Goal: Transaction & Acquisition: Purchase product/service

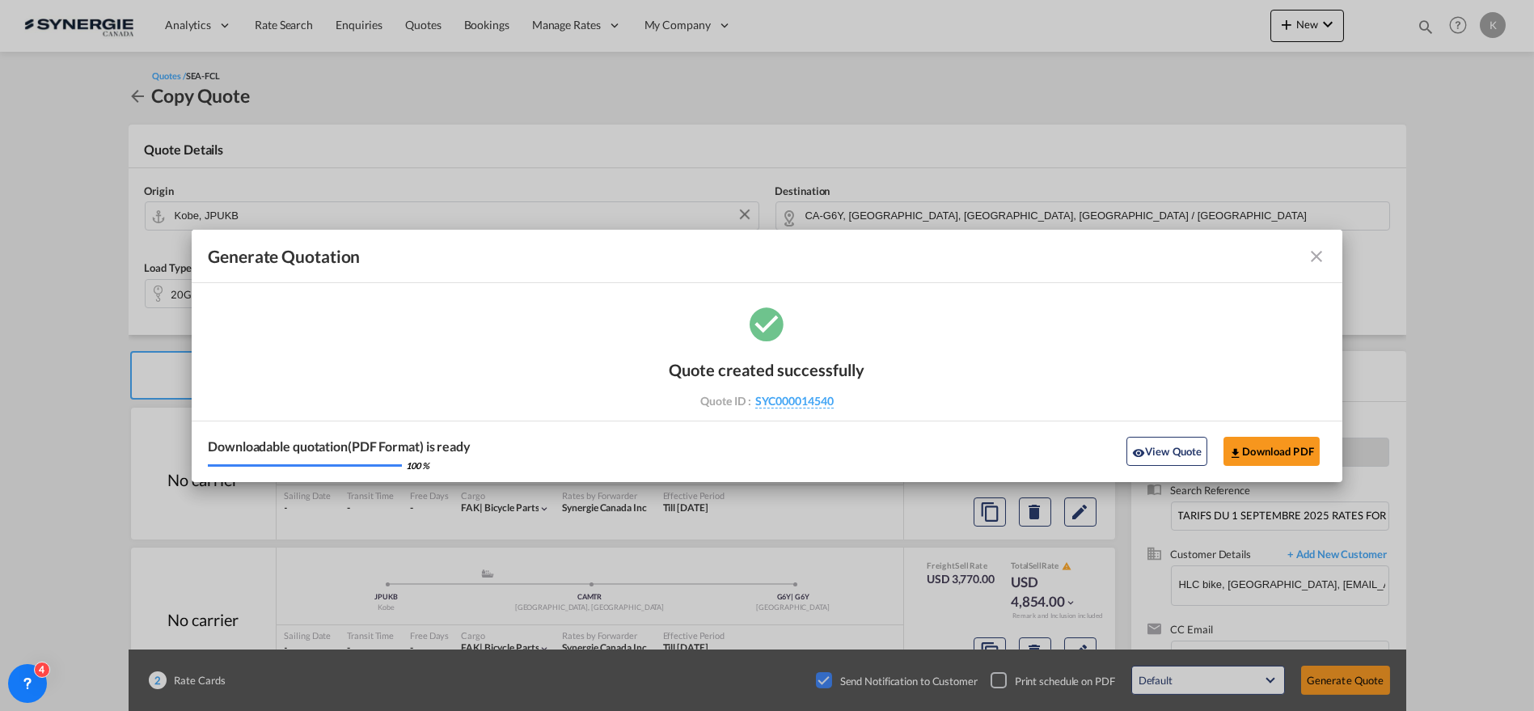
scroll to position [59, 0]
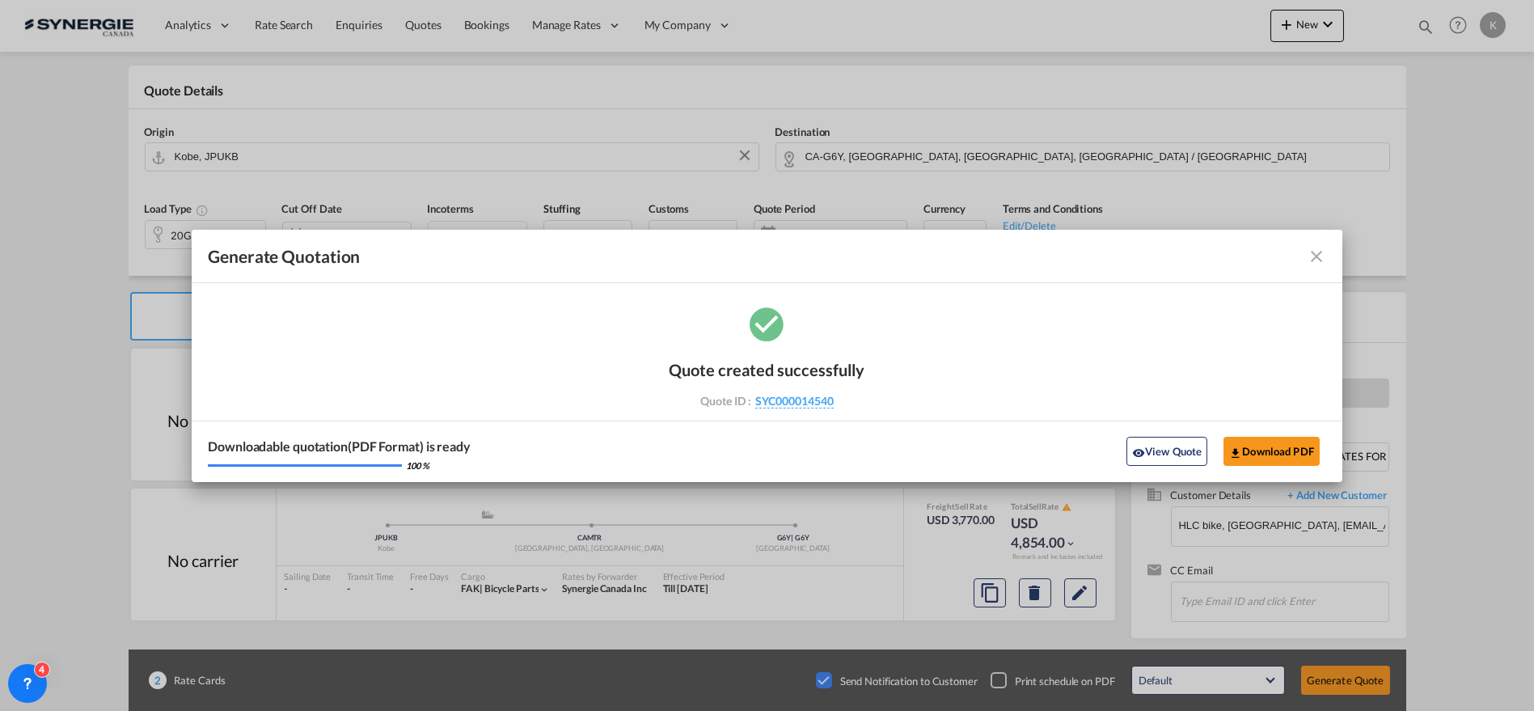
click at [1318, 252] on md-icon "icon-close fg-AAA8AD cursor m-0" at bounding box center [1316, 256] width 19 height 19
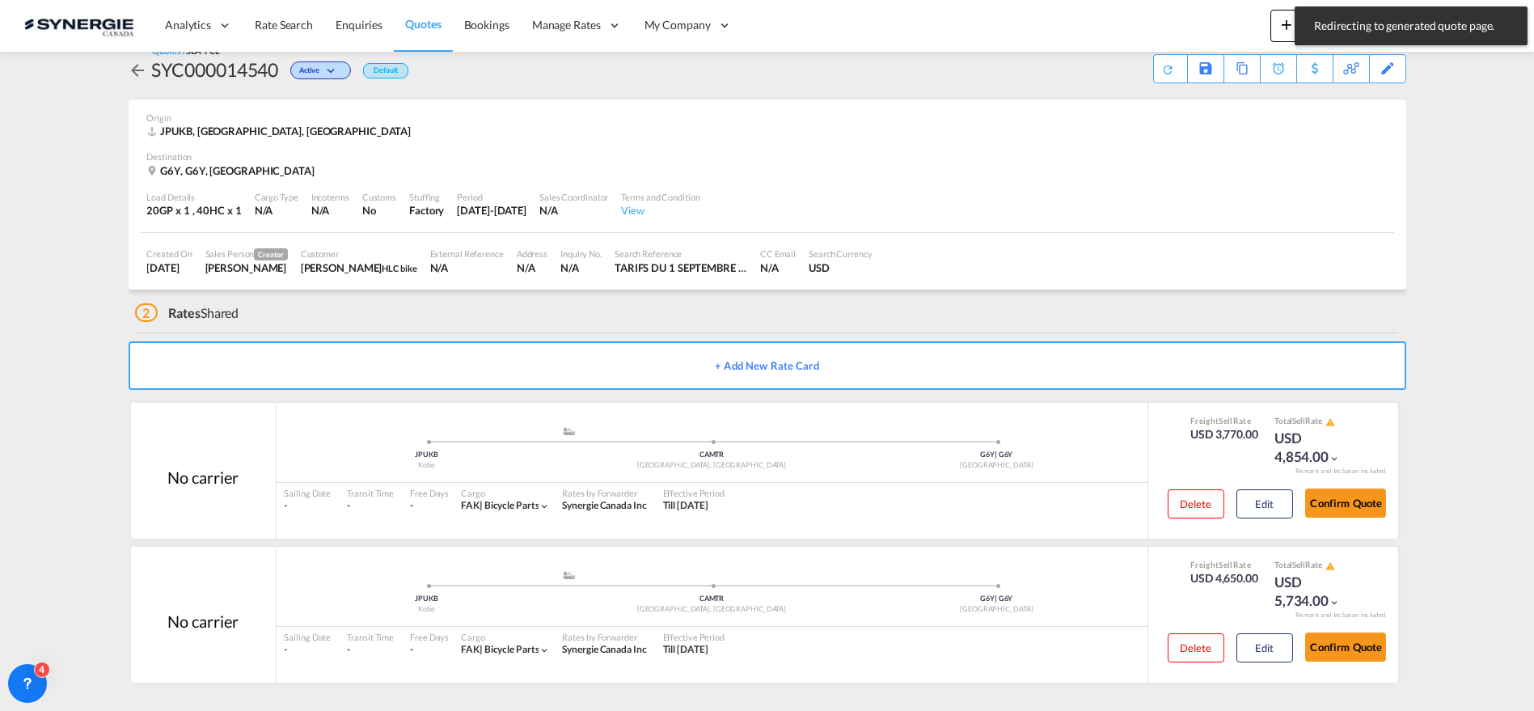
scroll to position [20, 0]
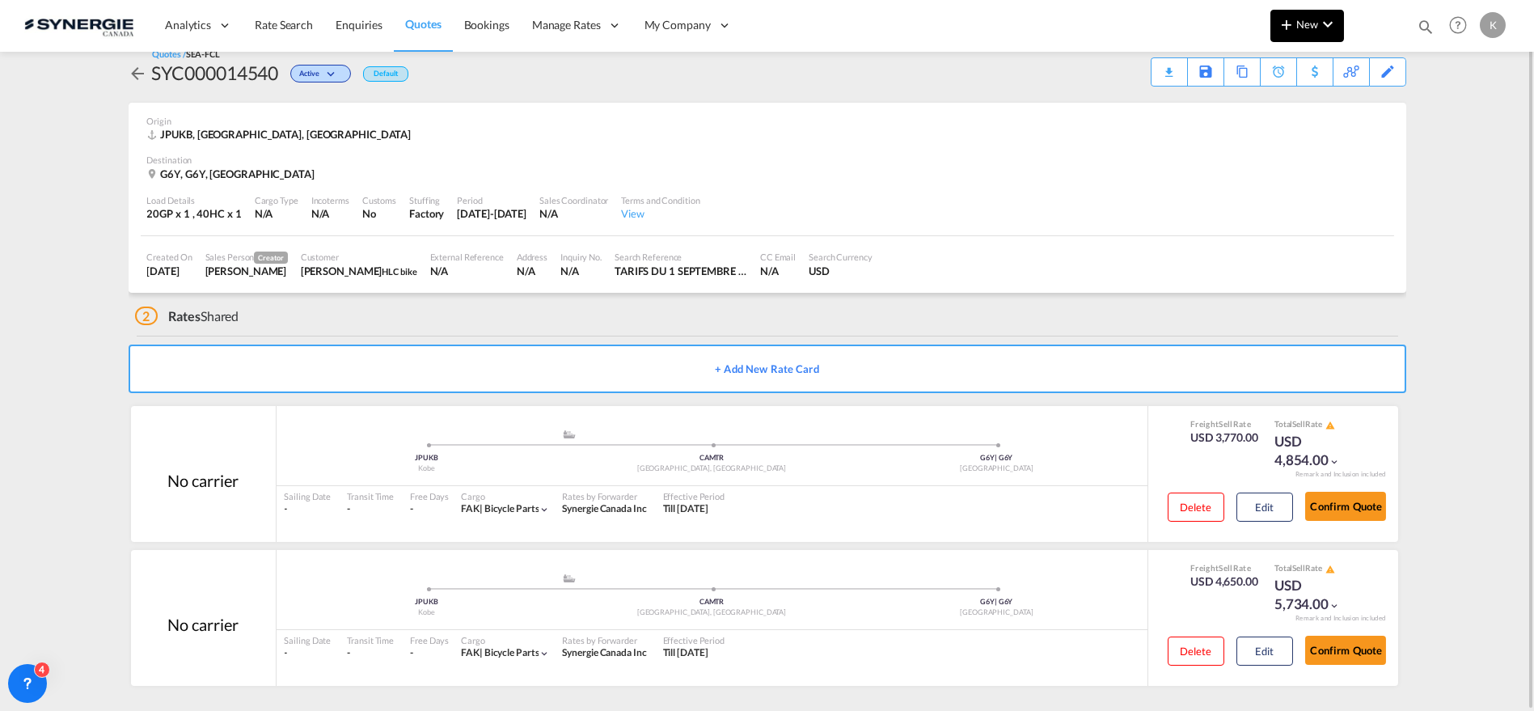
click at [1331, 32] on md-icon "icon-chevron-down" at bounding box center [1327, 24] width 19 height 19
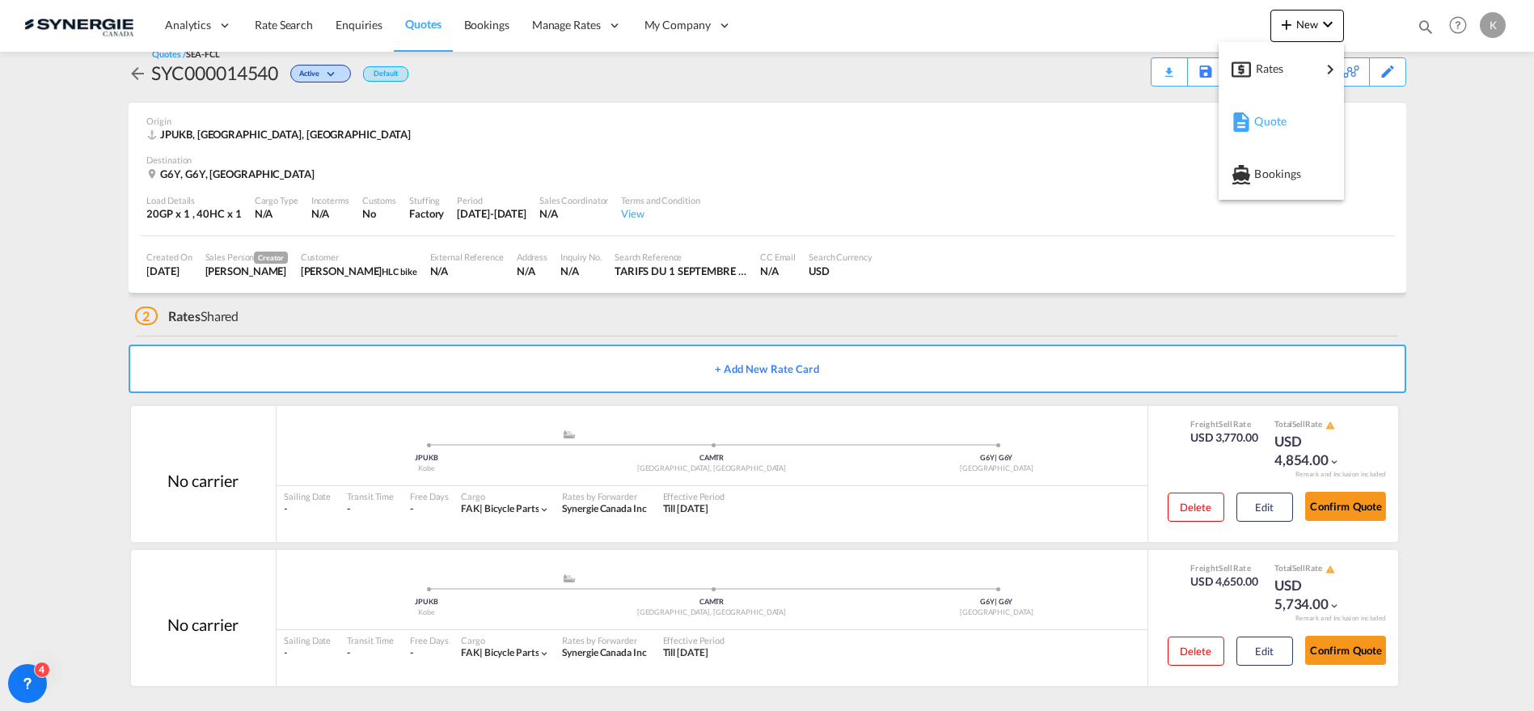
click at [1261, 128] on span "Quote" at bounding box center [1263, 121] width 18 height 32
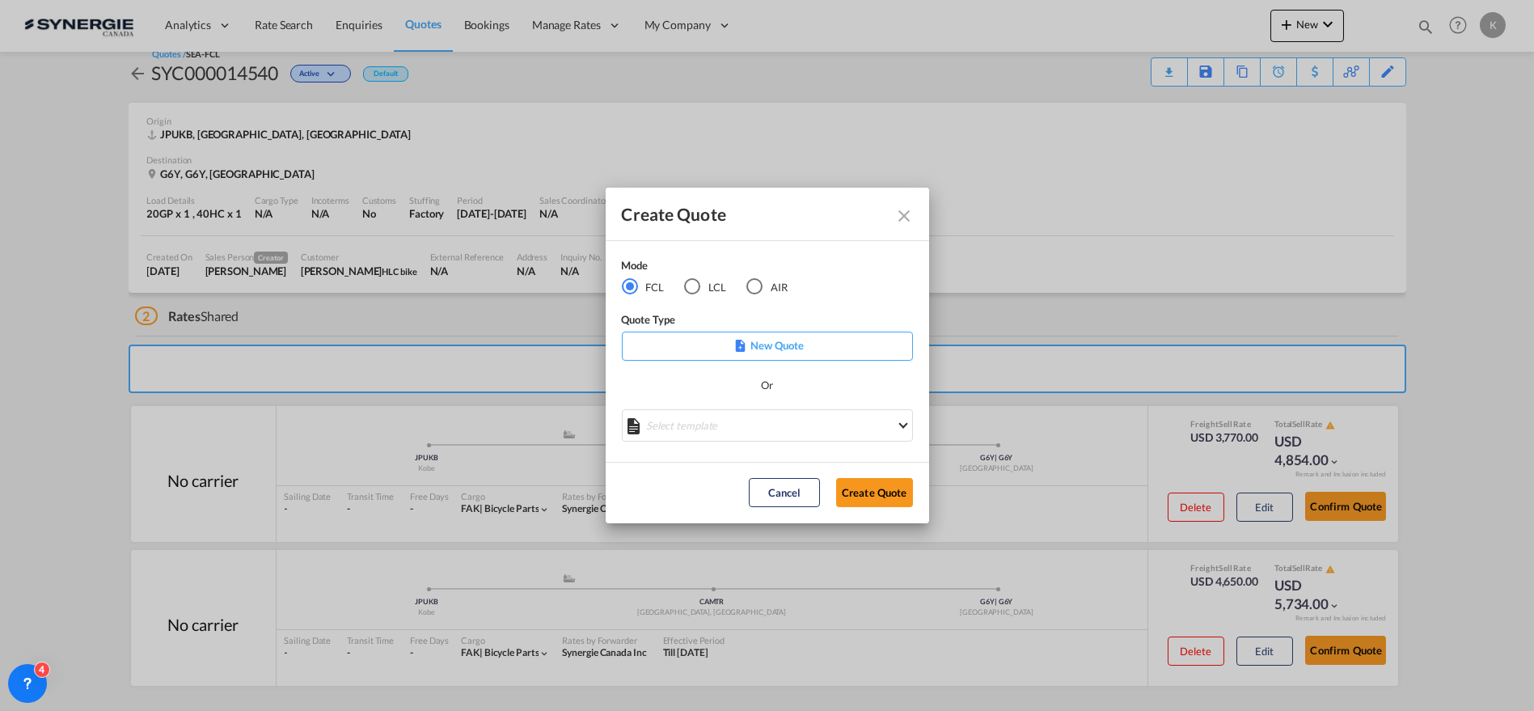
click at [695, 283] on div "LCL" at bounding box center [692, 286] width 16 height 16
click at [768, 430] on md-select "Select template New DAP Import LCL [PERSON_NAME] | [DATE] [GEOGRAPHIC_DATA] LCL…" at bounding box center [767, 425] width 291 height 32
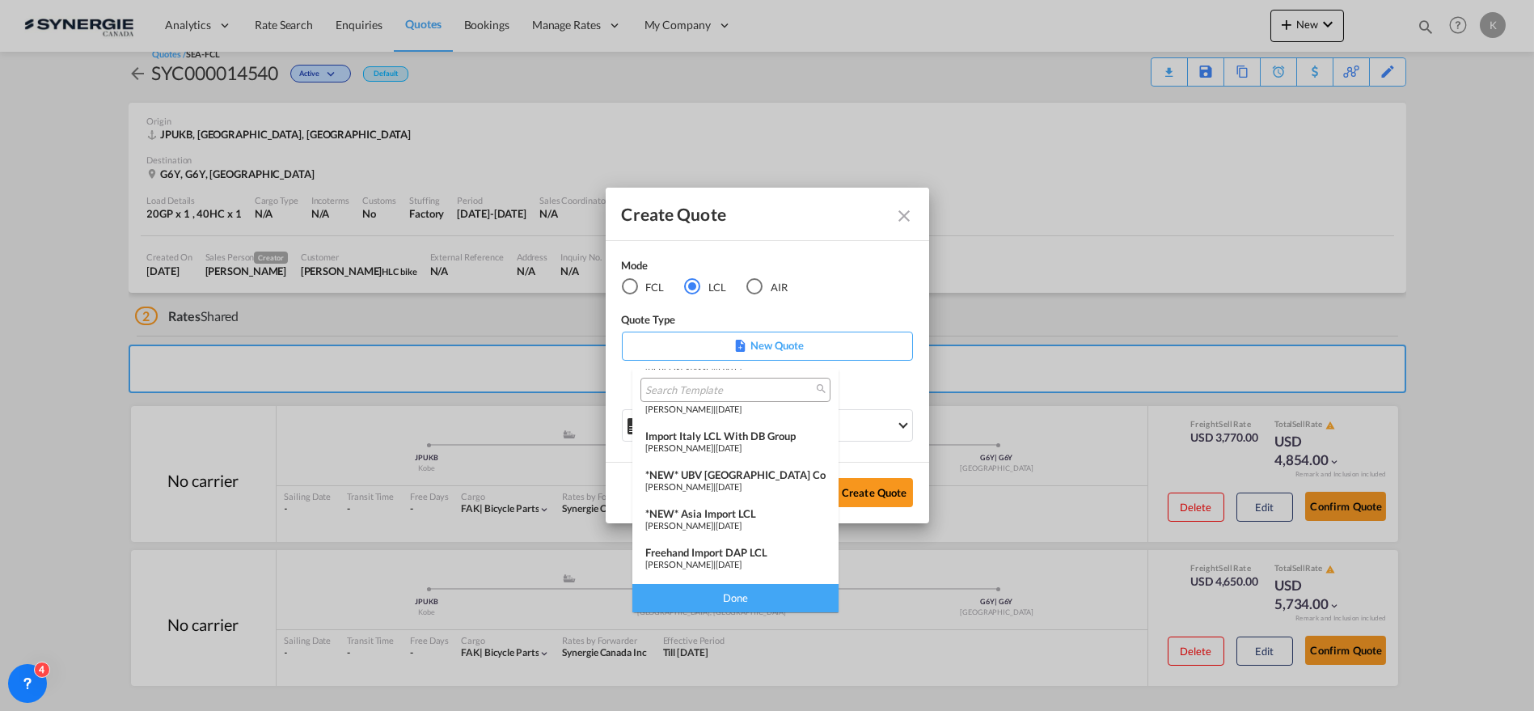
scroll to position [141, 0]
click at [763, 505] on div "*NEW* Asia Import LCL" at bounding box center [735, 511] width 180 height 13
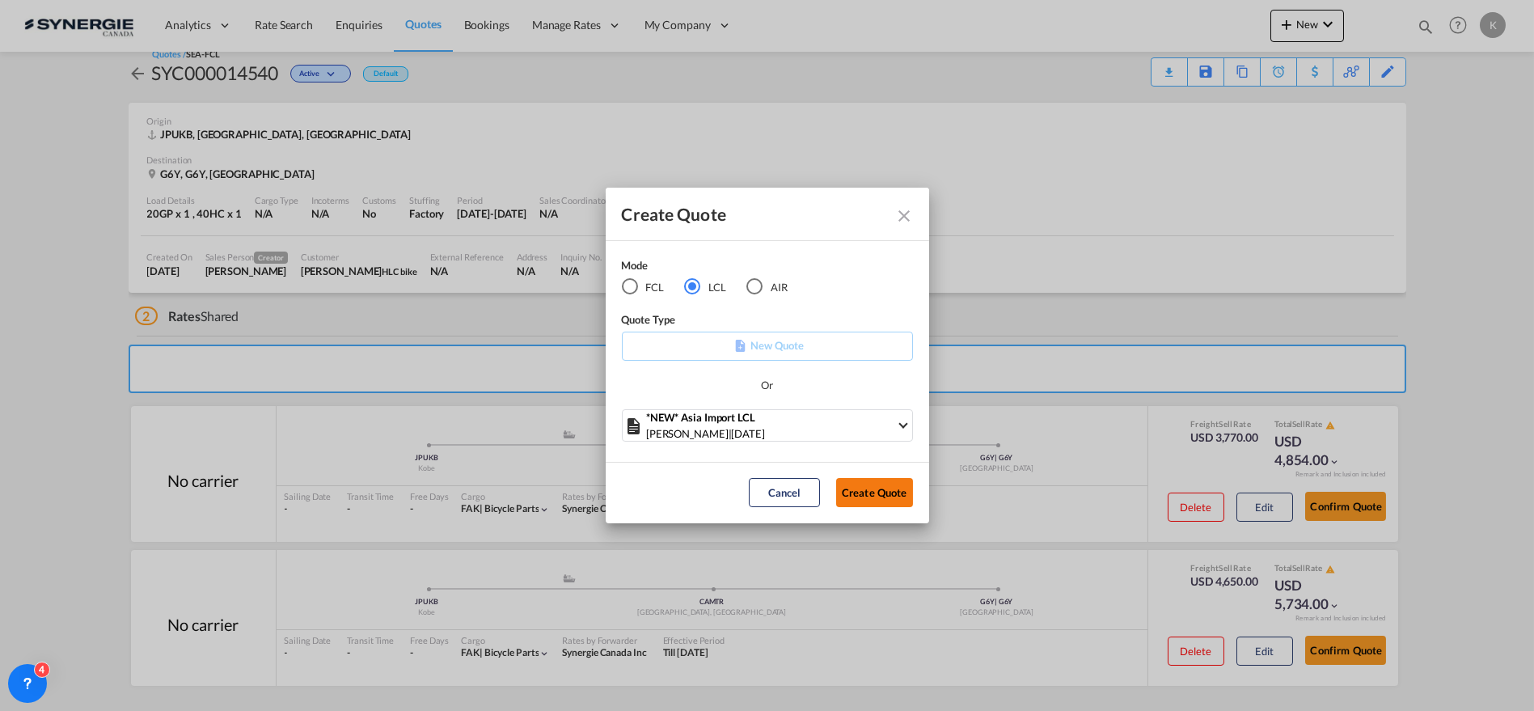
click at [880, 490] on button "Create Quote" at bounding box center [874, 492] width 77 height 29
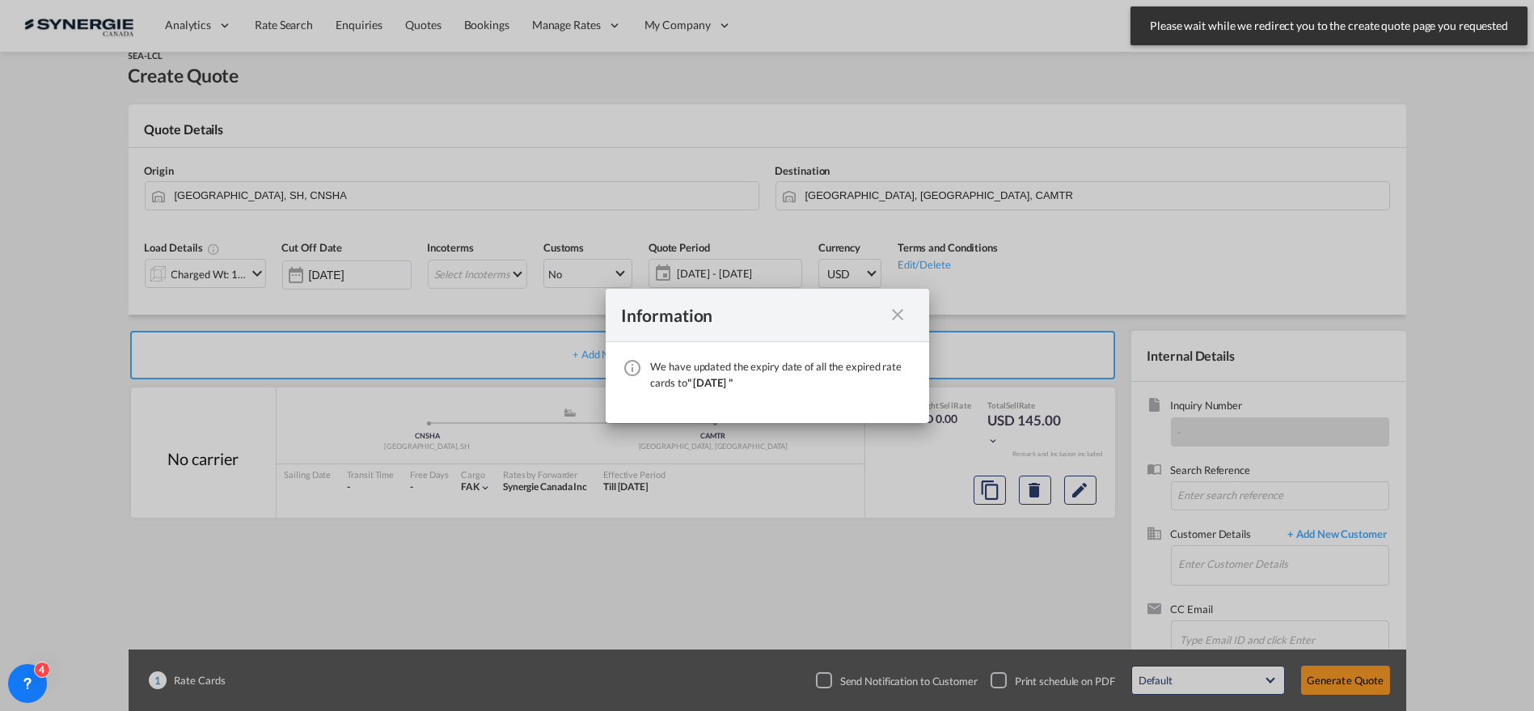
scroll to position [59, 0]
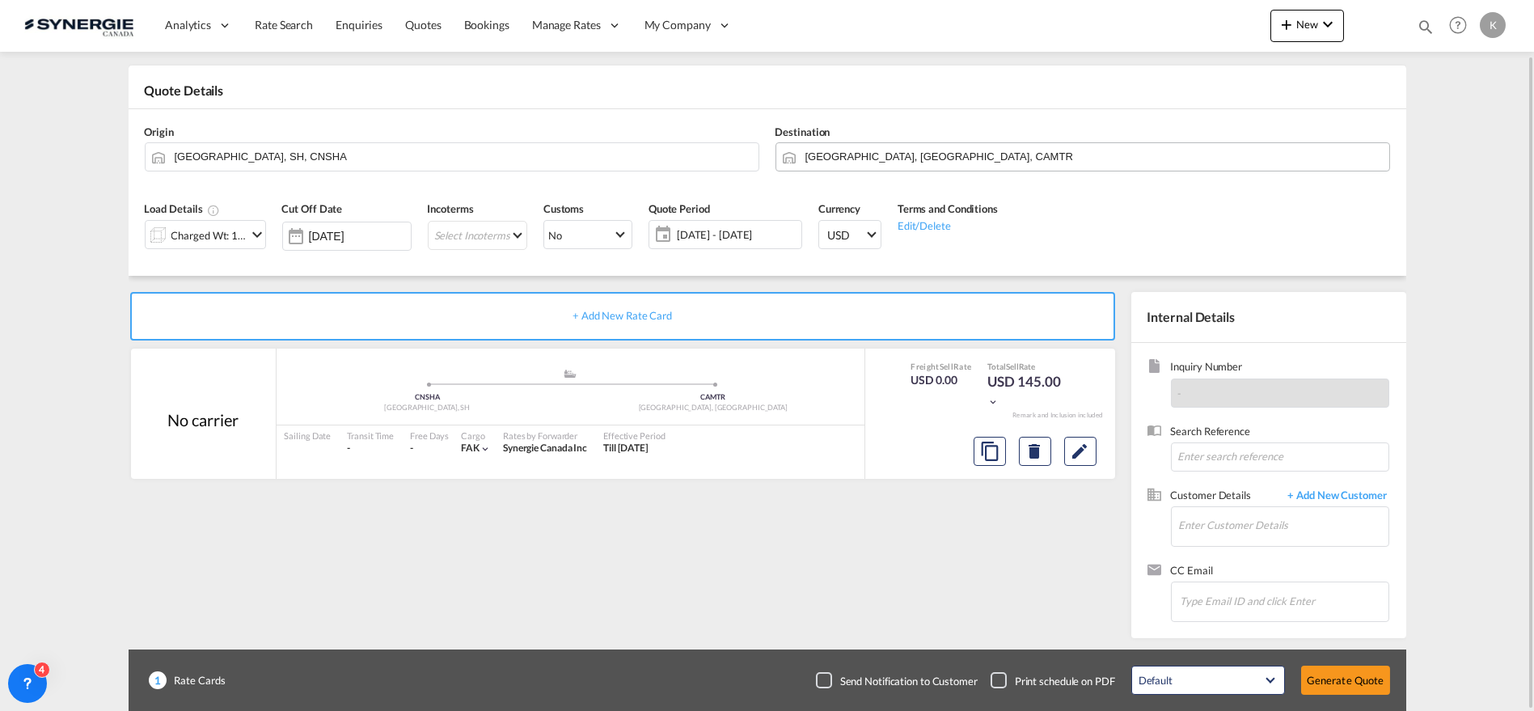
click at [964, 154] on input "[GEOGRAPHIC_DATA], [GEOGRAPHIC_DATA], CAMTR" at bounding box center [1093, 156] width 576 height 28
paste input "J3E"
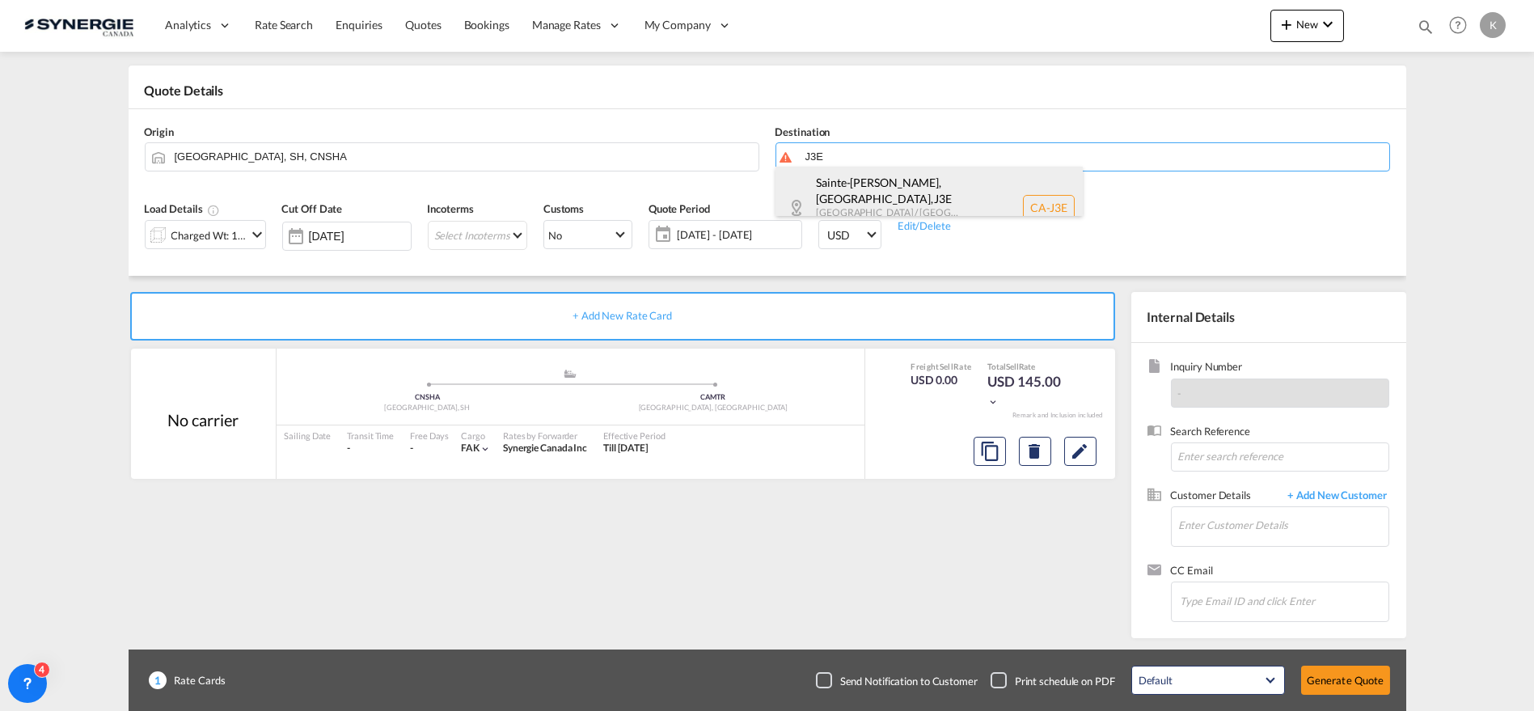
click at [853, 184] on div "[GEOGRAPHIC_DATA][PERSON_NAME], [GEOGRAPHIC_DATA] , J3E [GEOGRAPHIC_DATA] / [GE…" at bounding box center [929, 208] width 307 height 83
type input "CA-J3E, [GEOGRAPHIC_DATA][PERSON_NAME], [GEOGRAPHIC_DATA], [GEOGRAPHIC_DATA] / …"
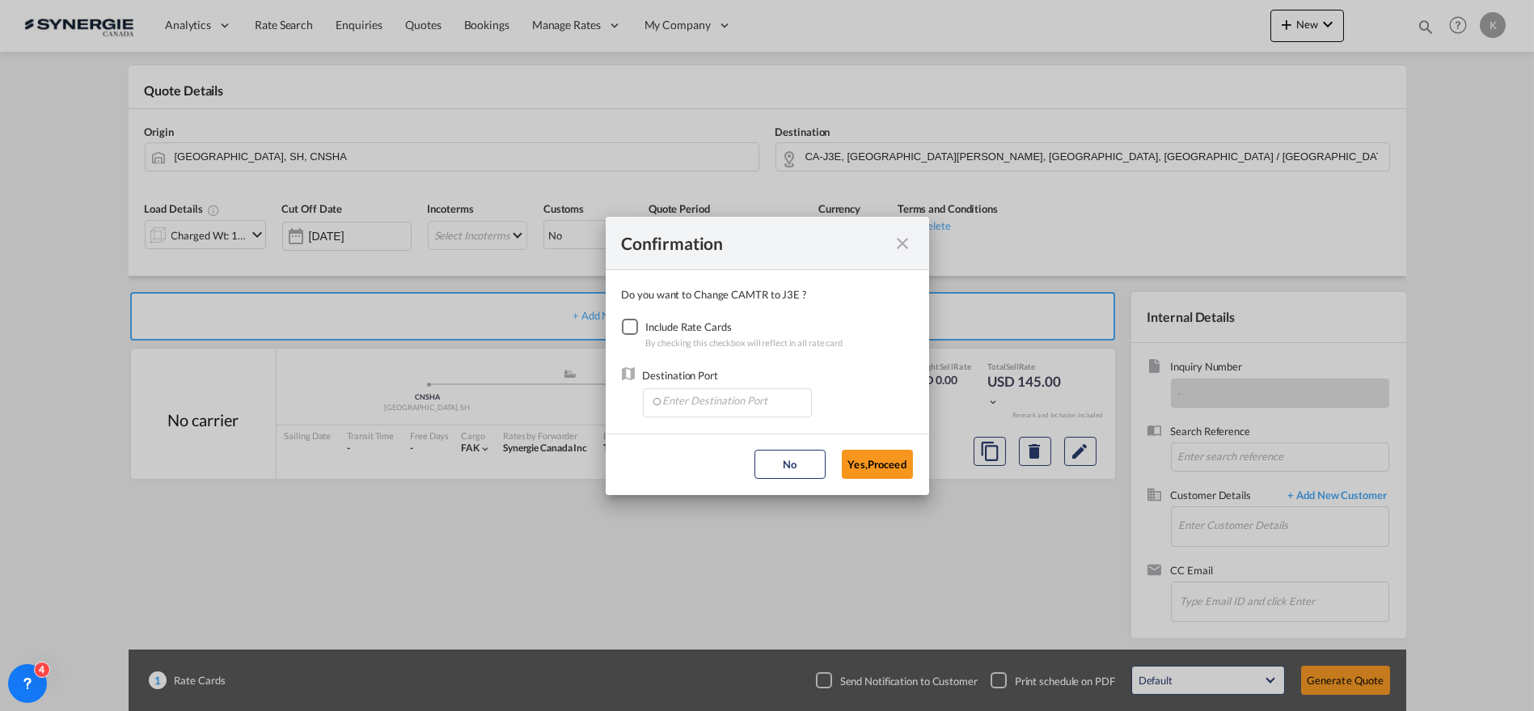
click at [634, 322] on div "Checkbox No Ink" at bounding box center [630, 327] width 16 height 16
click at [748, 404] on input "Enter Destination Port" at bounding box center [731, 401] width 160 height 24
click at [734, 437] on span "CAMTR, [GEOGRAPHIC_DATA], [GEOGRAPHIC_DATA], [GEOGRAPHIC_DATA], [GEOGRAPHIC_DAT…" at bounding box center [979, 436] width 635 height 14
type input "CAMTR, [GEOGRAPHIC_DATA], [GEOGRAPHIC_DATA], [GEOGRAPHIC_DATA], [GEOGRAPHIC_DAT…"
click at [877, 463] on button "Yes,Proceed" at bounding box center [877, 464] width 71 height 29
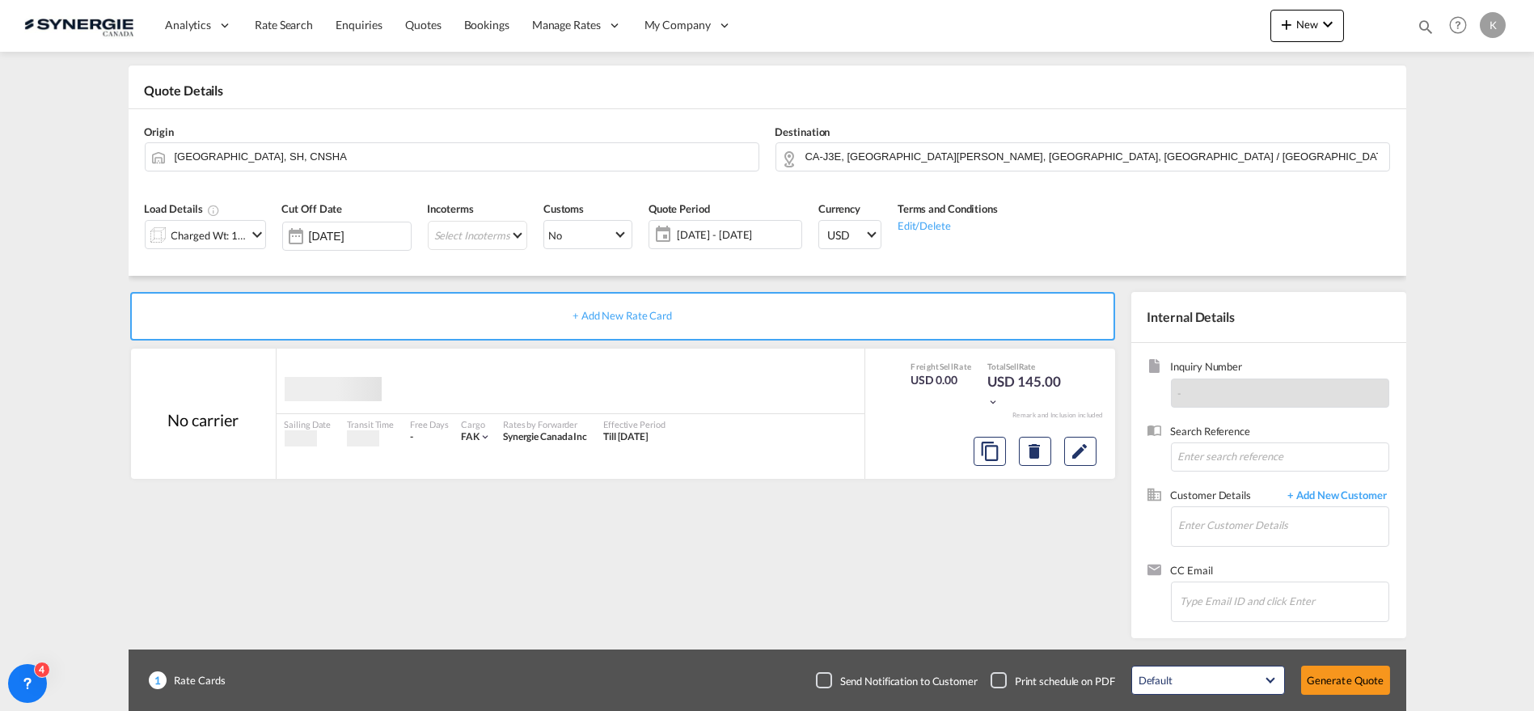
click at [230, 235] on div "Confirmation Do you want to Change CAMTR to J3E ? Include Rate Cards By checkin…" at bounding box center [767, 355] width 1534 height 711
click at [230, 235] on div "Charged Wt: 1.44 W/M" at bounding box center [209, 235] width 76 height 23
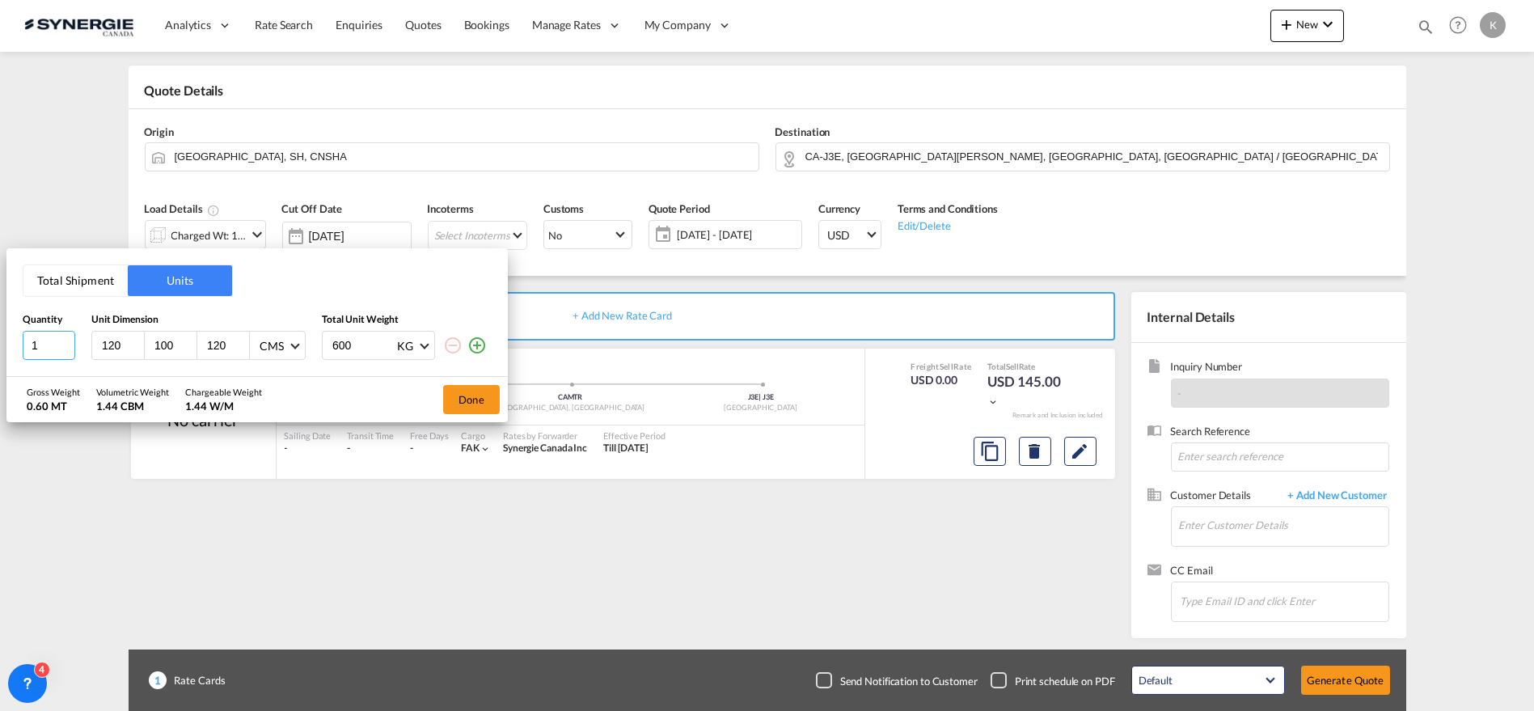
click at [45, 351] on input "1" at bounding box center [49, 345] width 53 height 29
drag, startPoint x: 46, startPoint y: 349, endPoint x: 7, endPoint y: 349, distance: 38.8
click at [7, 349] on div "Total Shipment Units Quantity Unit Dimension Total Unit Weight 1 120 100 120 CM…" at bounding box center [256, 312] width 501 height 128
type input "2"
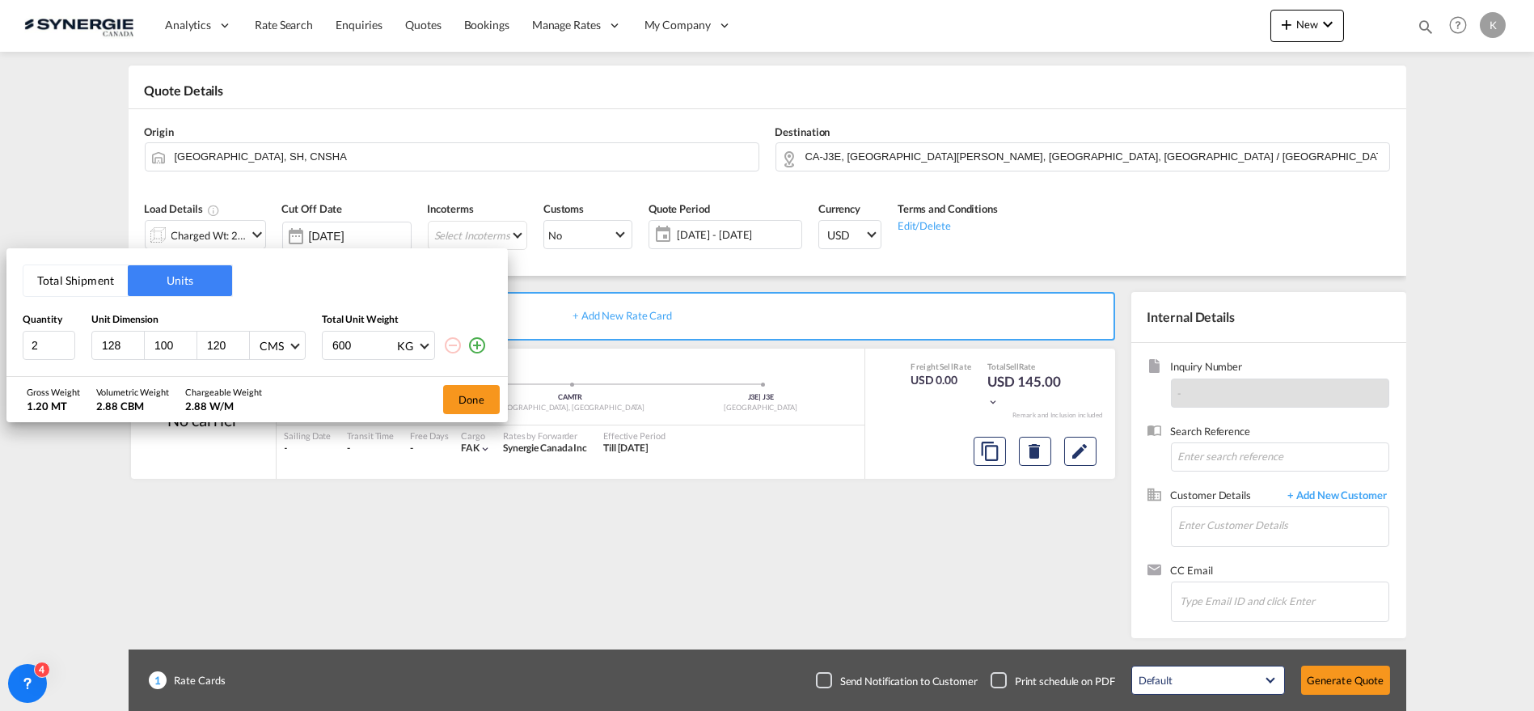
type input "128"
type input "70"
type input "140"
type input "278"
click at [472, 389] on button "Done" at bounding box center [471, 399] width 57 height 29
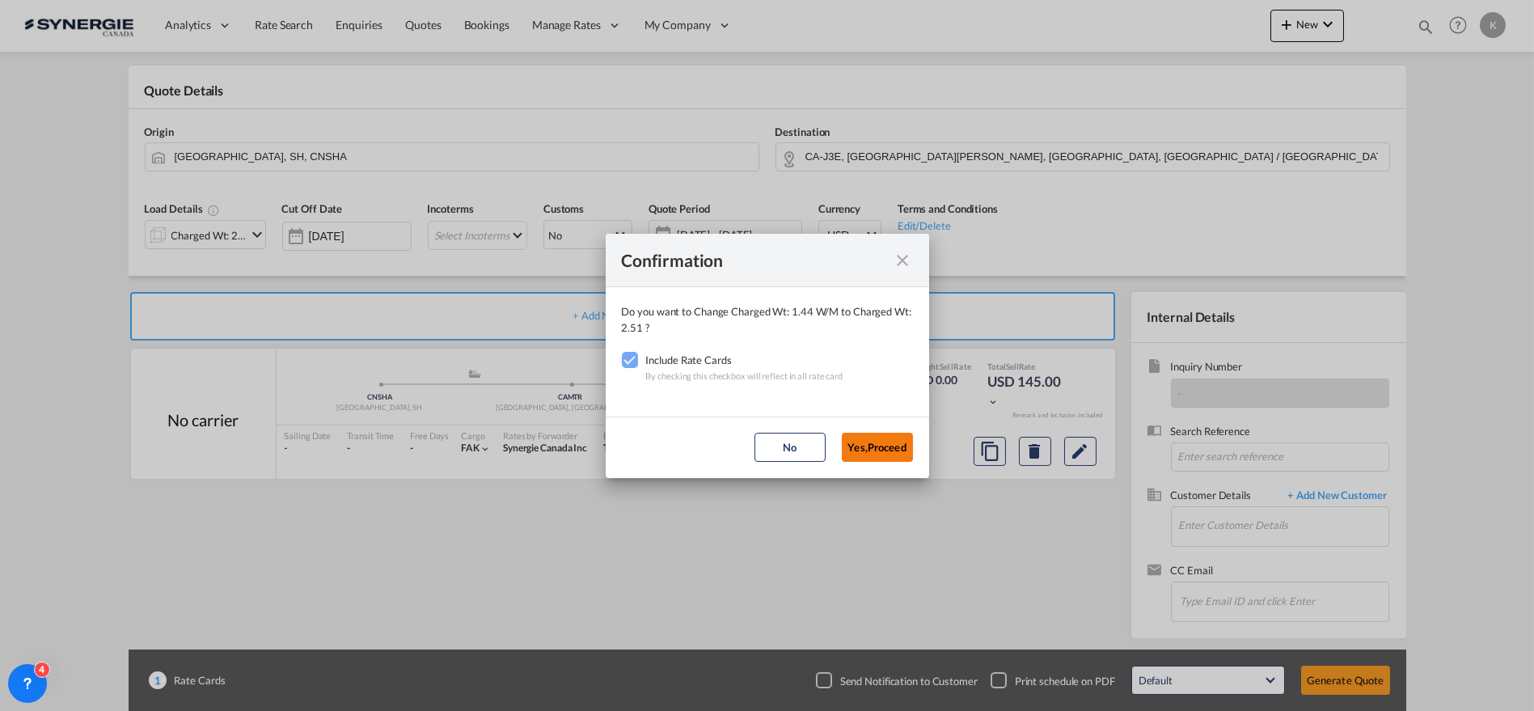
click at [894, 442] on button "Yes,Proceed" at bounding box center [877, 447] width 71 height 29
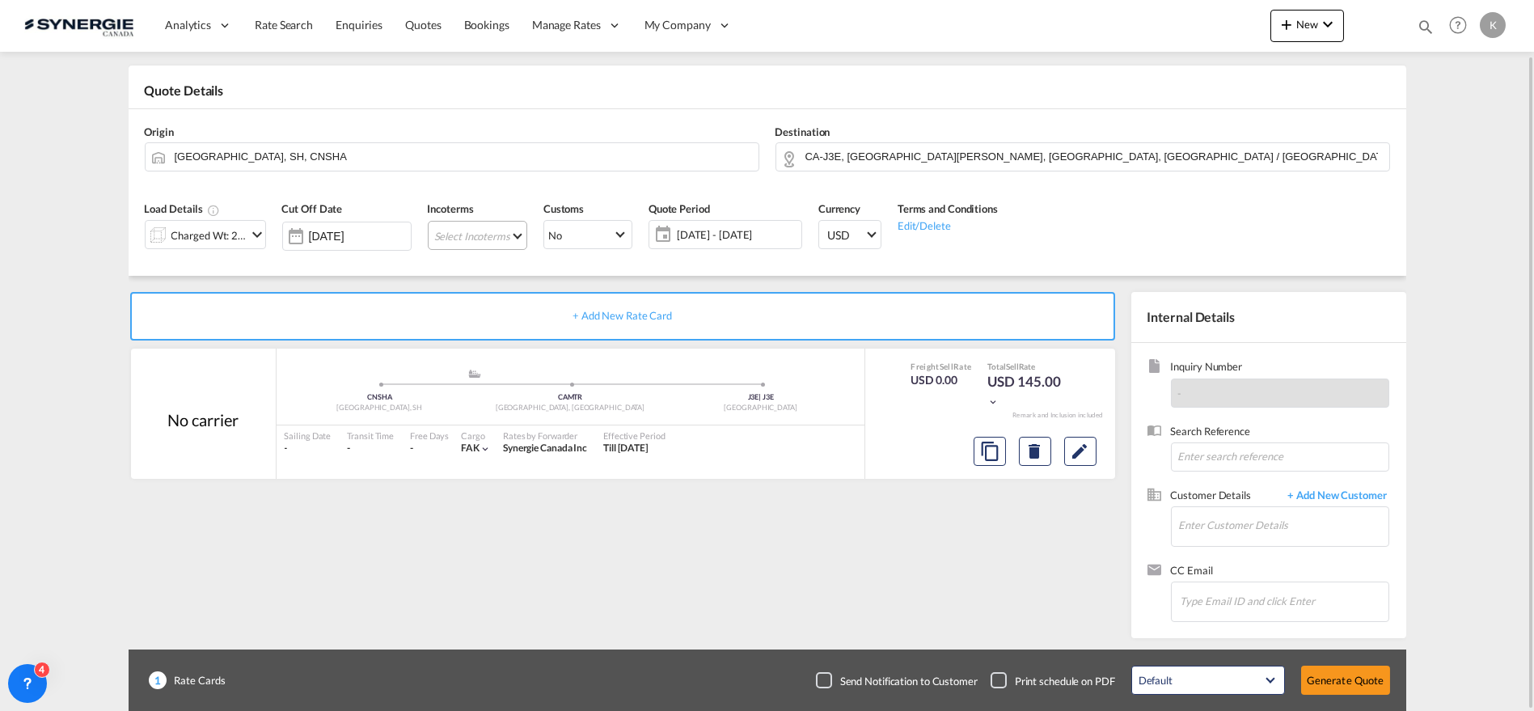
click at [505, 236] on md-select "Select Incoterms CPT - export Carrier Paid to FCA - import Free Carrier FOB - i…" at bounding box center [477, 235] width 99 height 29
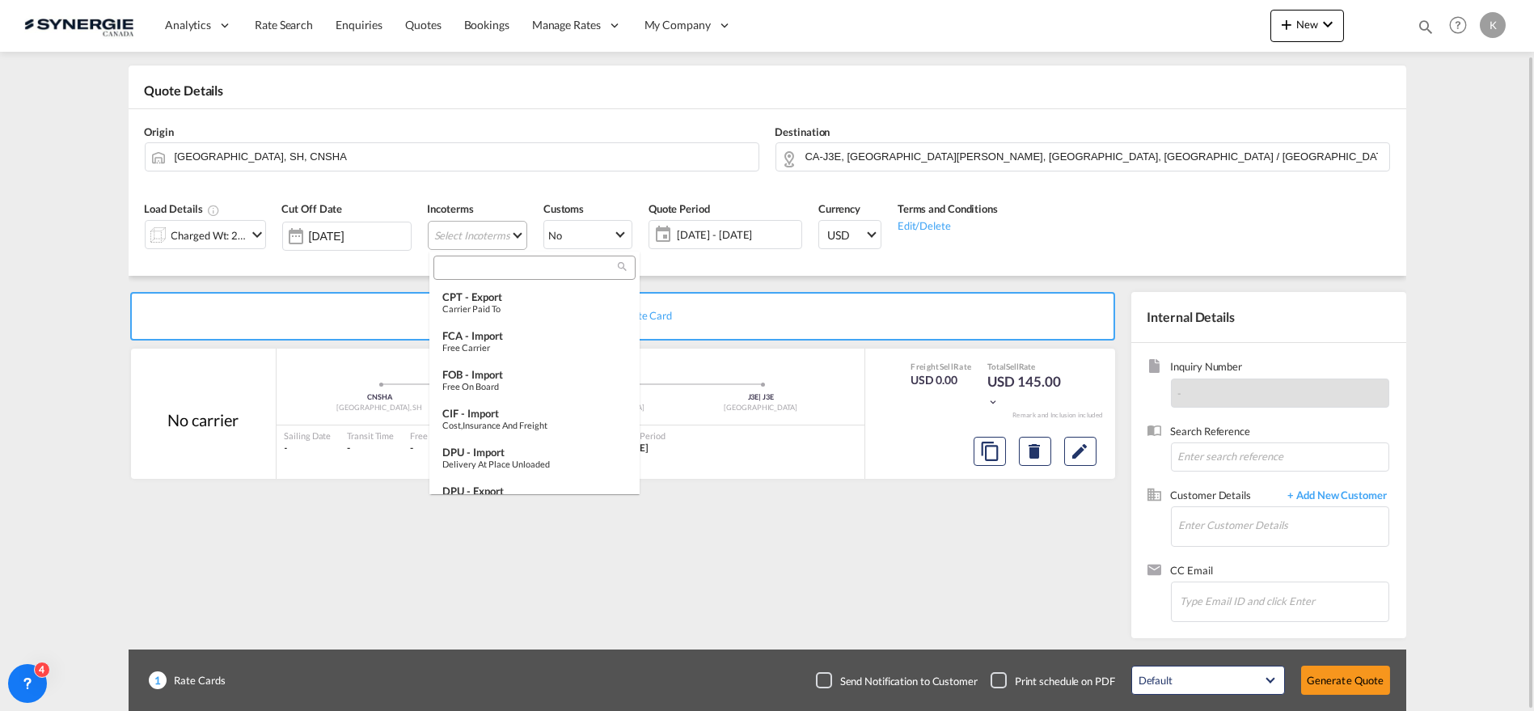
click at [514, 264] on input "search" at bounding box center [528, 268] width 180 height 15
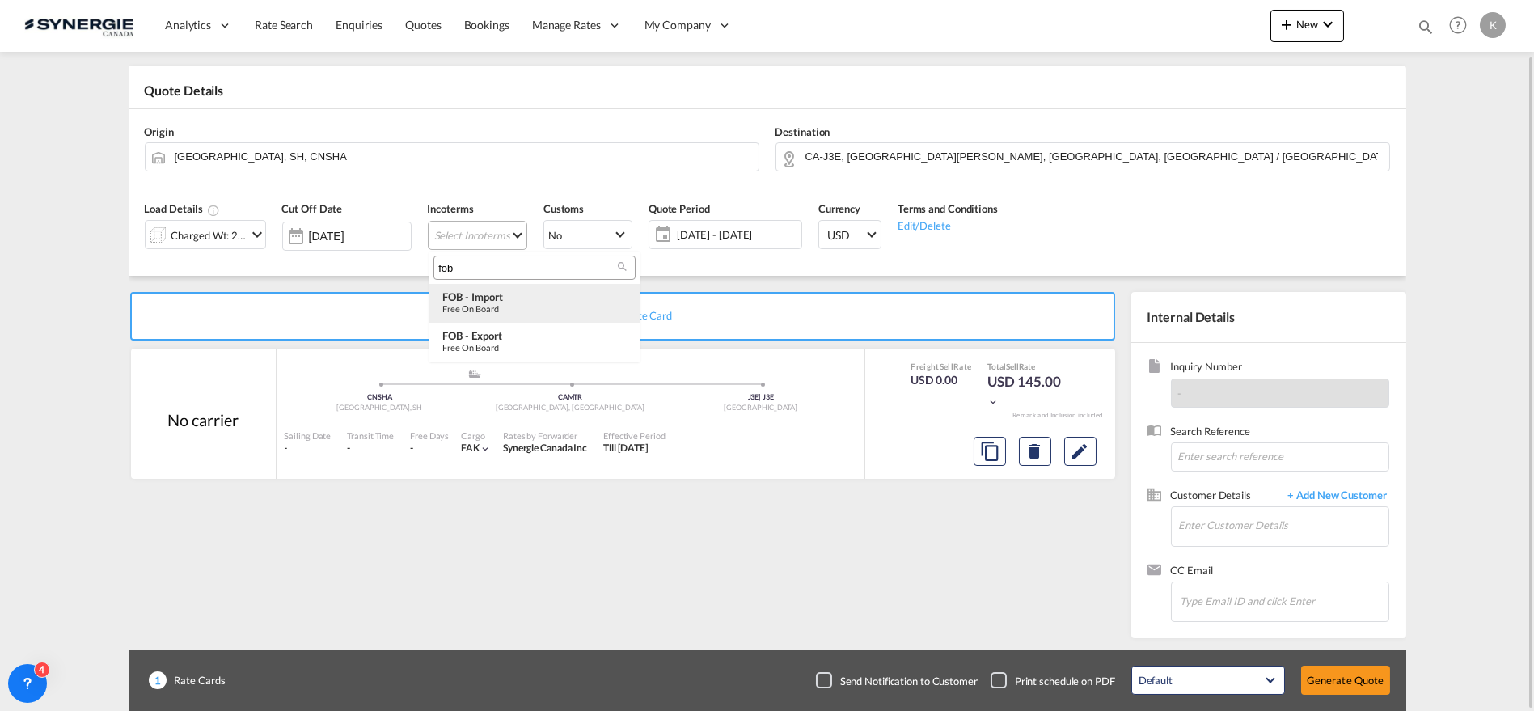
type input "fob"
click at [497, 310] on div "Free on Board" at bounding box center [534, 308] width 184 height 11
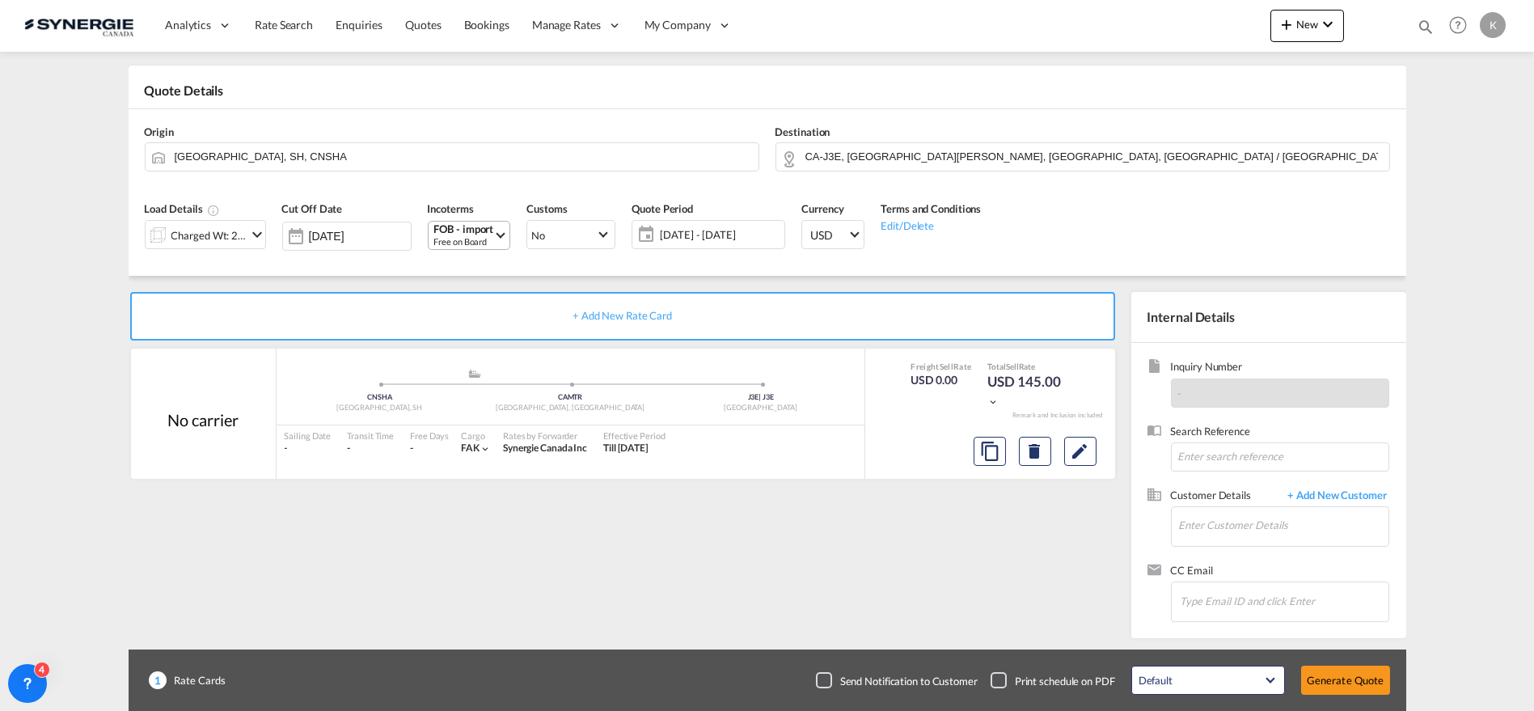
click at [709, 233] on span "[DATE] - [DATE]" at bounding box center [720, 234] width 120 height 15
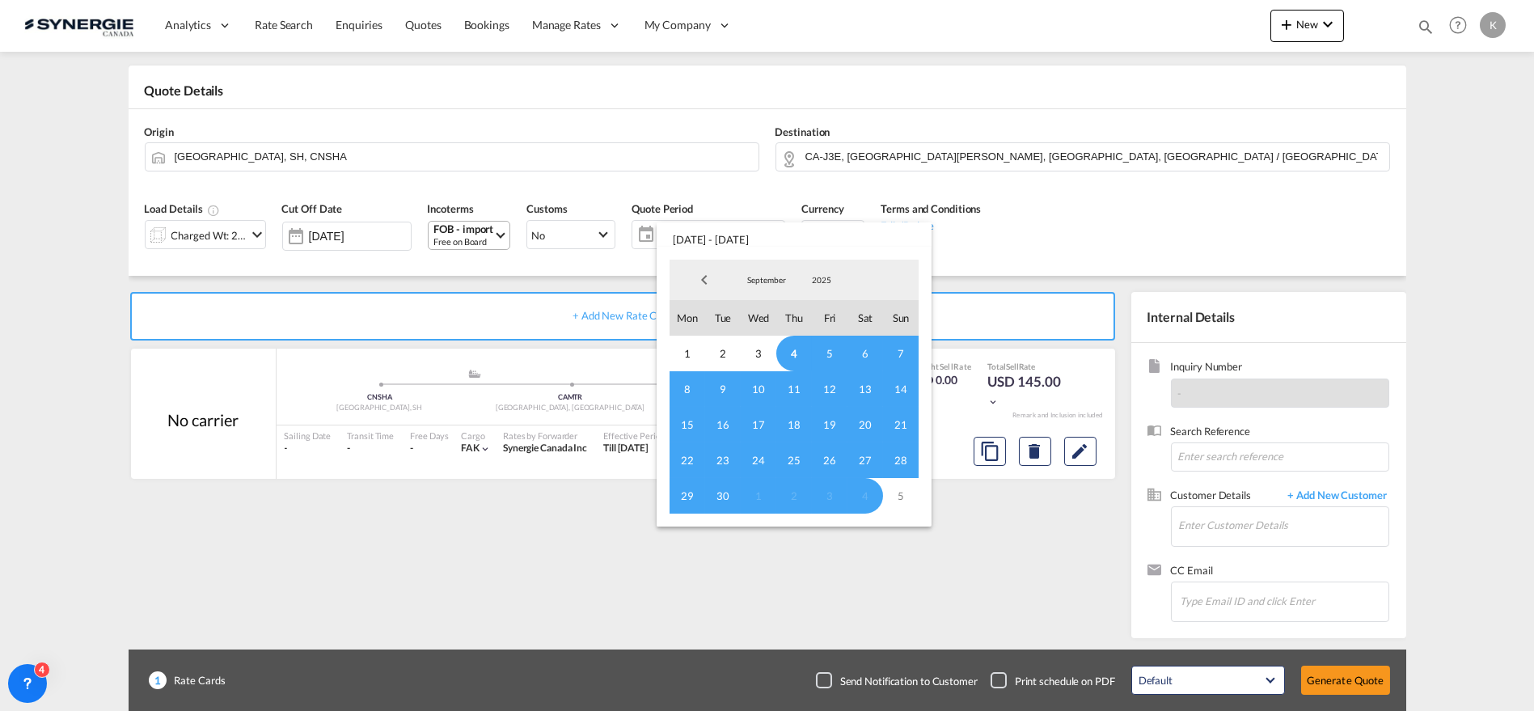
click at [793, 349] on span "4" at bounding box center [794, 354] width 36 height 36
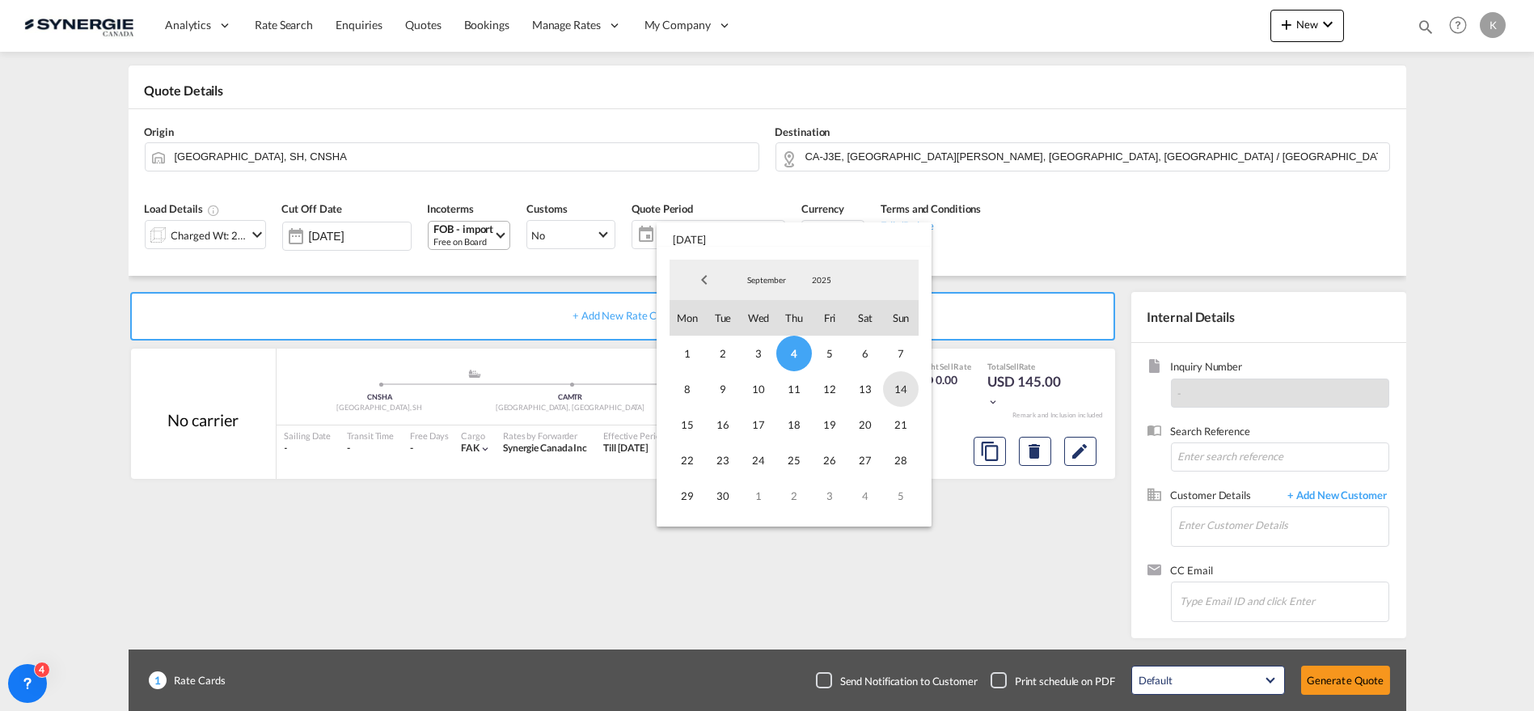
click at [907, 387] on span "14" at bounding box center [901, 389] width 36 height 36
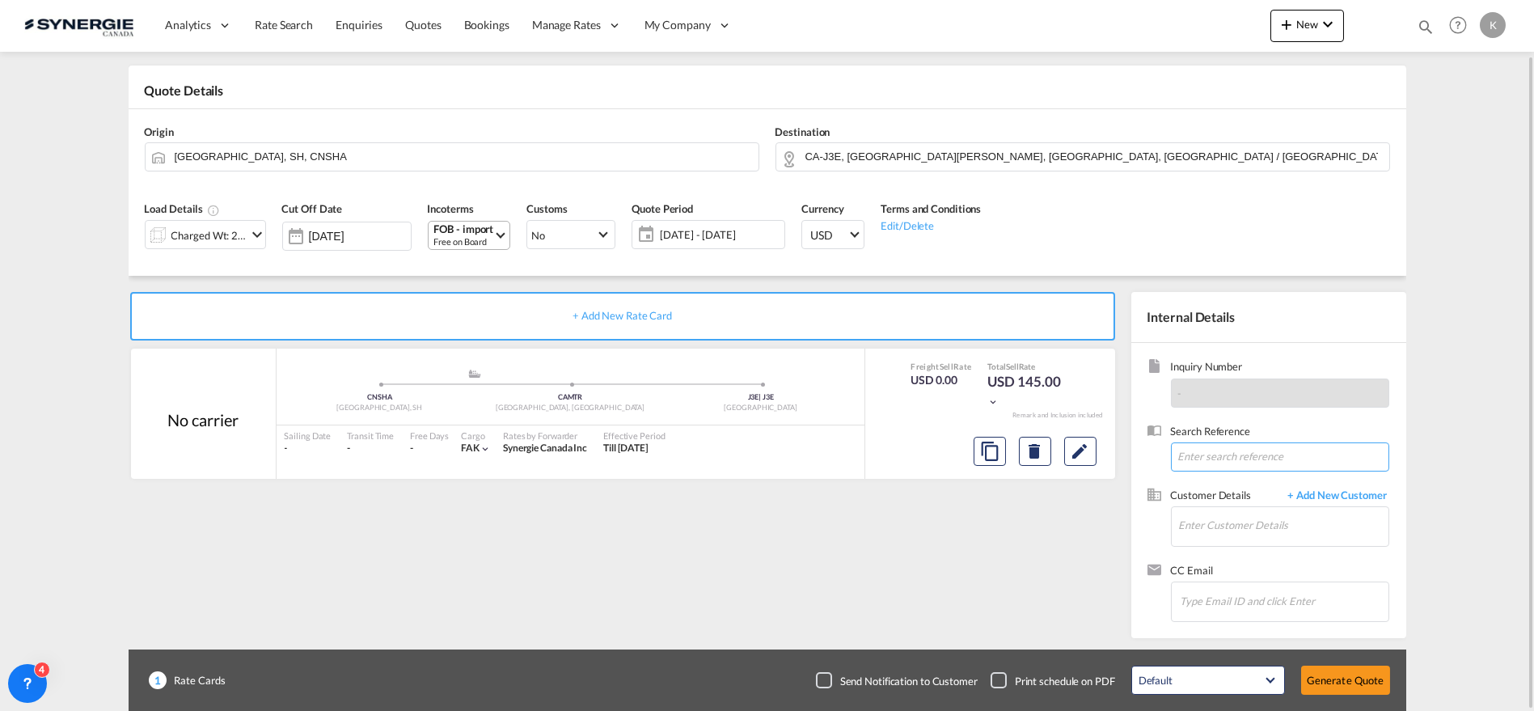
click at [1256, 456] on input at bounding box center [1280, 456] width 218 height 29
paste input "URGENT - Novatech LCL Price Request - Departure from [GEOGRAPHIC_DATA] - 556kgs…"
type input "URGENT - Novatech LCL Price Request - Departure from [GEOGRAPHIC_DATA] - 556kgs…"
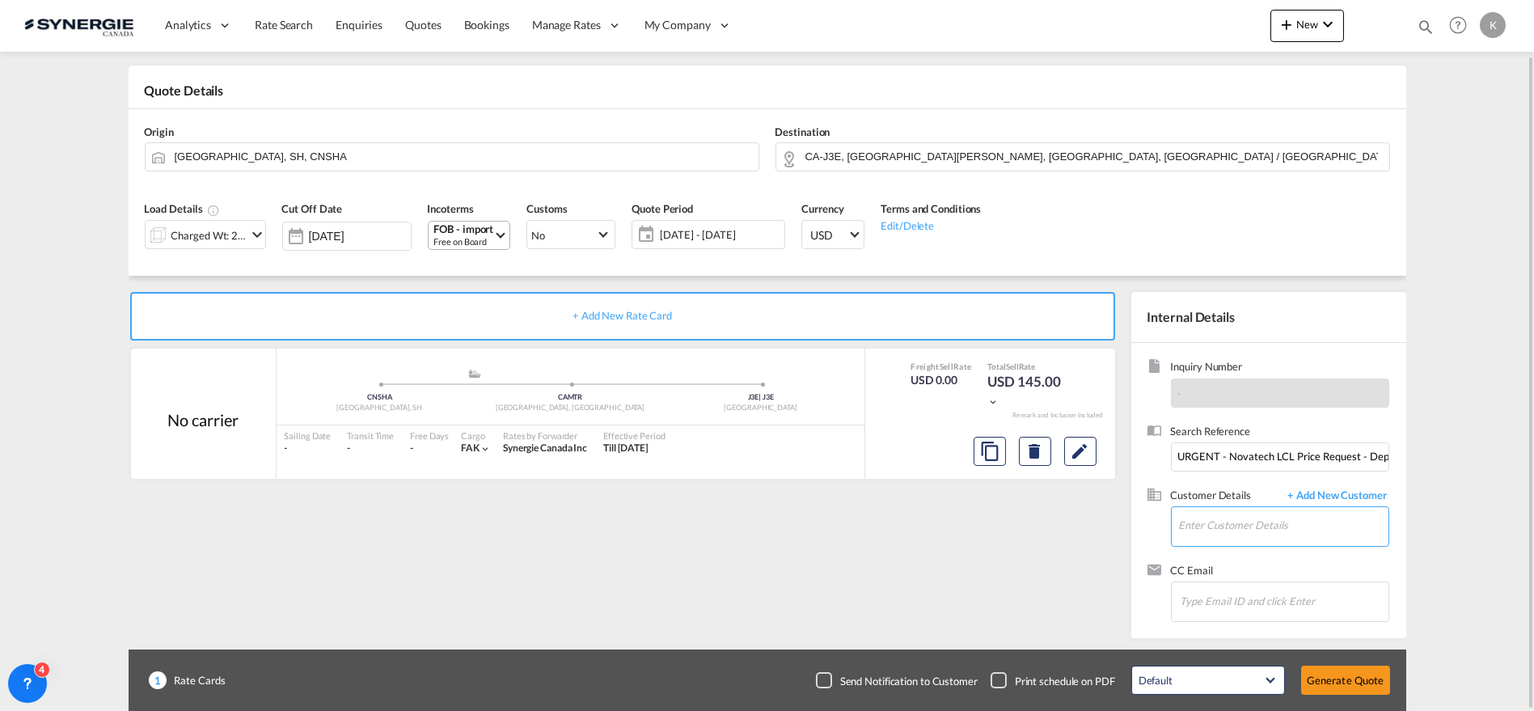
click at [1217, 527] on input "Enter Customer Details" at bounding box center [1283, 525] width 209 height 36
paste input "[PERSON_NAME][EMAIL_ADDRESS][PERSON_NAME][DOMAIN_NAME]"
click at [1216, 479] on div "[PERSON_NAME] [PERSON_NAME][EMAIL_ADDRESS][PERSON_NAME][DOMAIN_NAME] | Novatech…" at bounding box center [1330, 484] width 307 height 44
type input "Novatech Entry Doors LLC, [PERSON_NAME], [PERSON_NAME][EMAIL_ADDRESS][PERSON_NA…"
click at [1069, 448] on button "Edit" at bounding box center [1080, 451] width 32 height 29
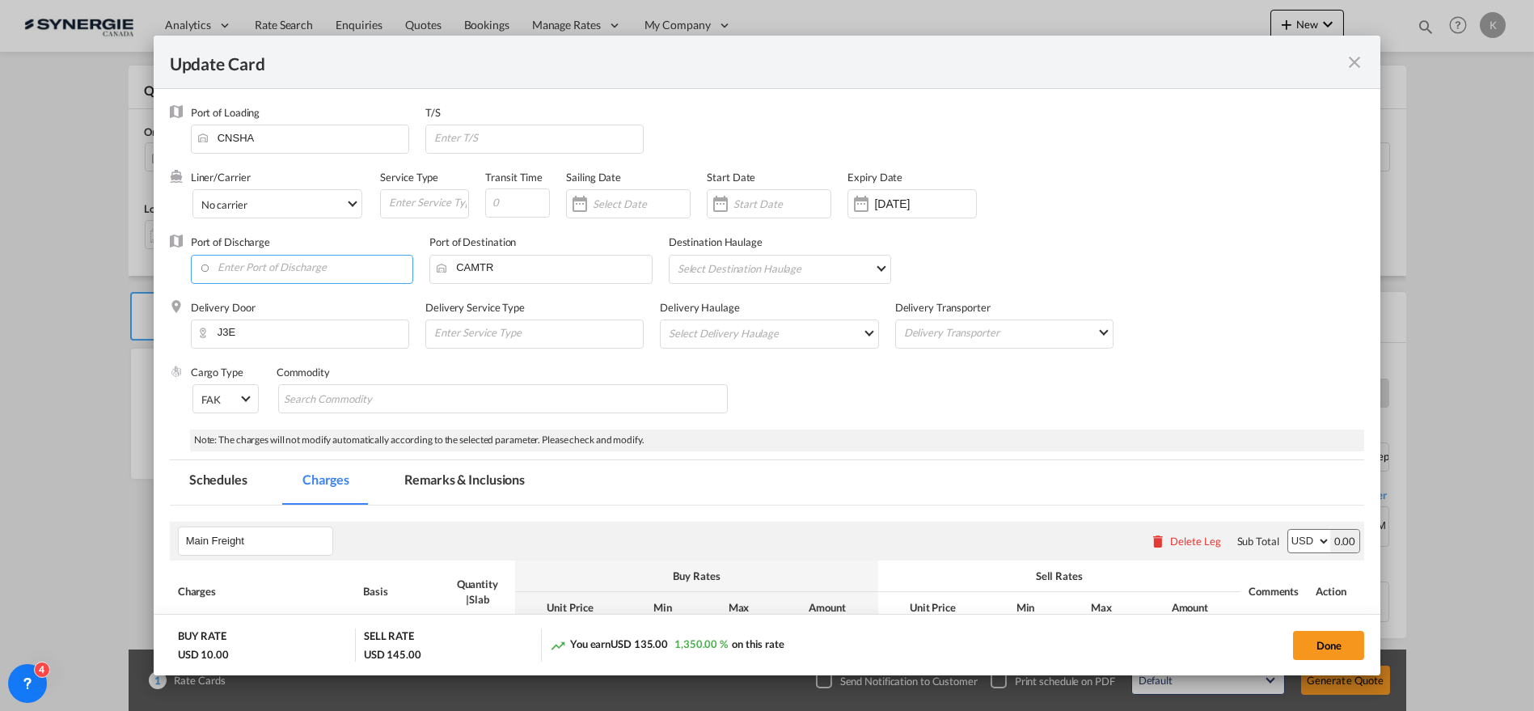
click at [239, 264] on input "Enter Port of Discharge" at bounding box center [306, 268] width 214 height 24
click at [264, 299] on div "[GEOGRAPHIC_DATA], [GEOGRAPHIC_DATA]" at bounding box center [346, 295] width 285 height 15
type input "[GEOGRAPHIC_DATA], [GEOGRAPHIC_DATA], CAVAN"
drag, startPoint x: 454, startPoint y: 396, endPoint x: 707, endPoint y: 404, distance: 252.4
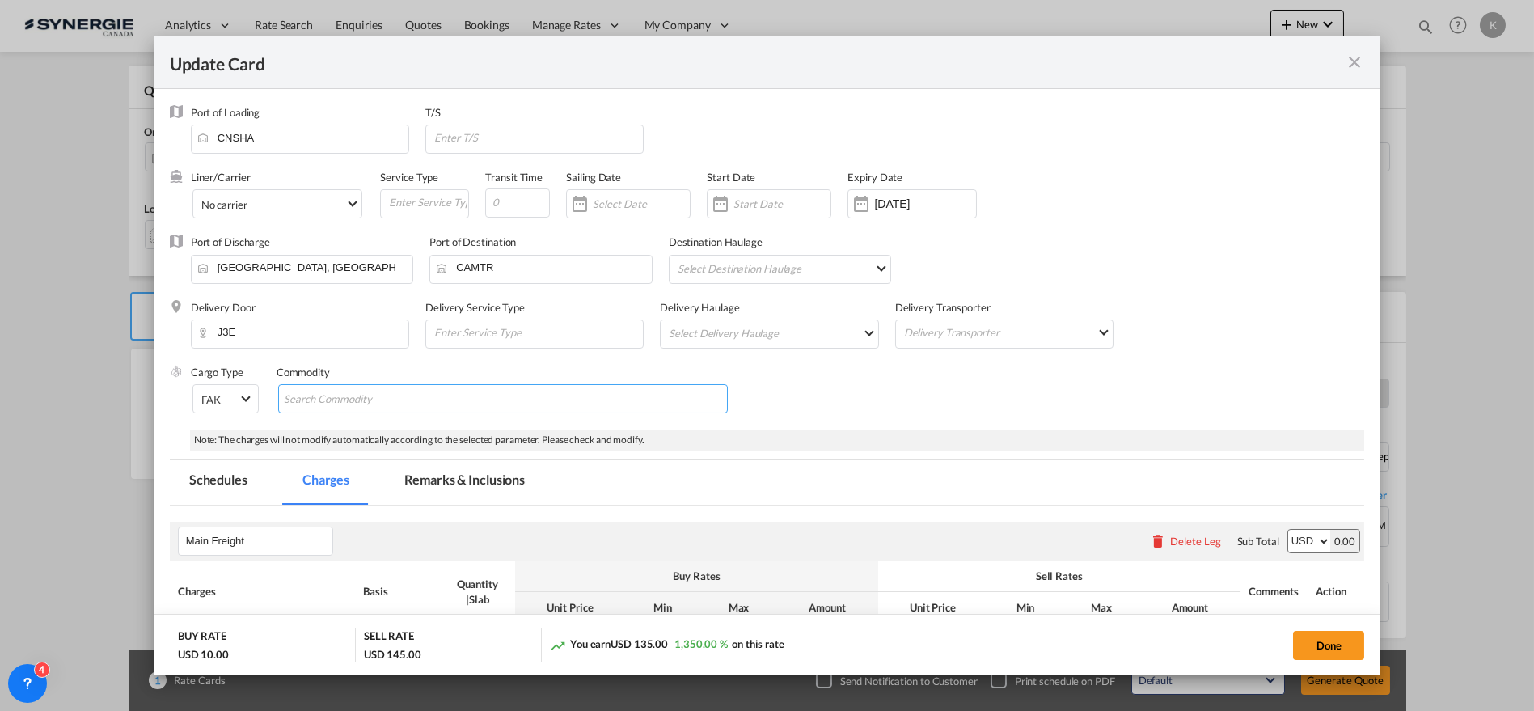
click at [454, 396] on md-chips-wrap "Chips container with autocompletion. Enter the text area, type text to search, …" at bounding box center [503, 398] width 450 height 29
paste input "Decorative Dentil Shelves"
type input "Decorative Dentil Shelves"
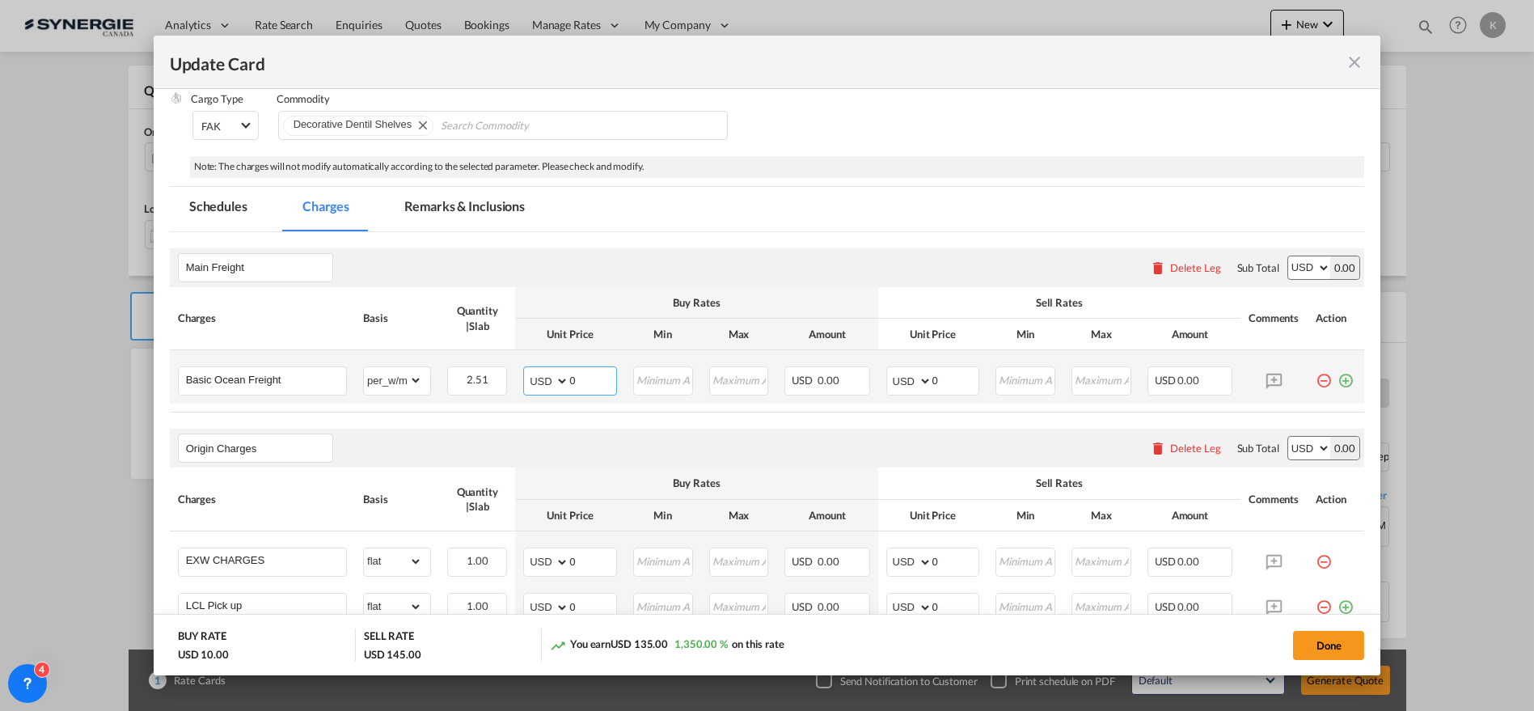
click at [530, 373] on md-input-container "AED AFN ALL AMD ANG AOA ARS AUD AWG AZN BAM BBD BDT BGN BHD BIF BMD BND BOB BRL…" at bounding box center [570, 380] width 94 height 29
type input "66"
type input "81"
click at [1194, 443] on div "Delete Leg" at bounding box center [1195, 448] width 51 height 13
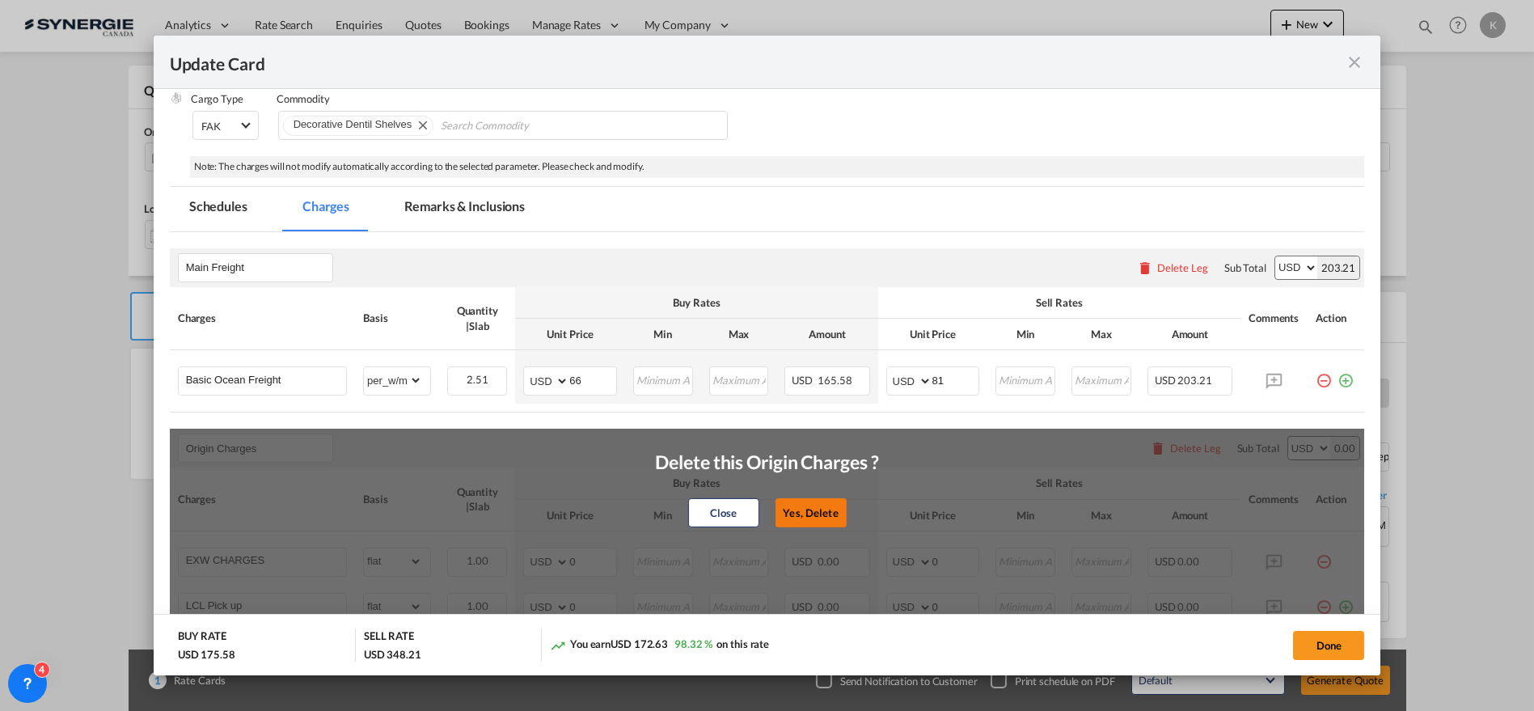
click at [818, 508] on button "Yes, Delete" at bounding box center [810, 512] width 71 height 29
type input "Destination Charges"
type input "Dock fee"
select select "per_hbl"
type input "Terminal fee"
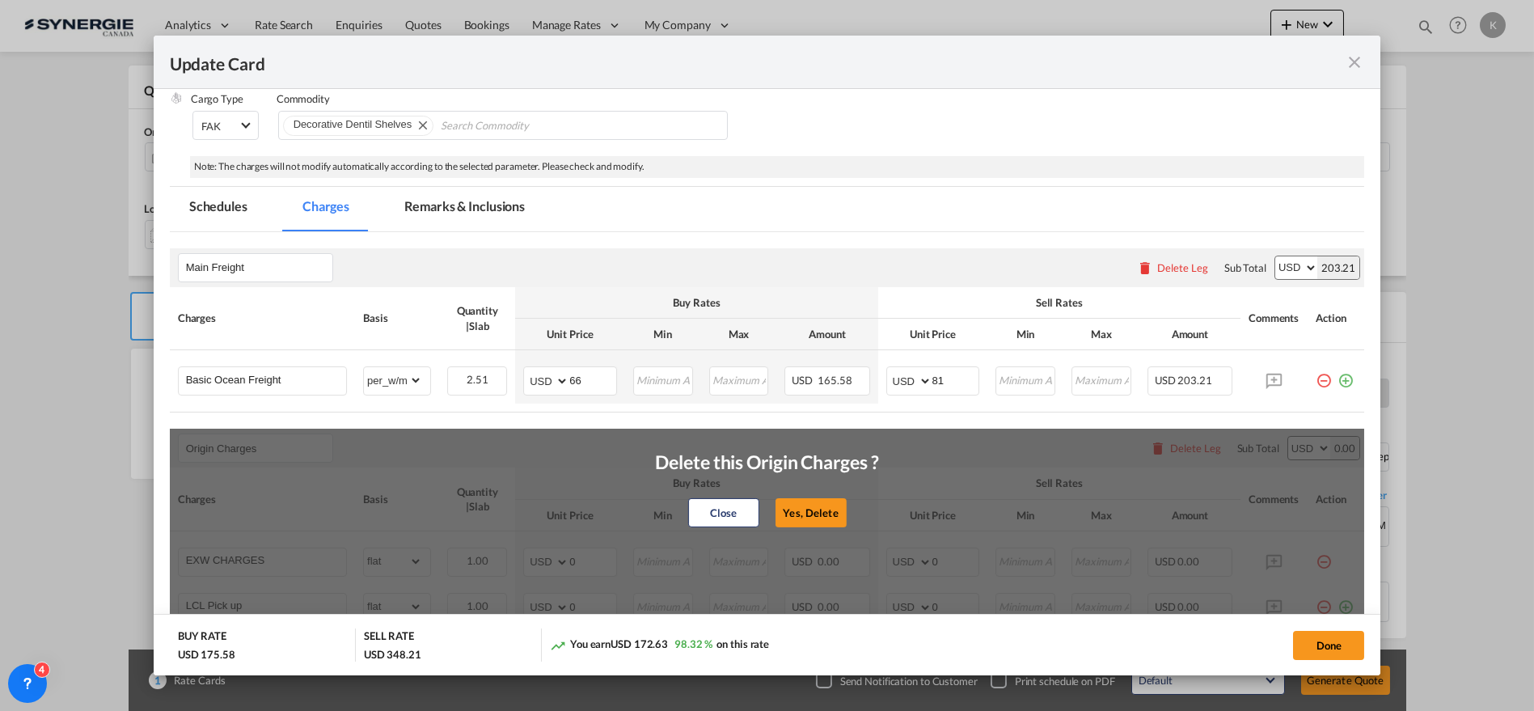
select select "per_w/m"
type input "Doc and Handling fee"
type input "E-manifest"
select select "per_bl"
type input "35"
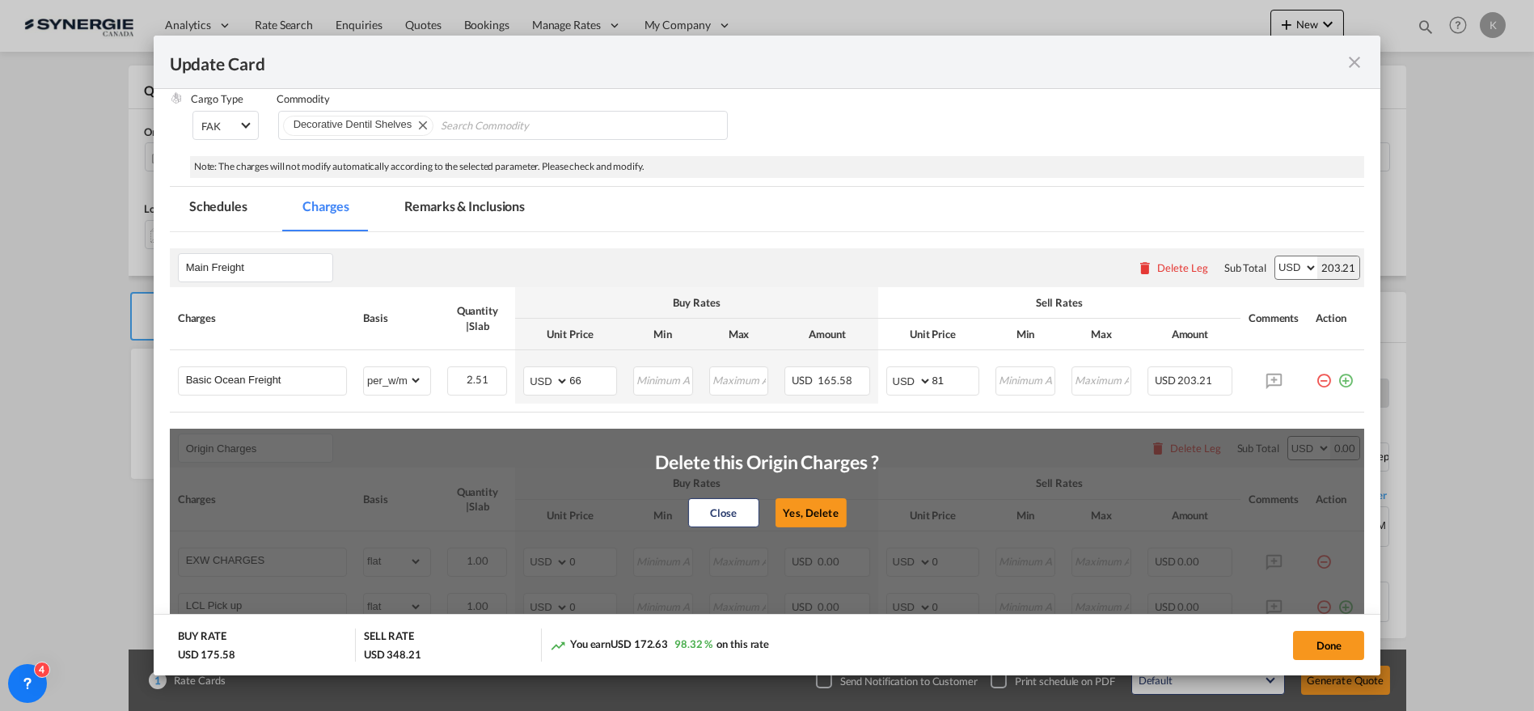
type input "Doc Fee"
select select "per_bl"
type input "30"
type input "Handling fee"
type input "0"
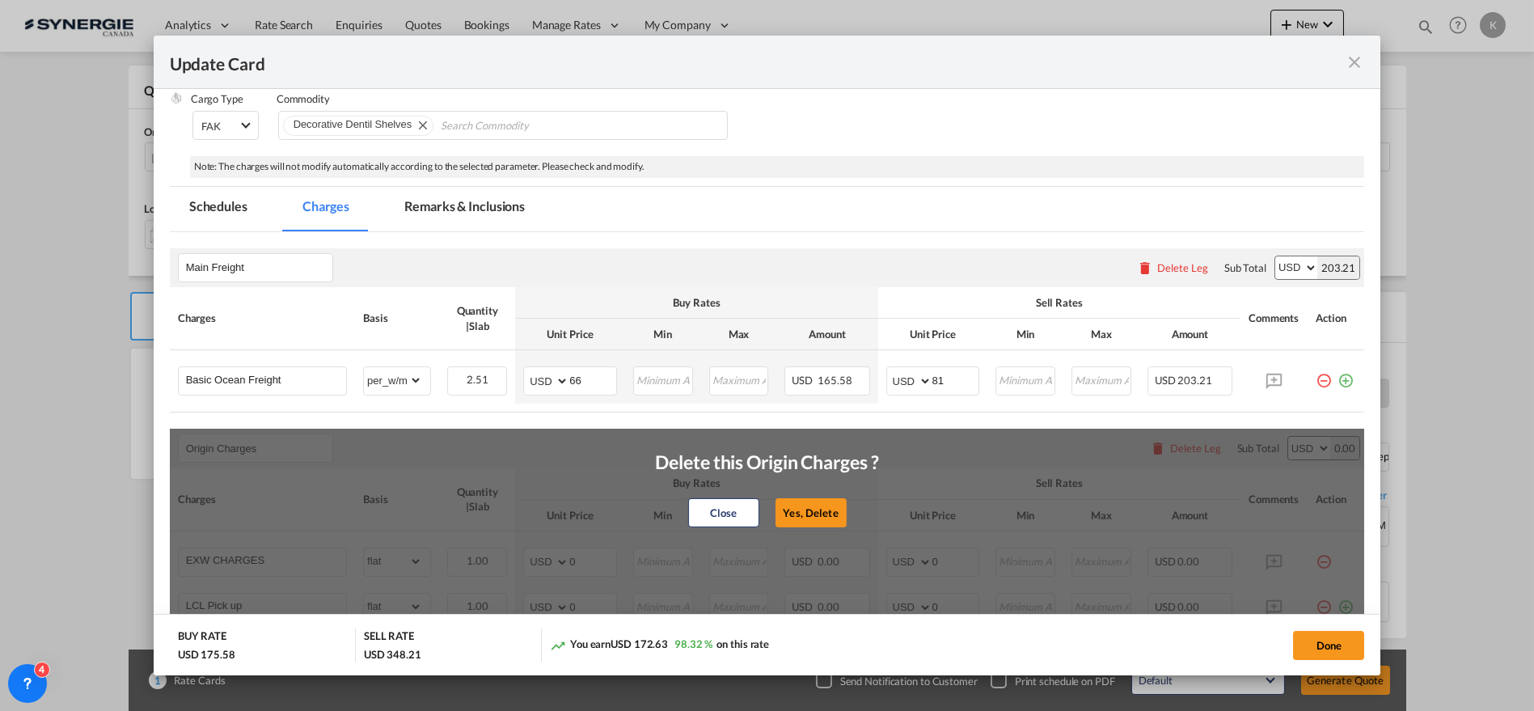
type input "65"
type input "ISF 5+2 - 85 USD if applicable"
select select "per_bl"
type input "Cargo Coverage"
type input "Cargo Coverage - Rate to be confirmed depending on commodity and value Min 50 U…"
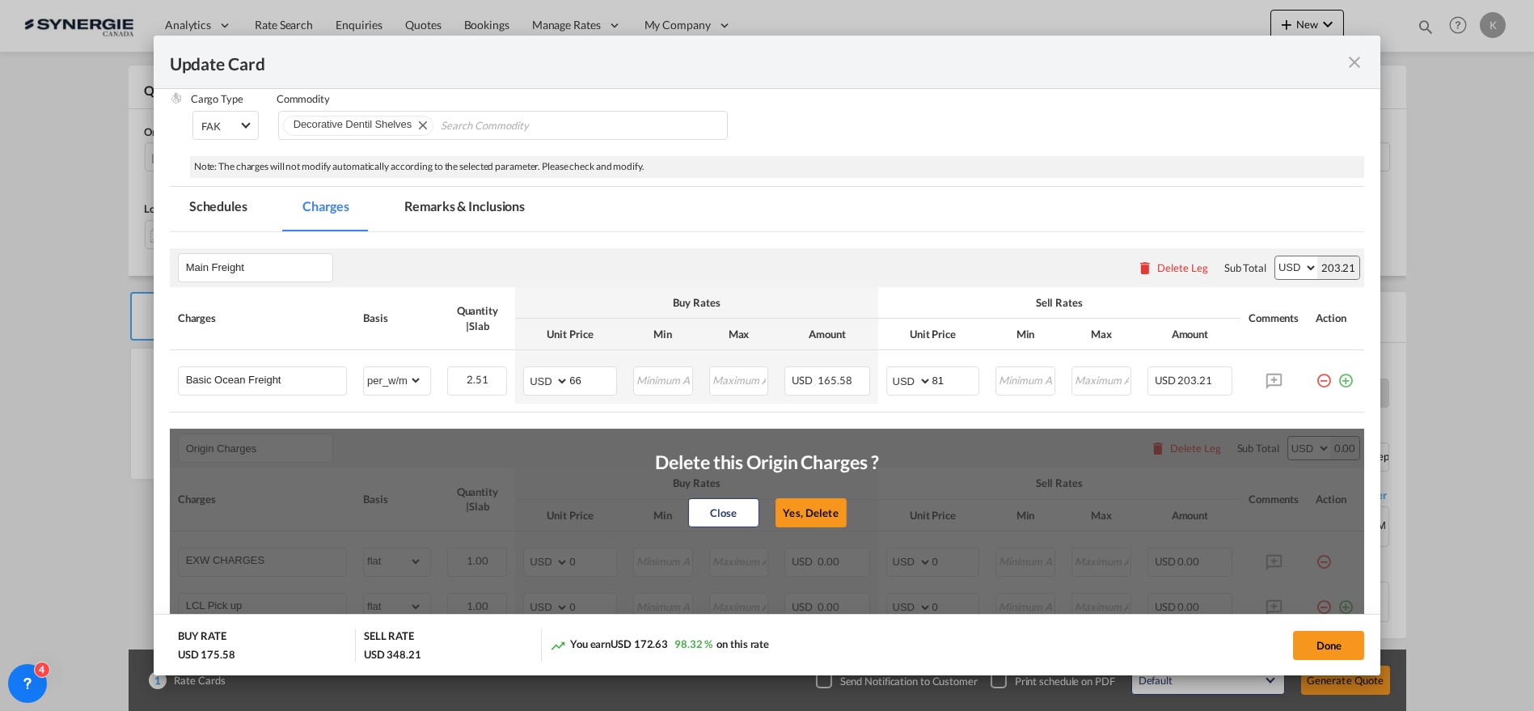
select select "per_shipment"
type input "0"
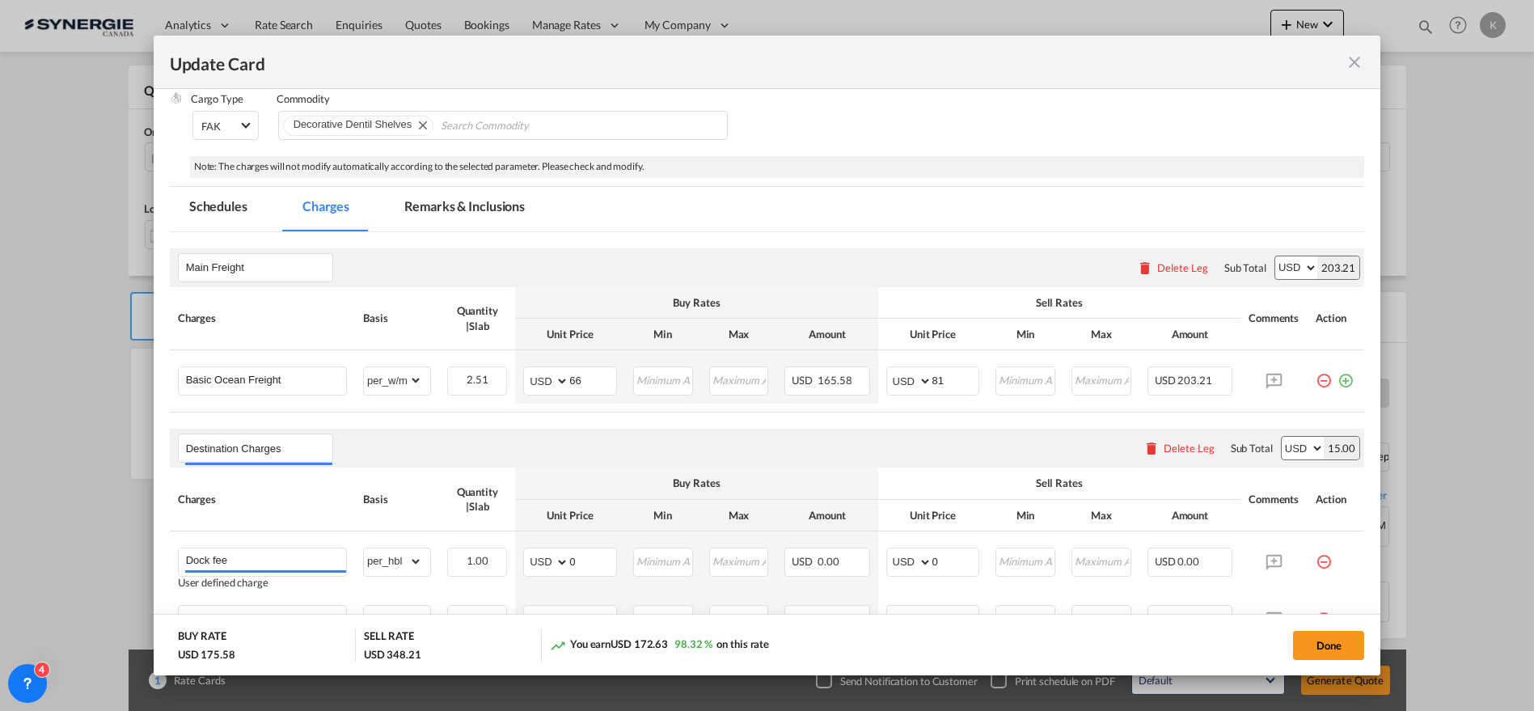
drag, startPoint x: 1380, startPoint y: 236, endPoint x: 1368, endPoint y: 273, distance: 39.1
click at [1368, 273] on div "Update Card Port of [GEOGRAPHIC_DATA] [GEOGRAPHIC_DATA] T/S Liner/Carrier No ca…" at bounding box center [767, 355] width 1534 height 711
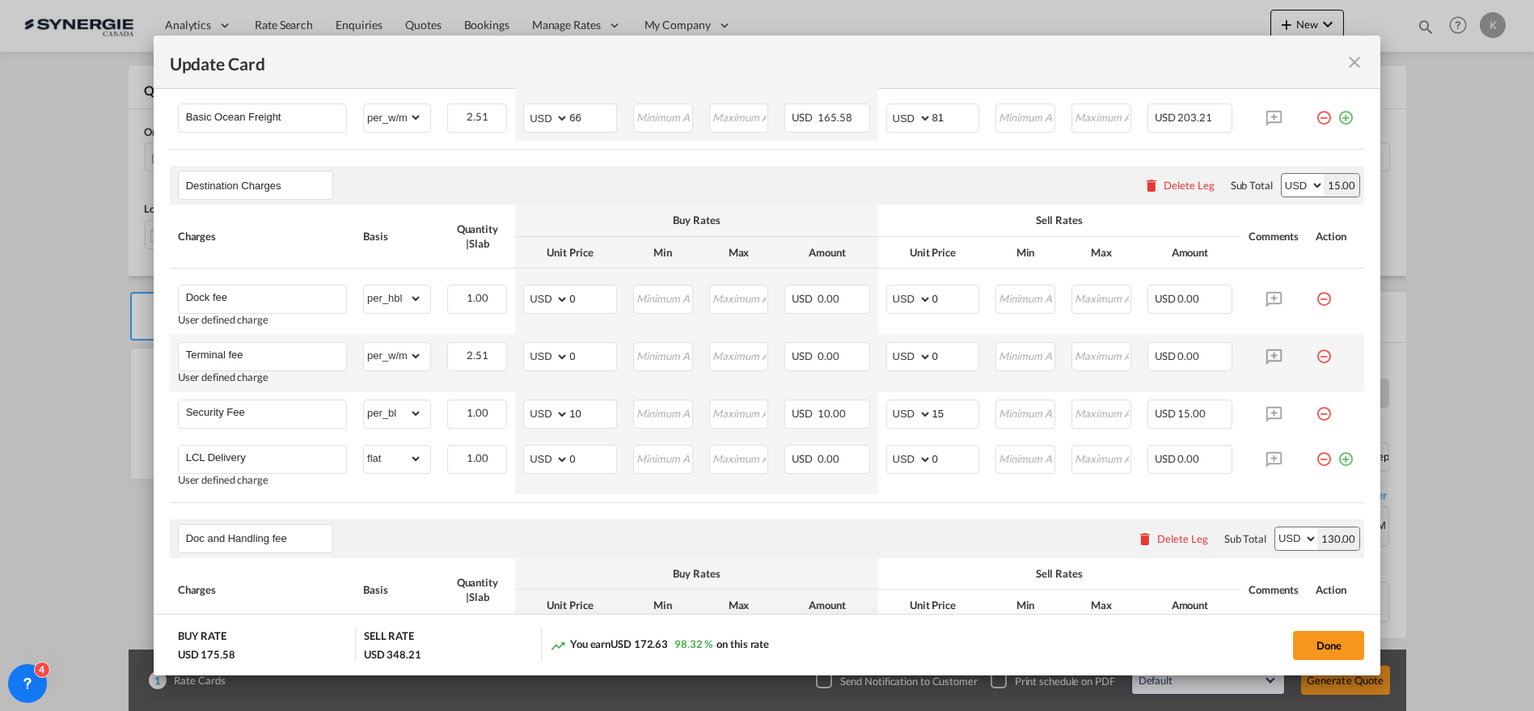
scroll to position [540, 0]
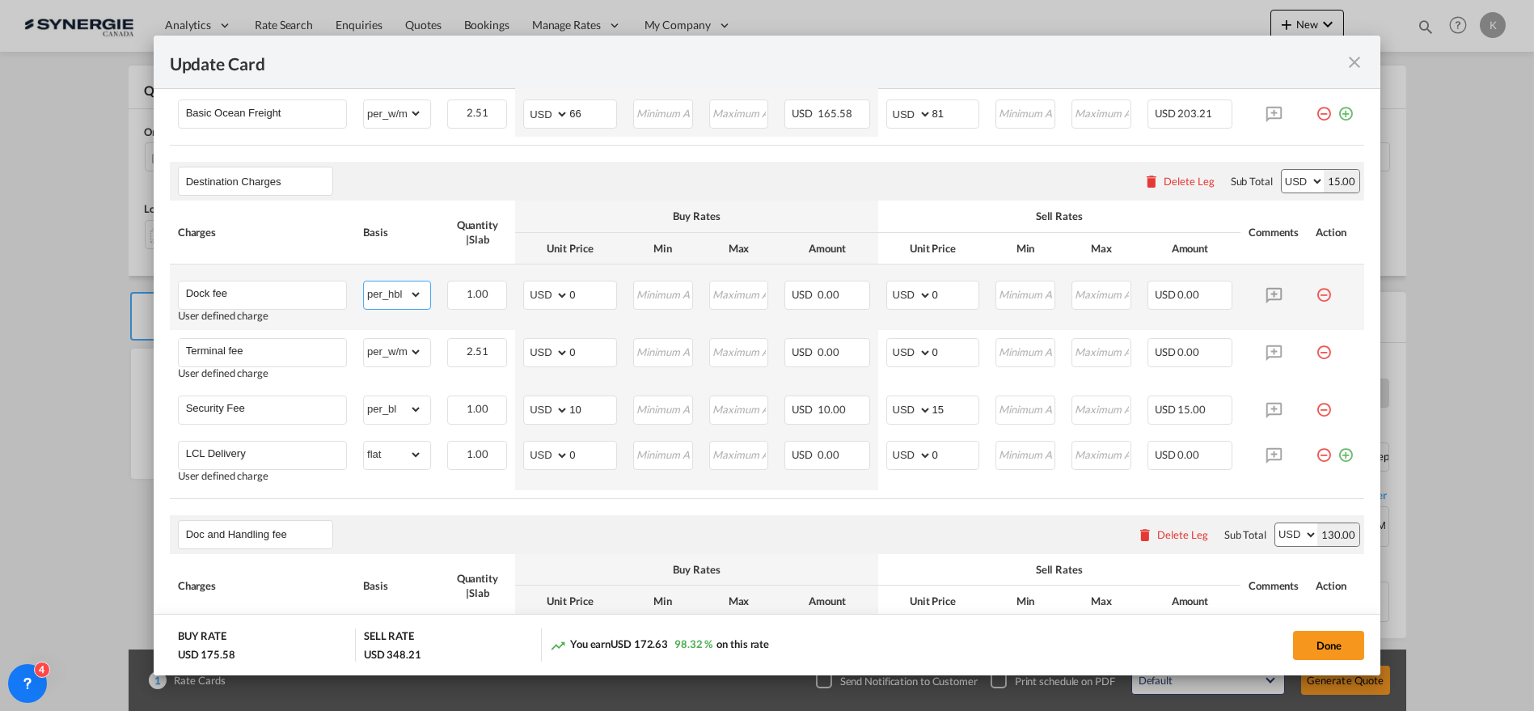
click at [383, 294] on select "gross_weight volumetric_weight per_shipment per_bl per_km per_hawb per_kg flat …" at bounding box center [393, 294] width 58 height 26
select select "per_kg"
click at [364, 281] on select "gross_weight volumetric_weight per_shipment per_bl per_km per_hawb per_kg flat …" at bounding box center [393, 294] width 58 height 26
click at [530, 290] on md-input-container "AED AFN ALL AMD ANG AOA ARS AUD AWG AZN BAM BBD BDT BGN BHD BIF BMD BND BOB BRL…" at bounding box center [570, 295] width 94 height 29
type input "0.015"
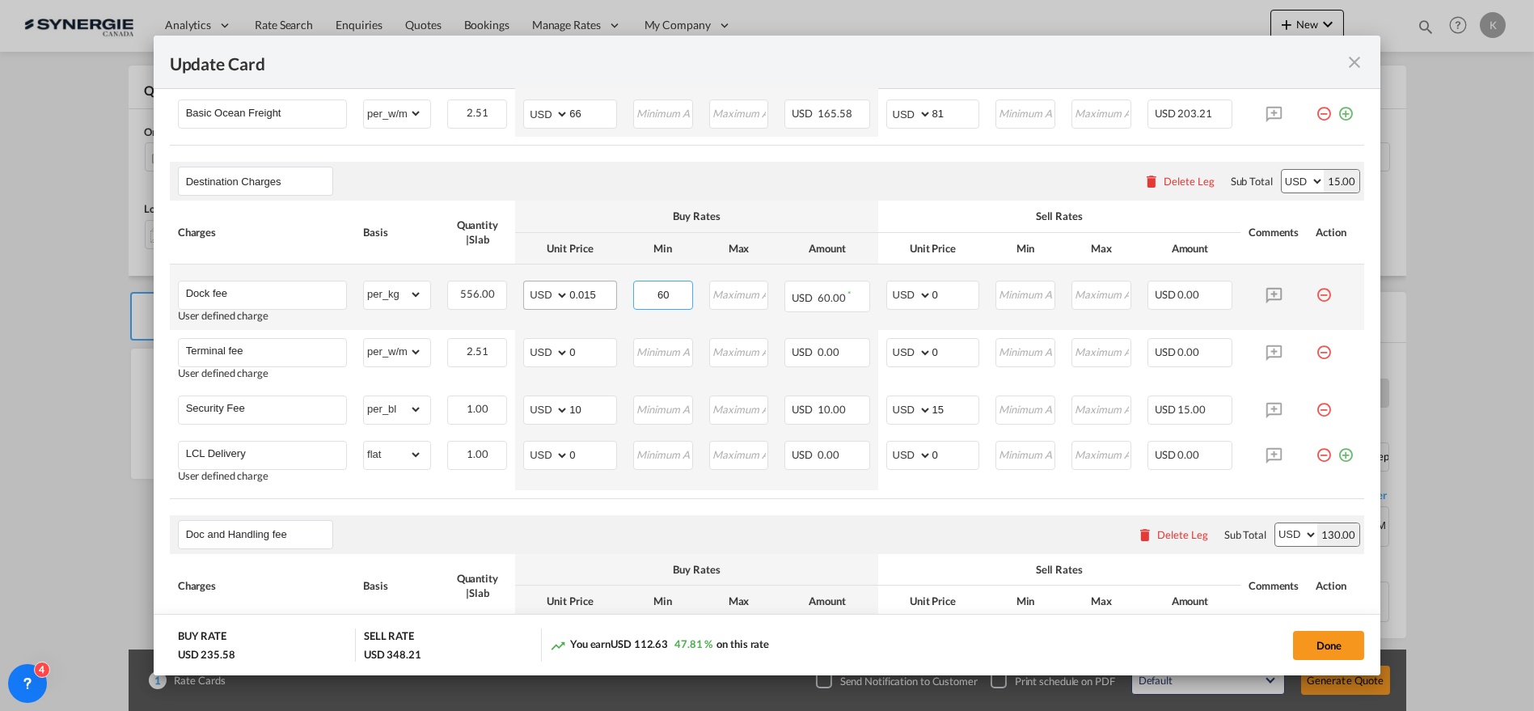
type input "60"
type input "0.018"
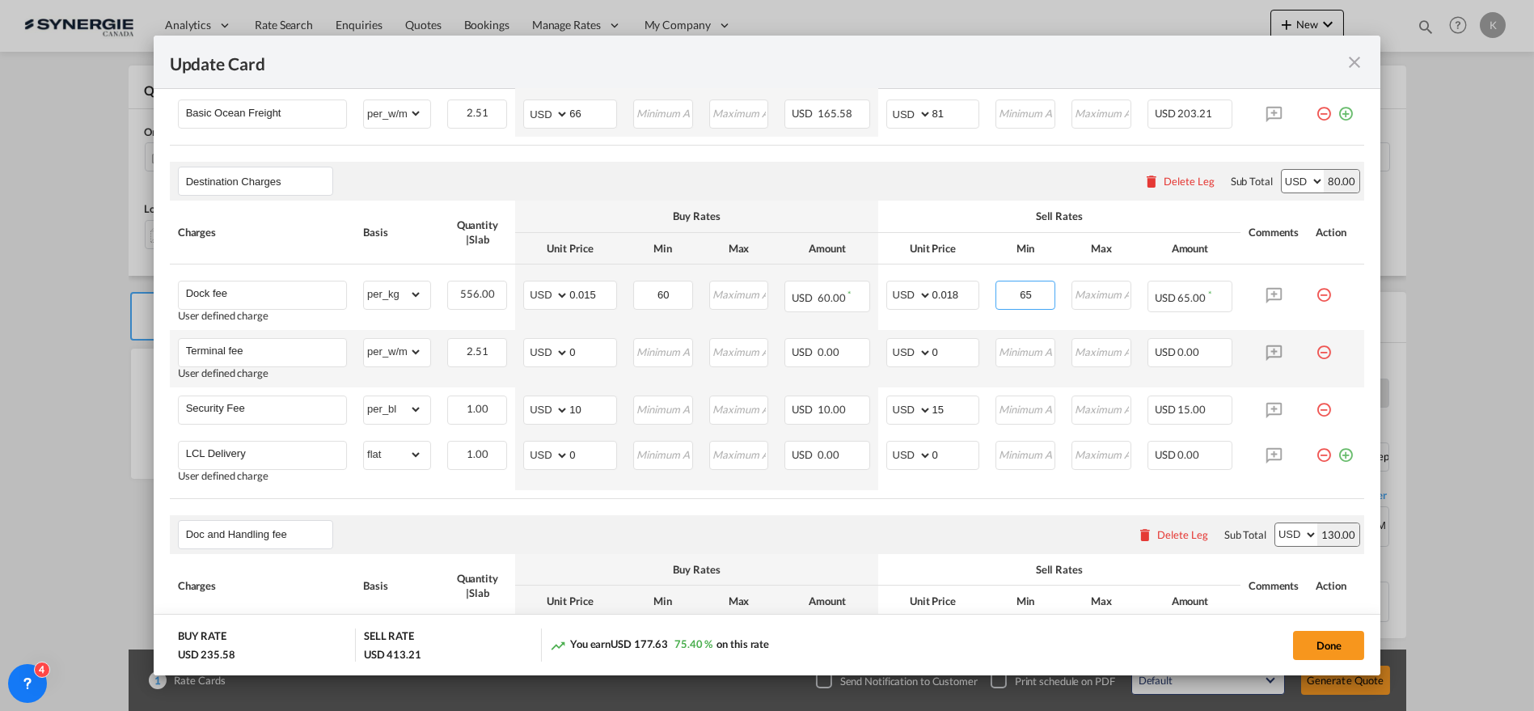
type input "65"
click at [1316, 349] on md-icon "icon-minus-circle-outline red-400-fg pt-7" at bounding box center [1324, 346] width 16 height 16
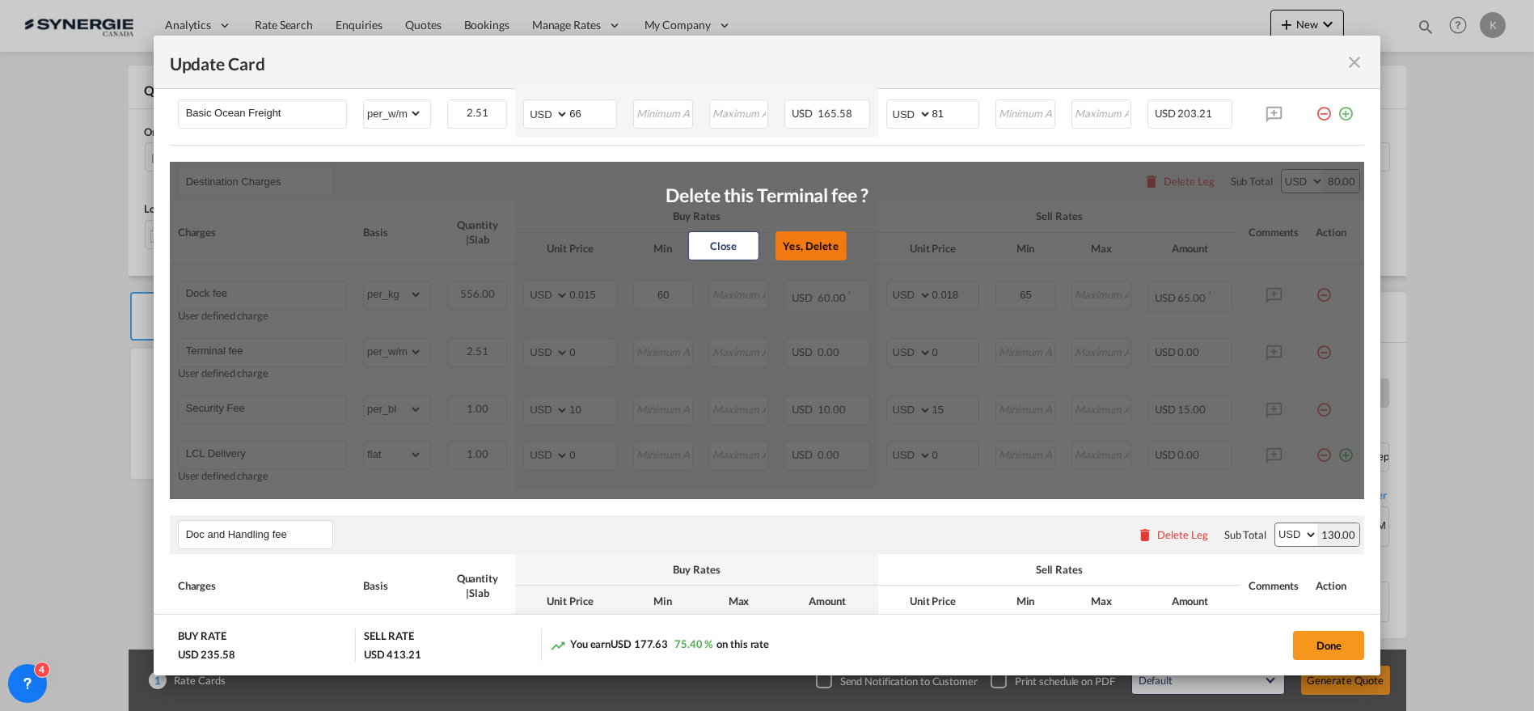
click at [822, 240] on button "Yes, Delete" at bounding box center [811, 245] width 71 height 29
type input "Security Fee"
select select "per_bl"
type input "10"
type input "15"
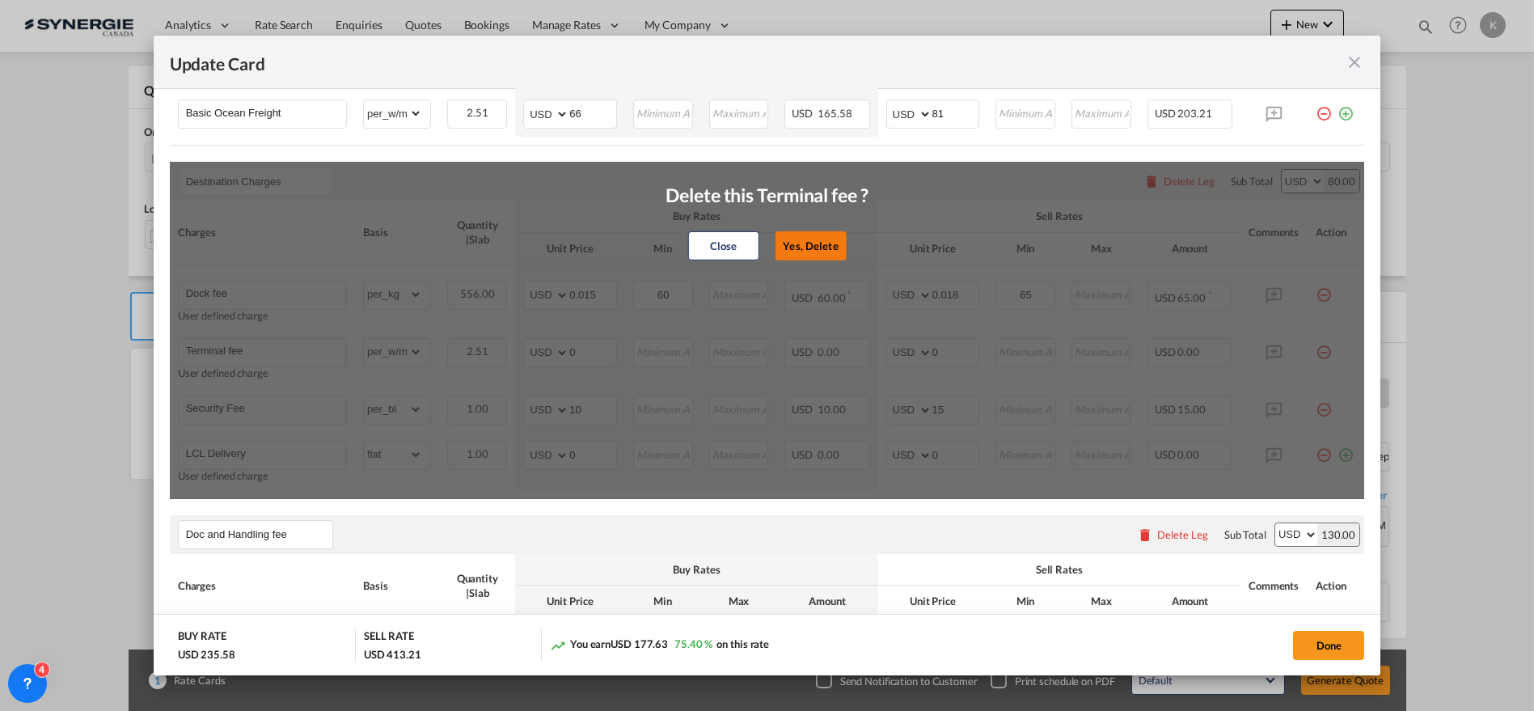
type input "LCL Delivery"
select select "flat"
type input "0"
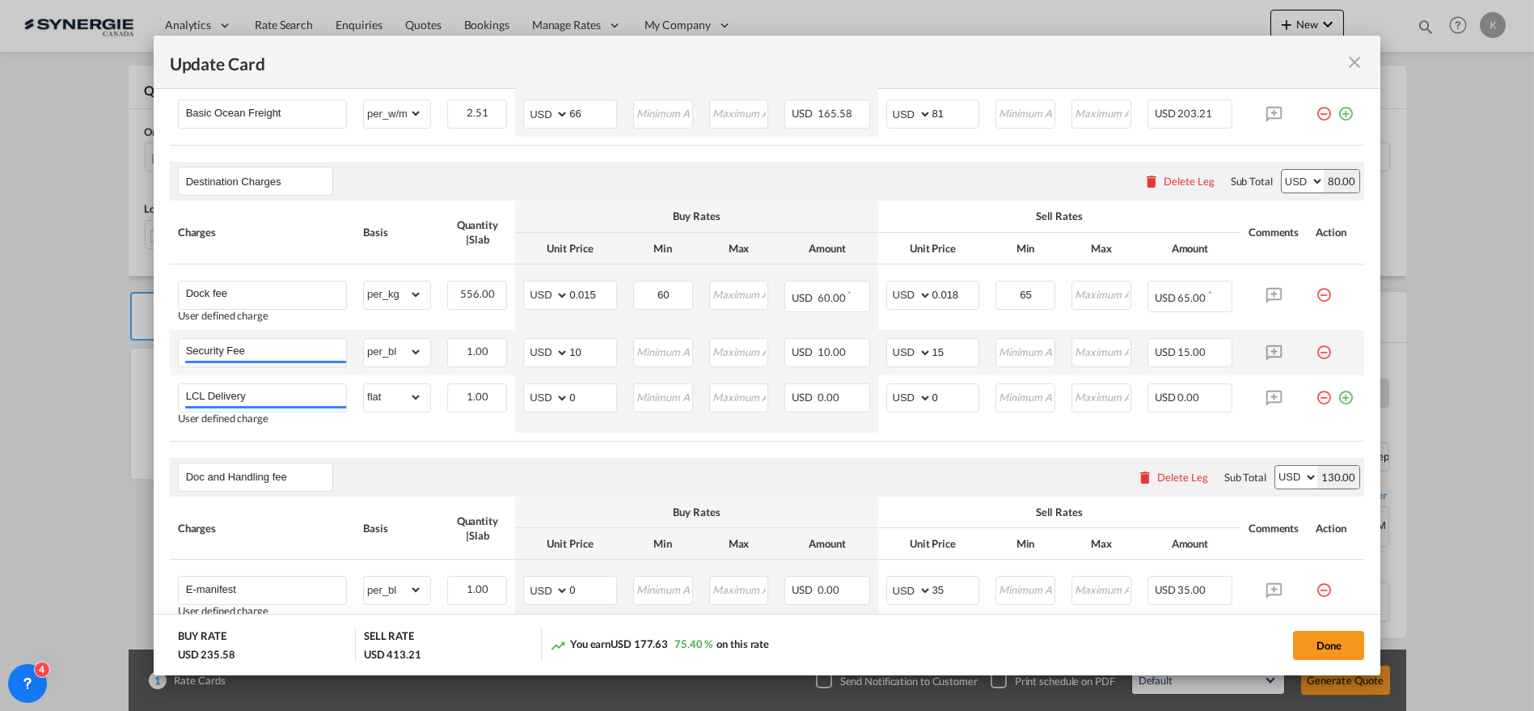
click at [1316, 347] on md-icon "icon-minus-circle-outline red-400-fg pt-7" at bounding box center [1324, 346] width 16 height 16
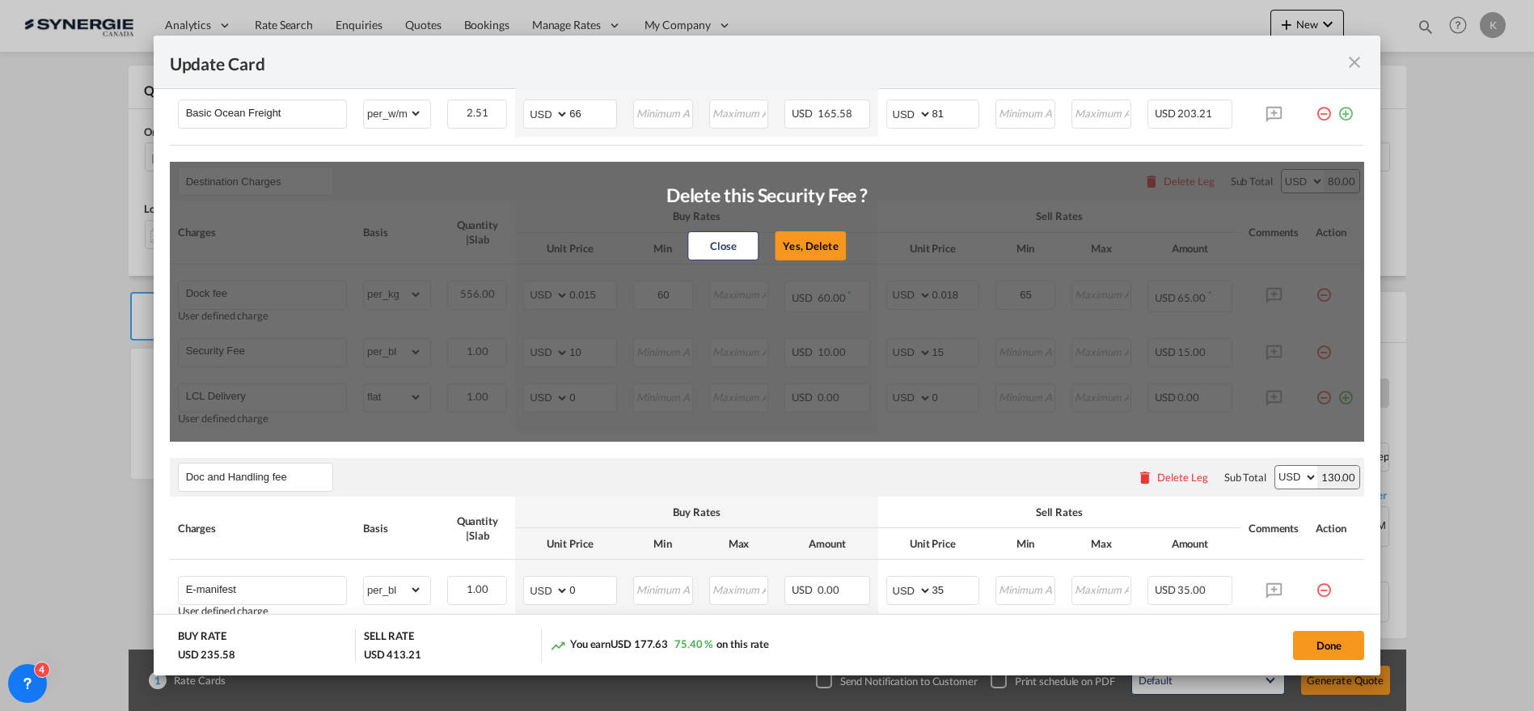
click at [808, 235] on button "Yes, Delete" at bounding box center [811, 245] width 71 height 29
type input "LCL Delivery"
select select "flat"
type input "0"
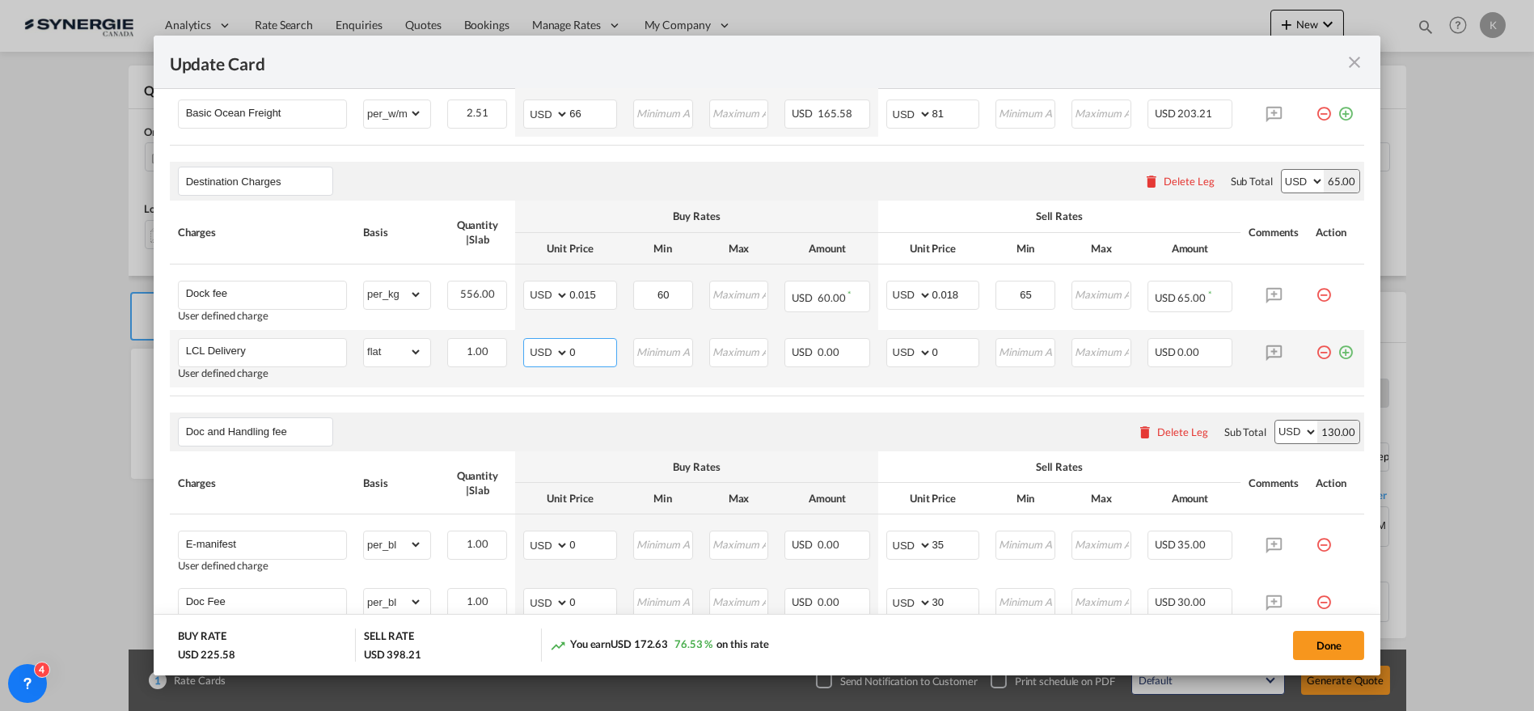
click at [556, 361] on select "AED AFN ALL AMD ANG AOA ARS AUD AWG AZN BAM BBD BDT BGN BHD BIF BMD BND BOB BRL…" at bounding box center [547, 352] width 42 height 23
select select "string:CAD"
click at [526, 341] on select "AED AFN ALL AMD ANG AOA ARS AUD AWG AZN BAM BBD BDT BGN BHD BIF BMD BND BOB BRL…" at bounding box center [547, 352] width 42 height 23
type input "107.95"
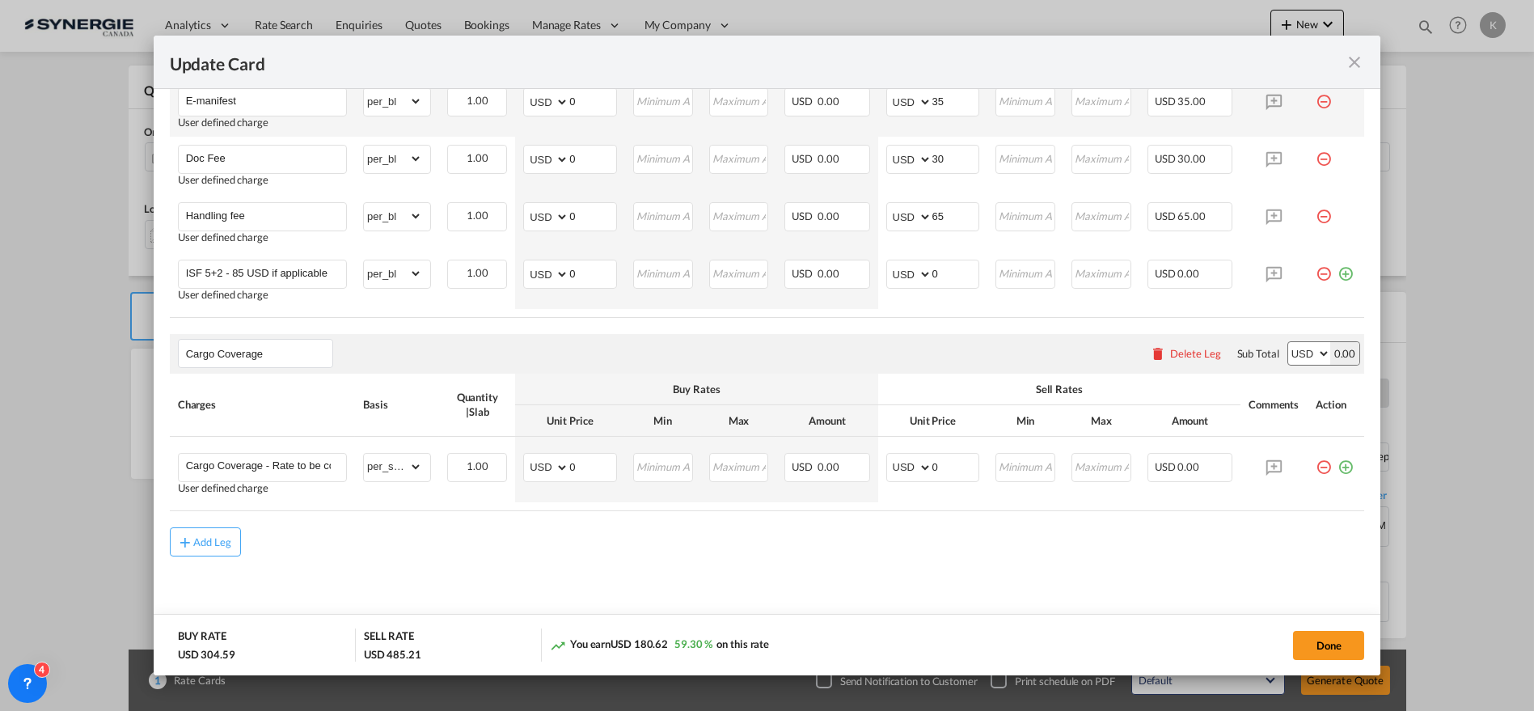
scroll to position [804, 0]
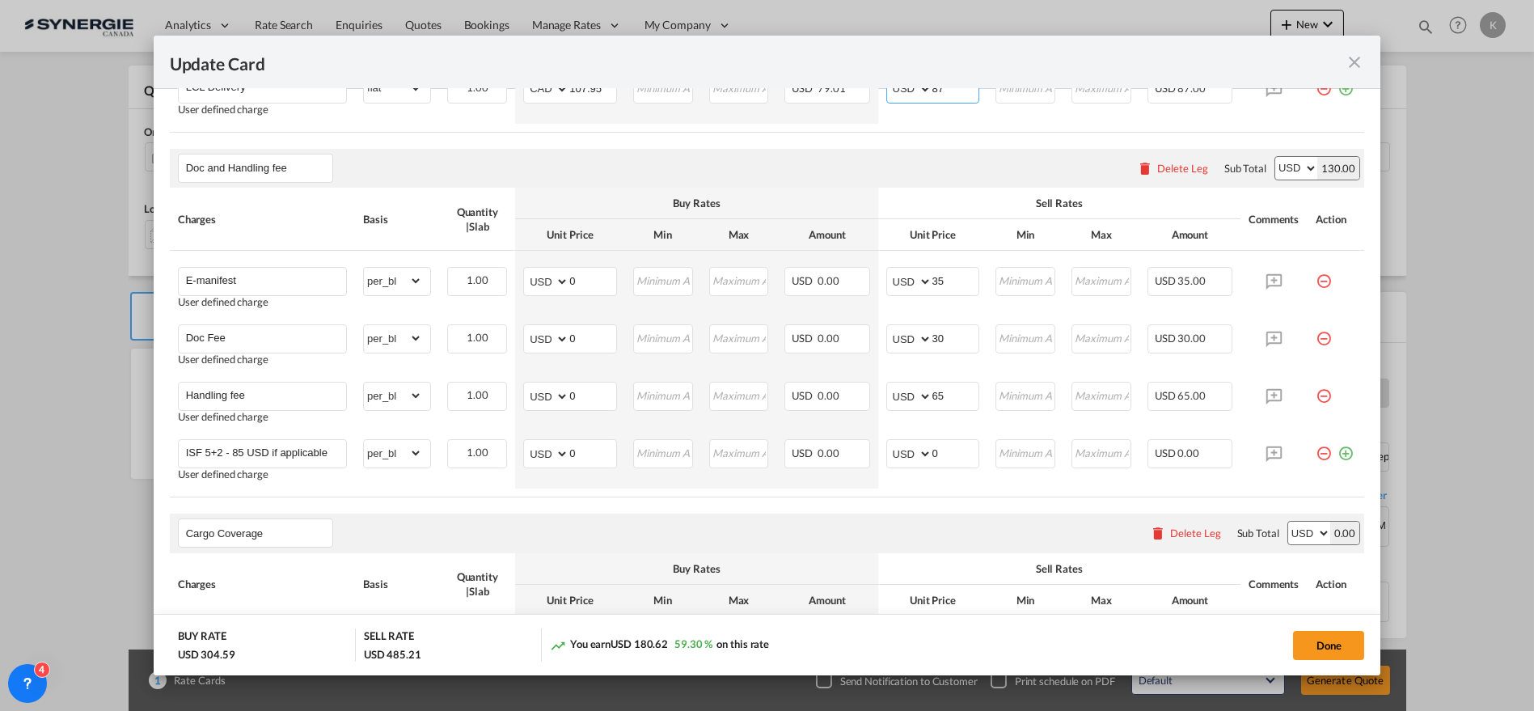
type input "87"
drag, startPoint x: 1366, startPoint y: 459, endPoint x: 1365, endPoint y: 398, distance: 60.7
click at [1365, 398] on md-dialog-content "Port of Loading [GEOGRAPHIC_DATA] T/S Liner/Carrier No carrier 2HM LOGISTICS D.…" at bounding box center [768, 382] width 1228 height 586
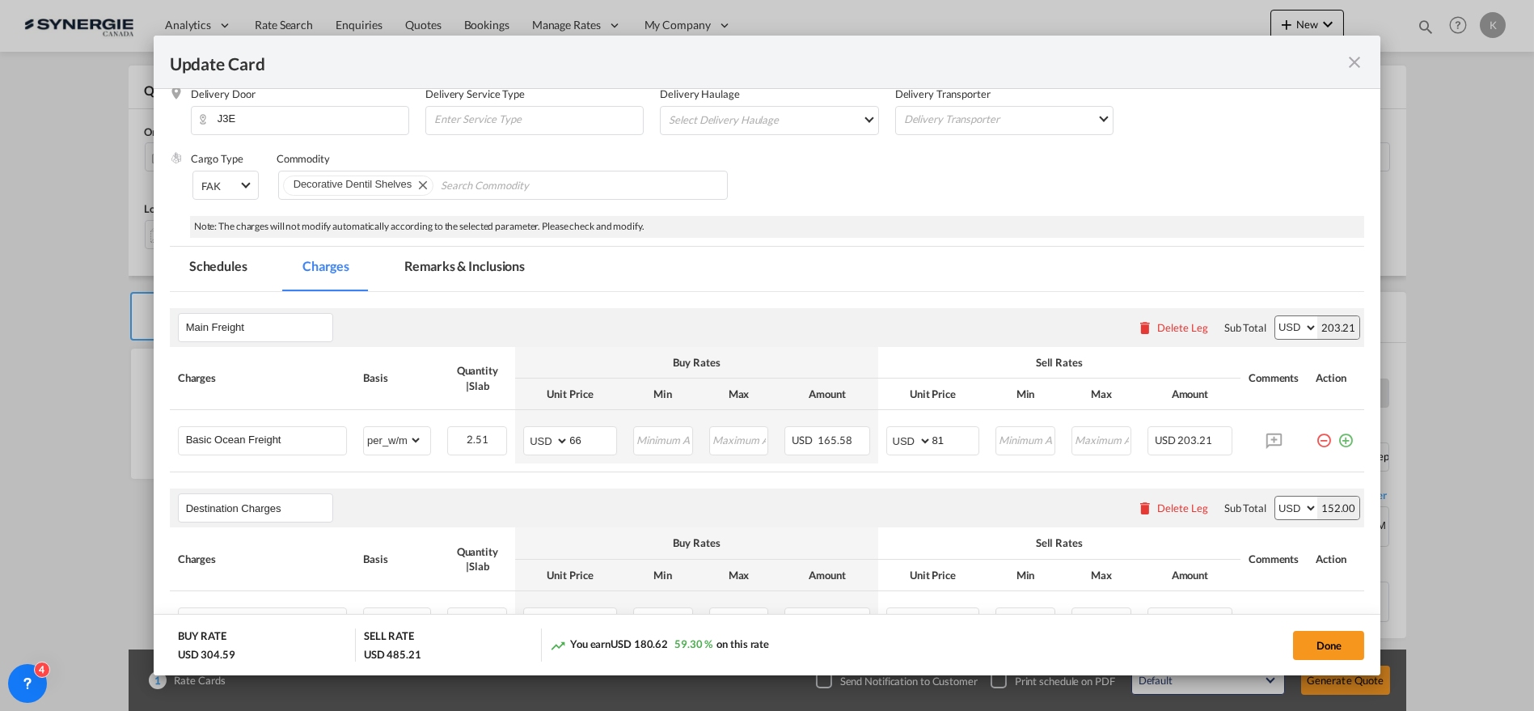
scroll to position [203, 0]
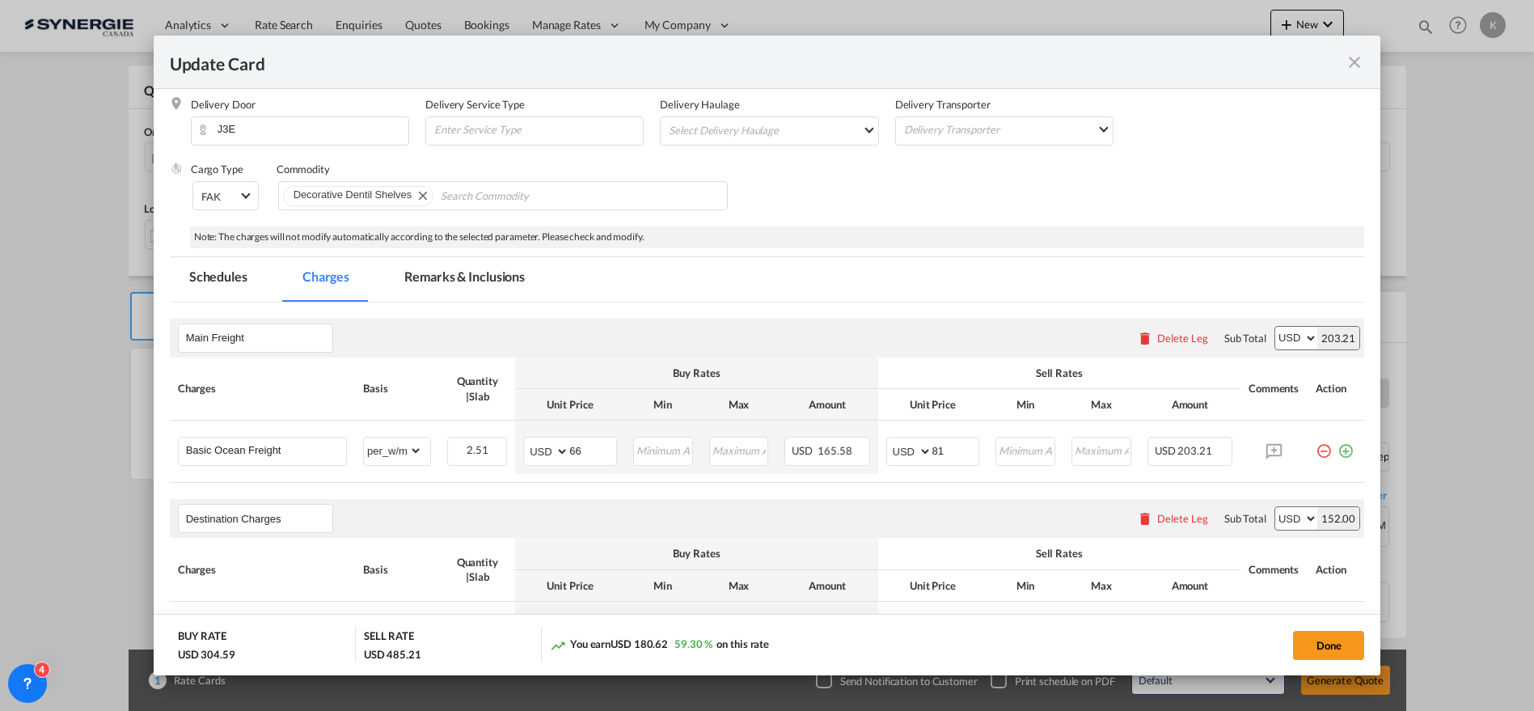
click at [451, 285] on md-tab-item "Remarks & Inclusions" at bounding box center [464, 279] width 159 height 44
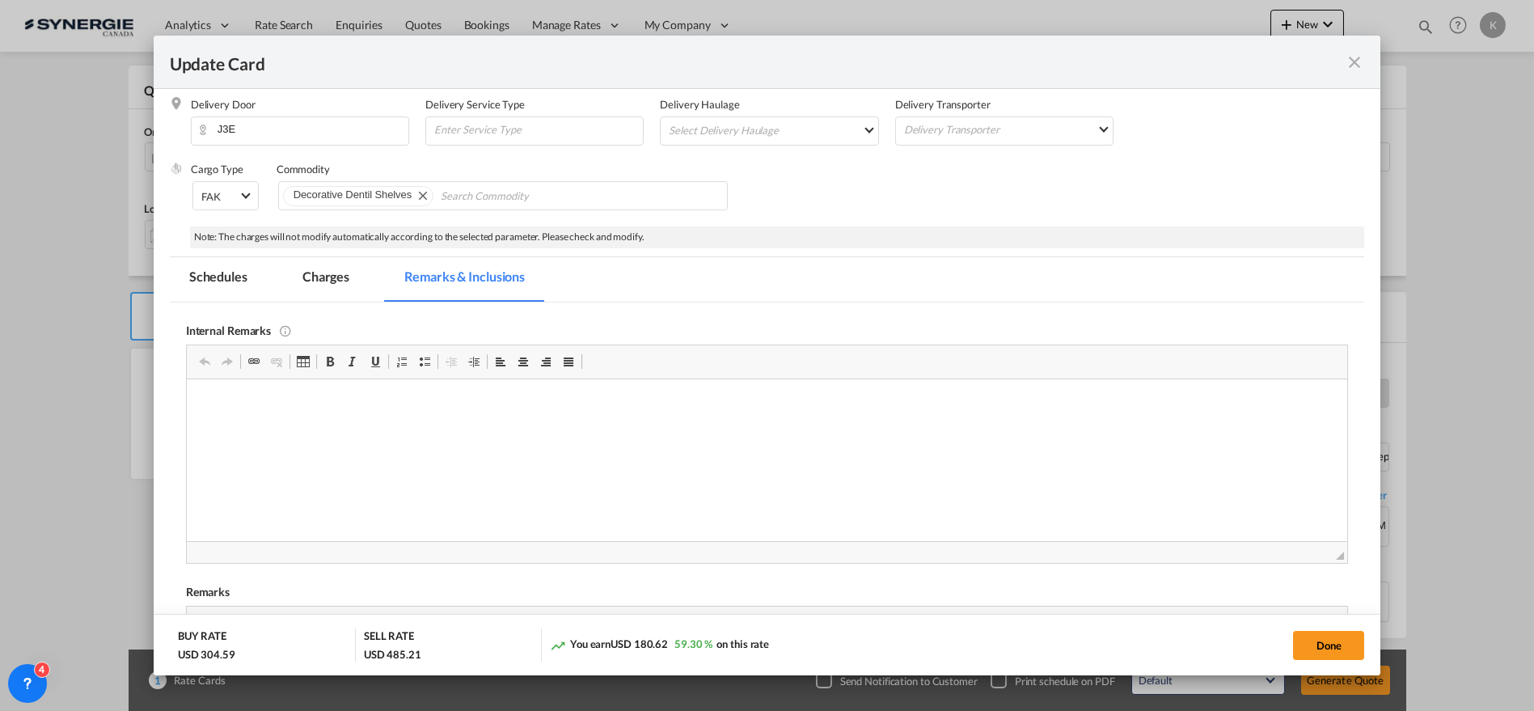
scroll to position [0, 0]
click at [1318, 640] on button "Done" at bounding box center [1328, 645] width 71 height 29
type input "[DATE]"
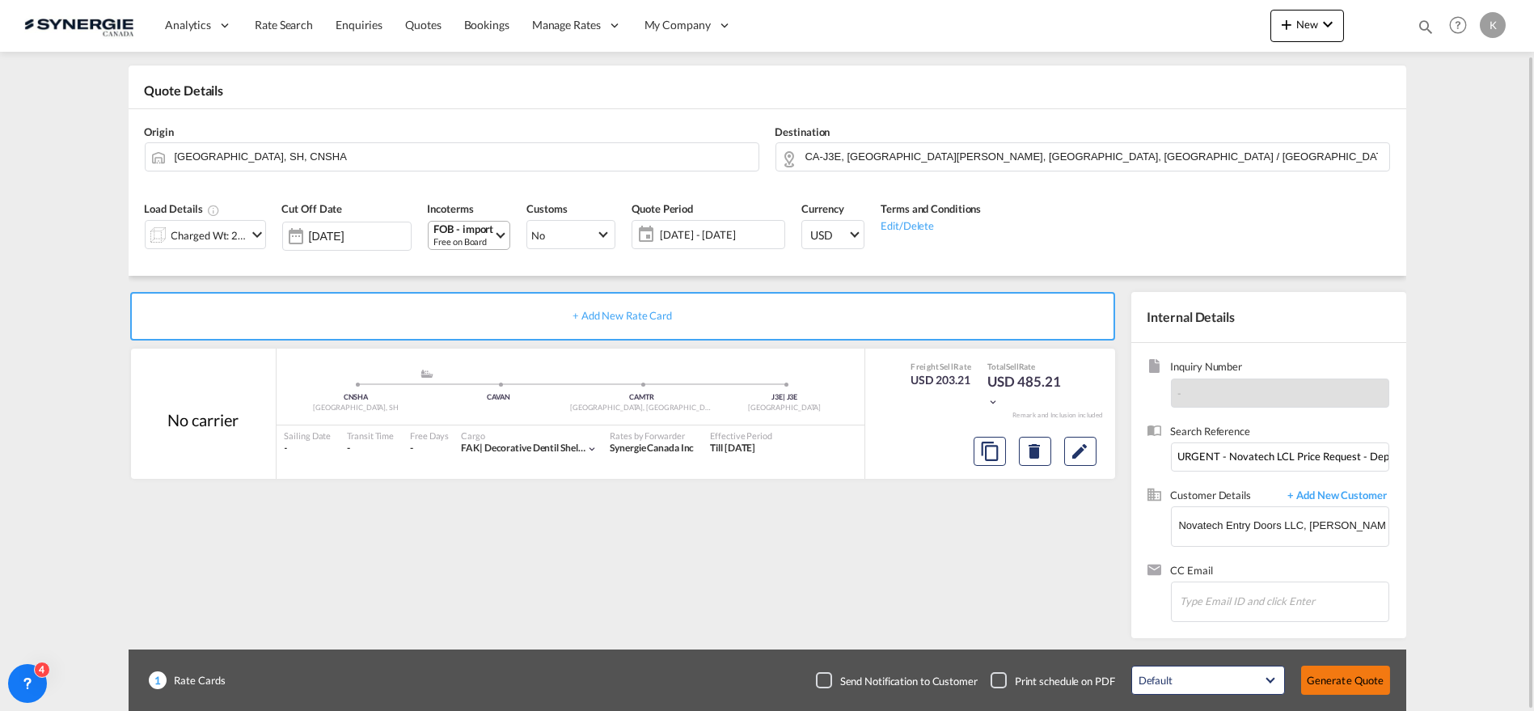
click at [1353, 674] on button "Generate Quote" at bounding box center [1345, 680] width 89 height 29
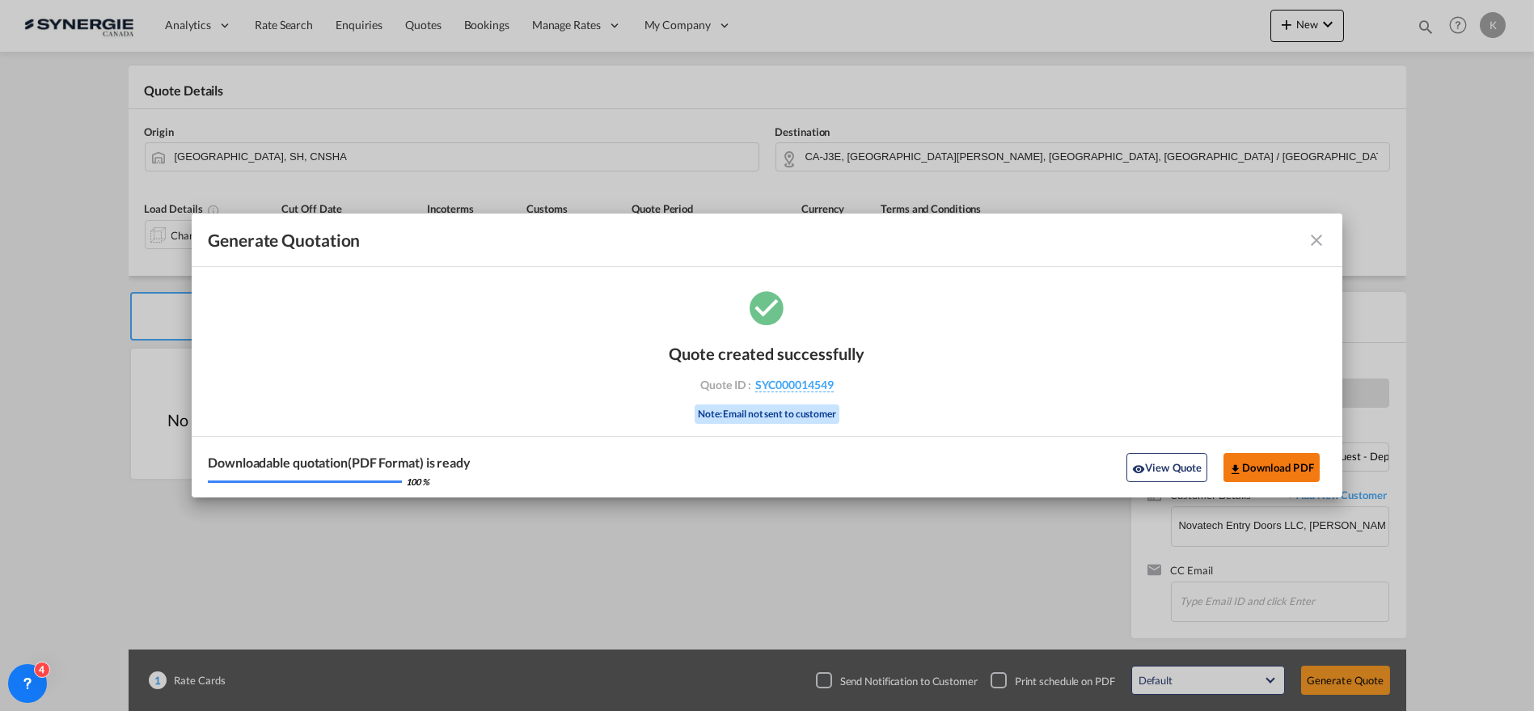
click at [1267, 463] on button "Download PDF" at bounding box center [1272, 467] width 96 height 29
click at [1317, 239] on md-icon "icon-close fg-AAA8AD cursor m-0" at bounding box center [1316, 239] width 19 height 19
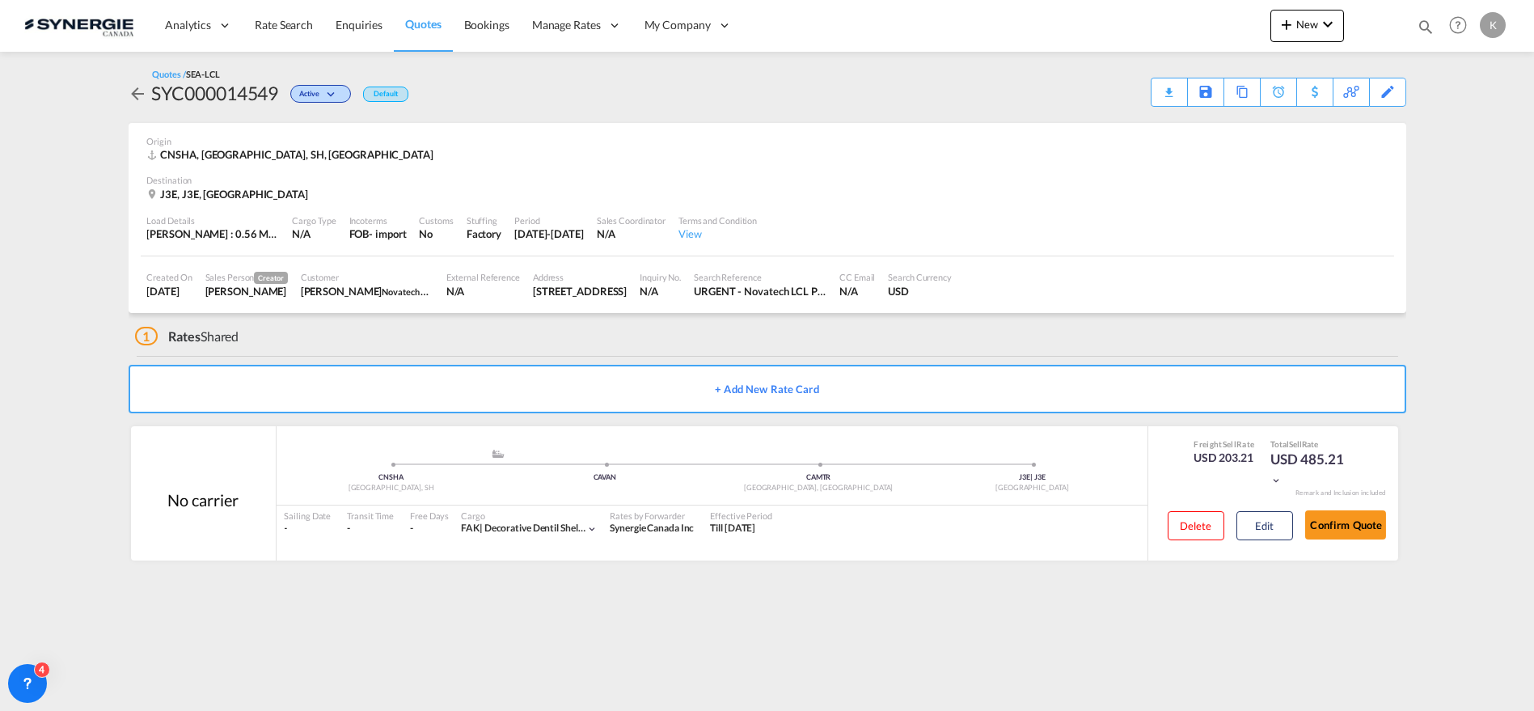
click at [1418, 23] on md-icon "icon-magnify" at bounding box center [1426, 27] width 18 height 18
click at [1222, 31] on input "14303" at bounding box center [1303, 26] width 201 height 28
type input "14391"
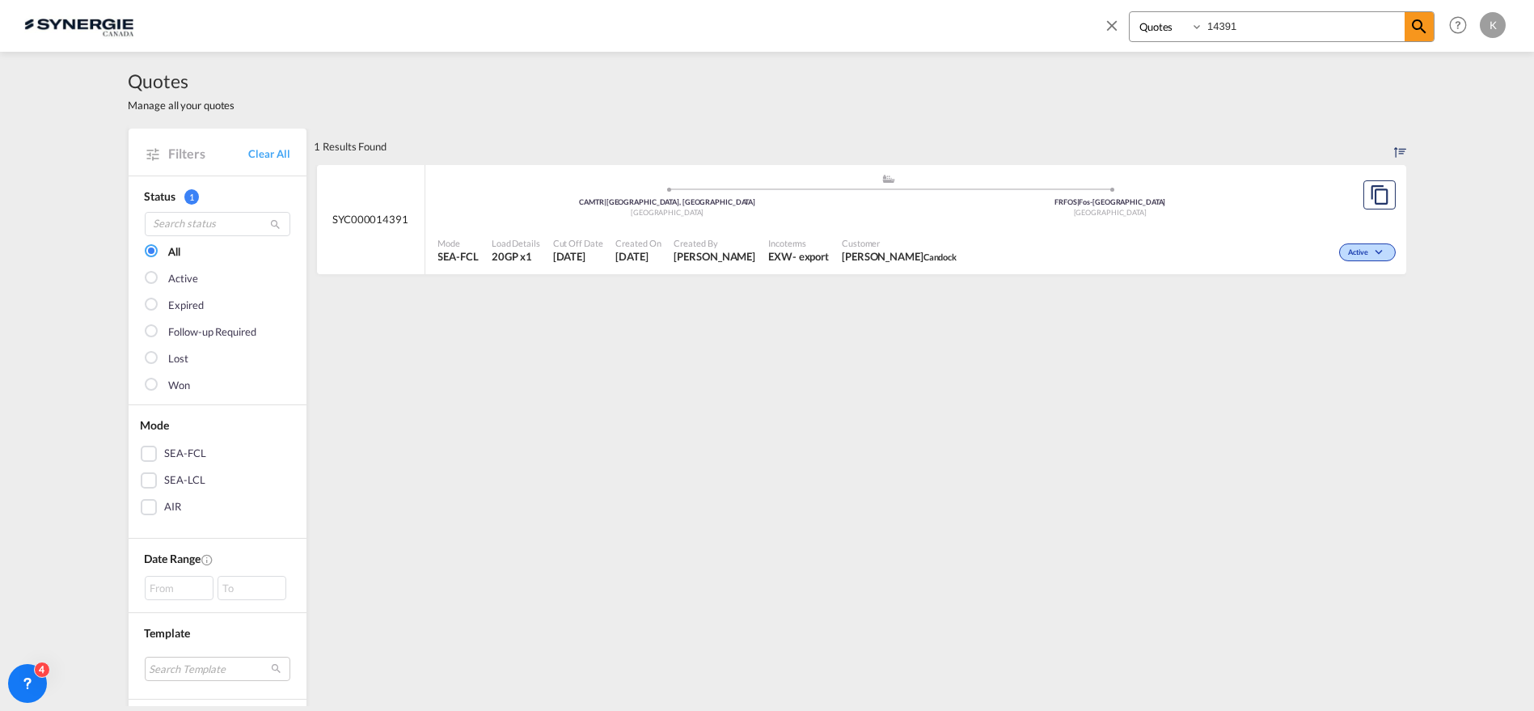
click at [768, 252] on div "EXW" at bounding box center [780, 256] width 24 height 15
click at [1114, 18] on md-icon "icon-close" at bounding box center [1112, 25] width 18 height 18
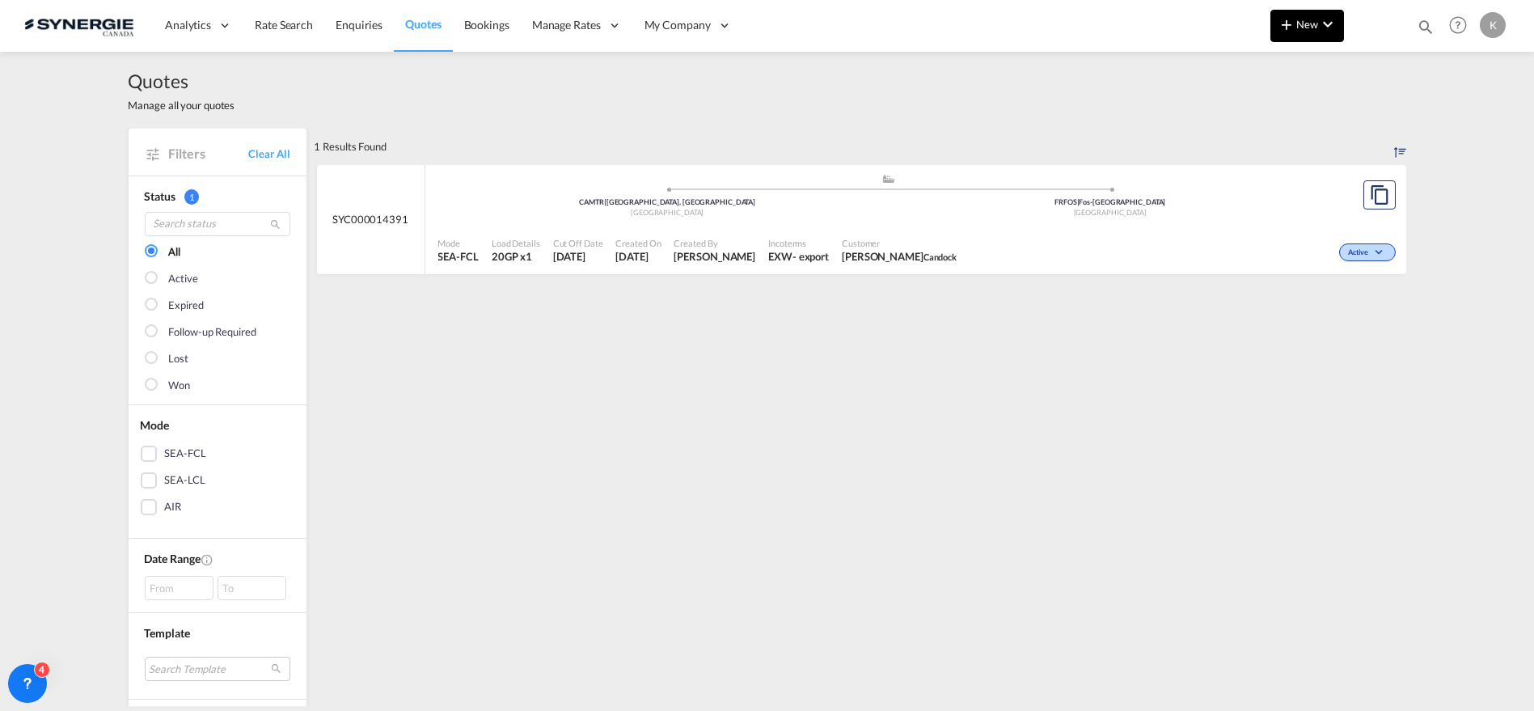
click at [1319, 30] on md-icon "icon-chevron-down" at bounding box center [1327, 24] width 19 height 19
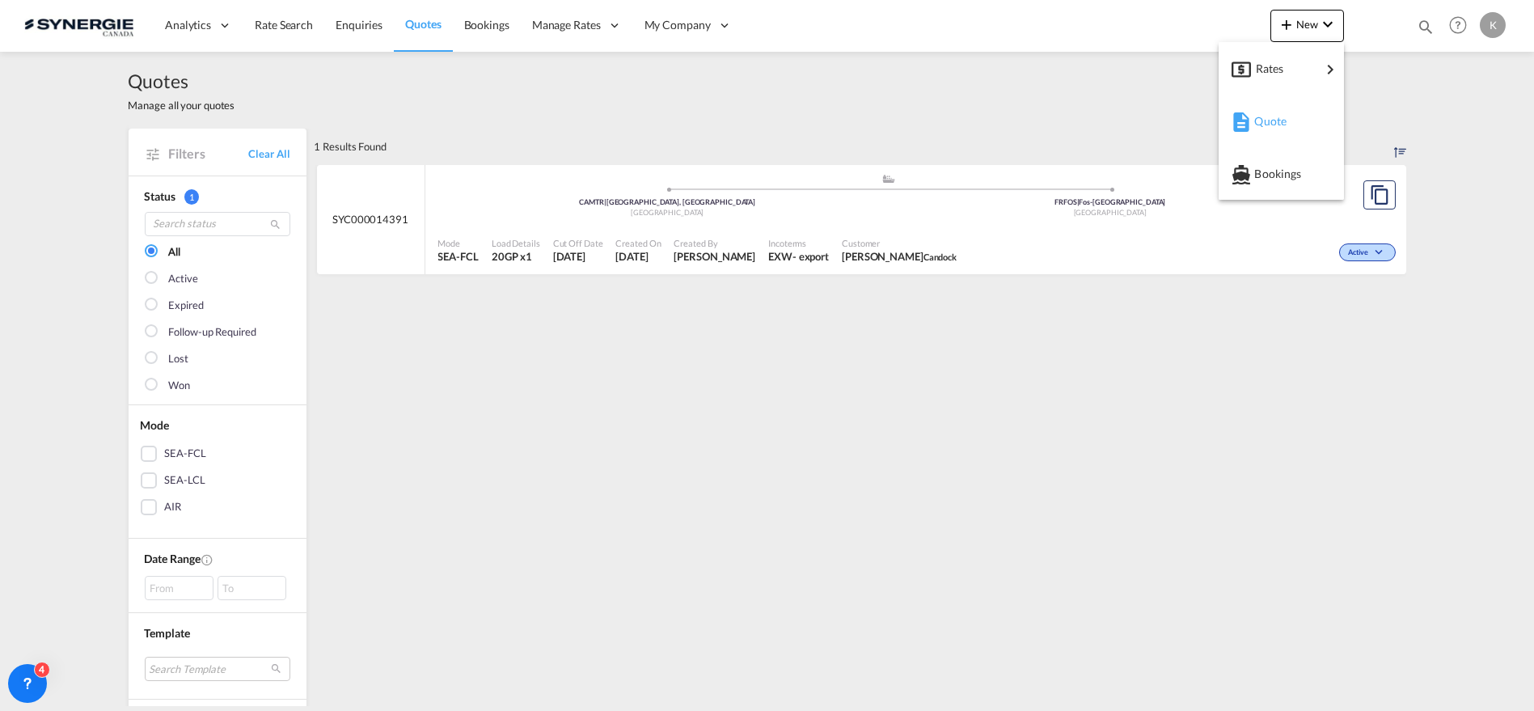
click at [1270, 123] on span "Quote" at bounding box center [1263, 121] width 18 height 32
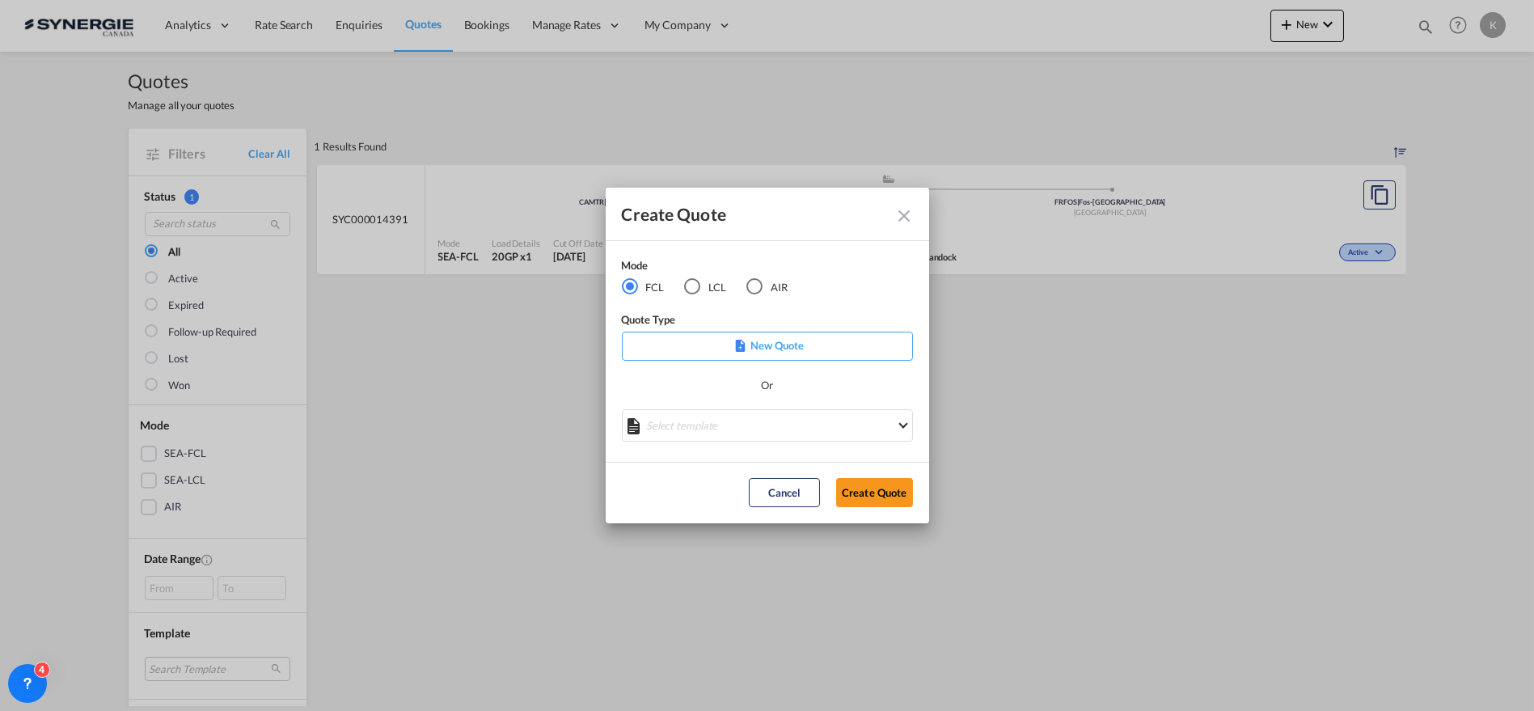
click at [690, 285] on div "LCL" at bounding box center [692, 286] width 16 height 16
click at [793, 436] on md-select "Select template New DAP Import LCL [PERSON_NAME] | [DATE] [GEOGRAPHIC_DATA] LCL…" at bounding box center [767, 425] width 291 height 32
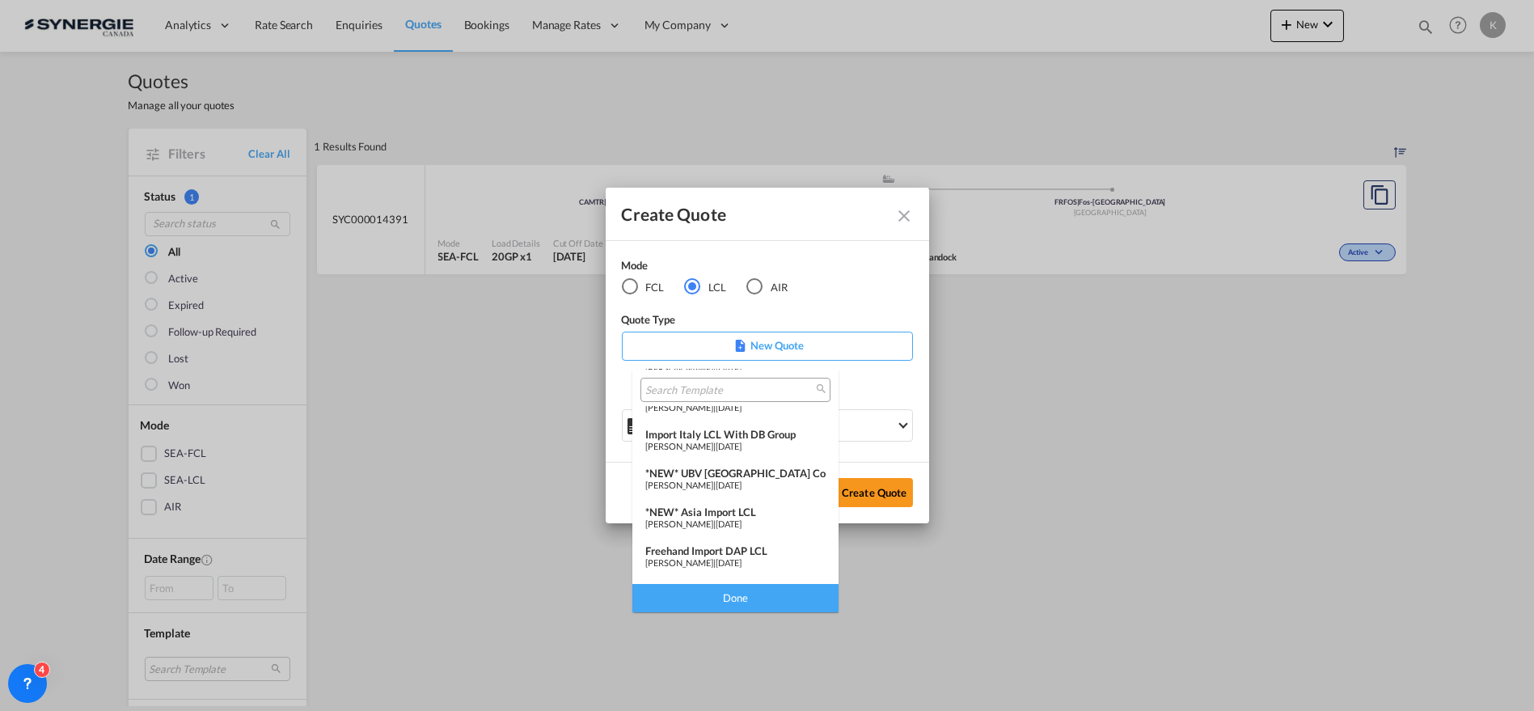
scroll to position [146, 0]
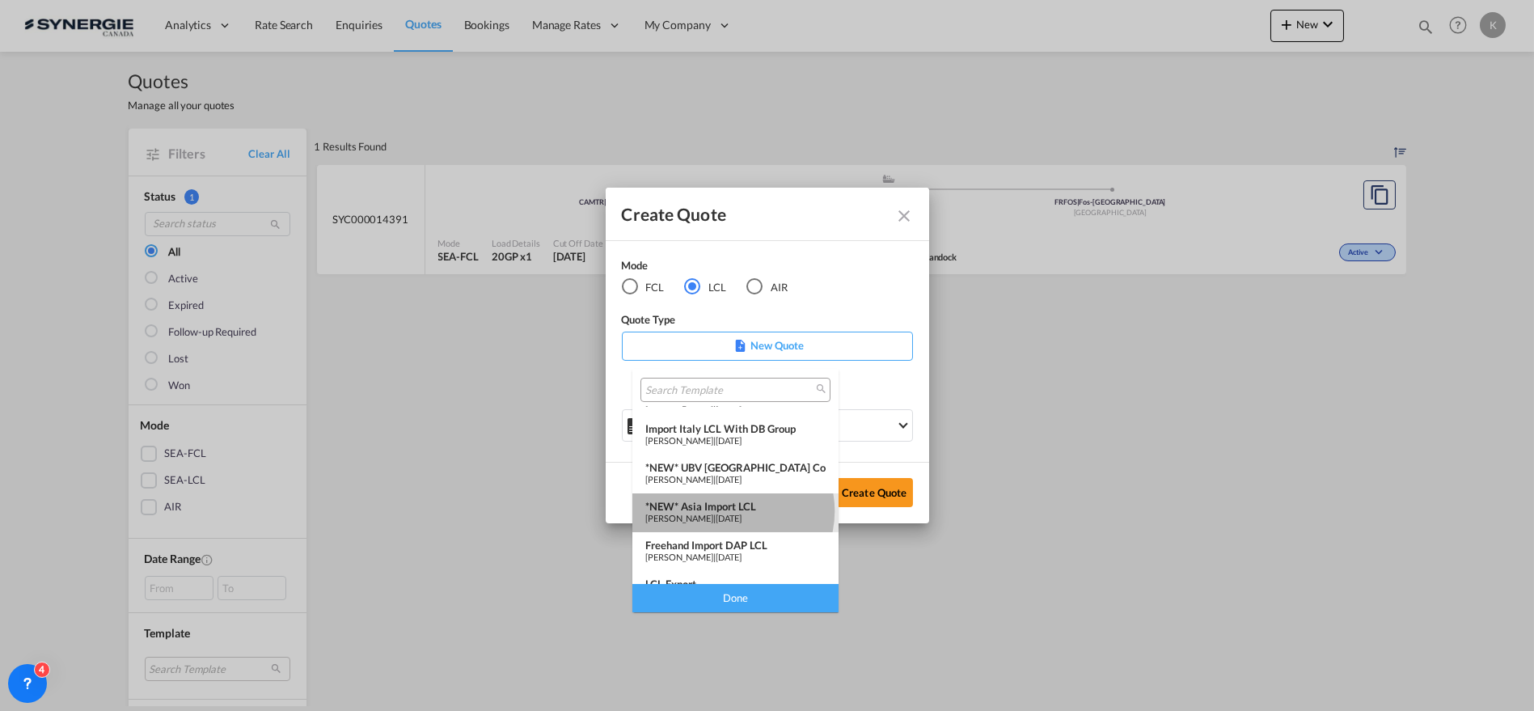
click at [733, 511] on div "*NEW* Asia Import LCL" at bounding box center [735, 506] width 180 height 13
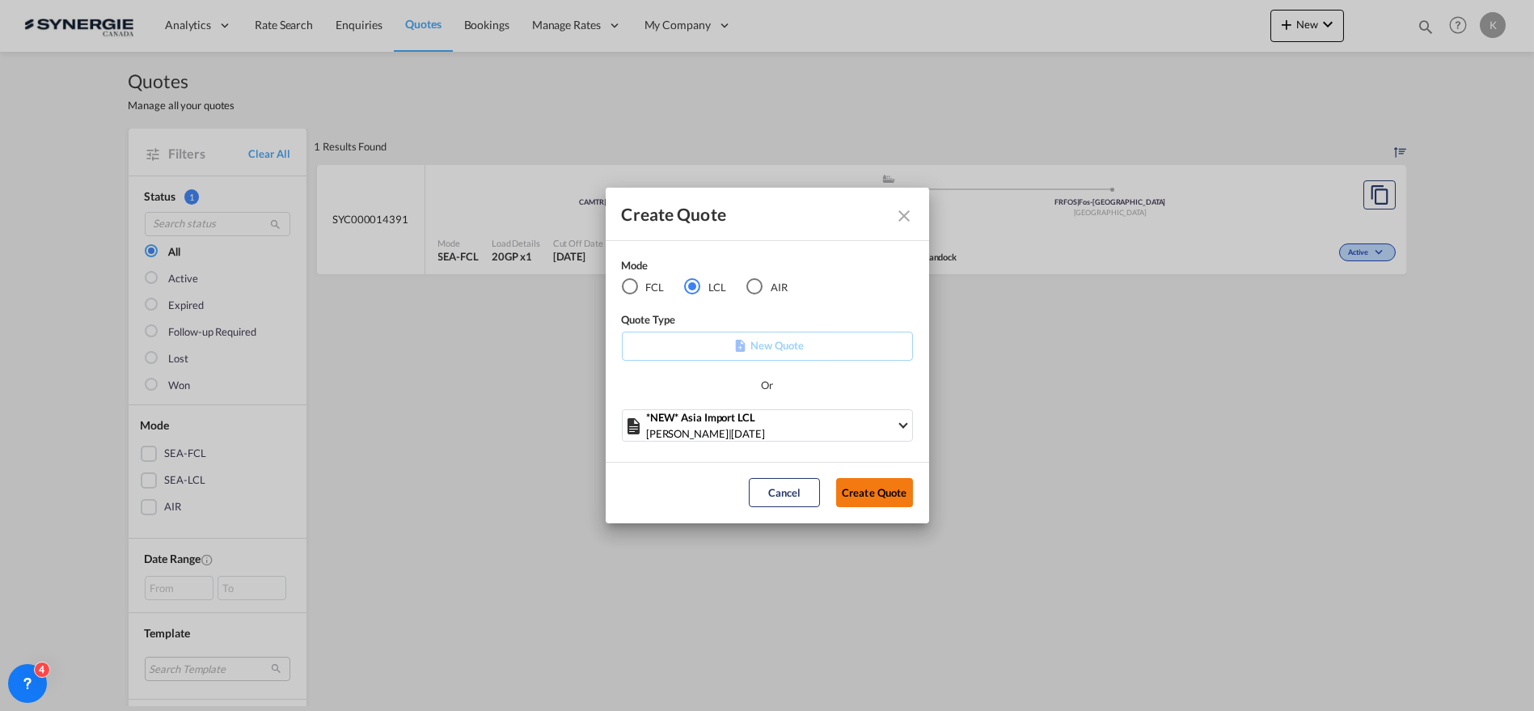
click at [896, 495] on button "Create Quote" at bounding box center [874, 492] width 77 height 29
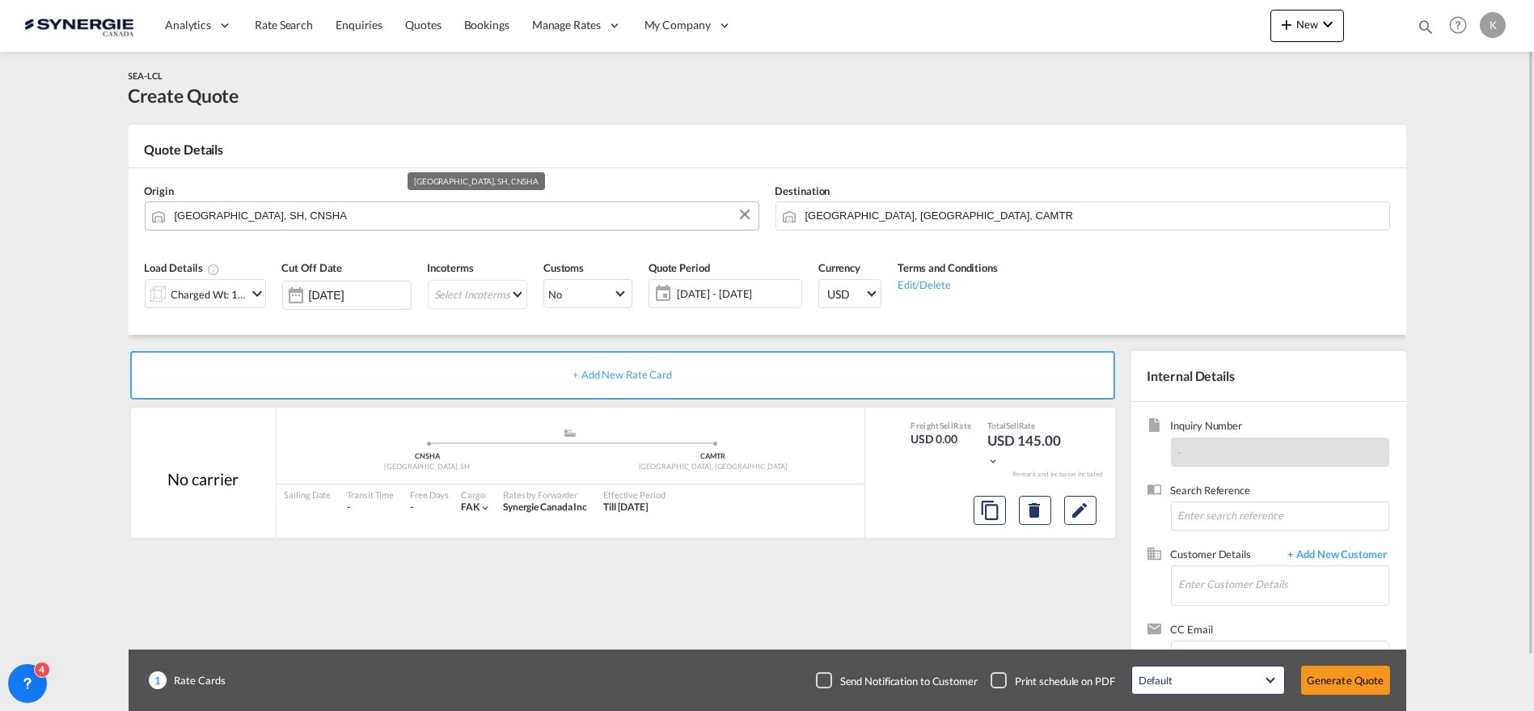
click at [256, 211] on input "[GEOGRAPHIC_DATA], SH, CNSHA" at bounding box center [463, 215] width 576 height 28
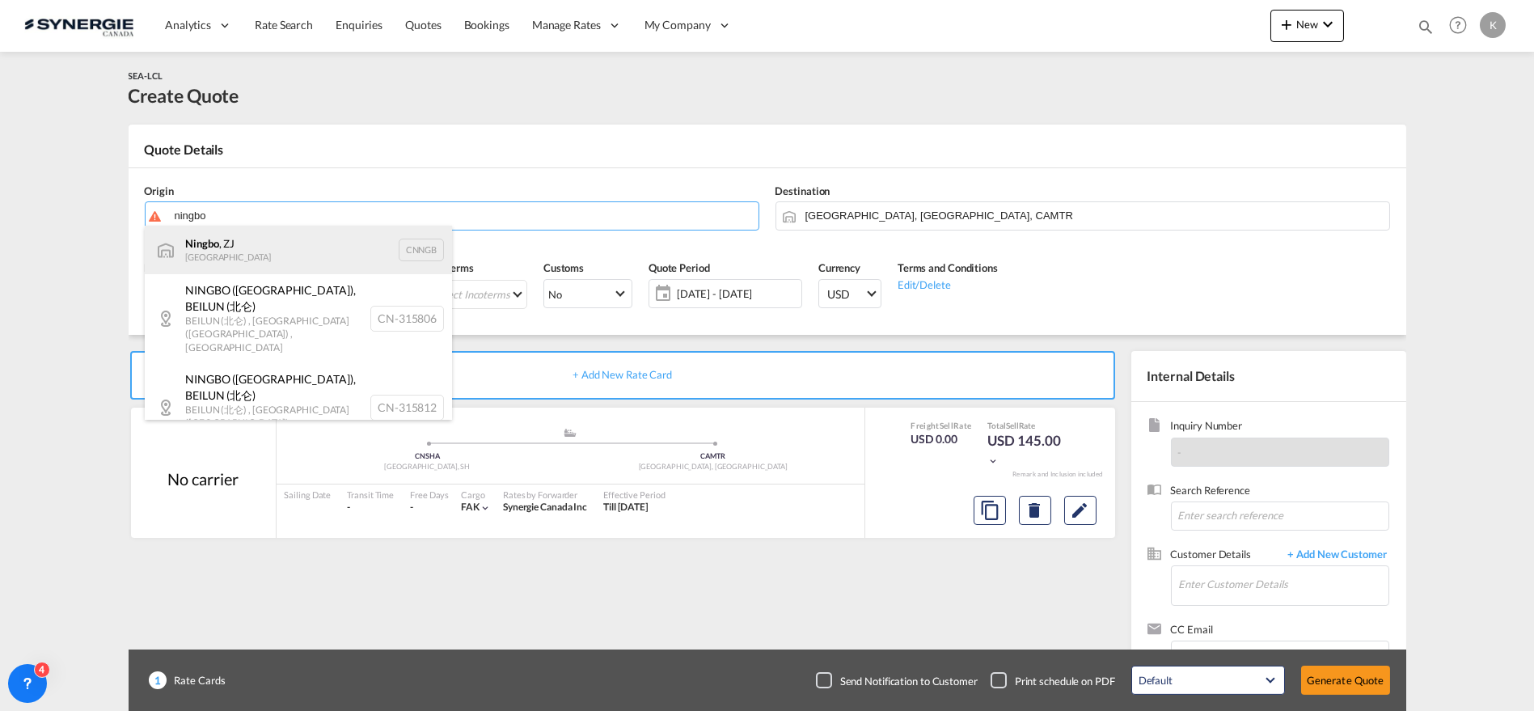
click at [210, 247] on div "Ningbo , ZJ China CNNGB" at bounding box center [298, 250] width 307 height 49
type input "Ningbo, ZJ, CNNGB"
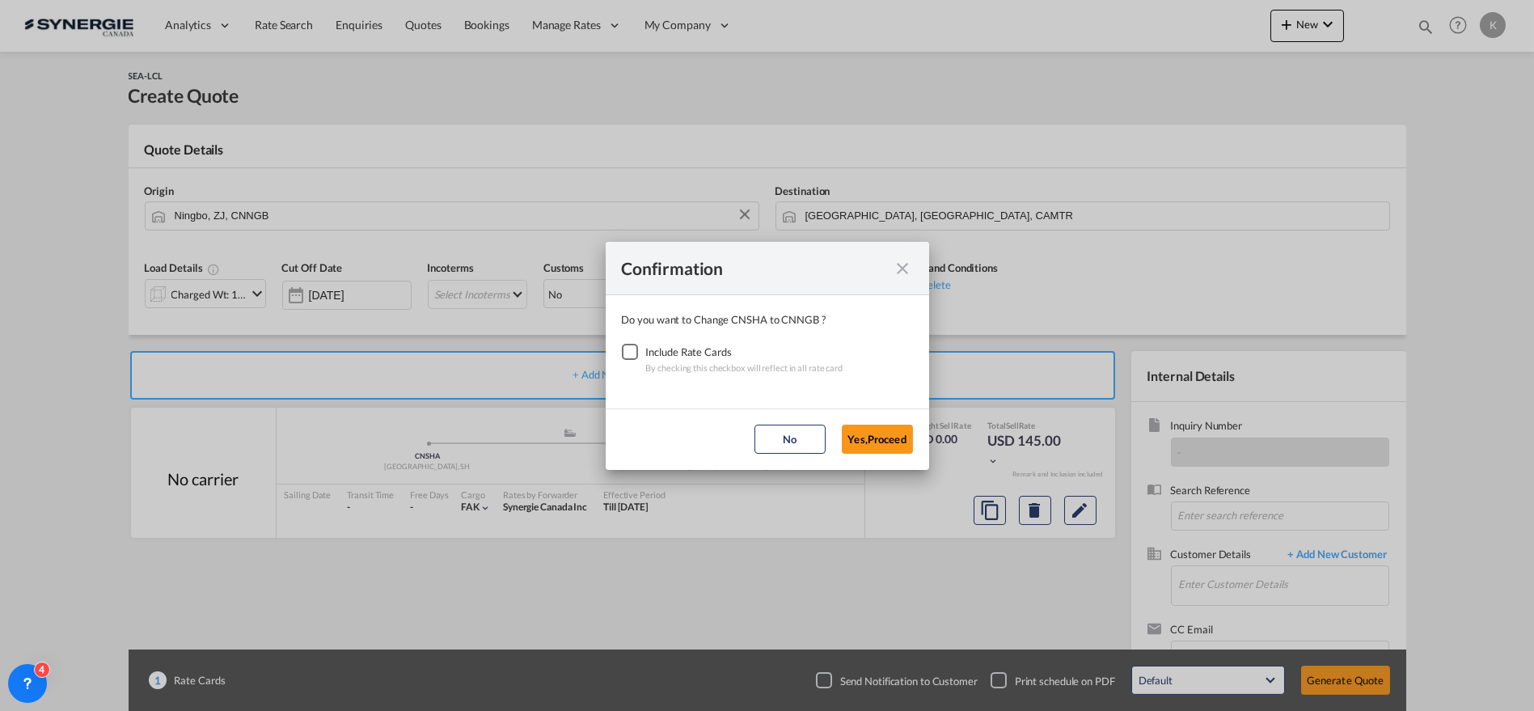
click at [623, 349] on div "Checkbox No Ink" at bounding box center [630, 352] width 16 height 16
click at [869, 444] on button "Yes,Proceed" at bounding box center [877, 439] width 71 height 29
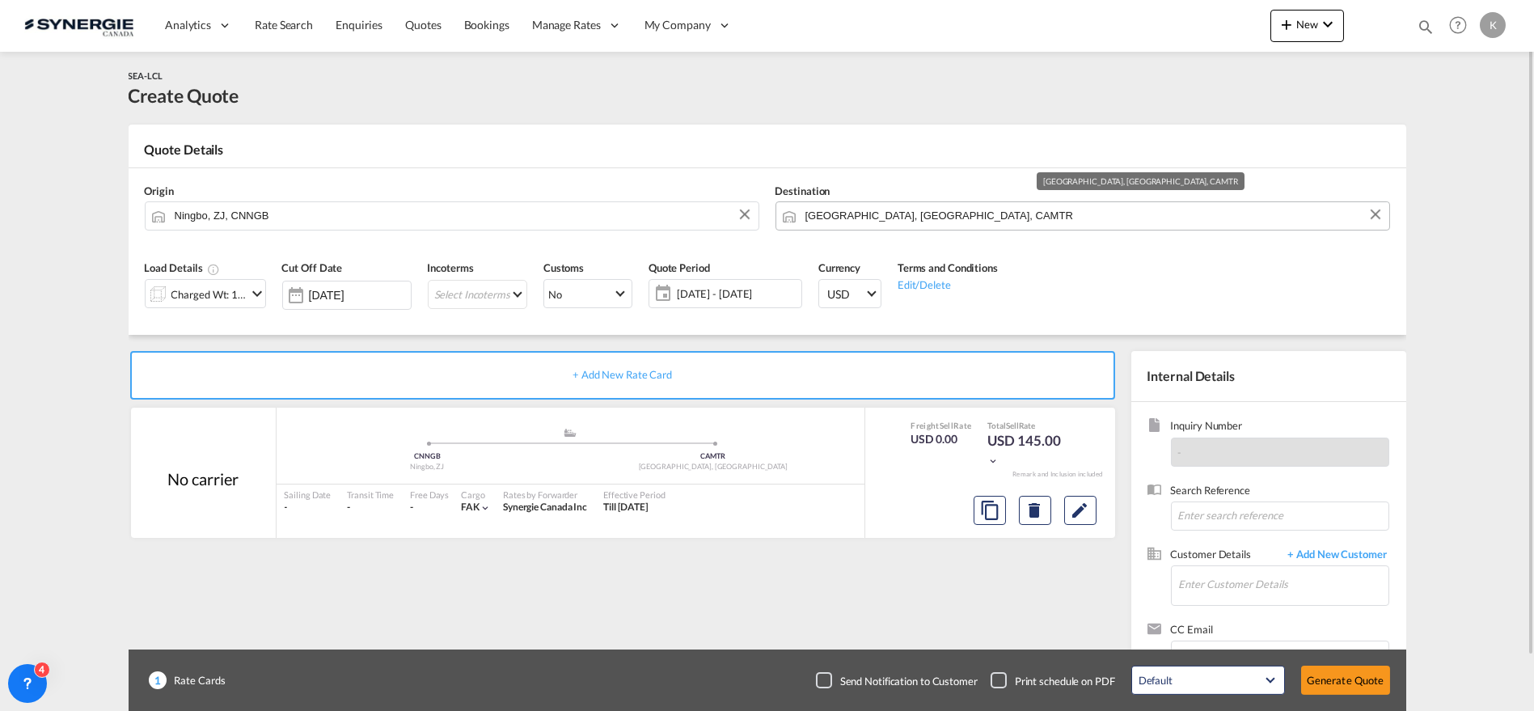
click at [841, 217] on input "[GEOGRAPHIC_DATA], [GEOGRAPHIC_DATA], CAMTR" at bounding box center [1093, 215] width 576 height 28
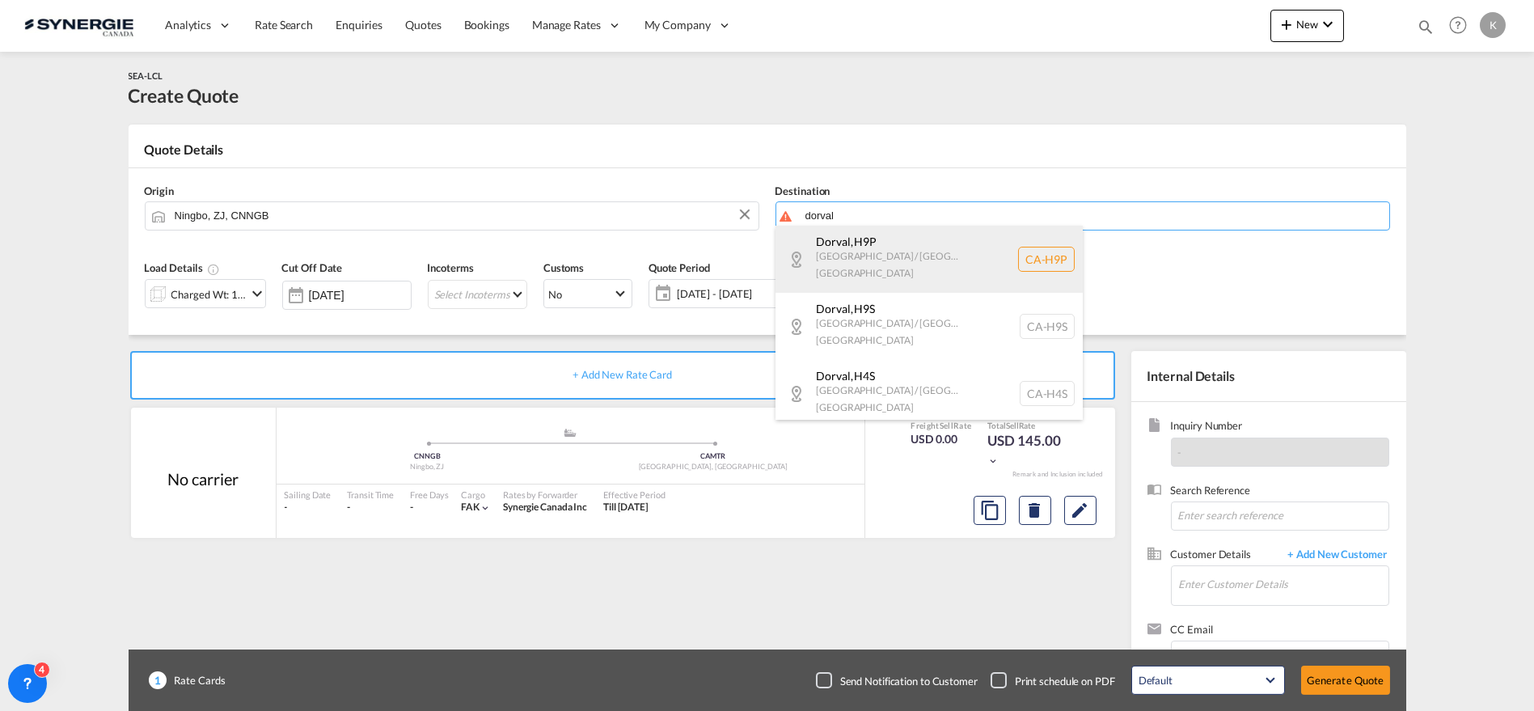
click at [849, 249] on div "Dorval , H9P [GEOGRAPHIC_DATA] / [GEOGRAPHIC_DATA] [GEOGRAPHIC_DATA] [GEOGRAPHI…" at bounding box center [929, 259] width 307 height 67
type input "CA-H9P, [GEOGRAPHIC_DATA], [GEOGRAPHIC_DATA] / [GEOGRAPHIC_DATA]"
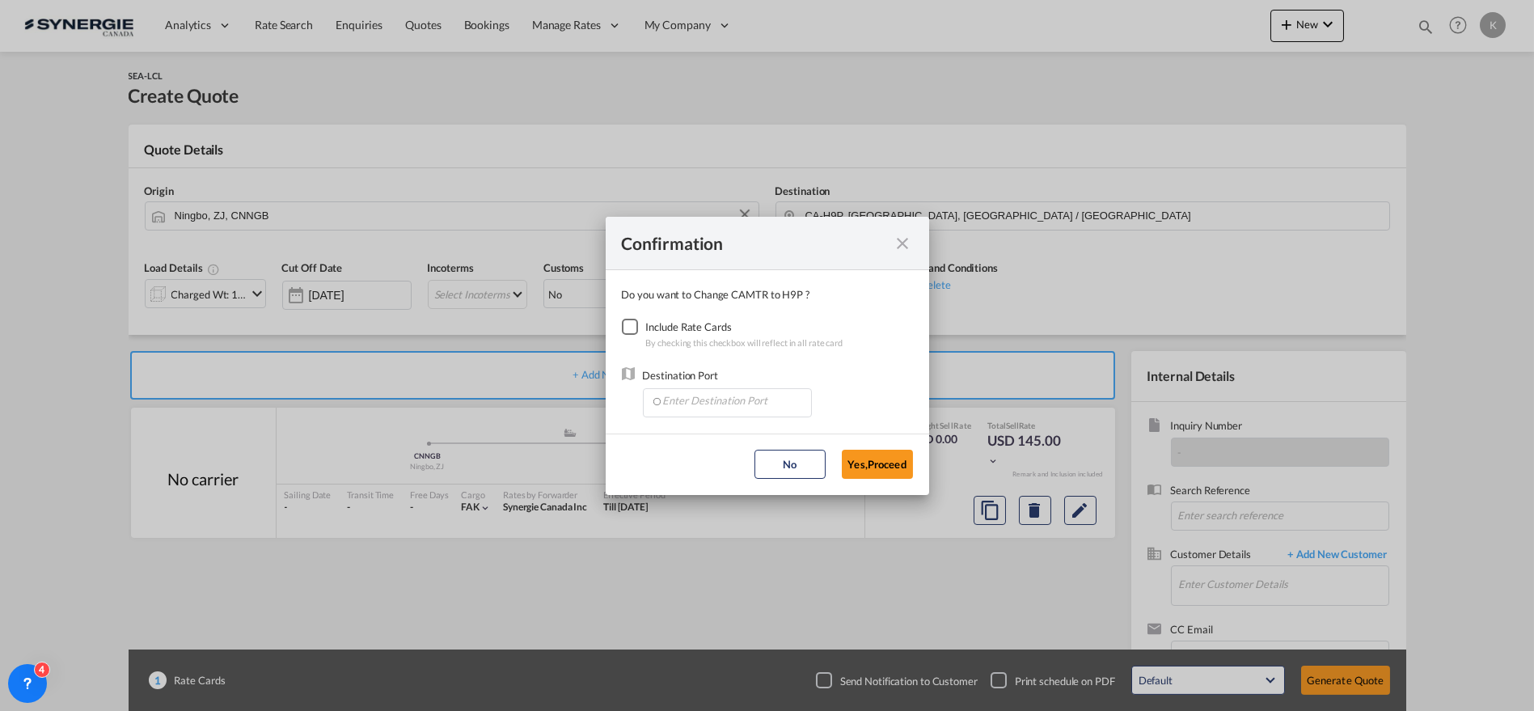
click at [636, 322] on div "Checkbox No Ink" at bounding box center [630, 327] width 16 height 16
click at [706, 403] on input "Enter Destination Port" at bounding box center [731, 401] width 160 height 24
drag, startPoint x: 763, startPoint y: 386, endPoint x: 702, endPoint y: 404, distance: 63.2
click at [762, 386] on div "Destination Port [GEOGRAPHIC_DATA]" at bounding box center [727, 392] width 169 height 50
click at [741, 403] on input "[GEOGRAPHIC_DATA]" at bounding box center [731, 401] width 160 height 24
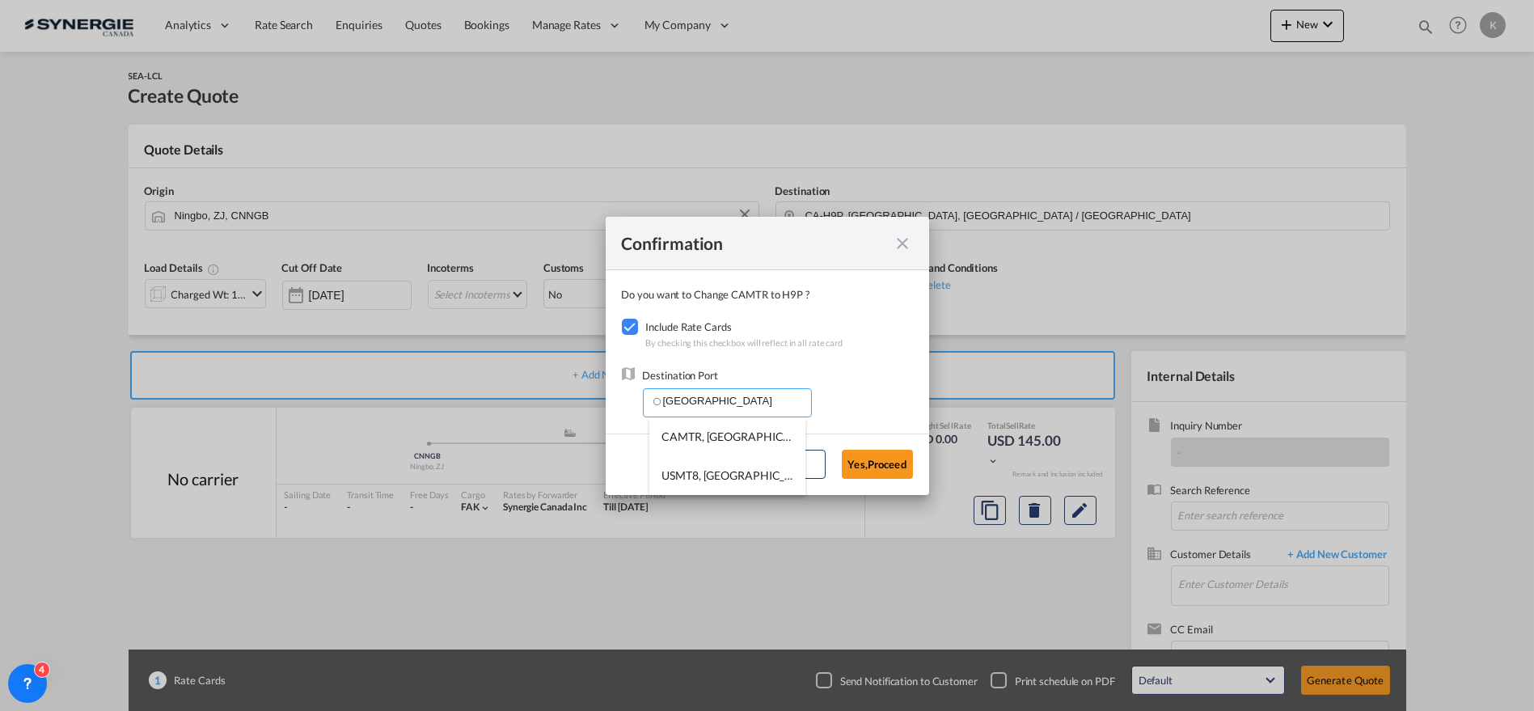
click at [702, 404] on input "[GEOGRAPHIC_DATA]" at bounding box center [731, 401] width 160 height 24
click at [712, 438] on span "CAMTR, [GEOGRAPHIC_DATA], [GEOGRAPHIC_DATA], [GEOGRAPHIC_DATA], [GEOGRAPHIC_DAT…" at bounding box center [979, 436] width 635 height 14
type input "CAMTR, [GEOGRAPHIC_DATA], [GEOGRAPHIC_DATA], [GEOGRAPHIC_DATA], [GEOGRAPHIC_DAT…"
click at [875, 461] on button "Yes,Proceed" at bounding box center [877, 464] width 71 height 29
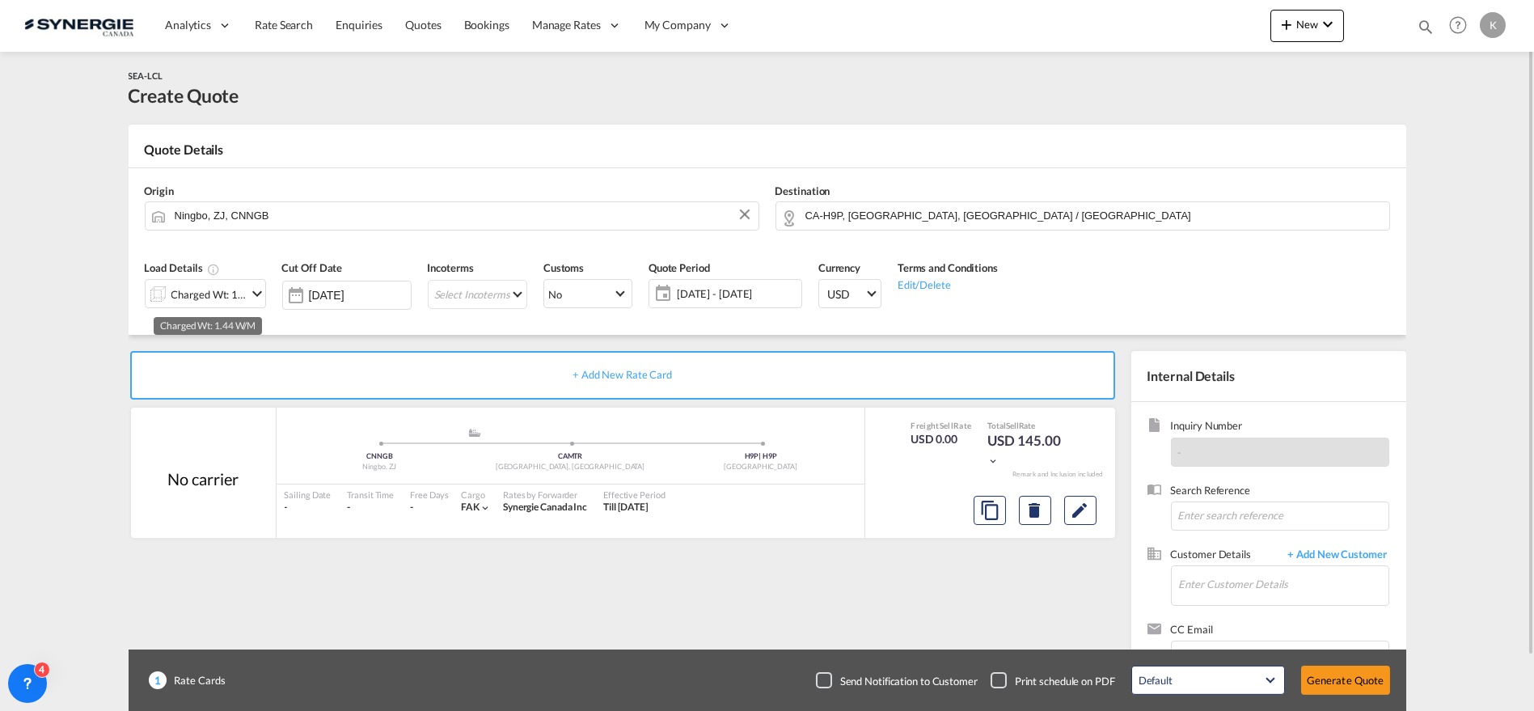
click at [192, 291] on div "Charged Wt: 1.44 W/M" at bounding box center [209, 294] width 76 height 23
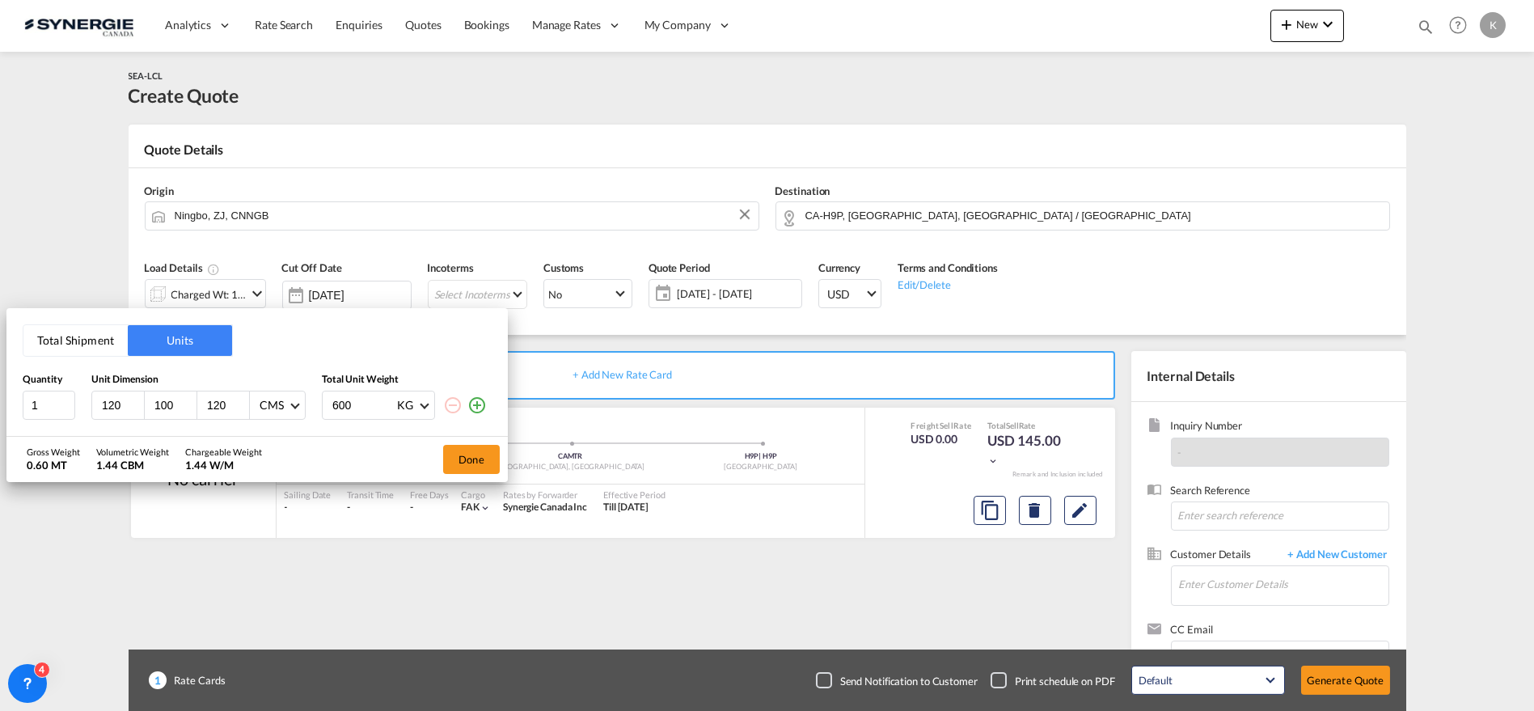
click at [104, 405] on input "120" at bounding box center [122, 405] width 44 height 15
type input "120"
click at [72, 343] on button "Total Shipment" at bounding box center [75, 340] width 104 height 31
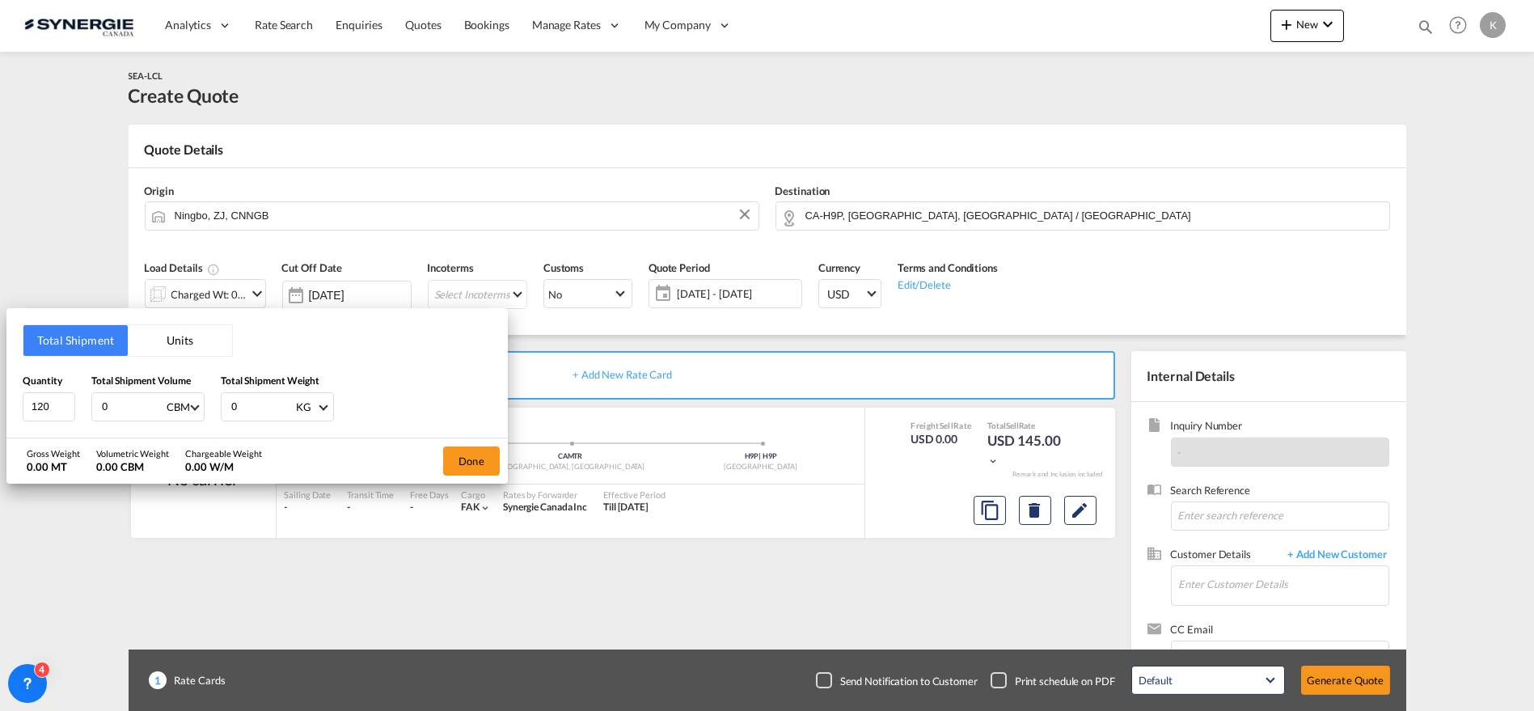
drag, startPoint x: 115, startPoint y: 405, endPoint x: 95, endPoint y: 410, distance: 20.8
click at [95, 410] on div "0 CBM CBM CFT" at bounding box center [147, 406] width 113 height 29
type input "5"
type input "5.64"
type input "1284"
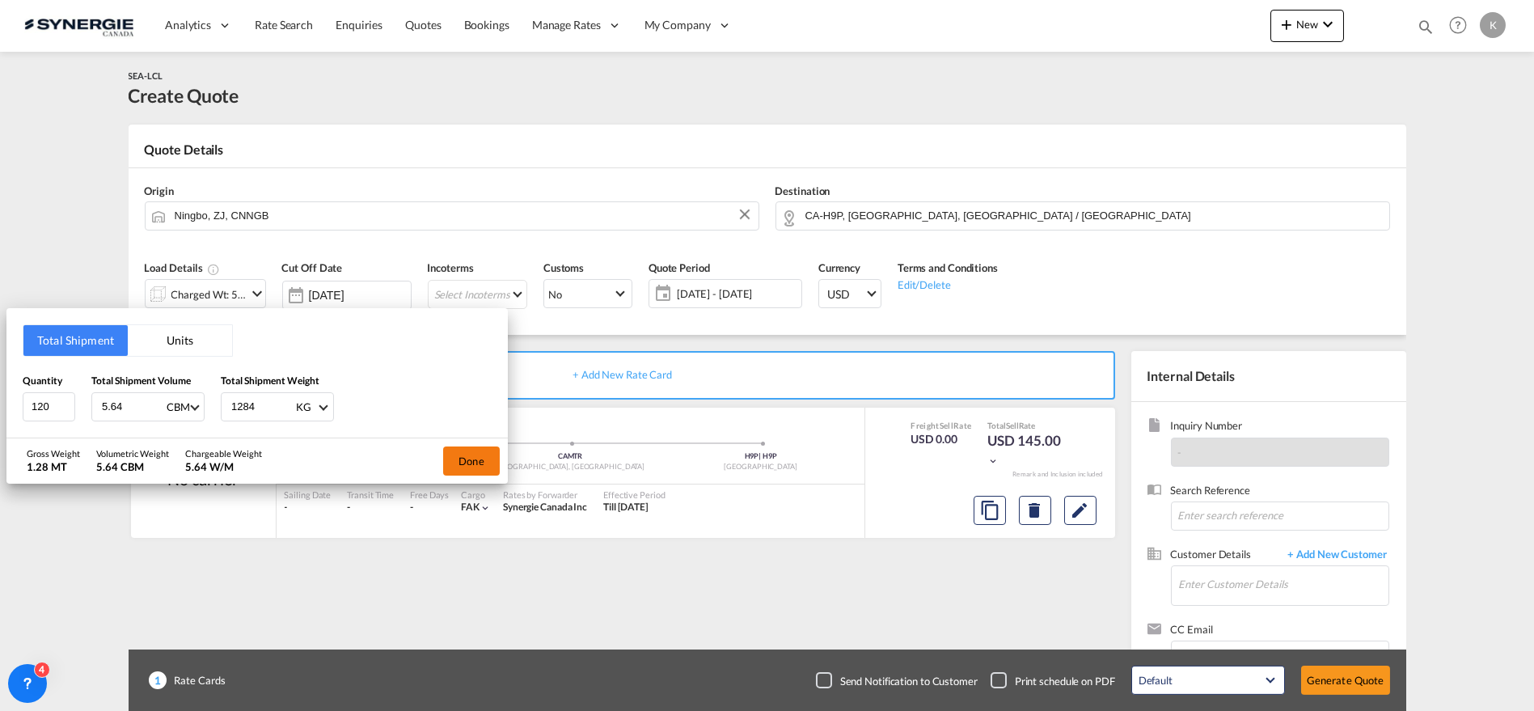
click at [476, 450] on button "Done" at bounding box center [471, 460] width 57 height 29
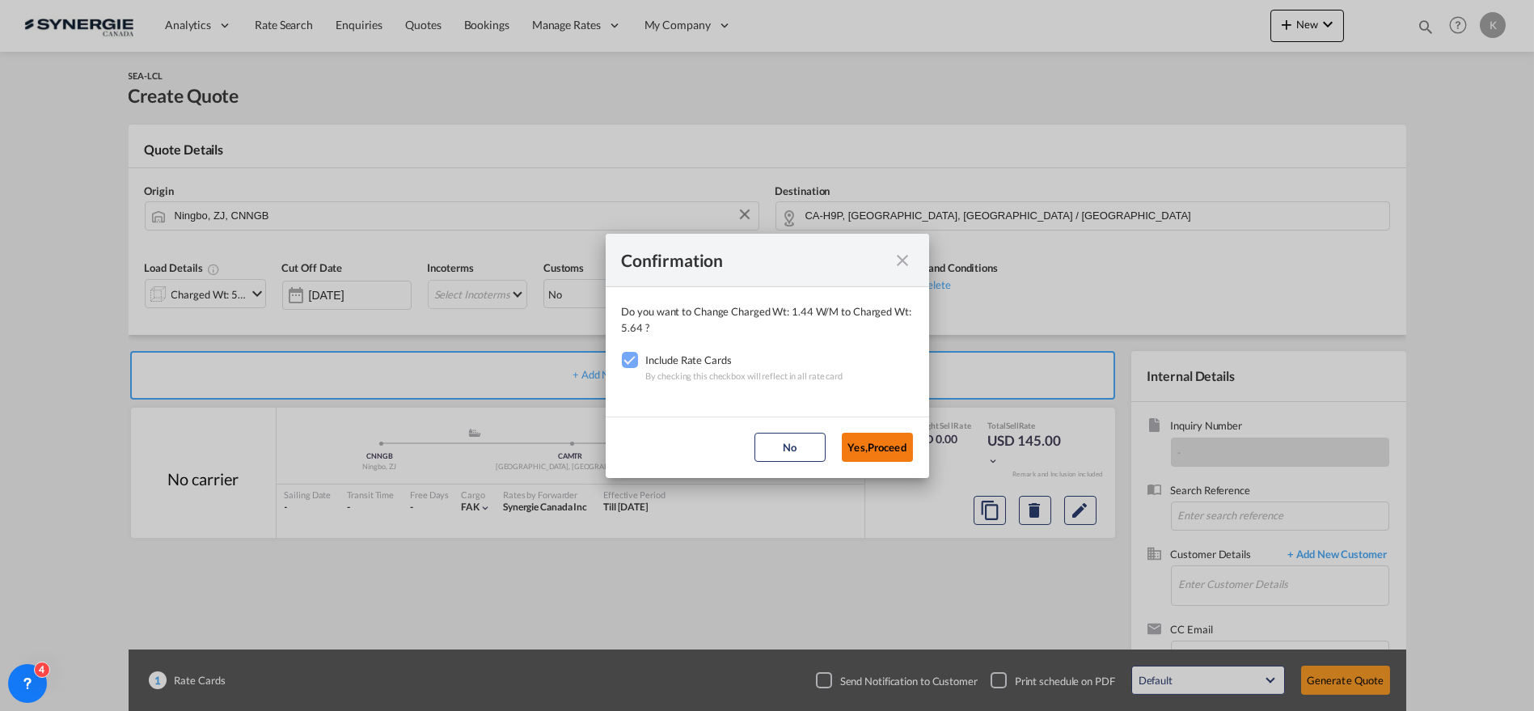
click at [907, 443] on button "Yes,Proceed" at bounding box center [877, 447] width 71 height 29
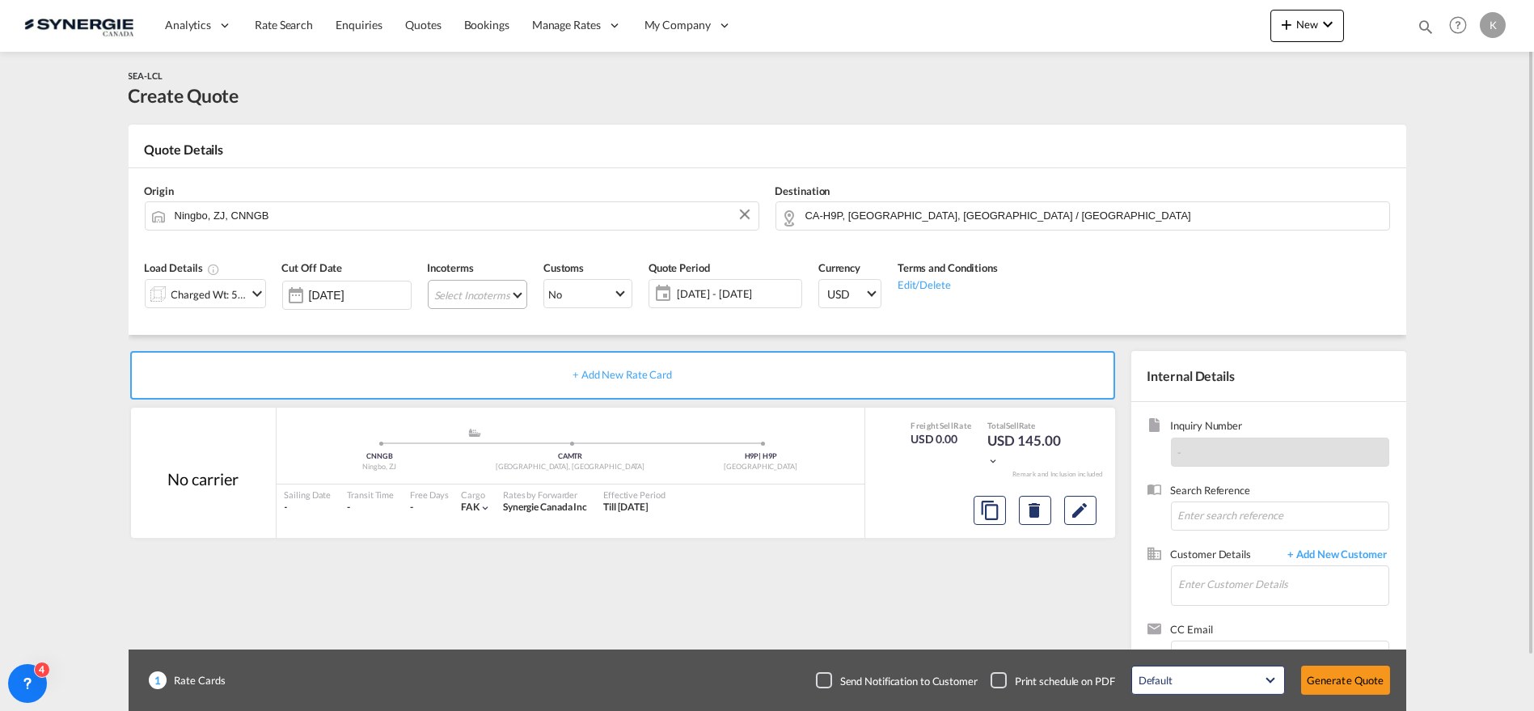
click at [492, 291] on md-select "Select Incoterms CPT - export Carrier Paid to FCA - import Free Carrier FOB - i…" at bounding box center [477, 294] width 99 height 29
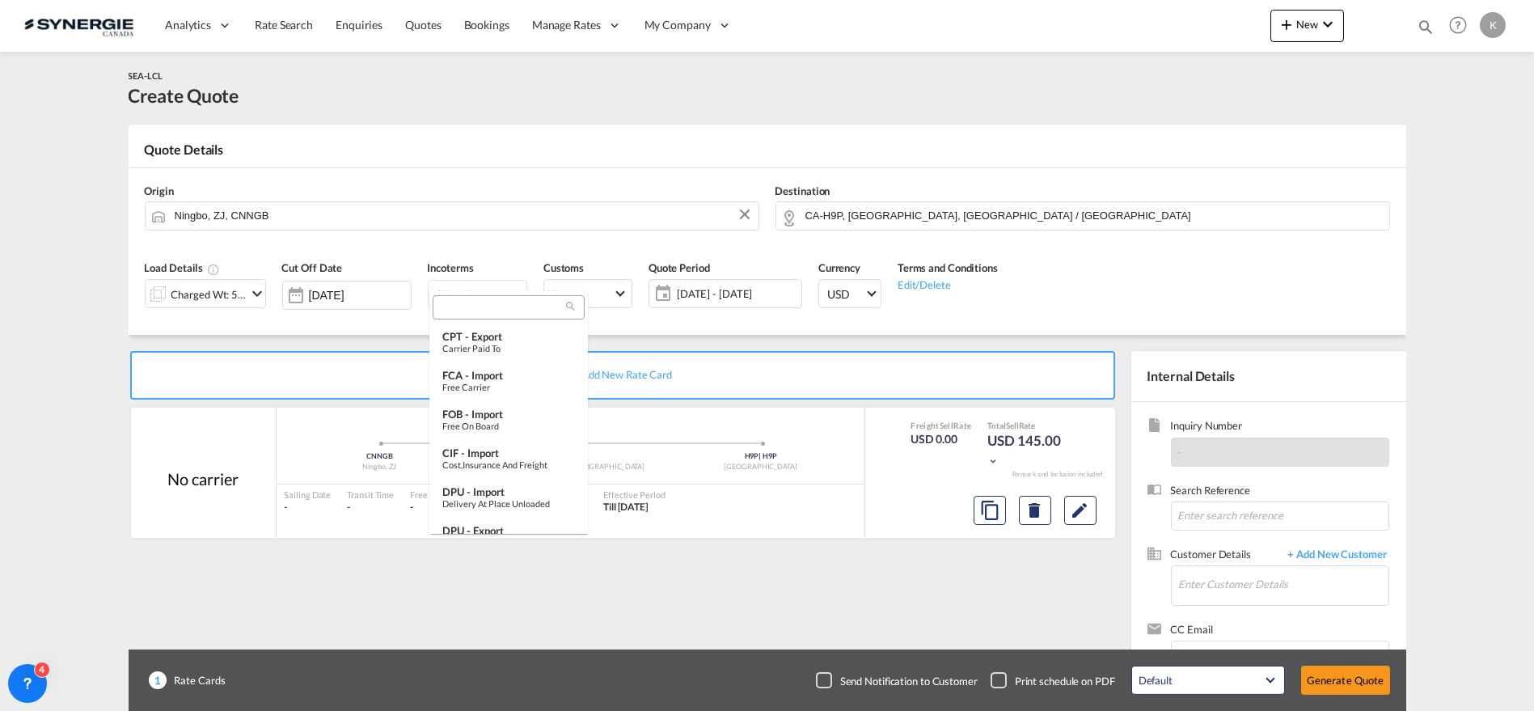
click at [478, 315] on div at bounding box center [509, 307] width 152 height 24
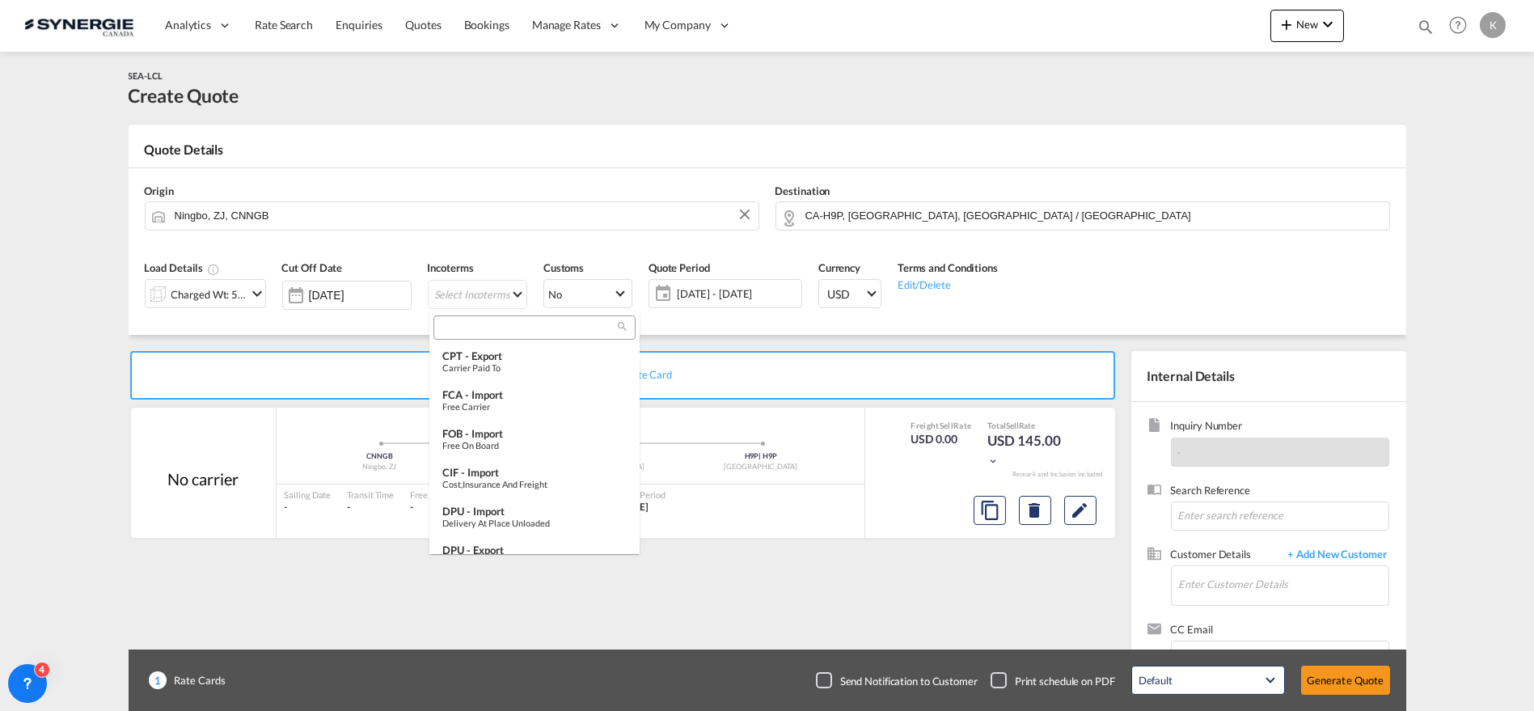
click at [483, 308] on md-backdrop at bounding box center [767, 355] width 1534 height 711
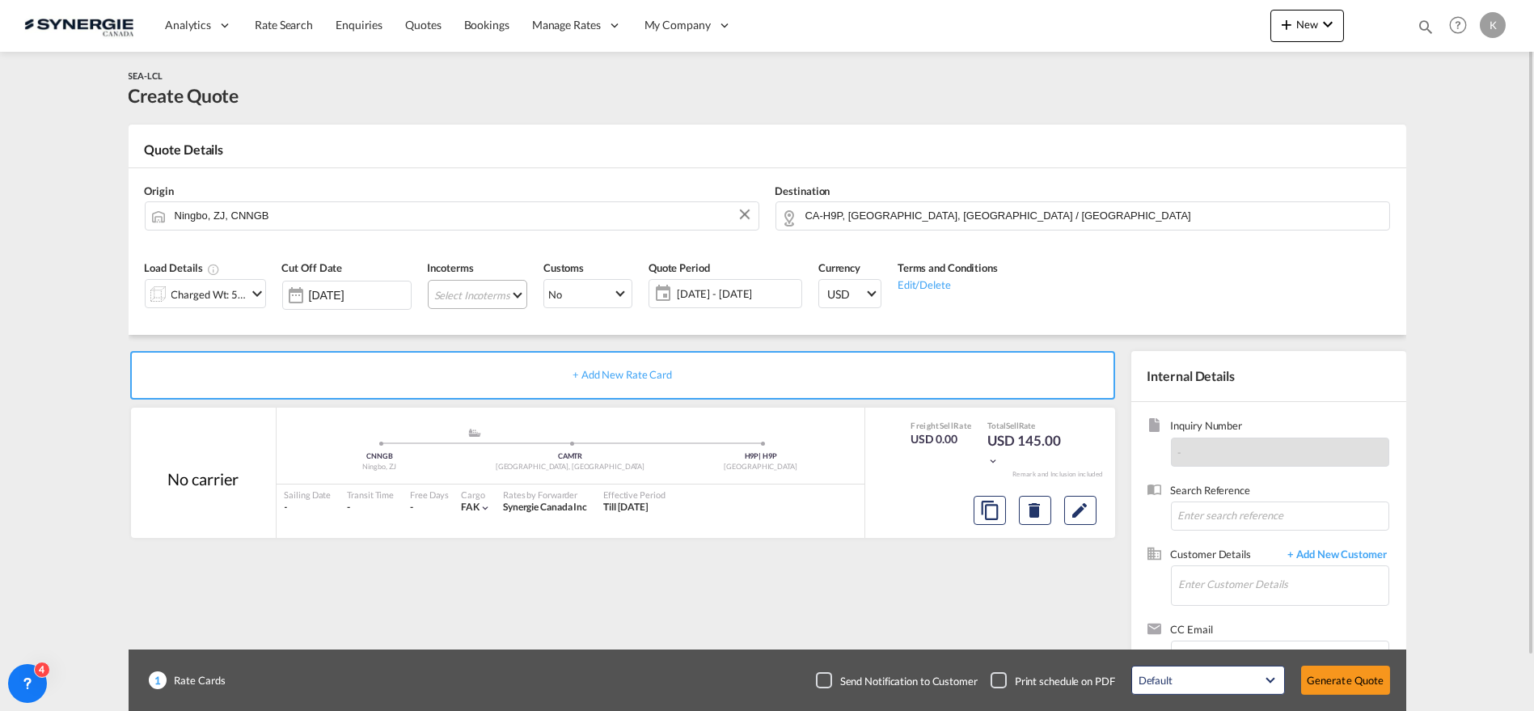
click at [480, 297] on md-select "Select Incoterms" at bounding box center [477, 294] width 99 height 29
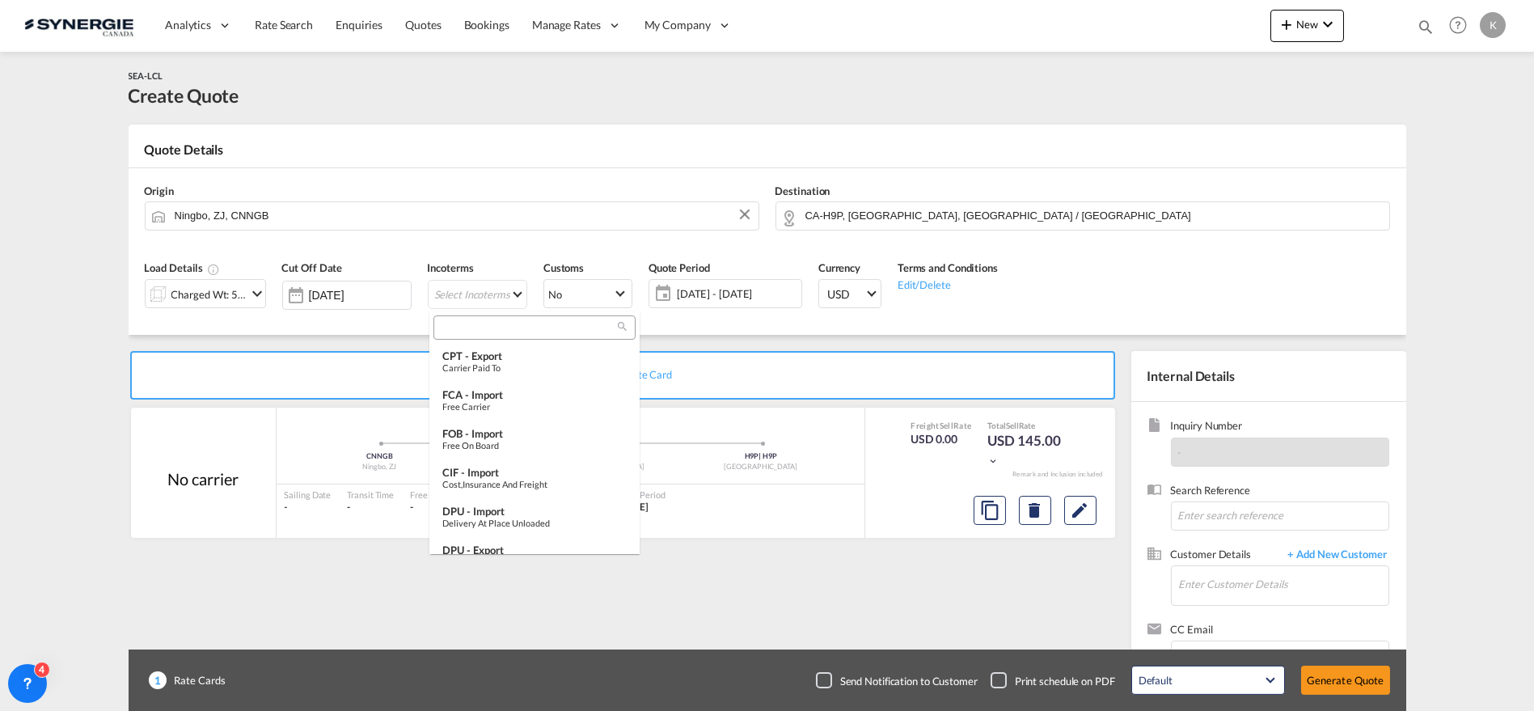
click at [471, 332] on input "search" at bounding box center [528, 327] width 180 height 15
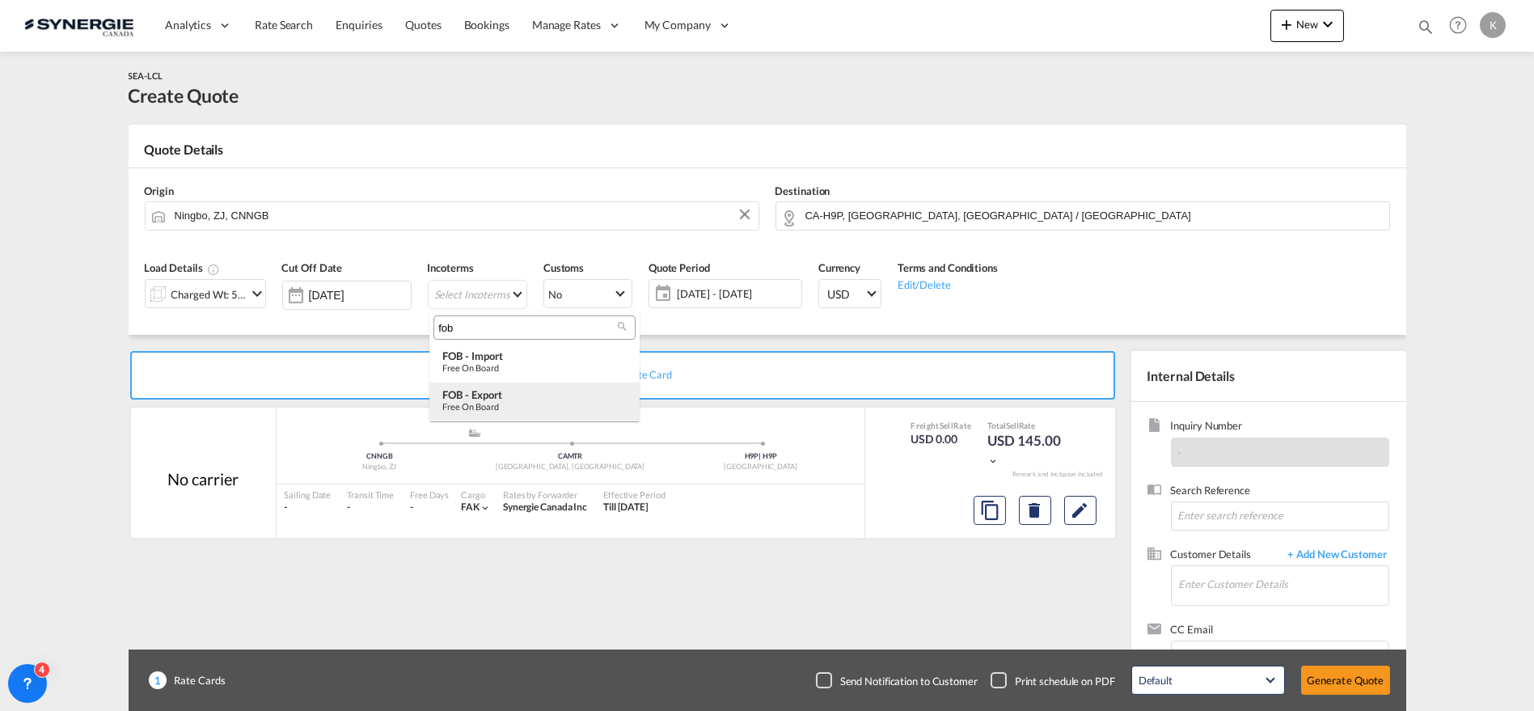
type input "fob"
click at [488, 405] on div "Free on Board" at bounding box center [534, 406] width 184 height 11
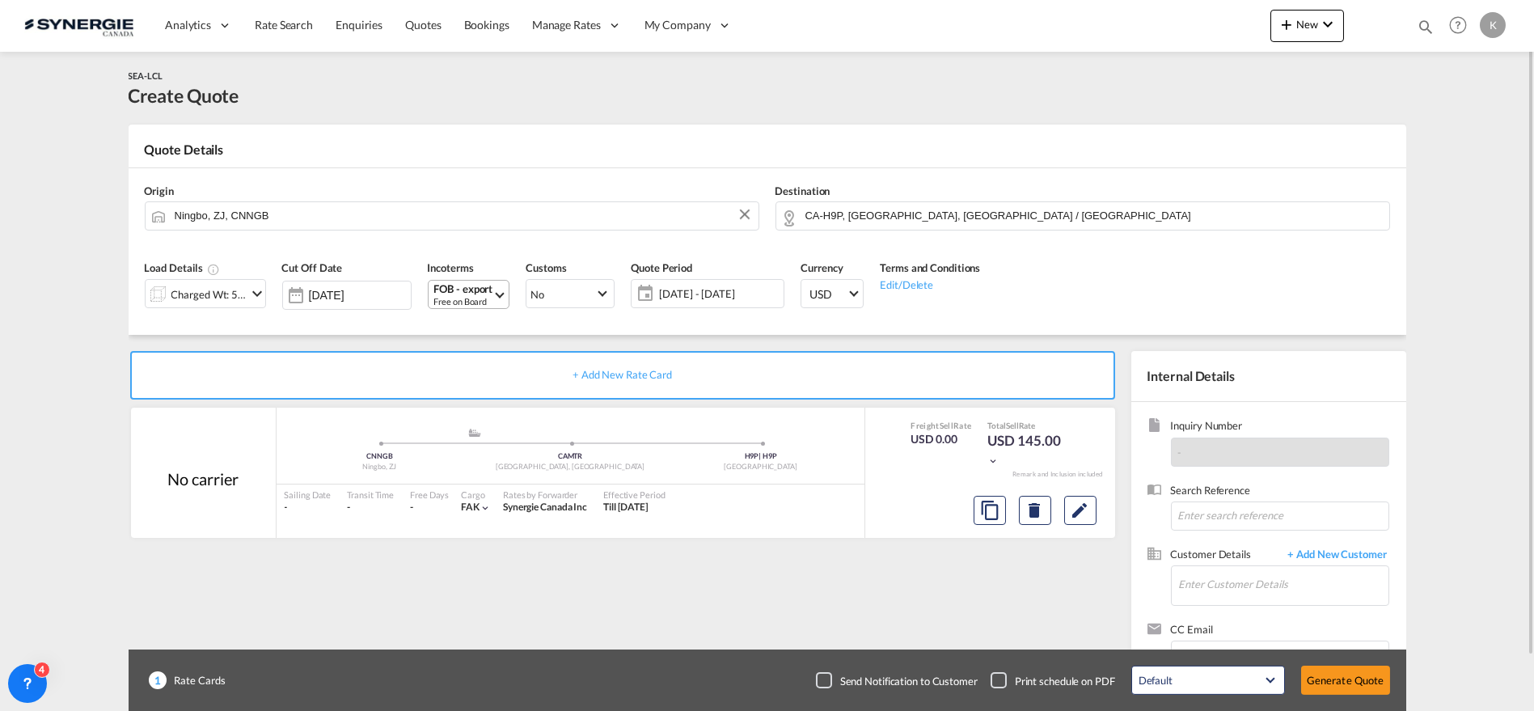
click at [494, 296] on md-select-value "FOB - export Free on Board" at bounding box center [471, 294] width 77 height 27
click at [494, 360] on div "FOB - import" at bounding box center [534, 355] width 184 height 13
click at [652, 288] on md-icon "icon-calendar" at bounding box center [641, 293] width 19 height 19
click at [716, 294] on span "[DATE] - [DATE]" at bounding box center [720, 293] width 120 height 15
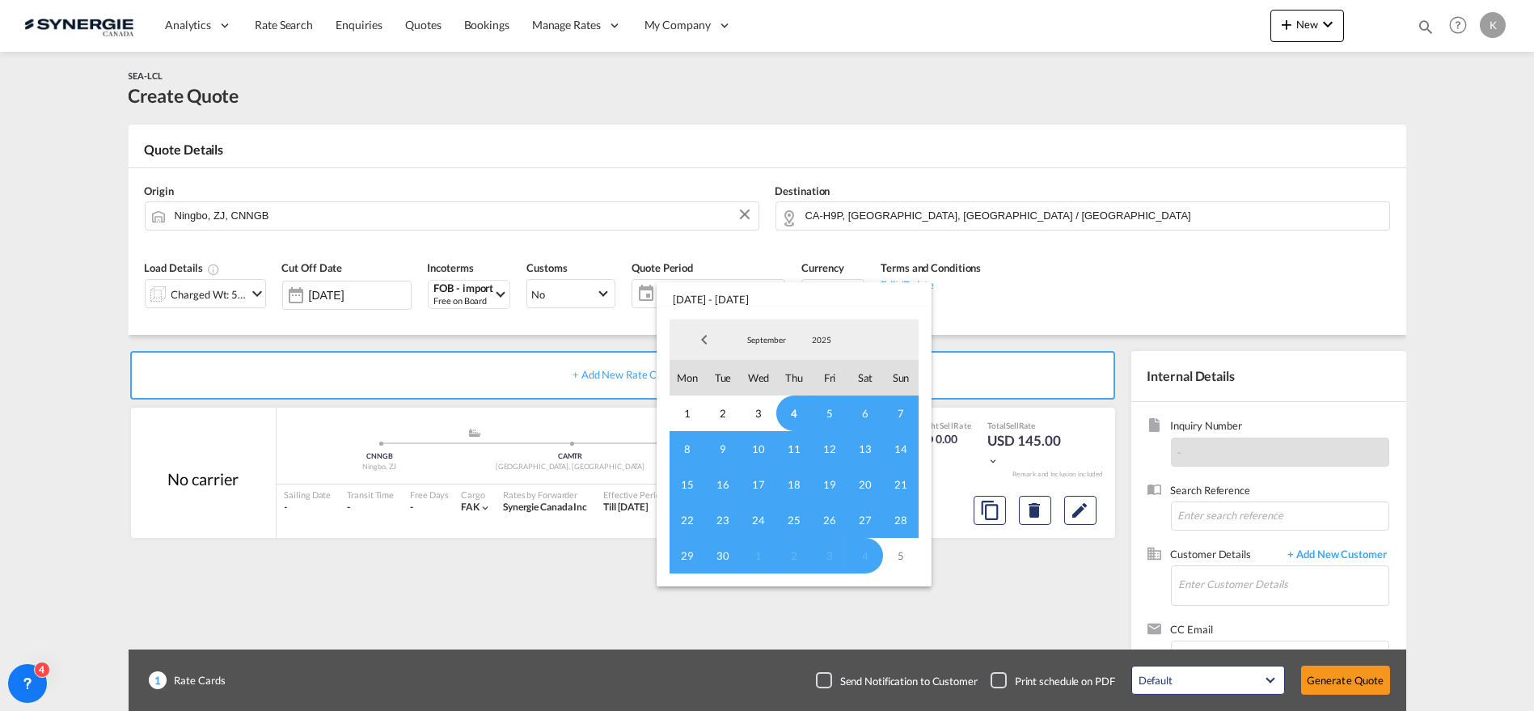
click at [786, 410] on span "4" at bounding box center [794, 413] width 36 height 36
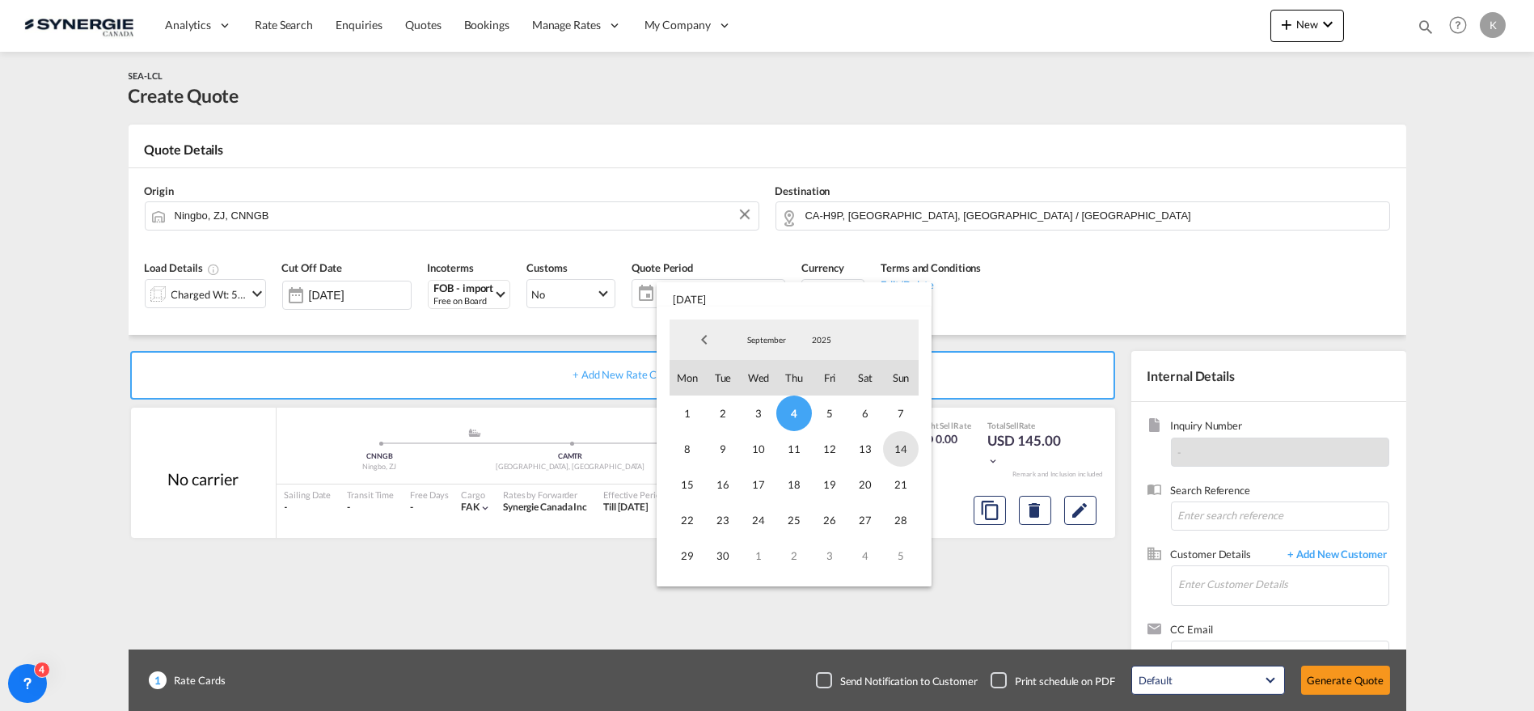
click at [891, 446] on span "14" at bounding box center [901, 449] width 36 height 36
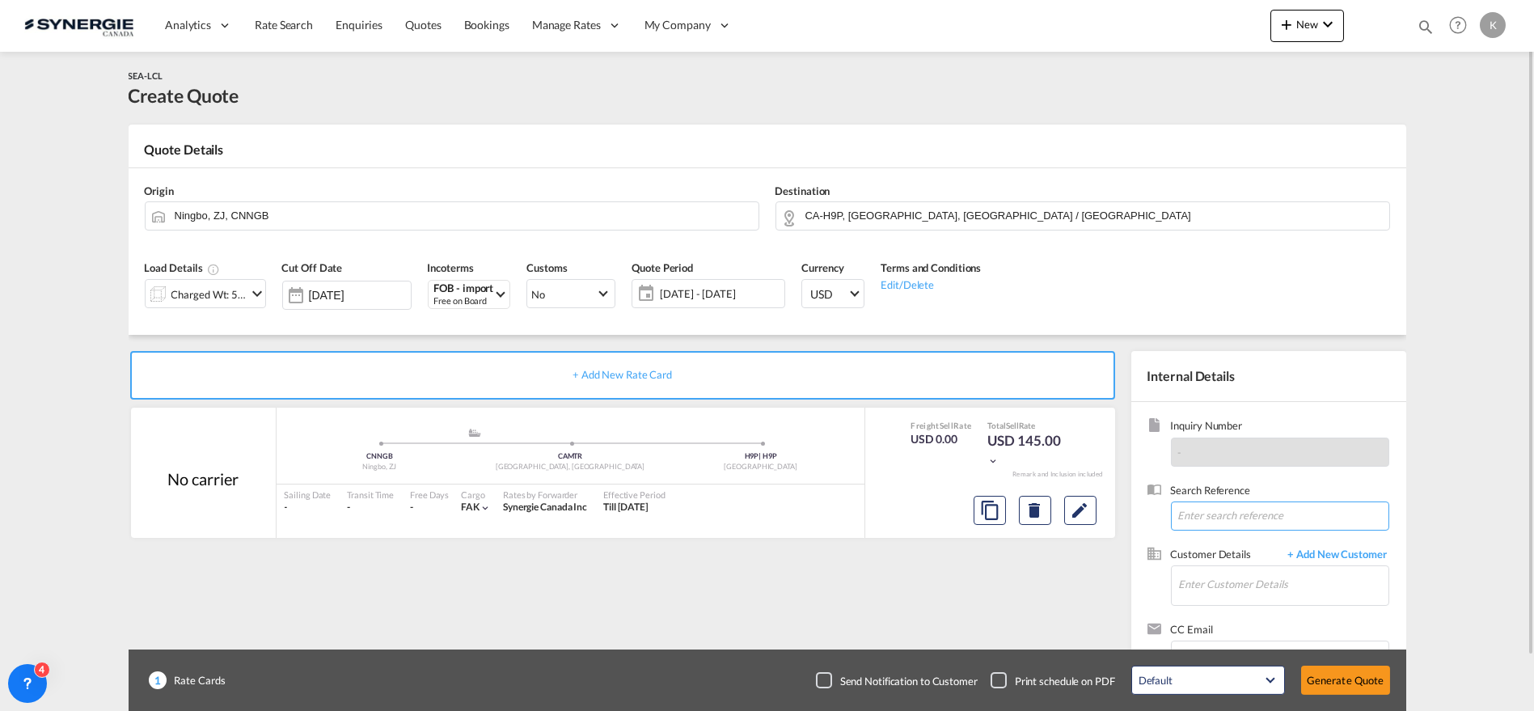
click at [1249, 512] on input at bounding box center [1280, 515] width 218 height 29
paste input "Re: Quote for PO 1653 REA3925 MAXWIN39659"
type input "Re: Quote for PO 1653 REA3925 MAXWIN39659"
click at [1226, 588] on input "Enter Customer Details" at bounding box center [1283, 584] width 209 height 36
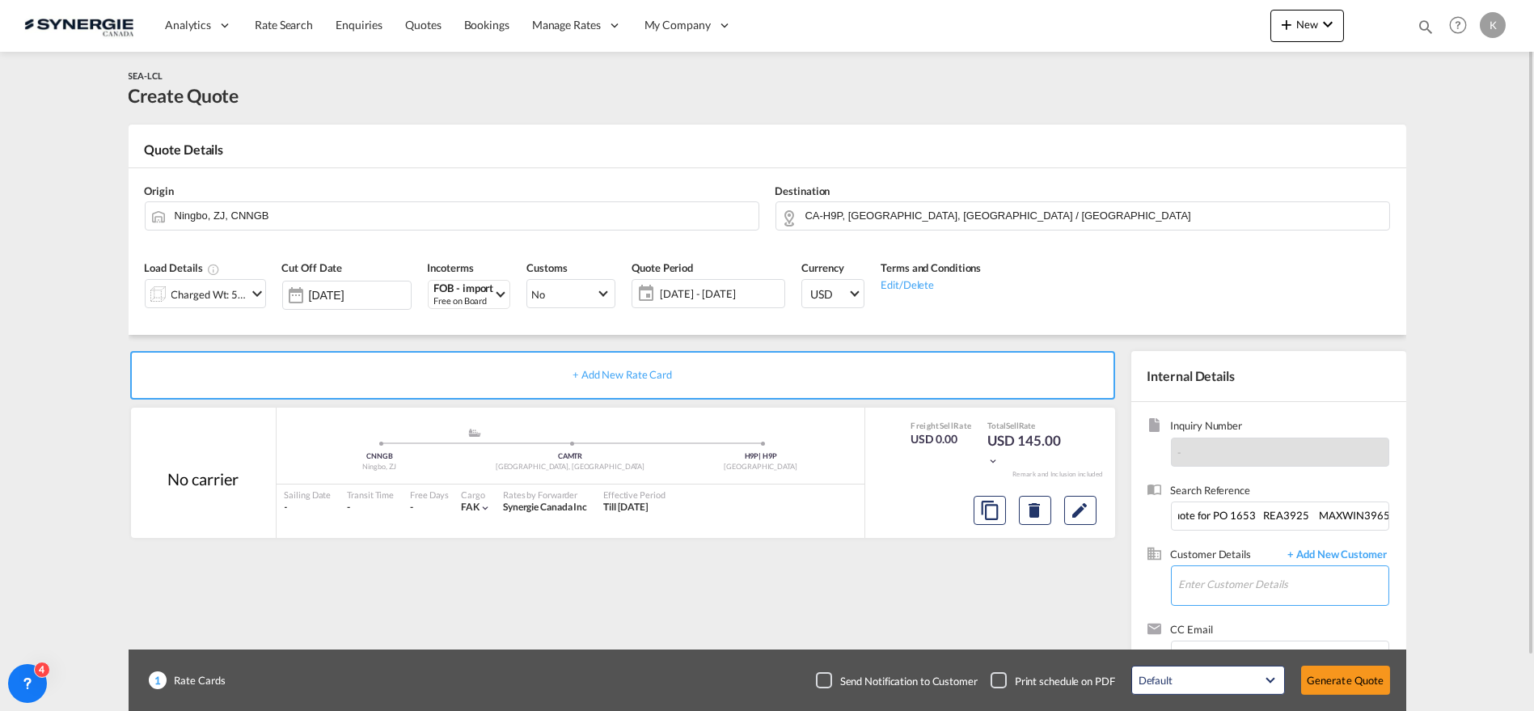
scroll to position [0, 0]
click at [1277, 546] on div "[PERSON_NAME] [PERSON_NAME] @[DOMAIN_NAME] | Designme Hair" at bounding box center [1330, 543] width 307 height 44
type input "Designme Hair, [PERSON_NAME] Khati, [EMAIL_ADDRESS][DOMAIN_NAME]"
click at [1088, 514] on md-icon "Edit" at bounding box center [1080, 510] width 19 height 19
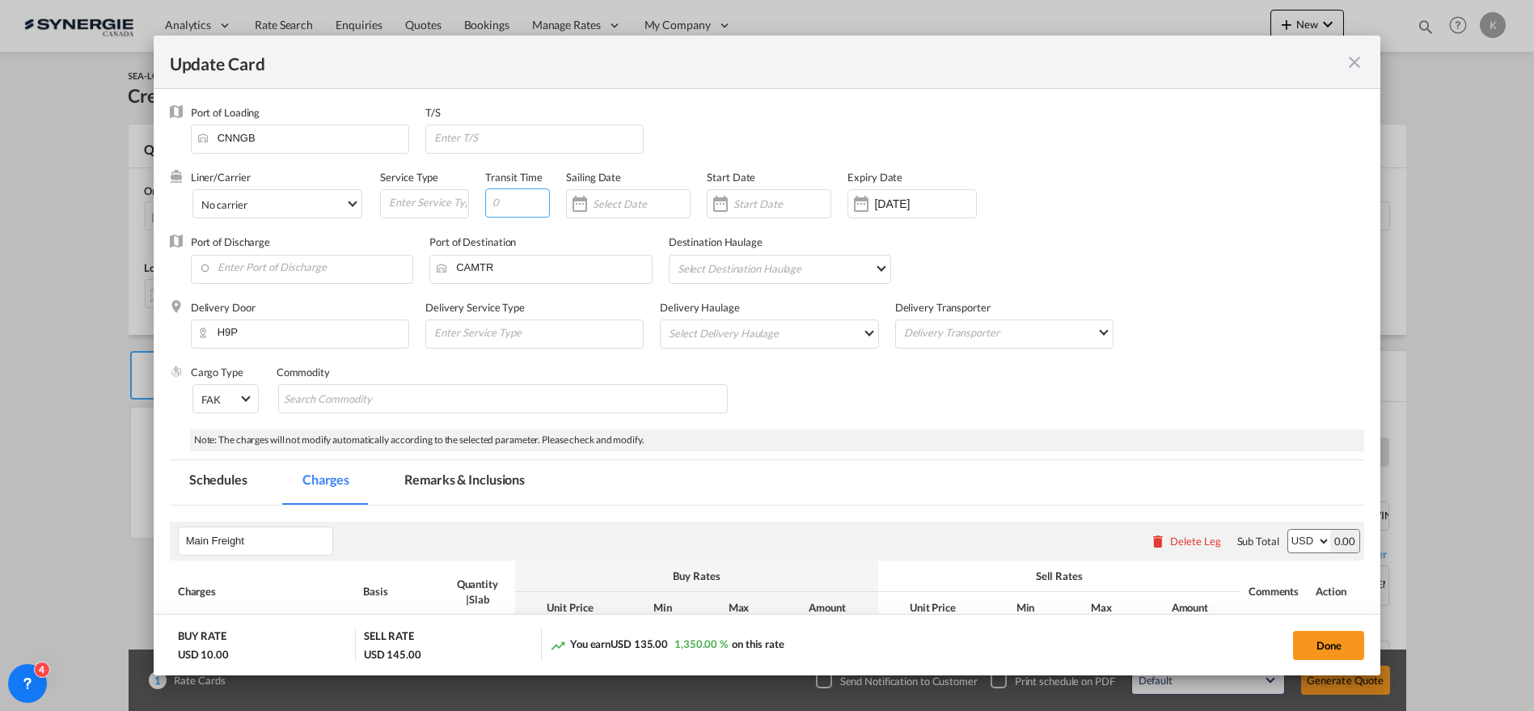
click at [513, 202] on input "Update Card Port ..." at bounding box center [517, 202] width 65 height 29
type input "40"
click at [914, 204] on input "[DATE]" at bounding box center [925, 203] width 102 height 13
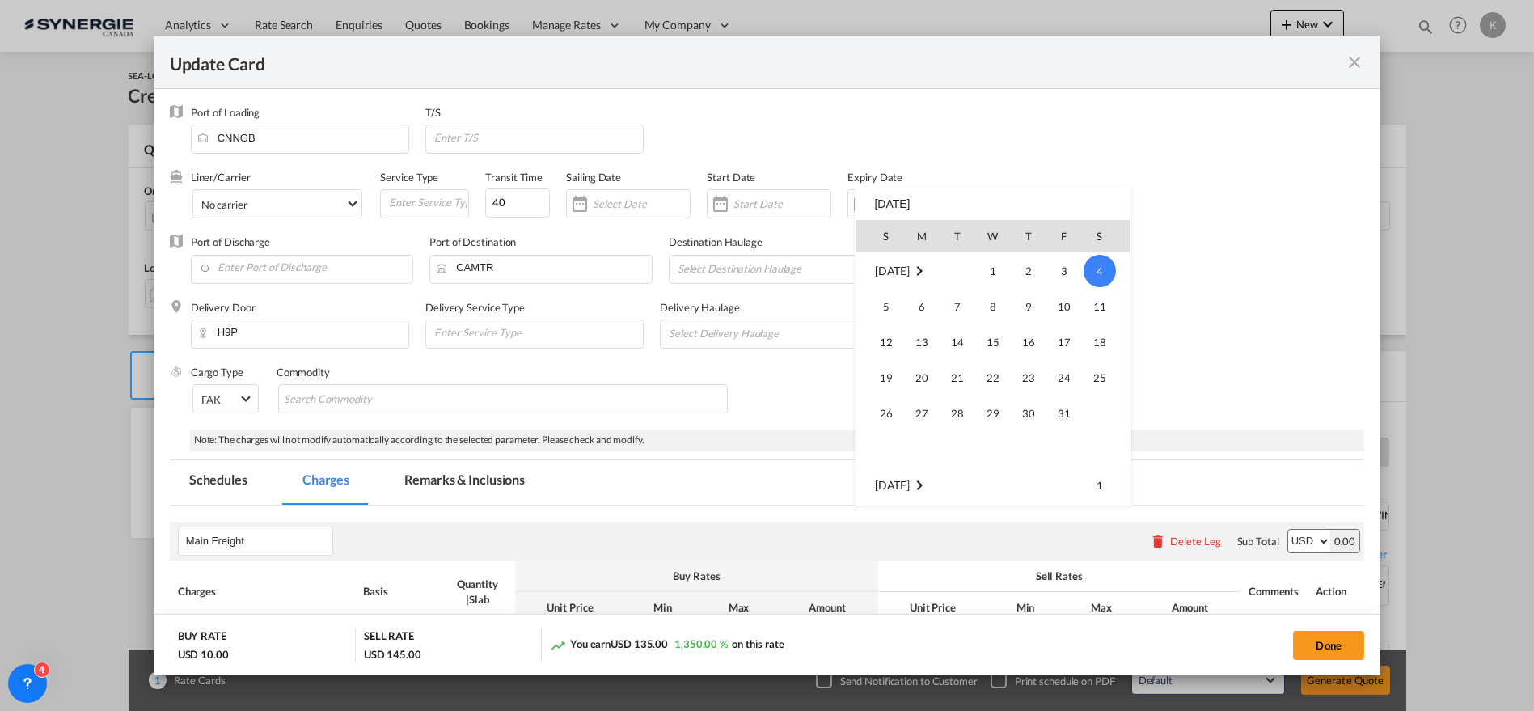
scroll to position [374600, 0]
click at [895, 383] on span "14" at bounding box center [886, 377] width 32 height 32
type input "[DATE]"
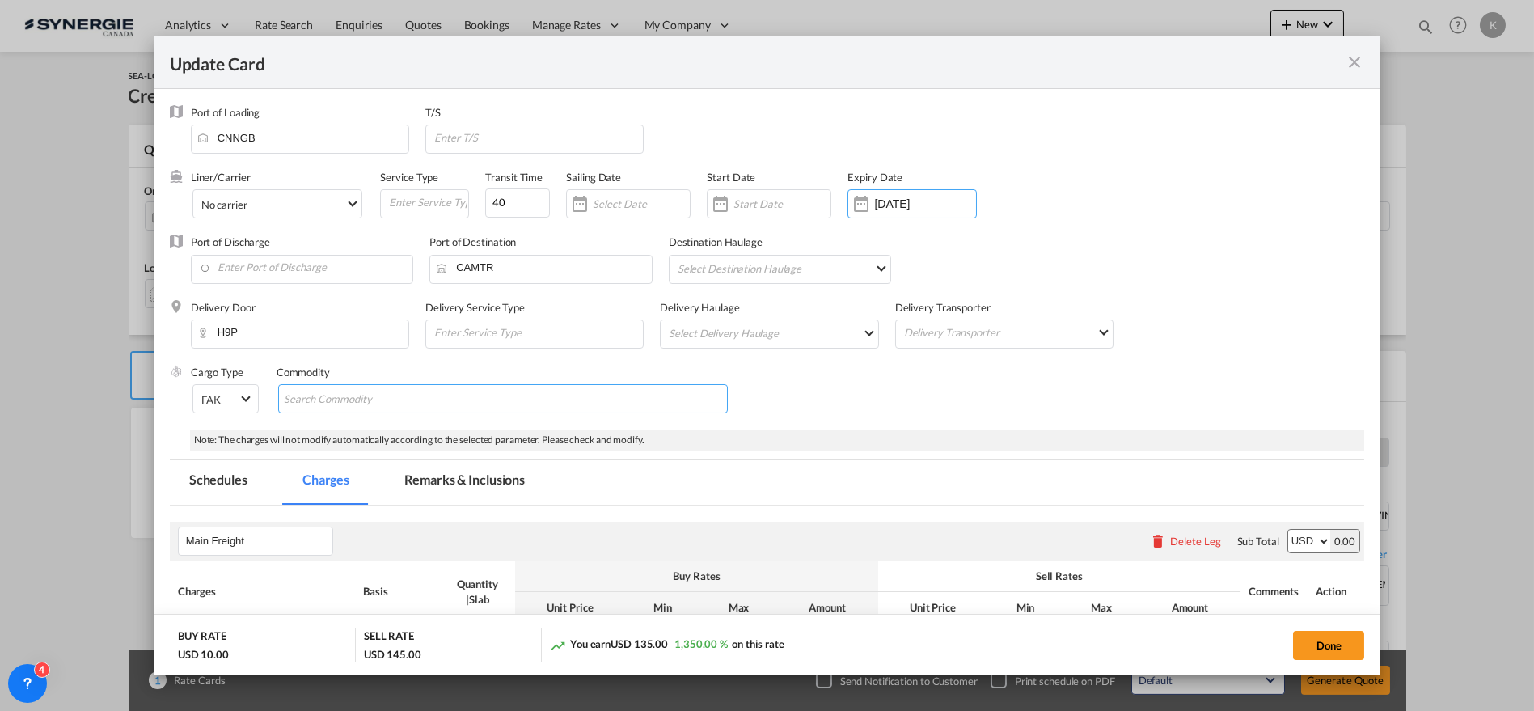
click at [411, 402] on input "Search Commodity" at bounding box center [358, 400] width 148 height 26
type input "hair products"
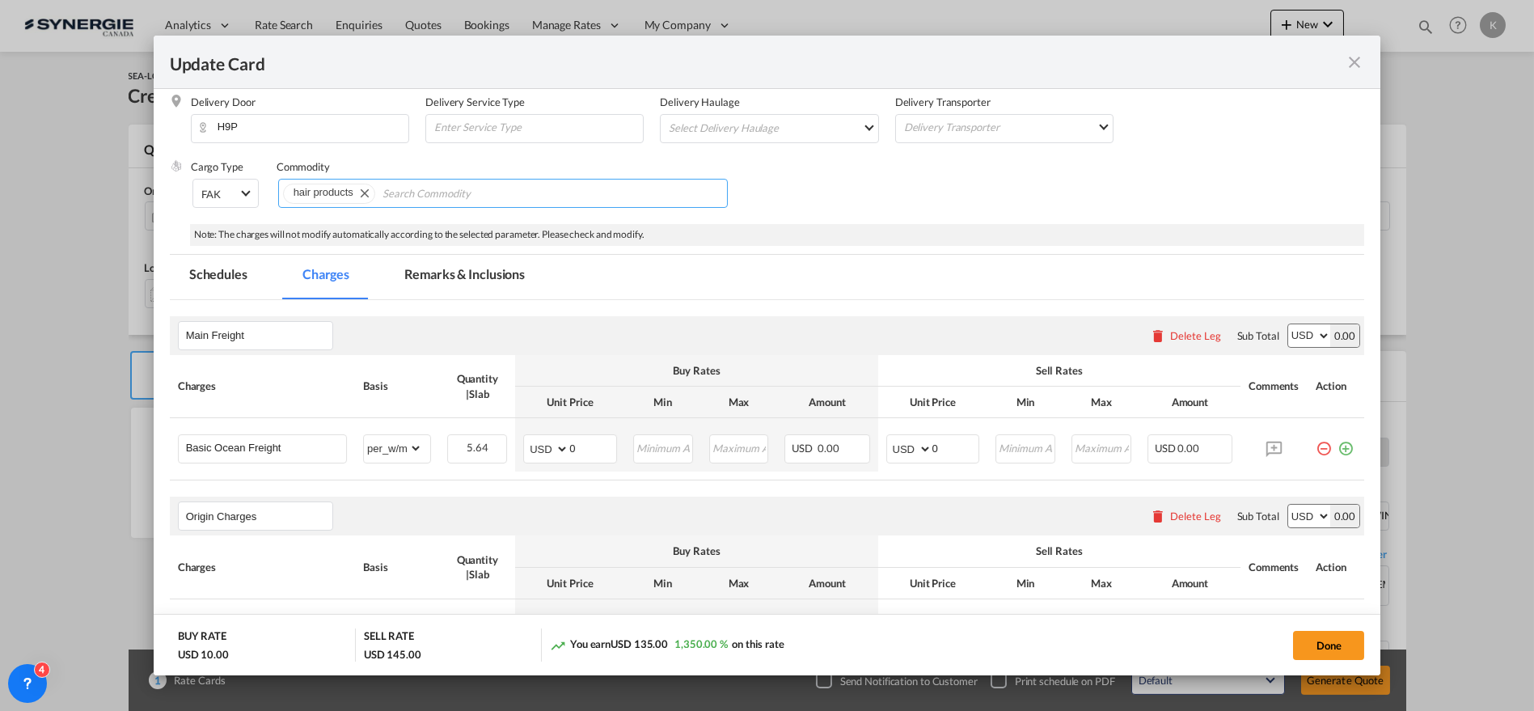
click at [389, 191] on input "Chips input." at bounding box center [457, 194] width 148 height 26
type input "PO1653"
drag, startPoint x: 585, startPoint y: 446, endPoint x: 564, endPoint y: 446, distance: 21.0
click at [564, 446] on md-input-container "AED AFN ALL AMD ANG AOA ARS AUD AWG AZN BAM BBD BDT BGN BHD BIF BMD BND BOB BRL…" at bounding box center [570, 448] width 94 height 29
type input "17"
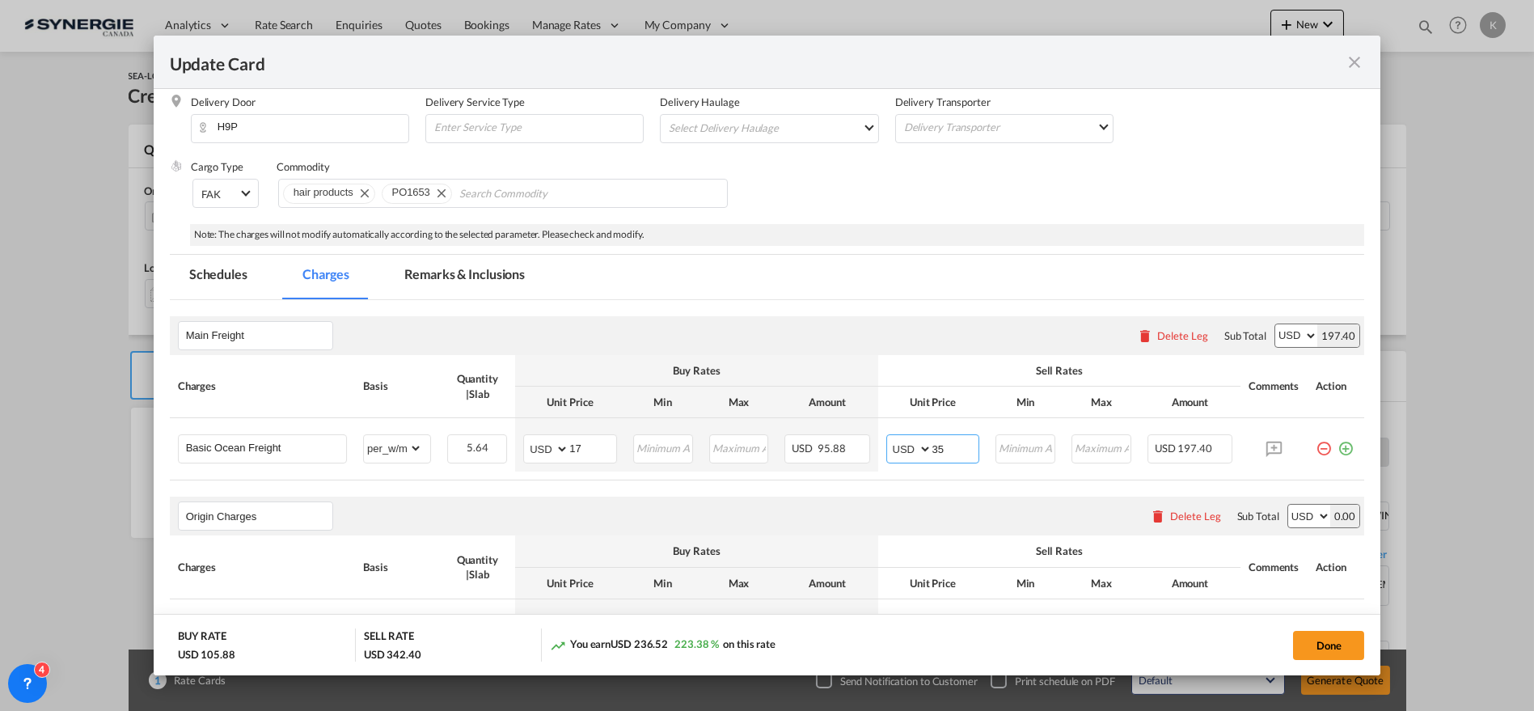
type input "35"
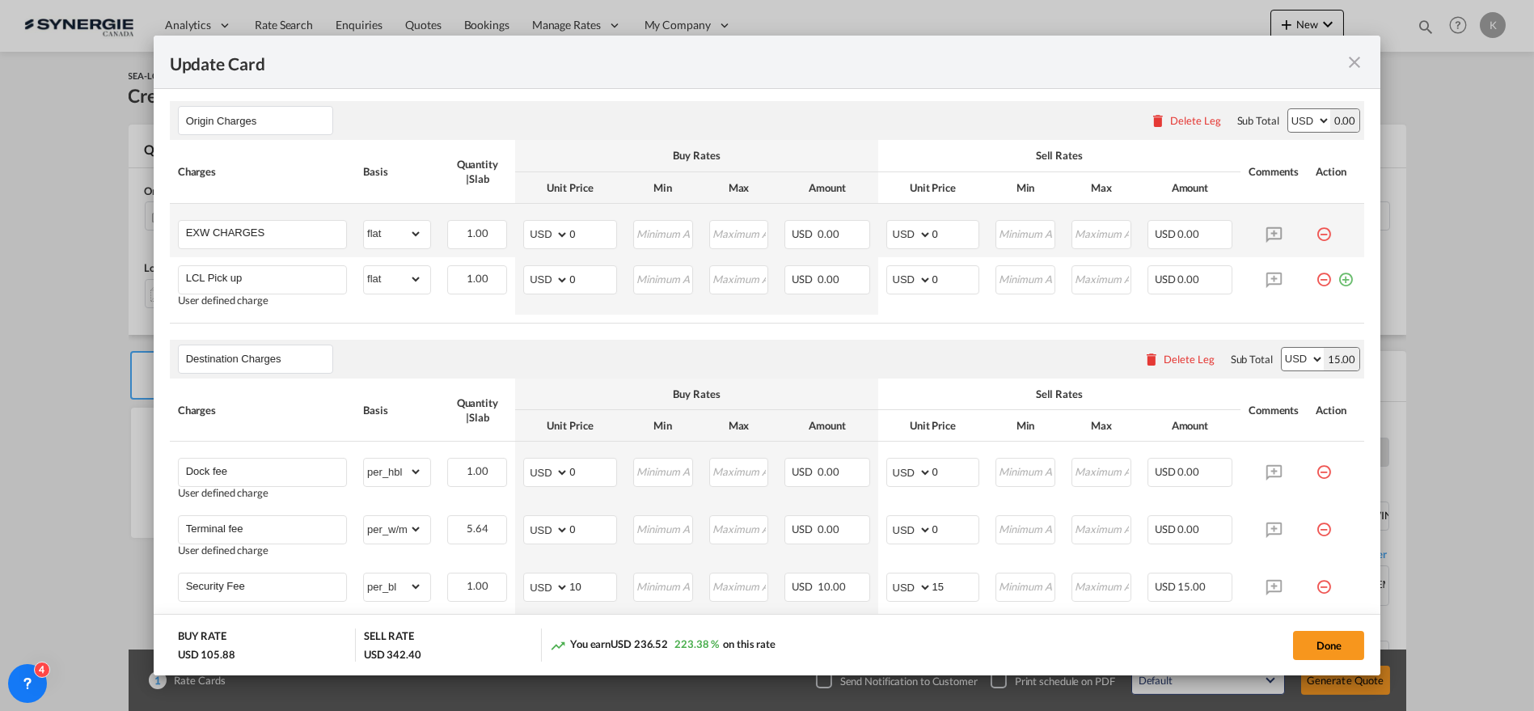
scroll to position [602, 0]
click at [1181, 122] on div "Delete Leg" at bounding box center [1195, 118] width 51 height 13
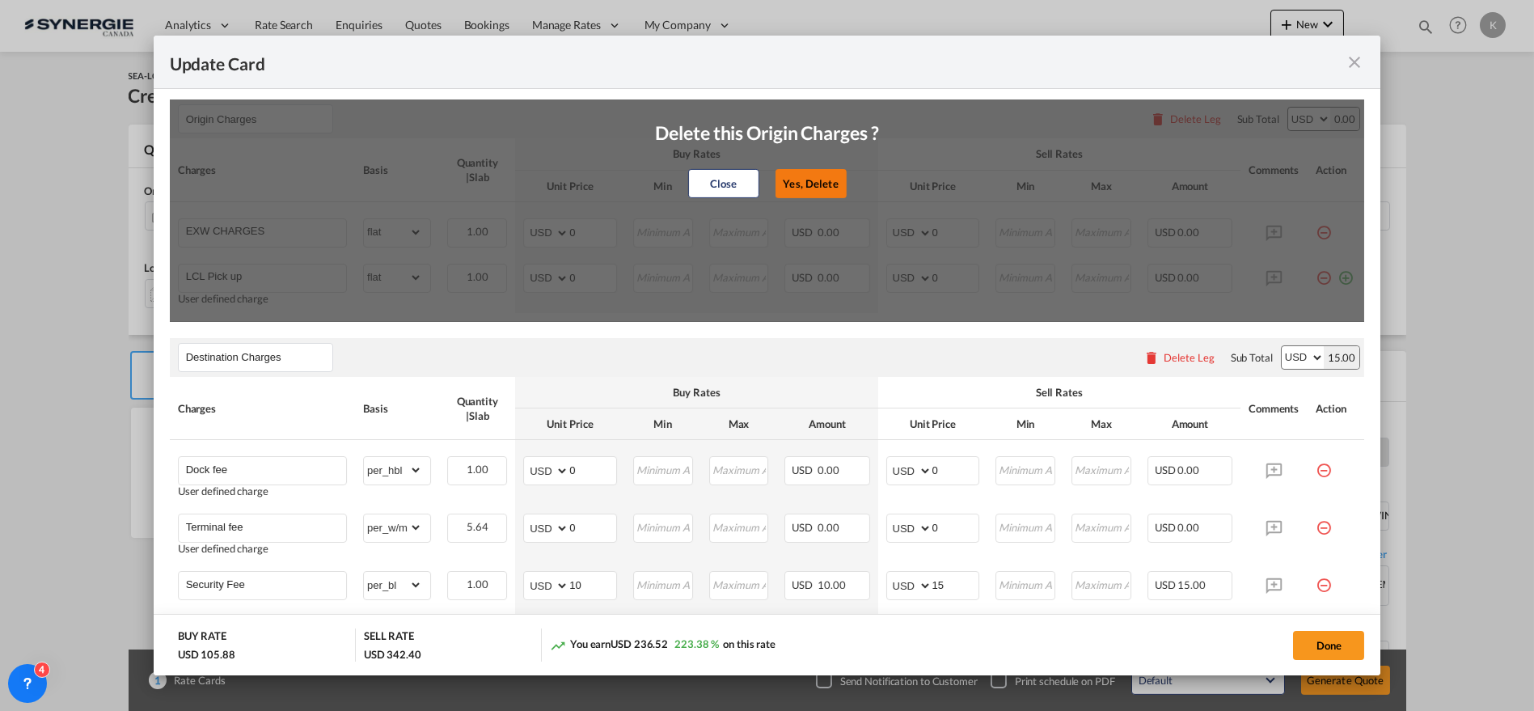
click at [807, 179] on button "Yes, Delete" at bounding box center [810, 183] width 71 height 29
type input "Destination Charges"
type input "Dock fee"
select select "per_hbl"
type input "Terminal fee"
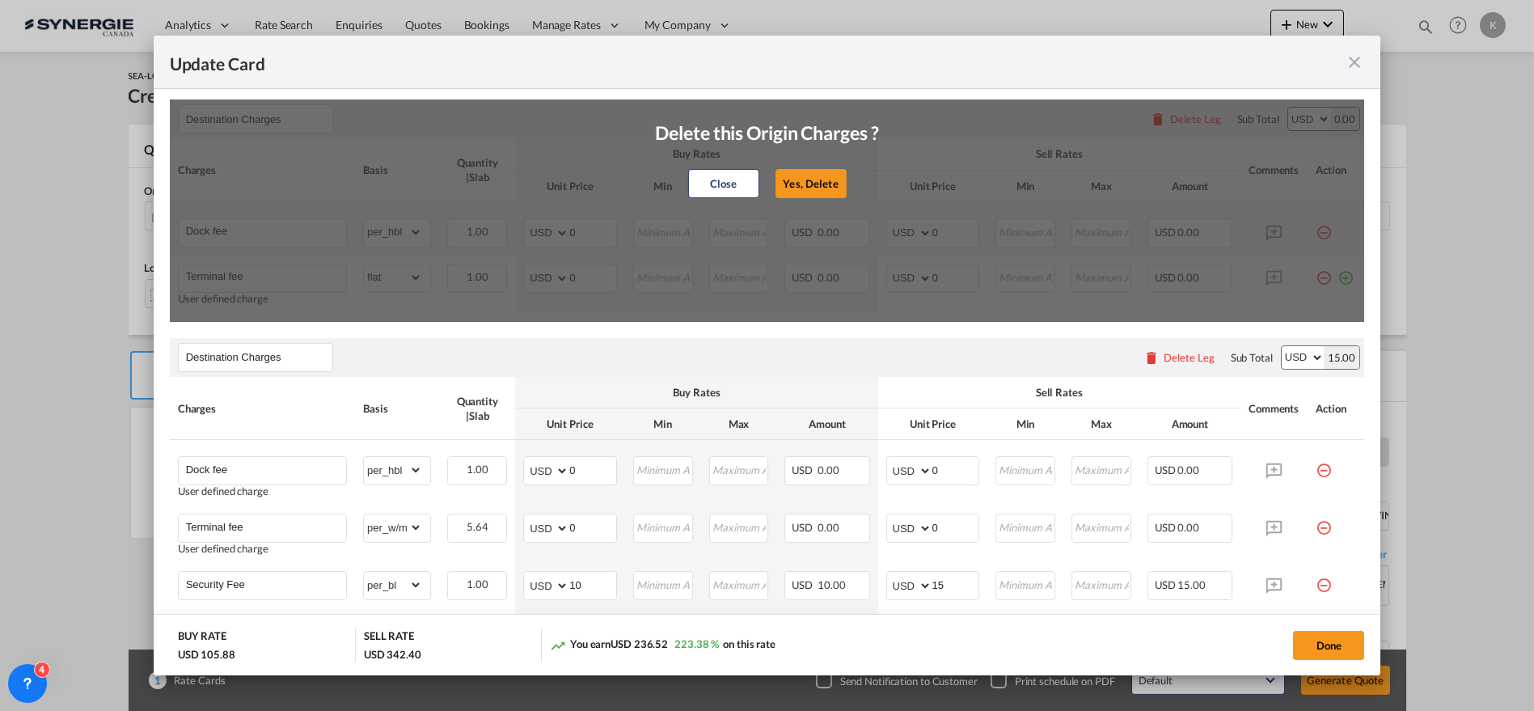
select select "per_w/m"
type input "Doc and Handling fee"
type input "E-manifest"
select select "per_bl"
type input "35"
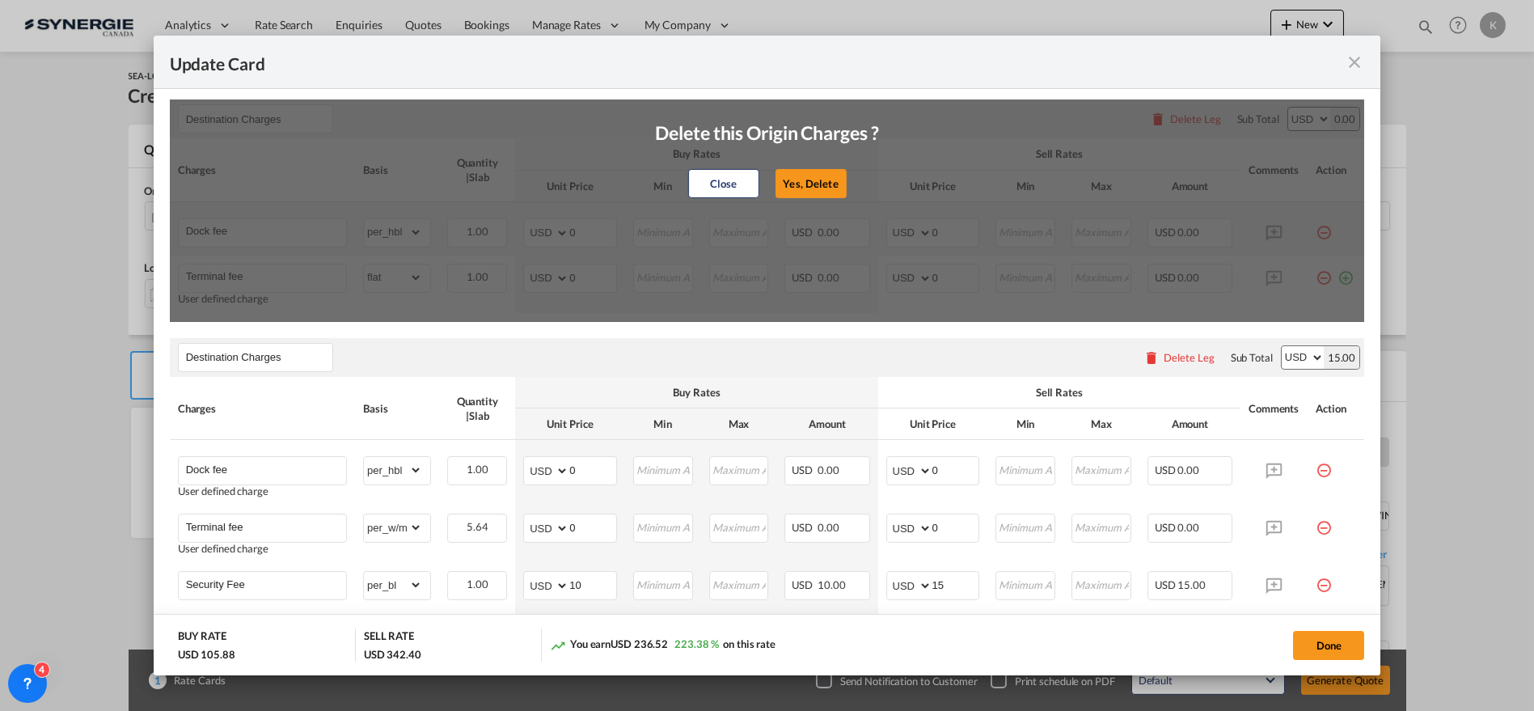
type input "Doc Fee"
select select "per_bl"
type input "30"
type input "Handling fee"
type input "0"
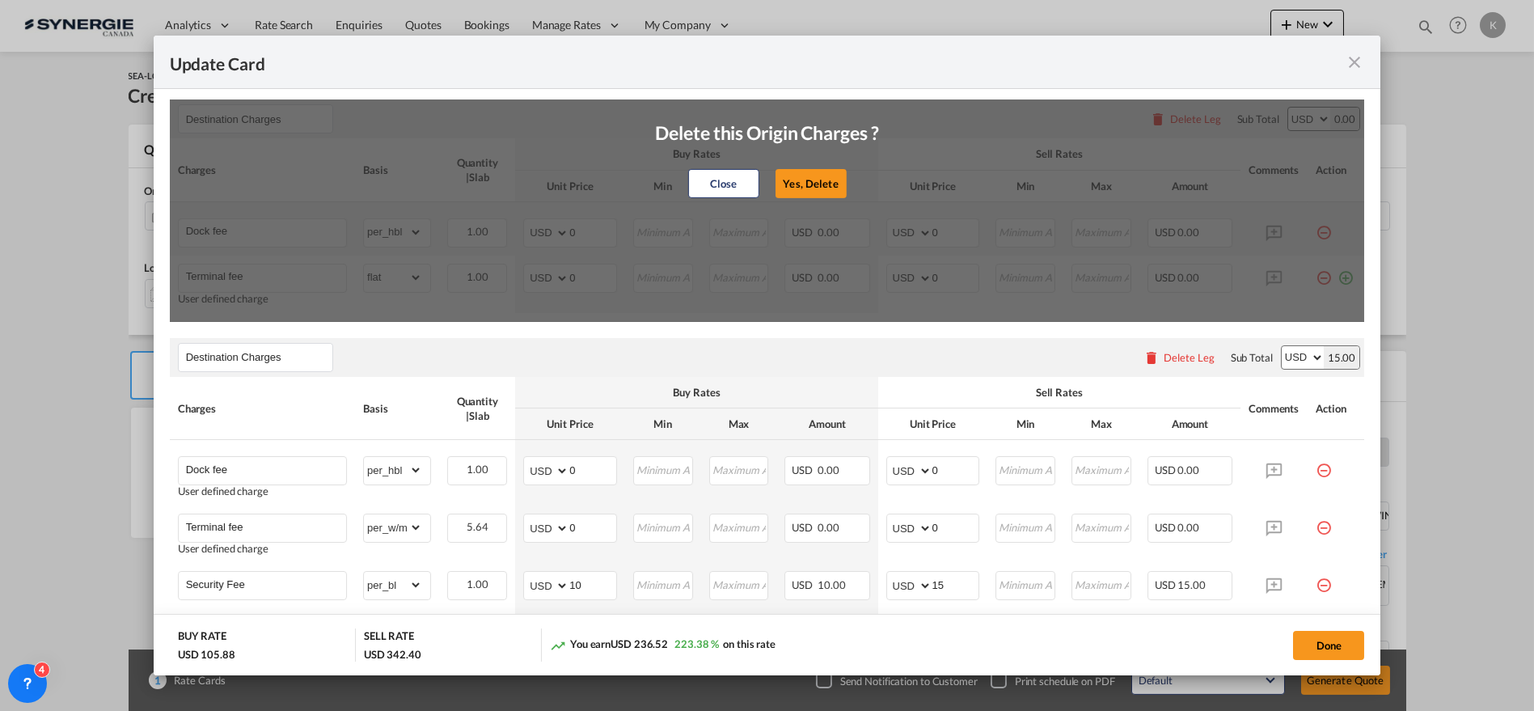
type input "65"
type input "ISF 5+2 - 85 USD if applicable"
select select "per_bl"
type input "Cargo Coverage"
type input "Cargo Coverage - Rate to be confirmed depending on commodity and value Min 50 U…"
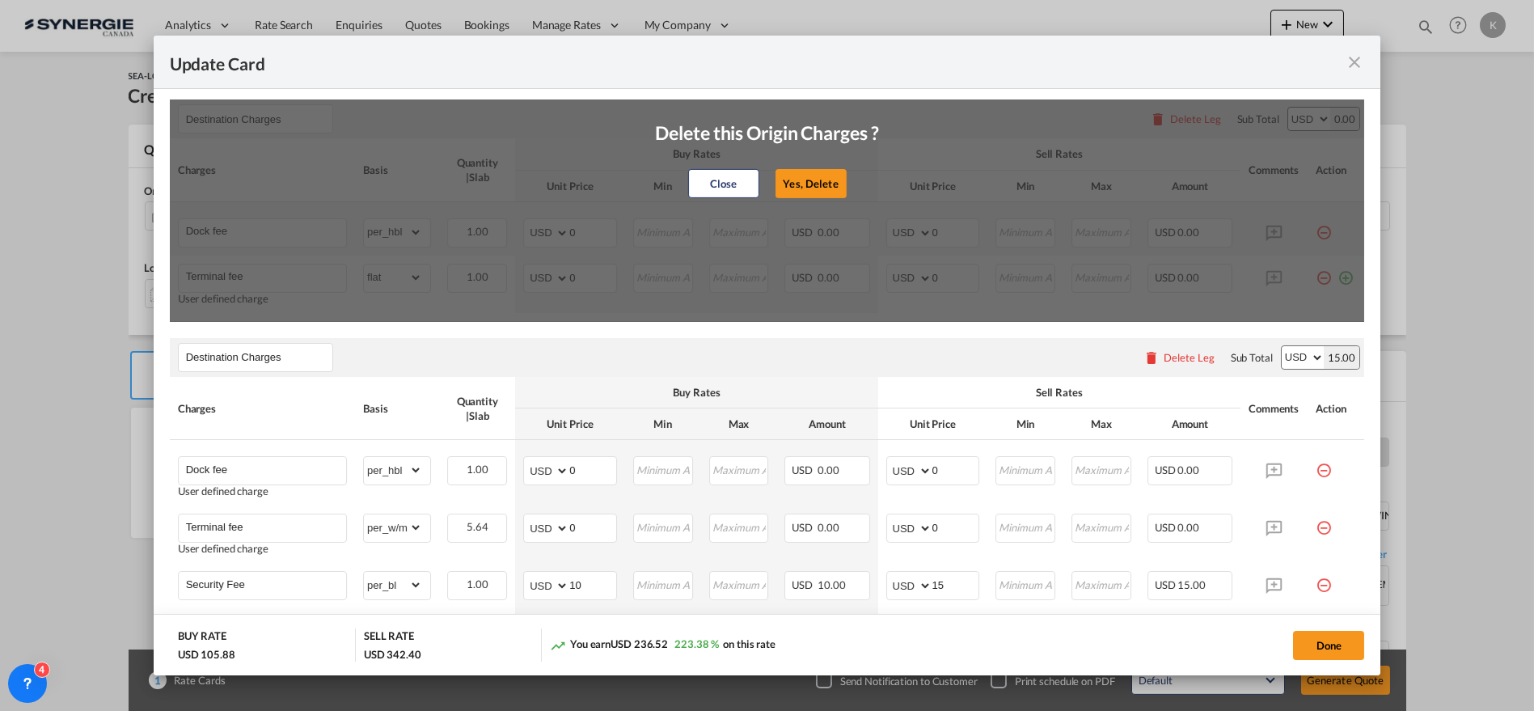
select select "per_shipment"
type input "0"
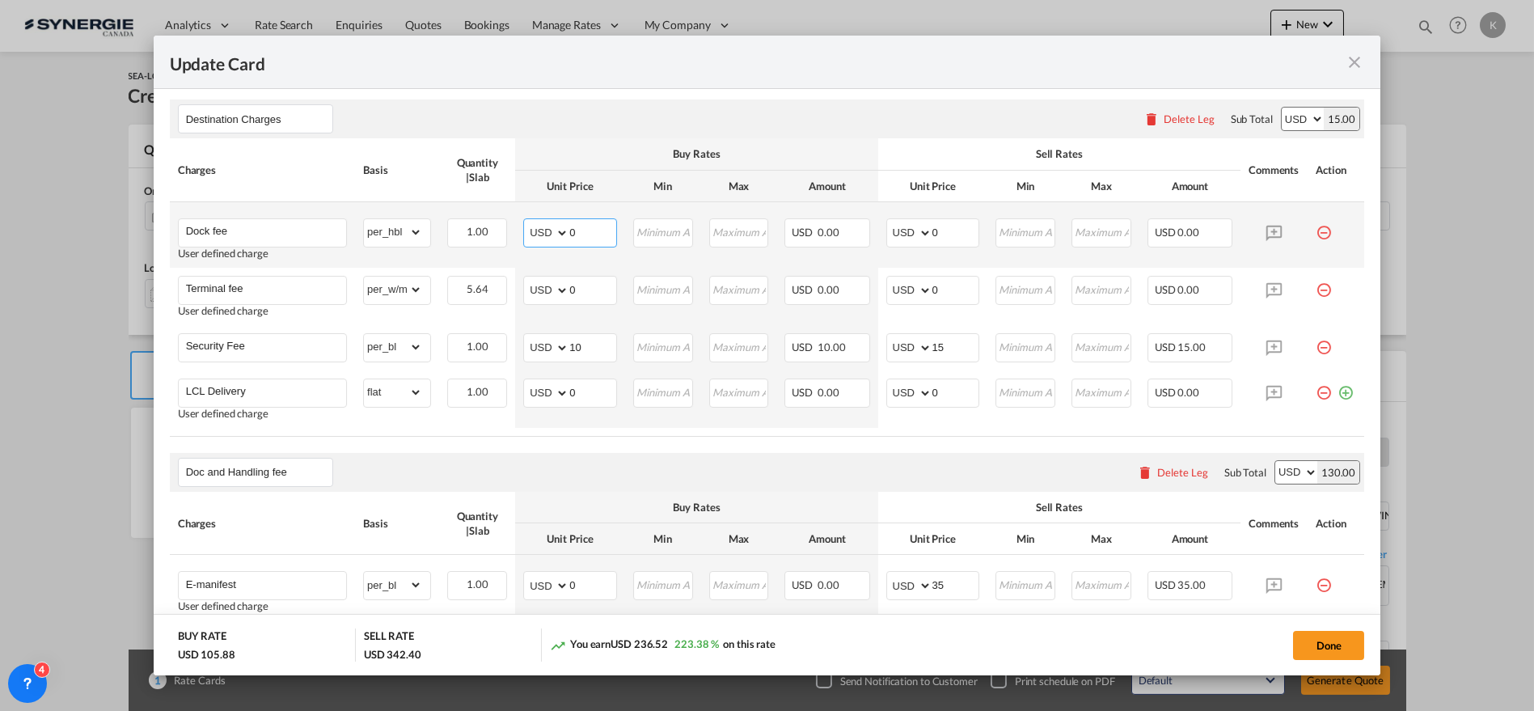
click at [544, 230] on md-input-container "AED AFN ALL AMD ANG AOA ARS AUD AWG AZN BAM BBD BDT BGN BHD BIF BMD BND BOB BRL…" at bounding box center [570, 232] width 94 height 29
type input "272"
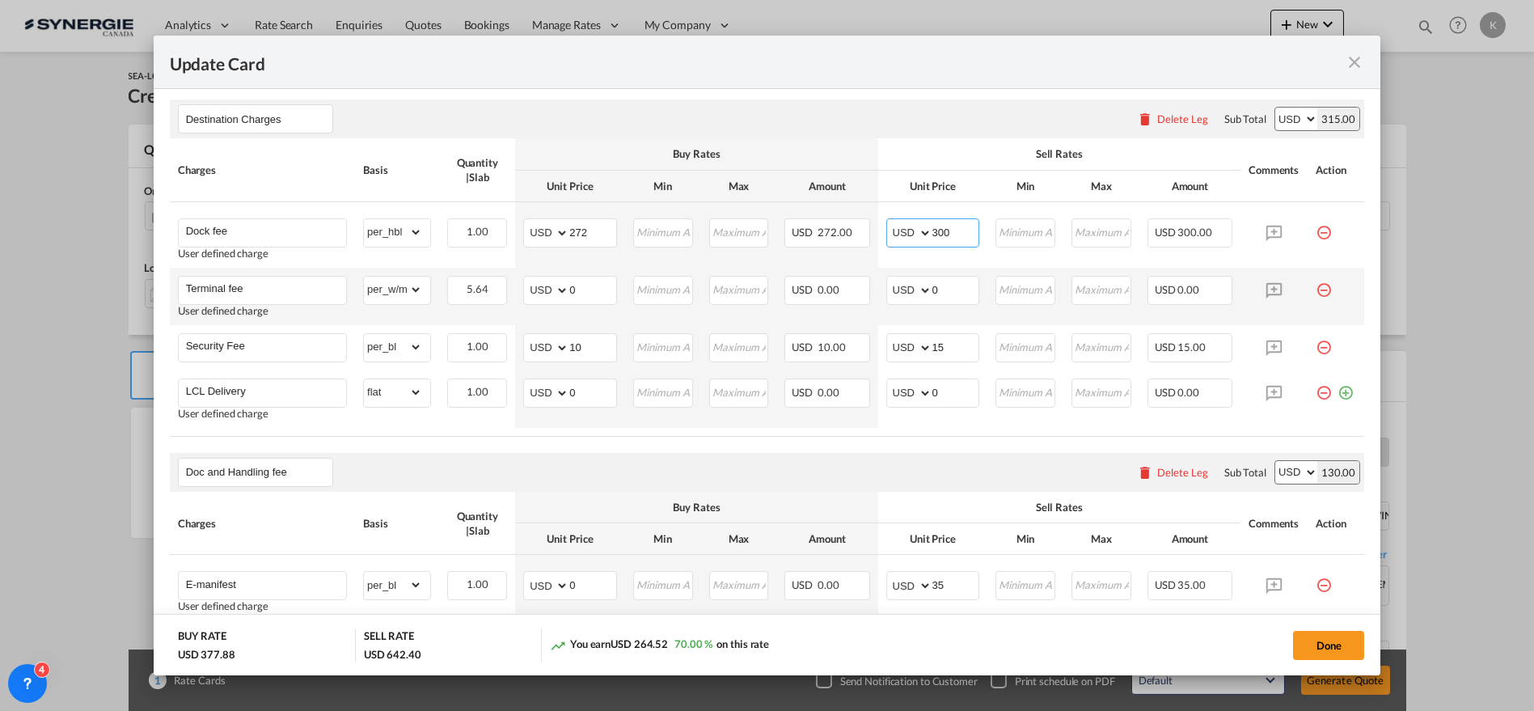
type input "300"
click at [1316, 290] on md-icon "icon-minus-circle-outline red-400-fg pt-7" at bounding box center [1324, 284] width 16 height 16
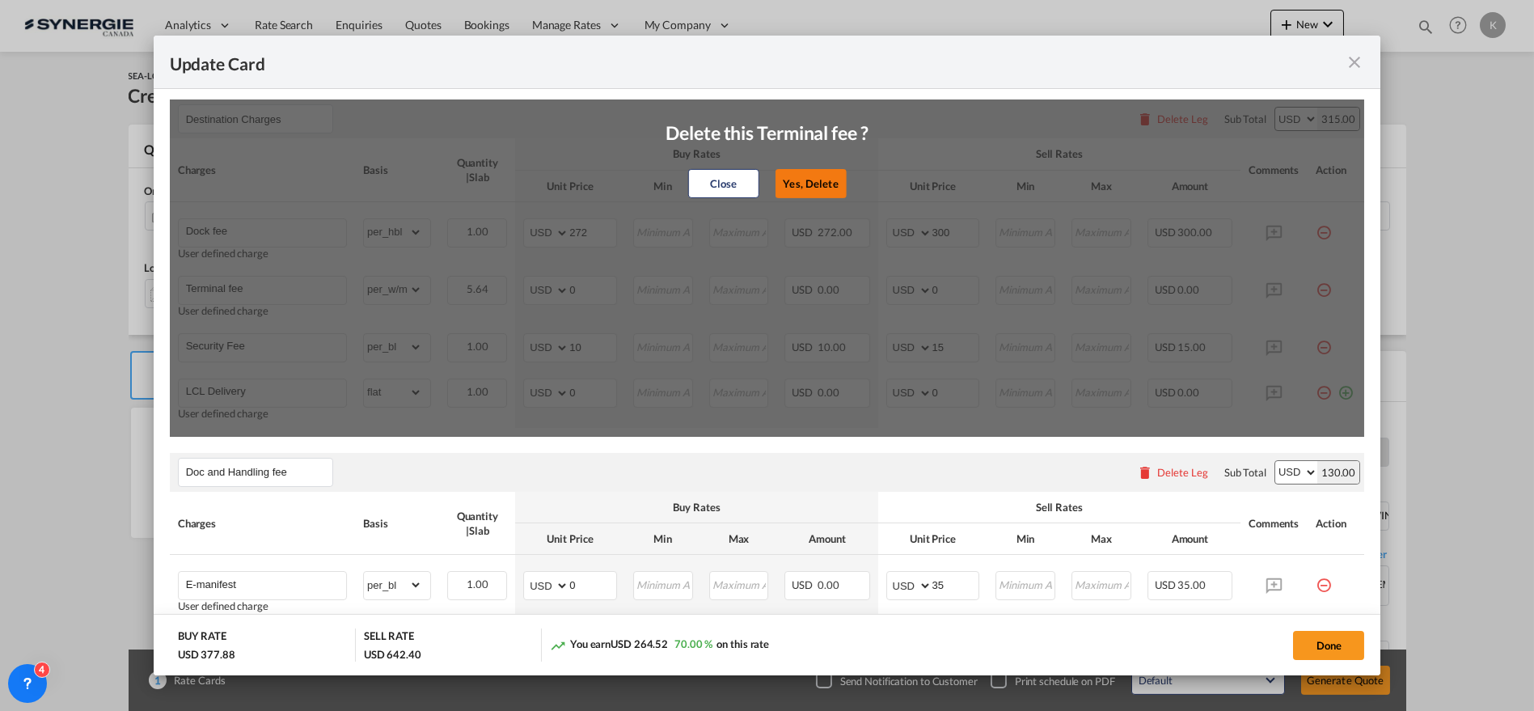
click at [823, 179] on button "Yes, Delete" at bounding box center [811, 183] width 71 height 29
type input "Security Fee"
select select "per_bl"
type input "10"
type input "15"
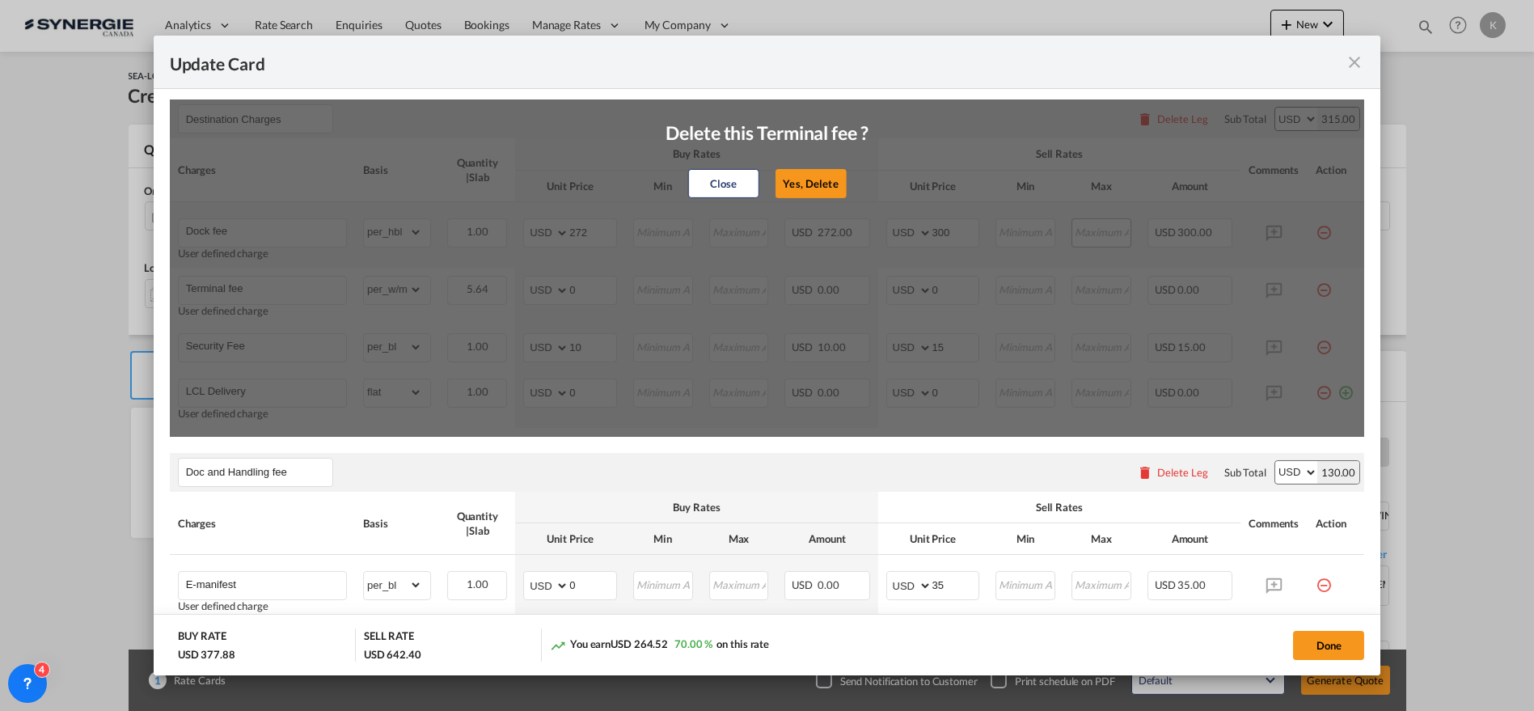
type input "LCL Delivery"
select select "flat"
type input "0"
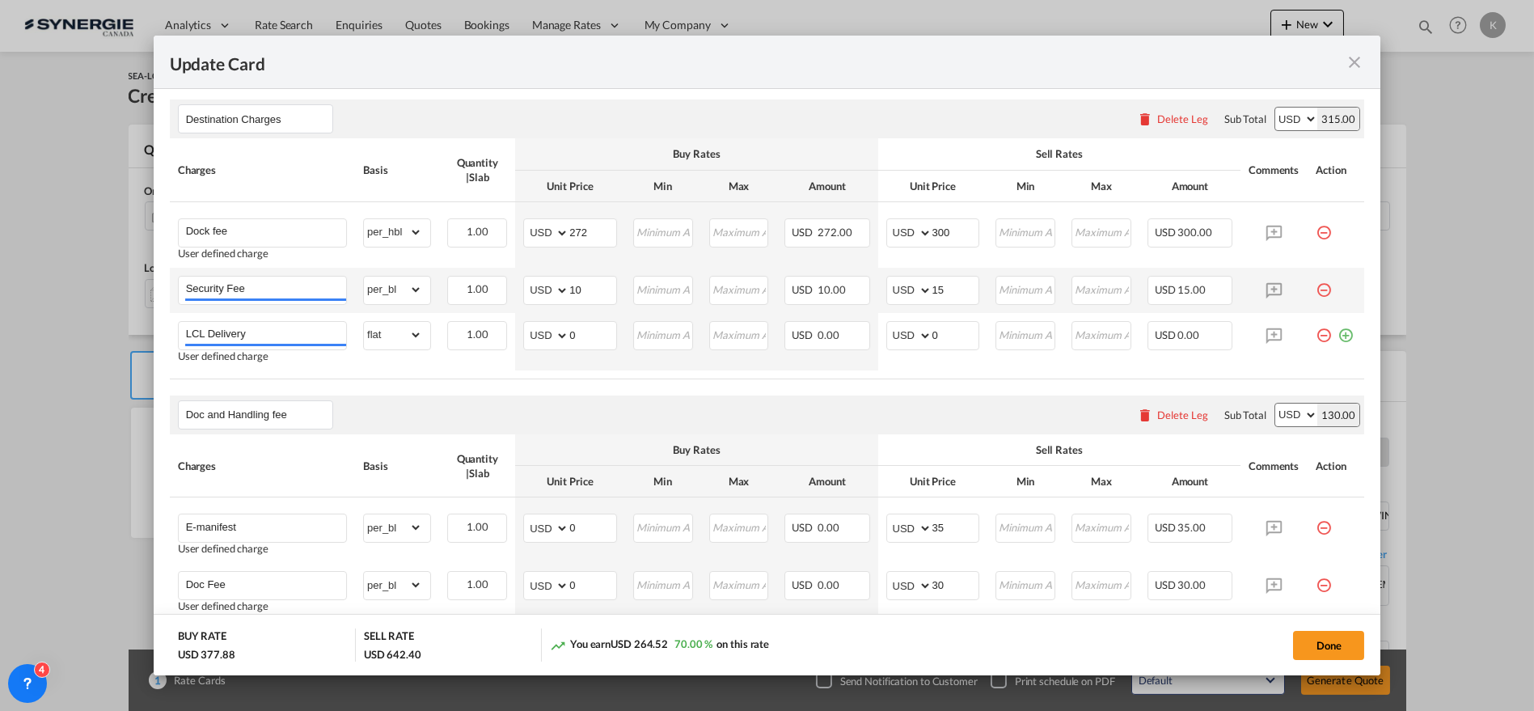
click at [1316, 287] on md-icon "icon-minus-circle-outline red-400-fg pt-7" at bounding box center [1324, 284] width 16 height 16
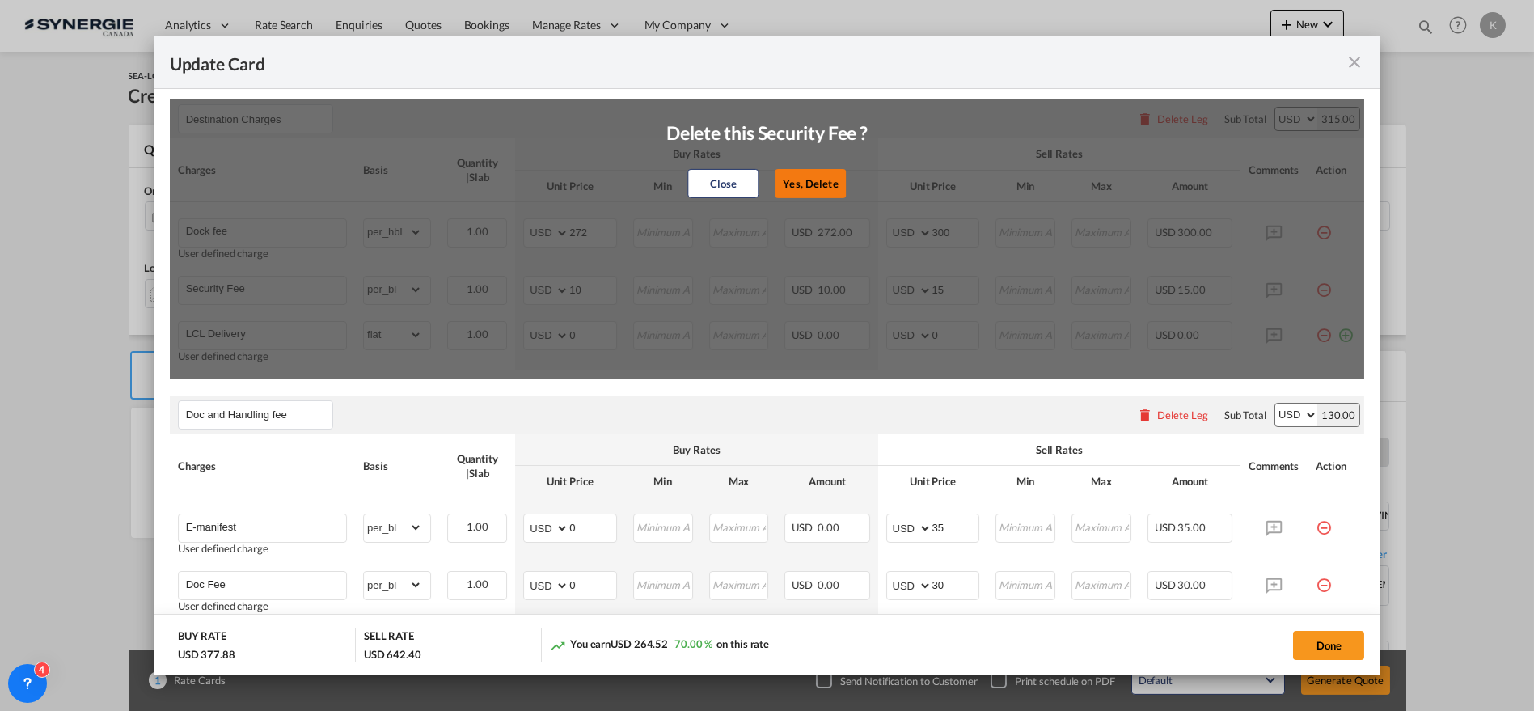
click at [833, 184] on button "Yes, Delete" at bounding box center [811, 183] width 71 height 29
type input "LCL Delivery"
select select "flat"
type input "0"
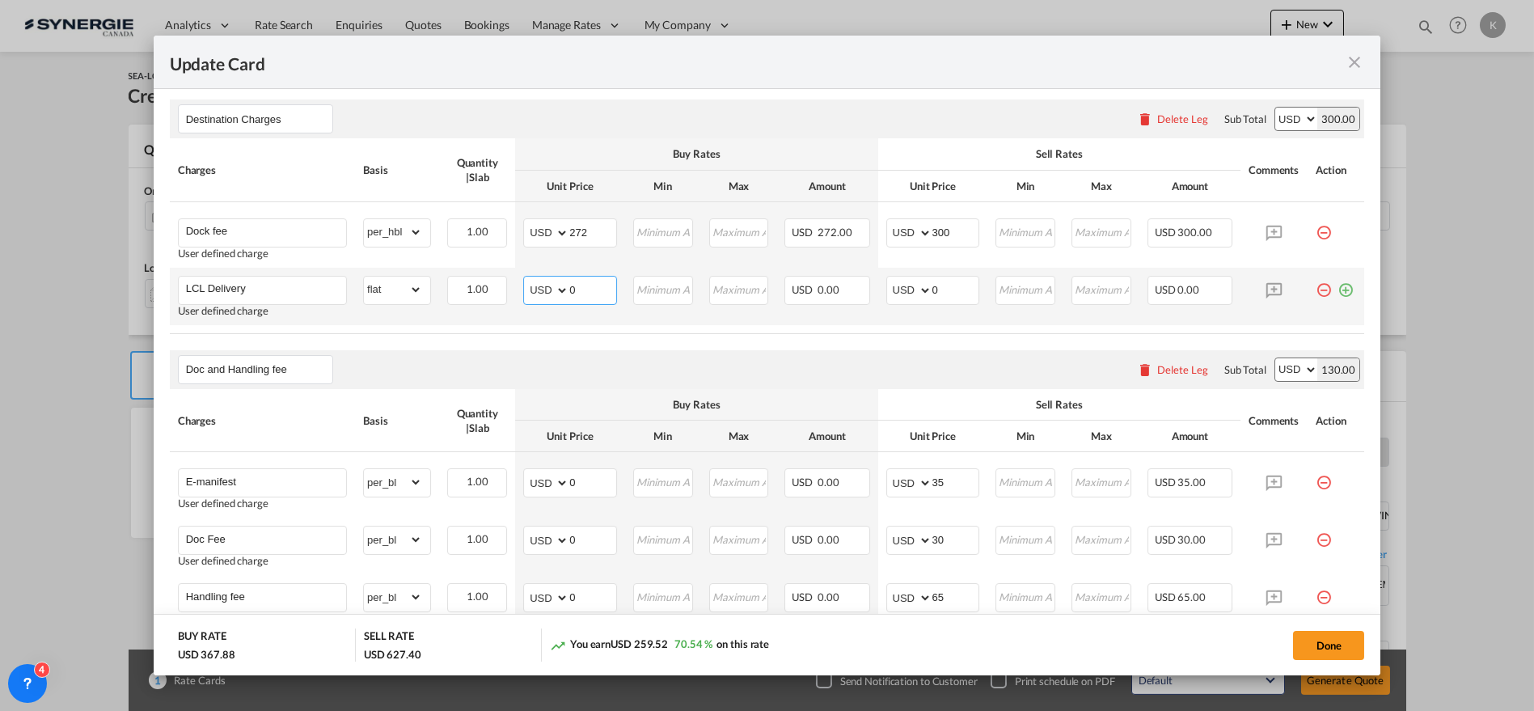
click at [543, 284] on select "AED AFN ALL AMD ANG AOA ARS AUD AWG AZN BAM BBD BDT BGN BHD BIF BMD BND BOB BRL…" at bounding box center [547, 290] width 42 height 23
select select "string:CAD"
click at [526, 279] on select "AED AFN ALL AMD ANG AOA ARS AUD AWG AZN BAM BBD BDT BGN BHD BIF BMD BND BOB BRL…" at bounding box center [547, 290] width 42 height 23
type input "176.74"
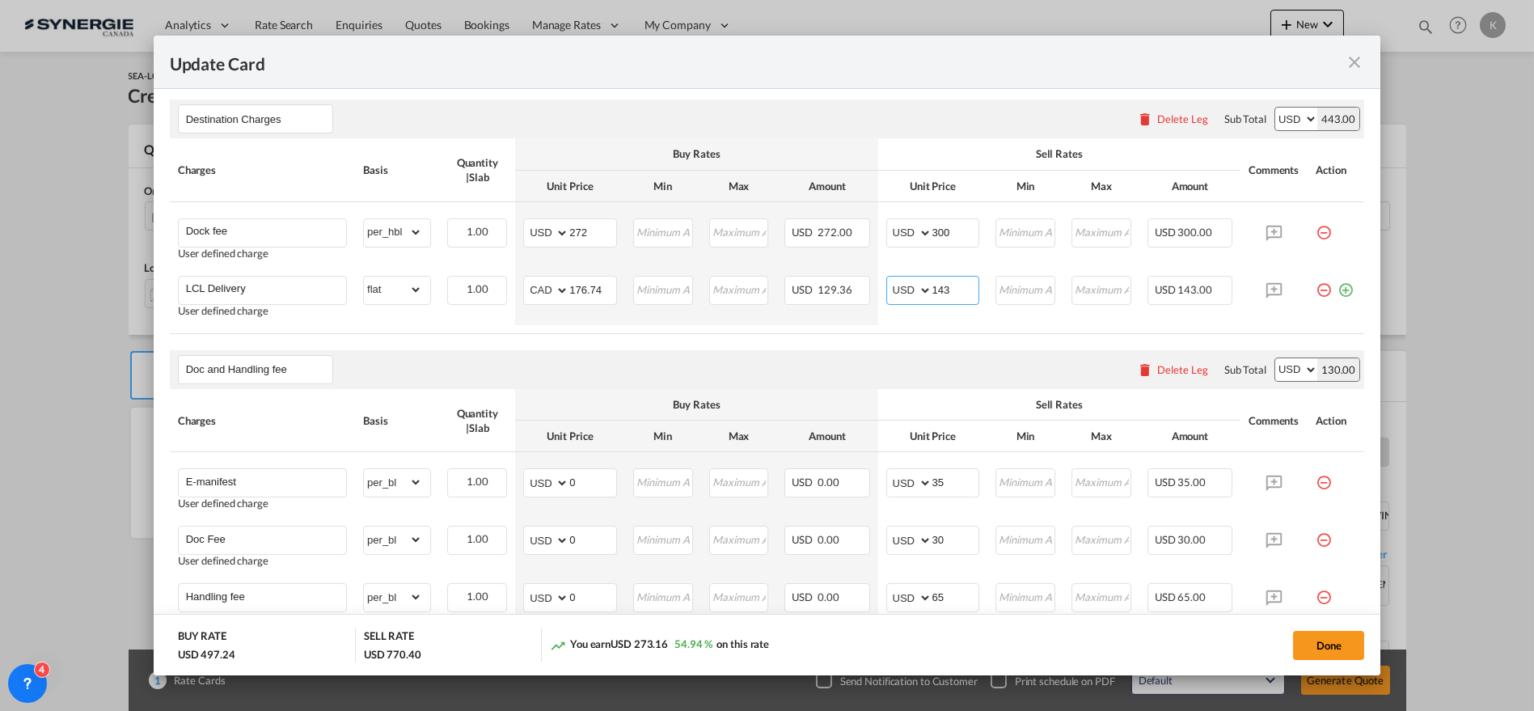
type input "143"
drag, startPoint x: 1366, startPoint y: 444, endPoint x: 1370, endPoint y: 317, distance: 127.0
click at [1370, 322] on md-dialog-content "Port of Loading CNNGB T/S Liner/Carrier No carrier 2HM LOGISTICS D.O.O AAXL GLO…" at bounding box center [768, 382] width 1228 height 586
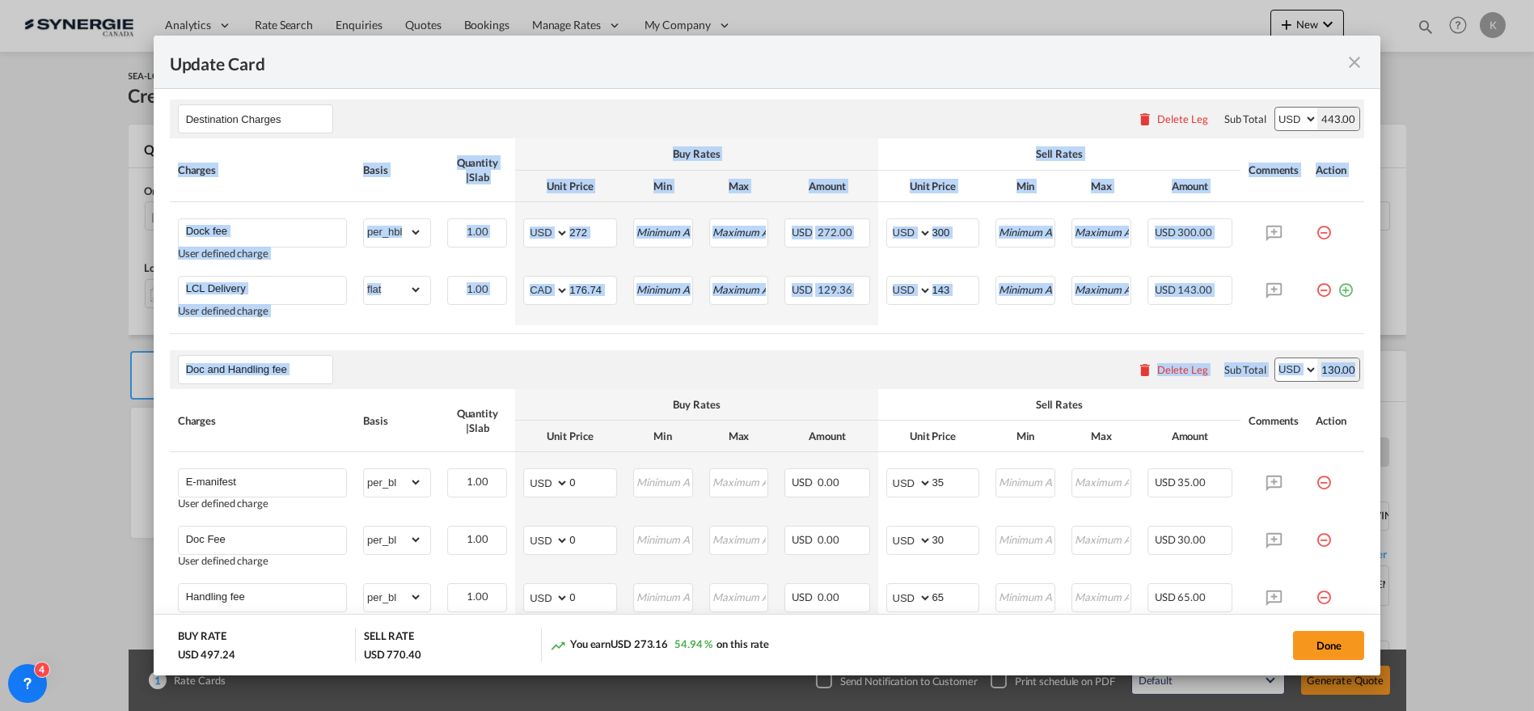
scroll to position [90, 0]
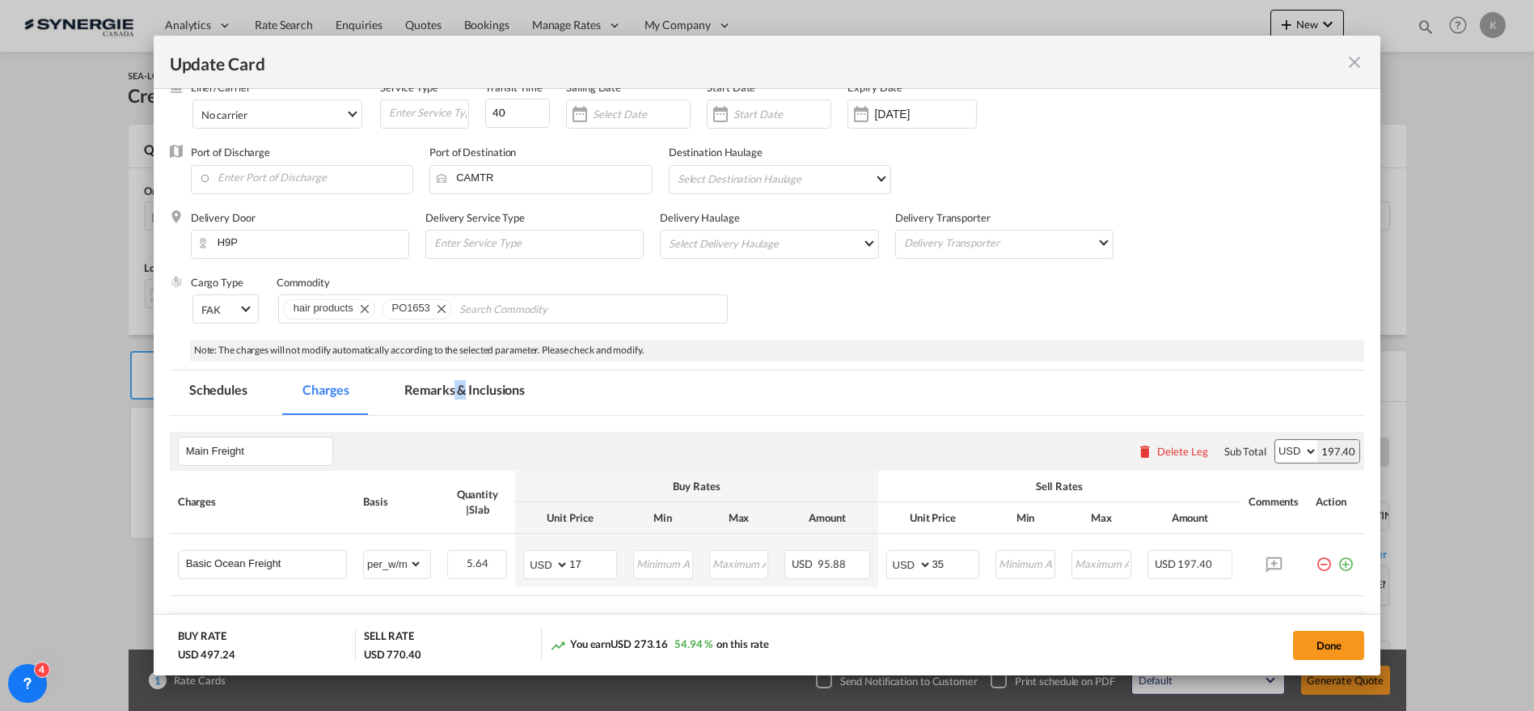
click at [454, 387] on md-tab-item "Remarks & Inclusions" at bounding box center [464, 392] width 159 height 44
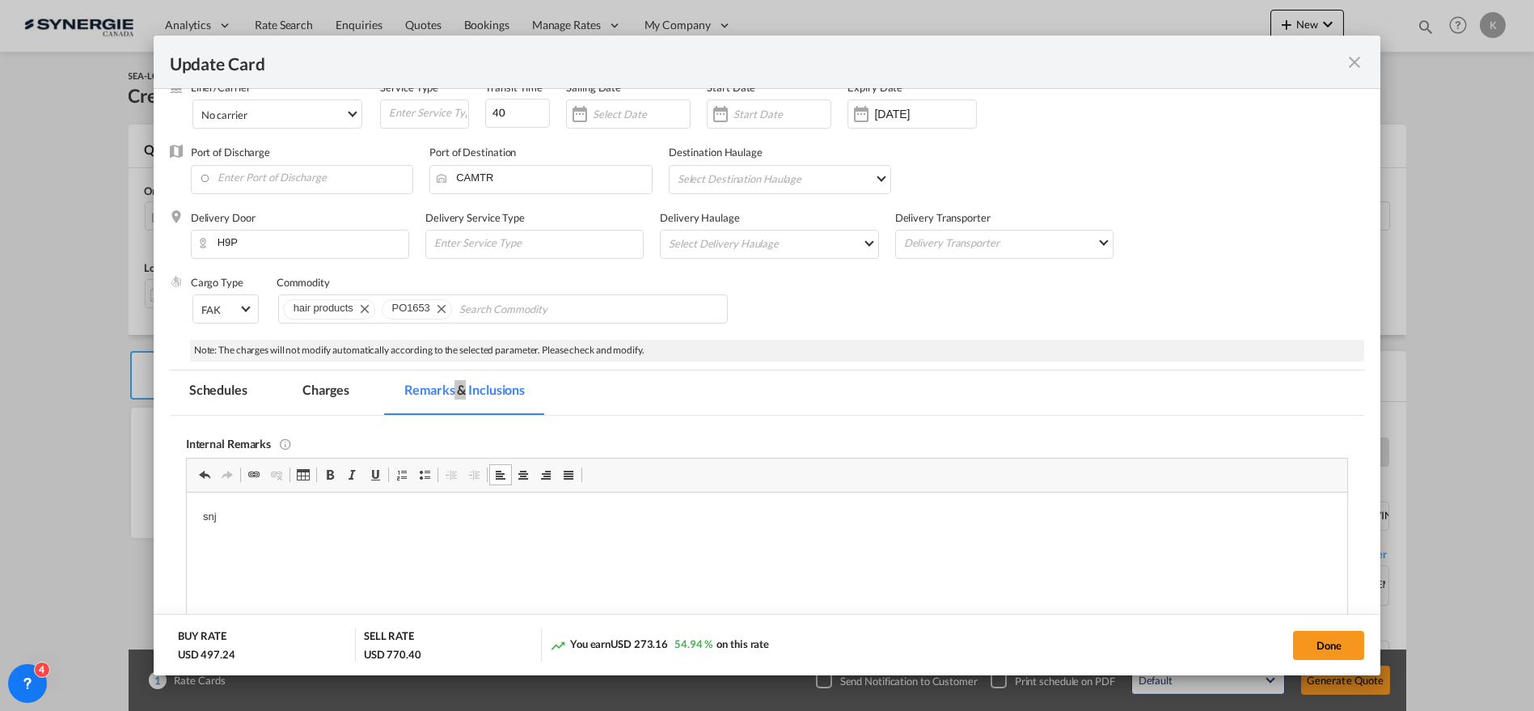
scroll to position [0, 0]
click at [666, 598] on p "[URL][DOMAIN_NAME]" at bounding box center [766, 598] width 1129 height 17
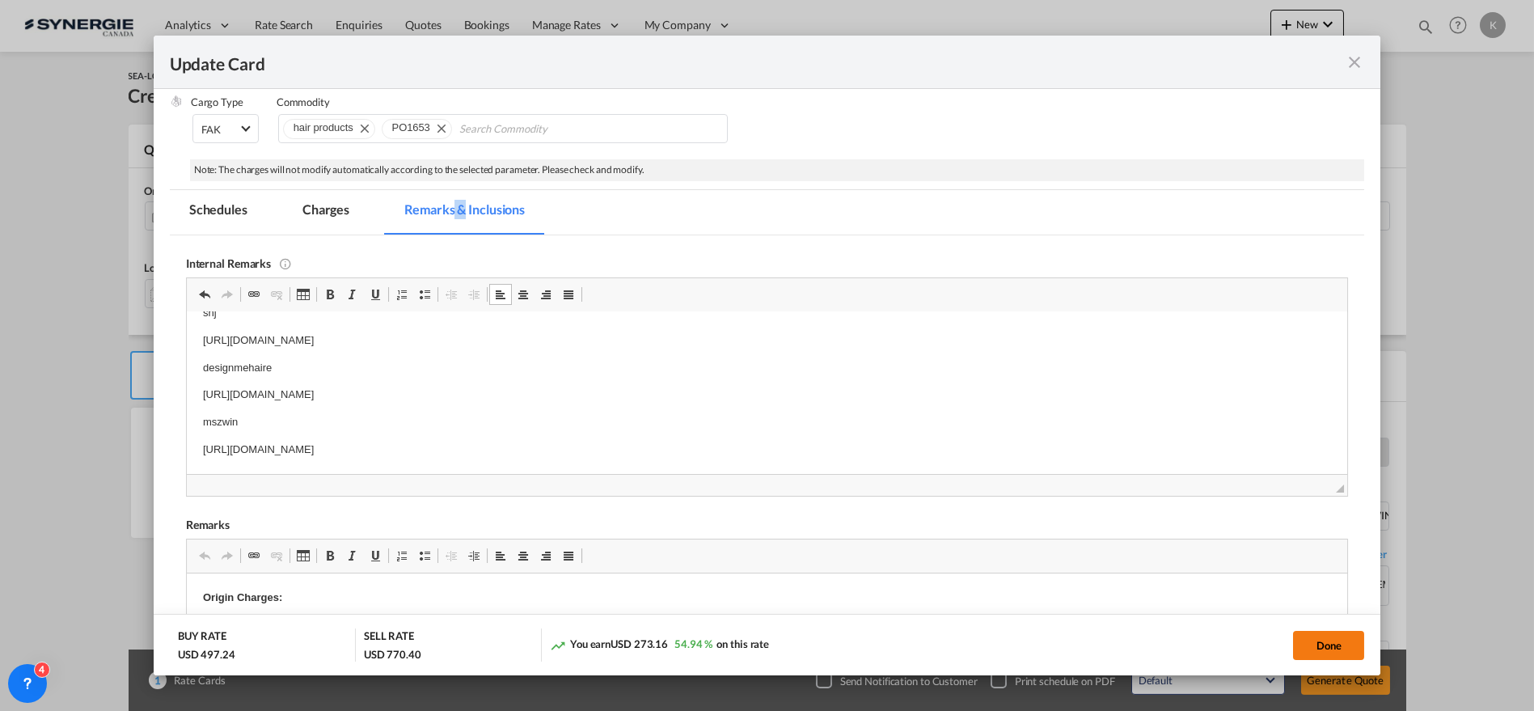
click at [1328, 643] on button "Done" at bounding box center [1328, 645] width 71 height 29
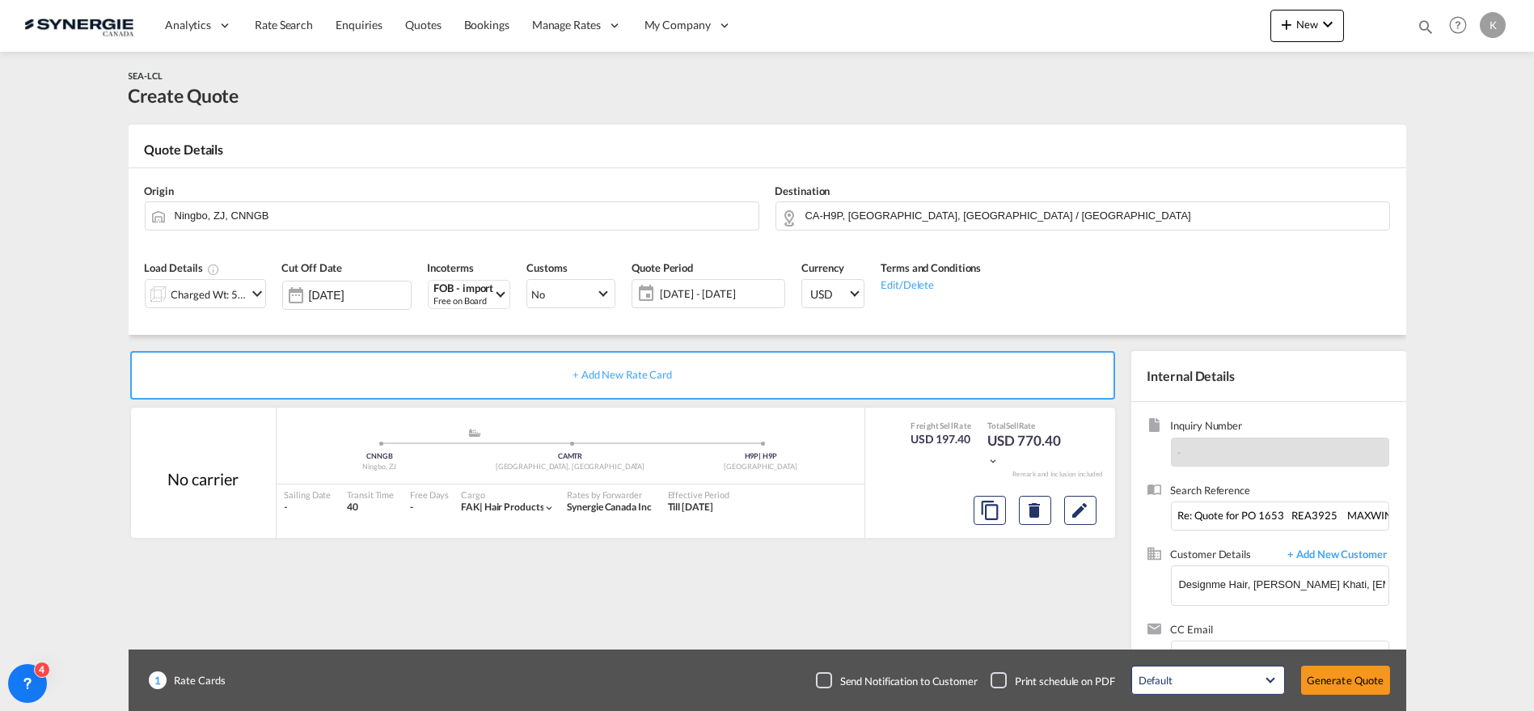
type input "[DATE]"
click at [829, 681] on div "Checkbox No Ink" at bounding box center [824, 680] width 16 height 16
click at [1351, 681] on button "Generate Quote" at bounding box center [1345, 680] width 89 height 29
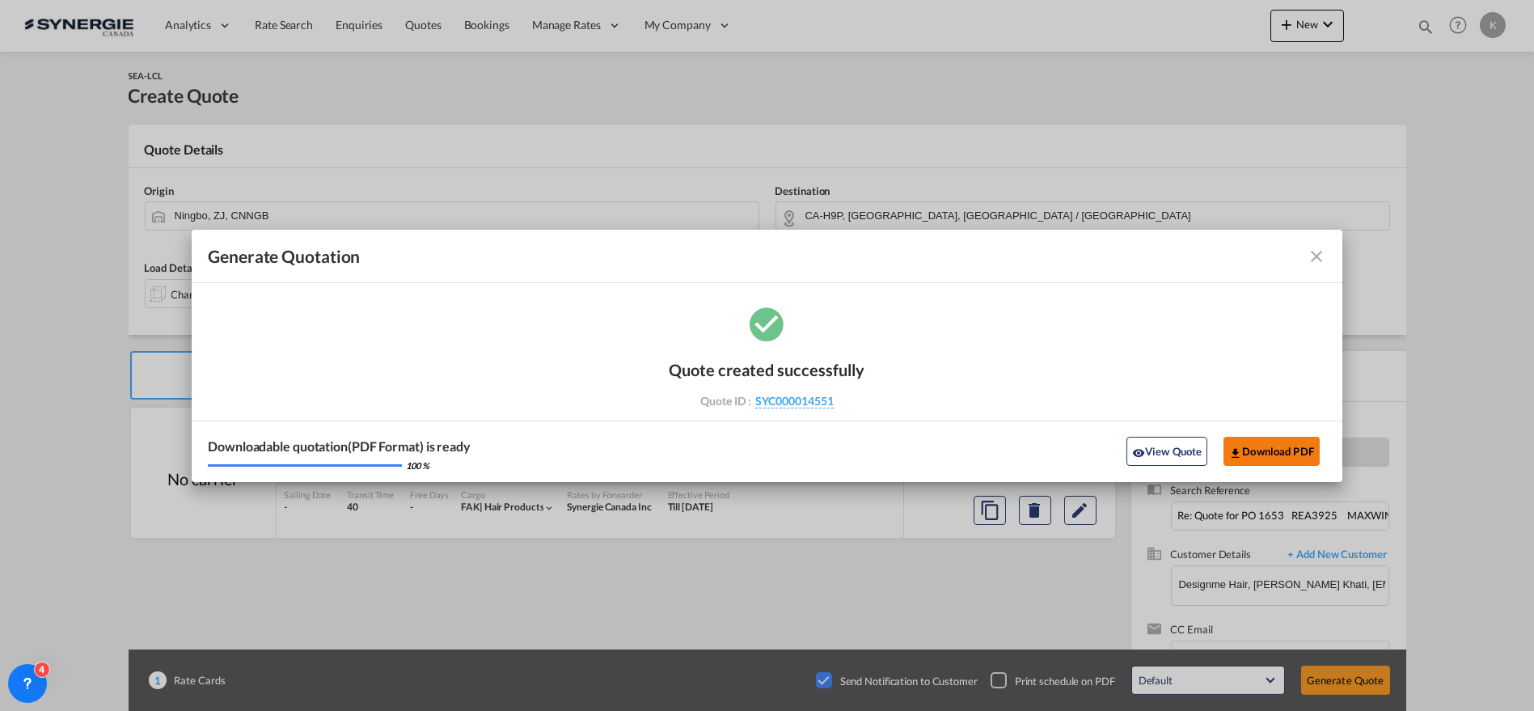
click at [1271, 463] on button "Download PDF" at bounding box center [1272, 451] width 96 height 29
click at [1317, 255] on md-icon "icon-close fg-AAA8AD cursor m-0" at bounding box center [1316, 256] width 19 height 19
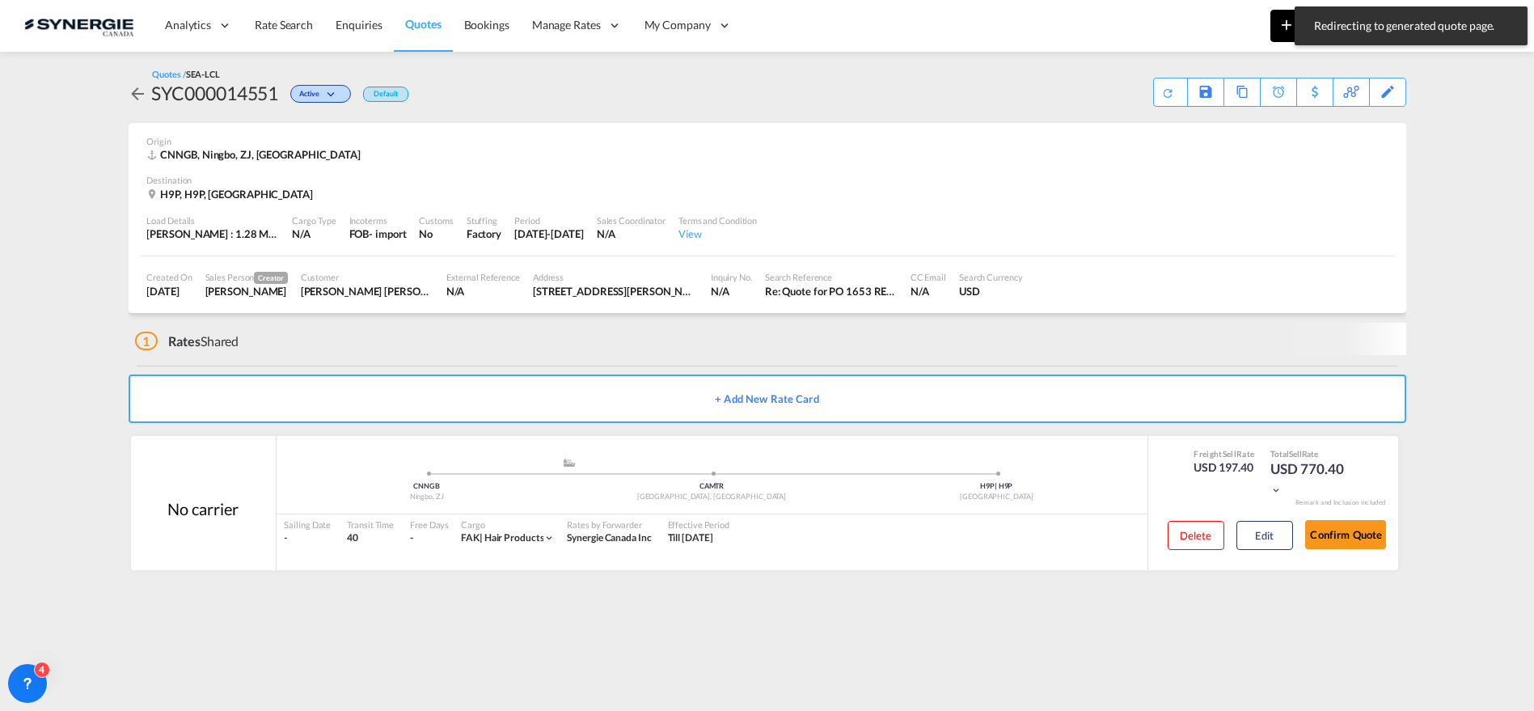
click at [1286, 27] on md-icon "icon-plus 400-fg" at bounding box center [1286, 24] width 19 height 19
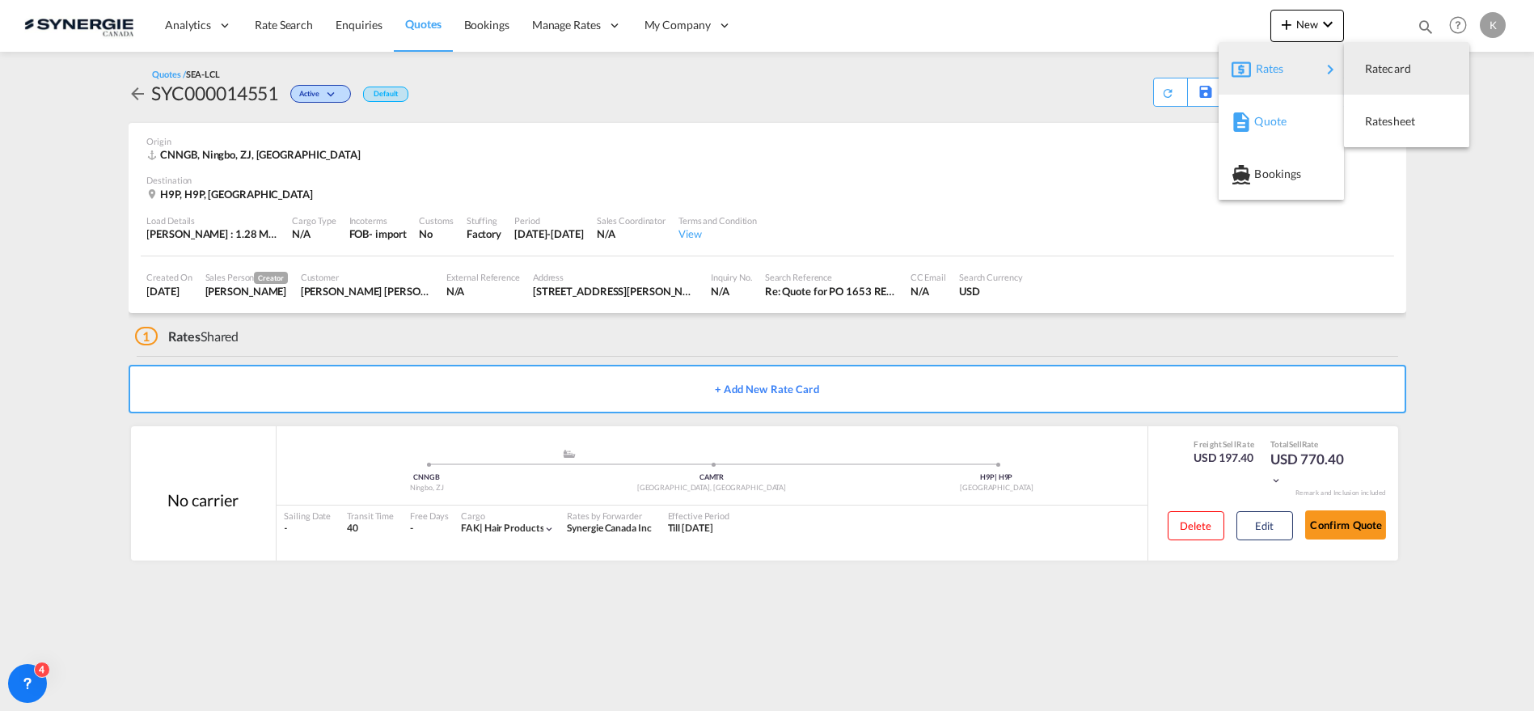
click at [1252, 119] on div "Quote" at bounding box center [1281, 121] width 99 height 40
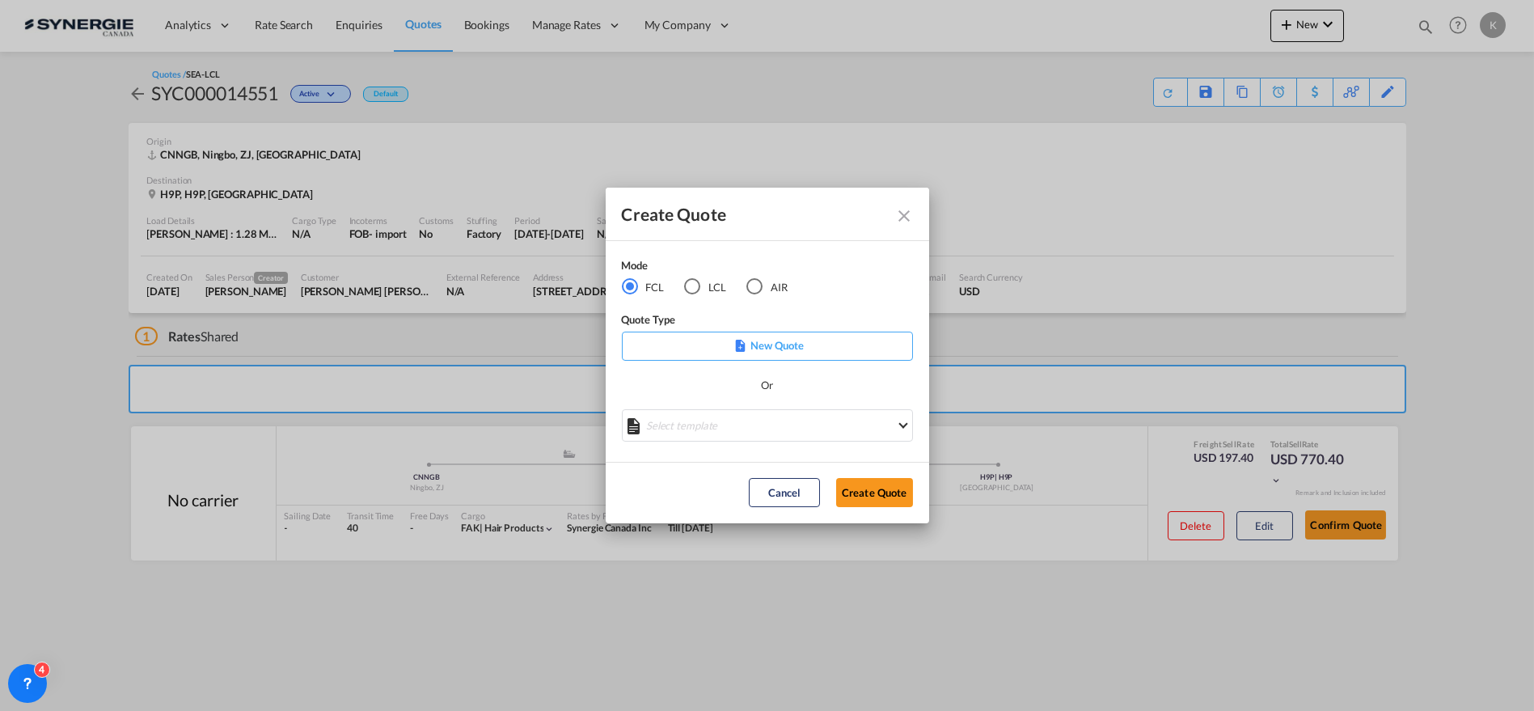
click at [909, 216] on md-icon "Close dialog" at bounding box center [904, 215] width 19 height 19
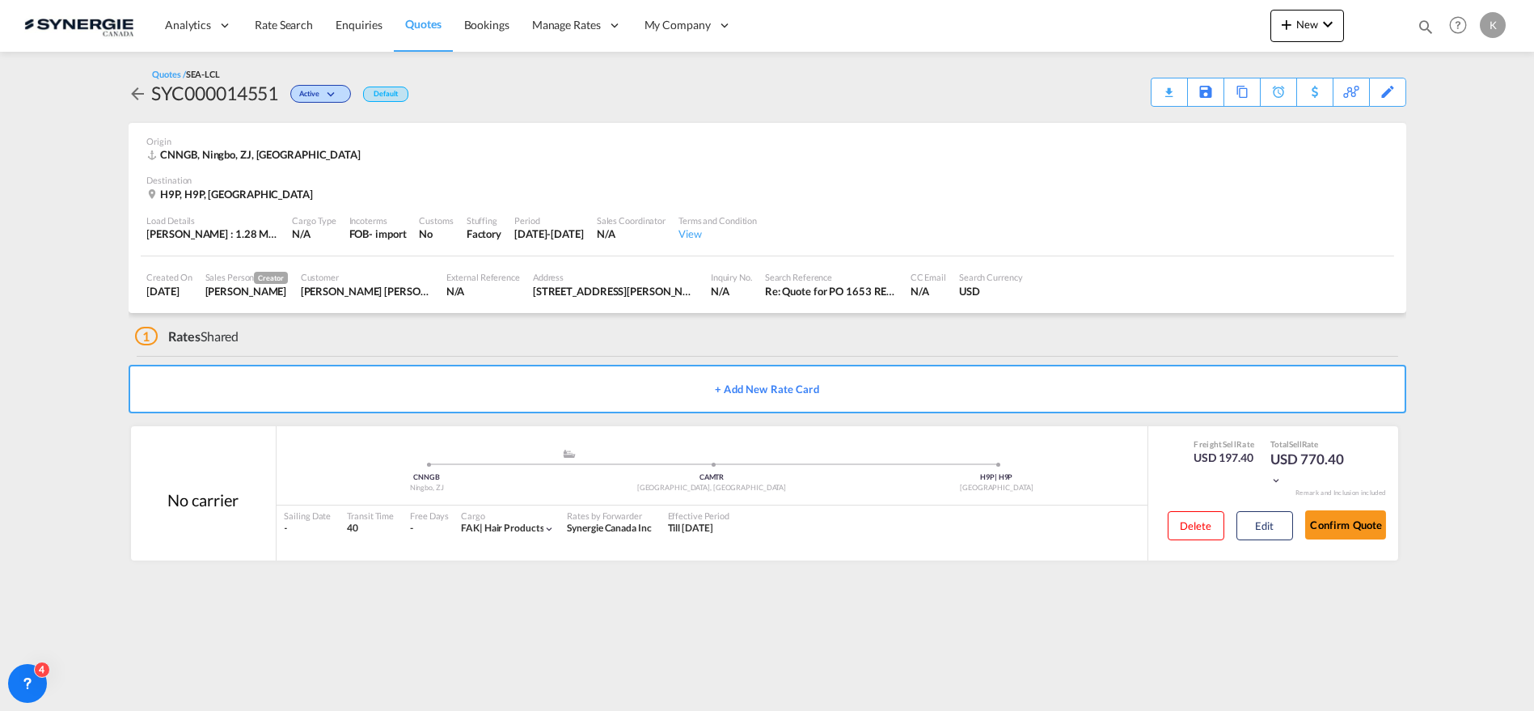
click at [1426, 19] on md-icon "icon-magnify" at bounding box center [1426, 27] width 18 height 18
click at [1257, 36] on input "14391" at bounding box center [1303, 26] width 201 height 28
type input "14498"
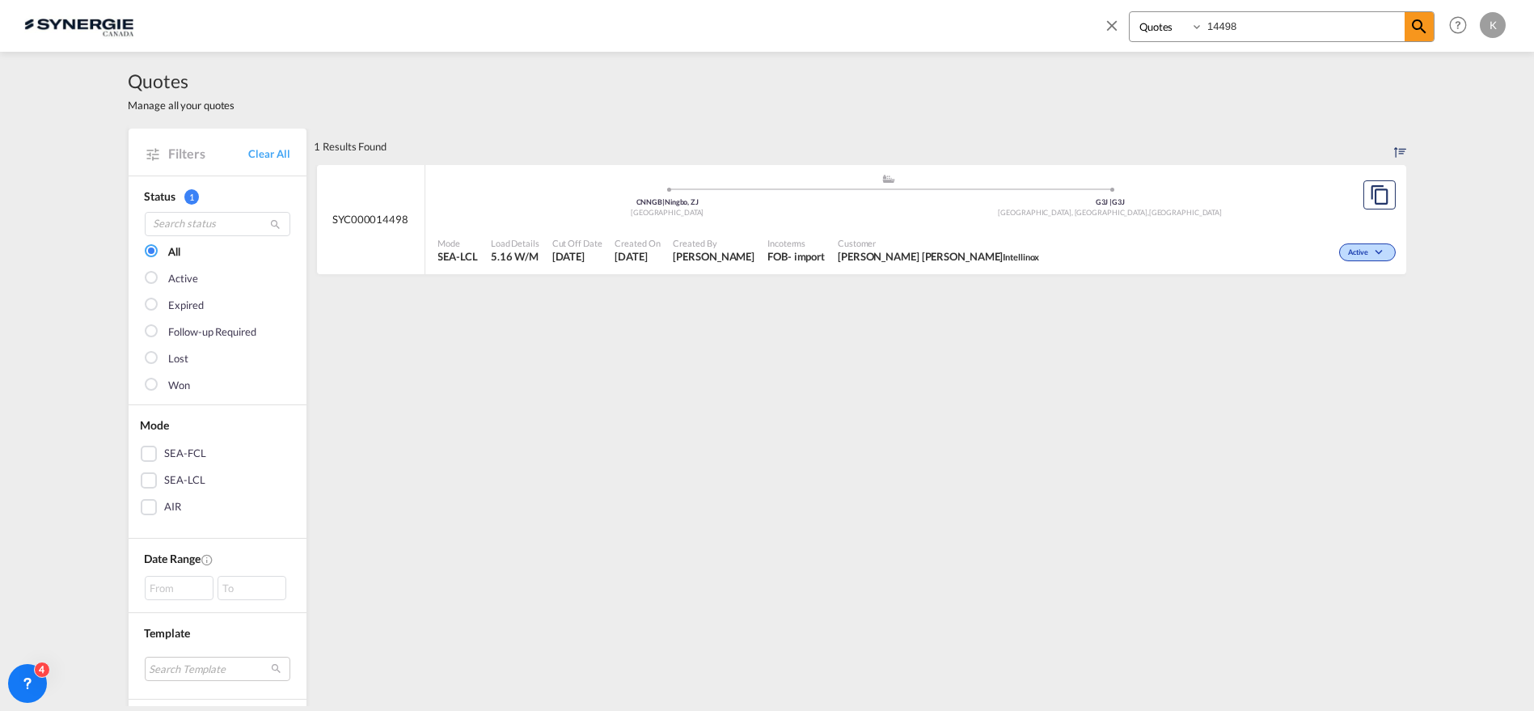
click at [1046, 241] on div "Active" at bounding box center [1222, 250] width 353 height 40
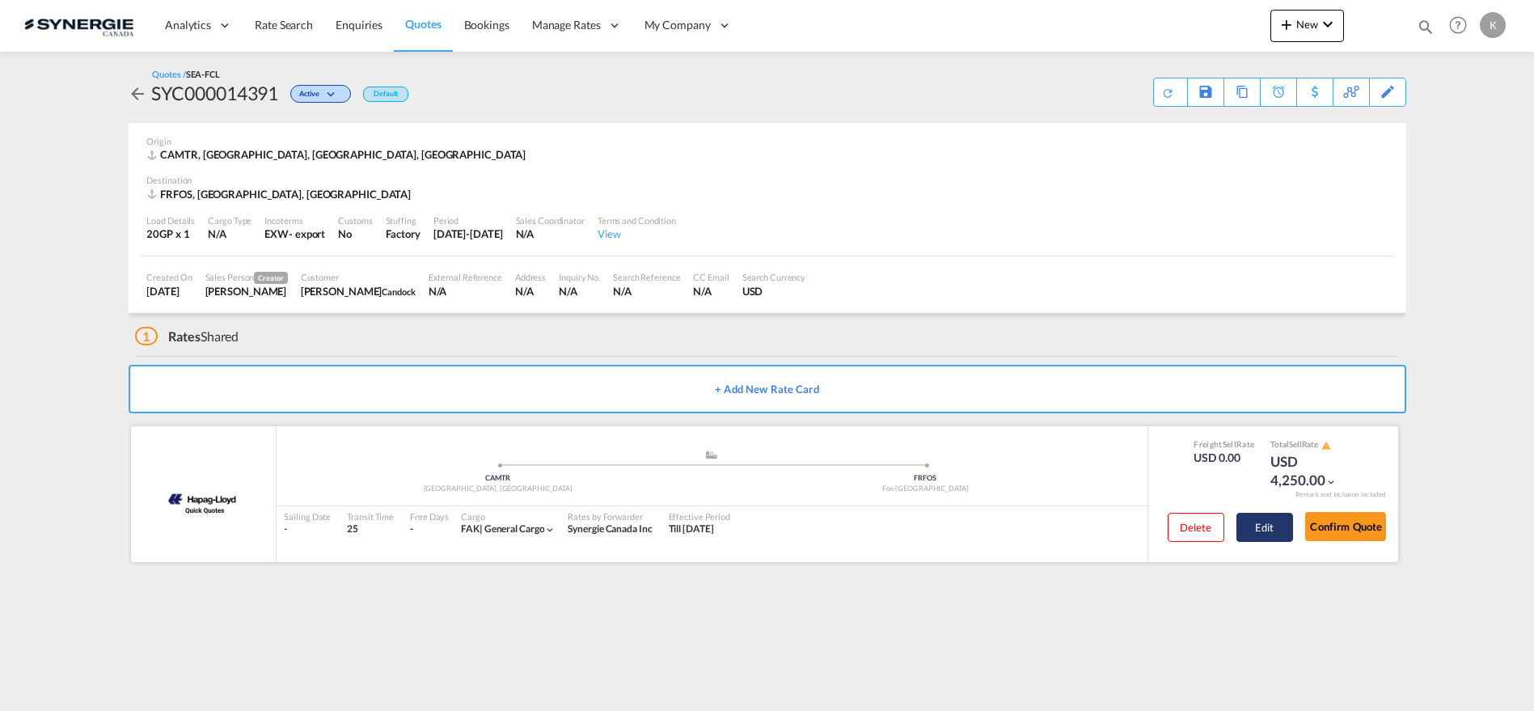
click at [1257, 526] on button "Edit" at bounding box center [1264, 527] width 57 height 29
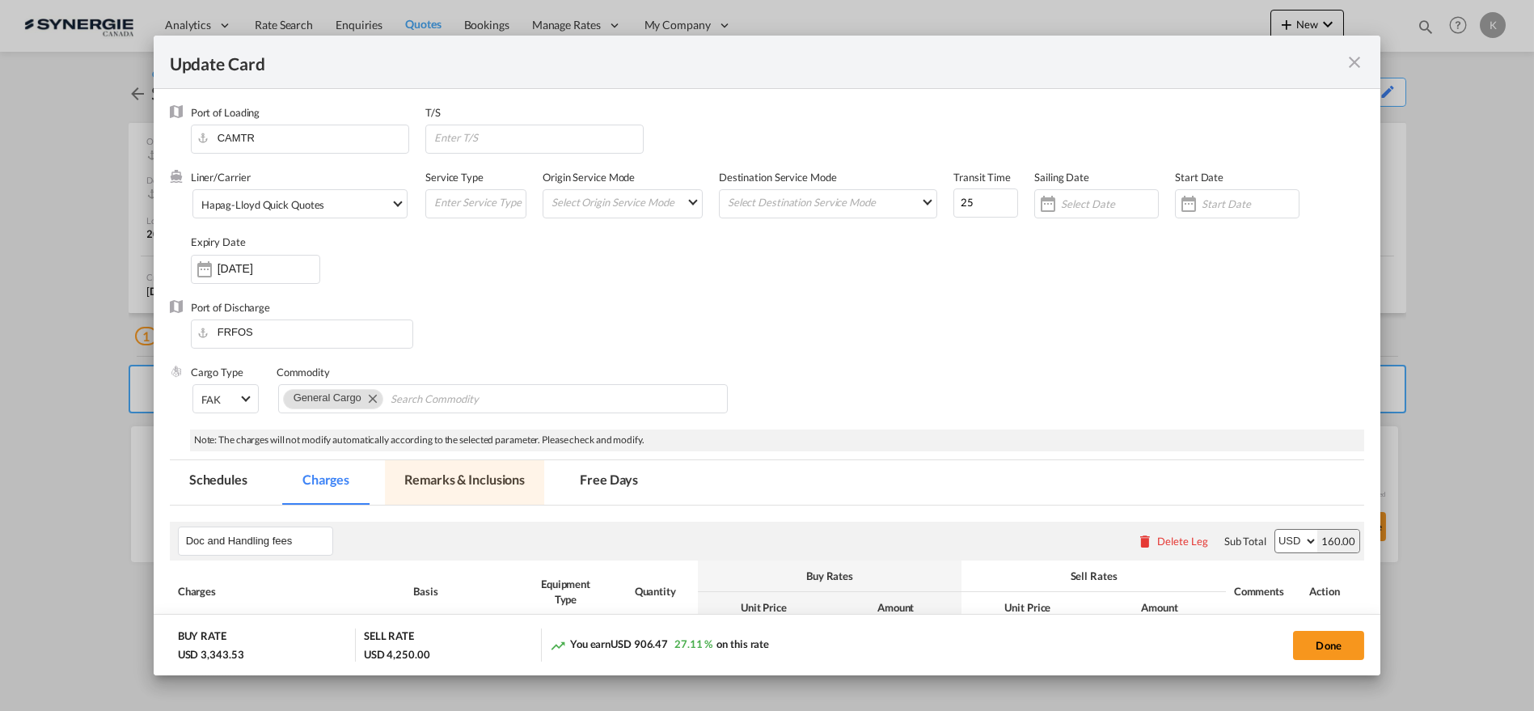
click at [457, 493] on md-tab-item "Remarks & Inclusions" at bounding box center [464, 482] width 159 height 44
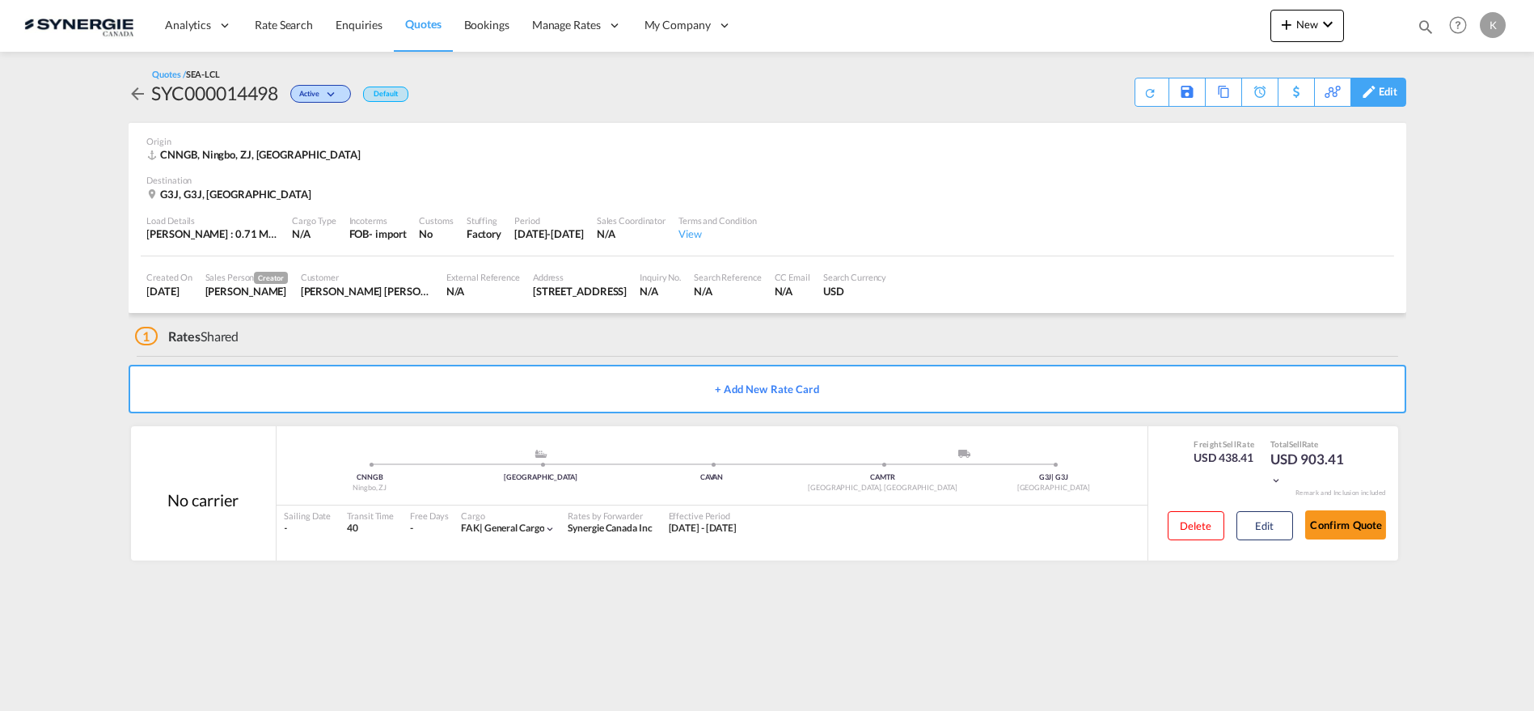
click at [1386, 91] on div "Edit" at bounding box center [1388, 91] width 19 height 27
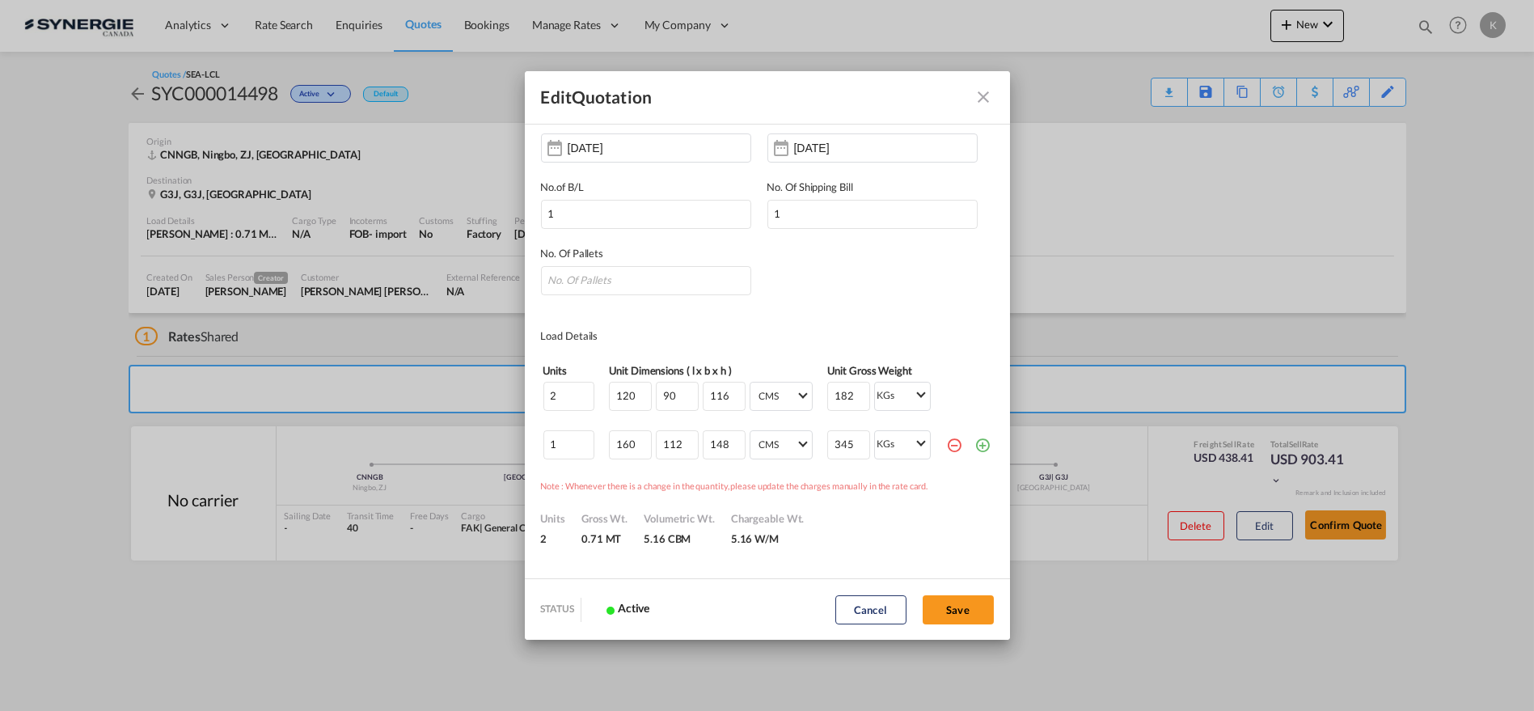
scroll to position [180, 0]
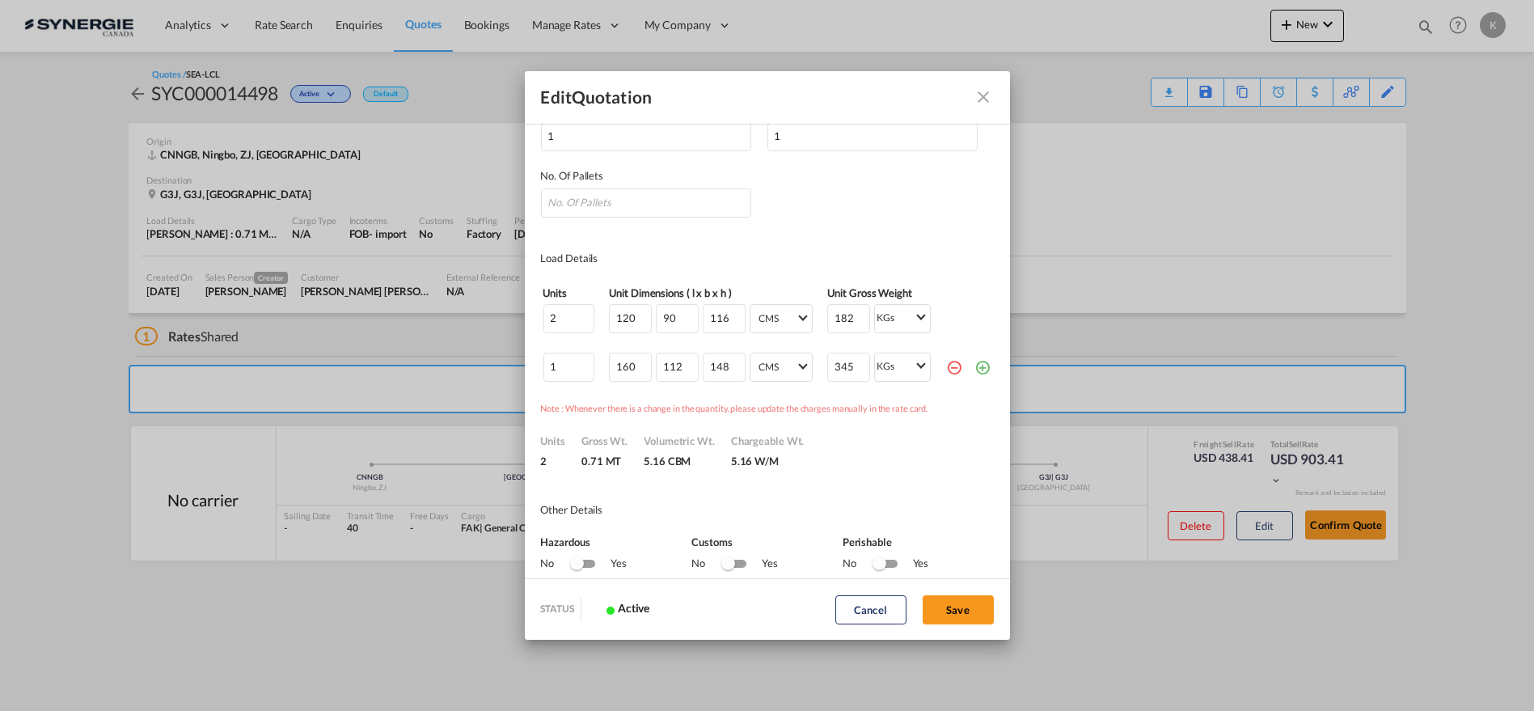
click at [991, 93] on md-icon "Close dialog" at bounding box center [983, 96] width 19 height 19
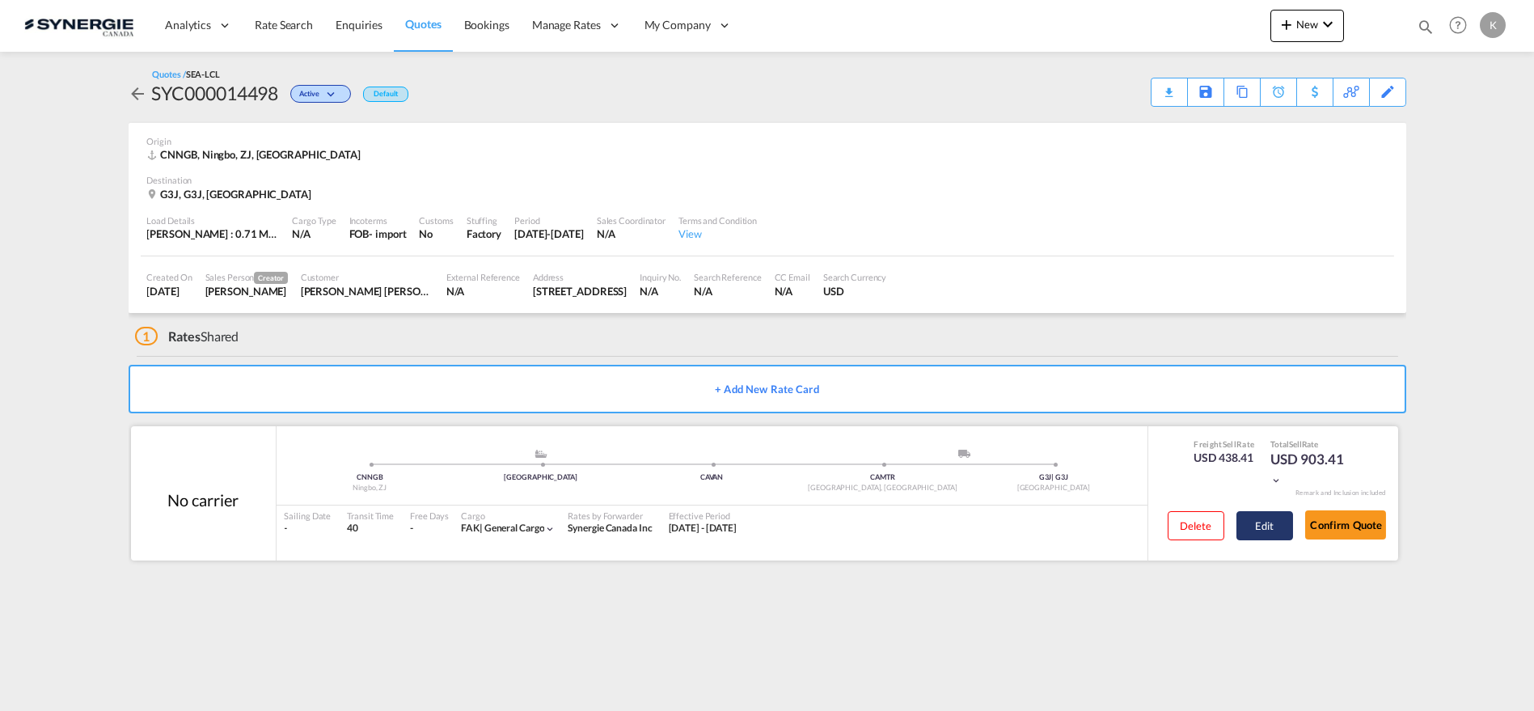
click at [1282, 522] on button "Edit" at bounding box center [1264, 525] width 57 height 29
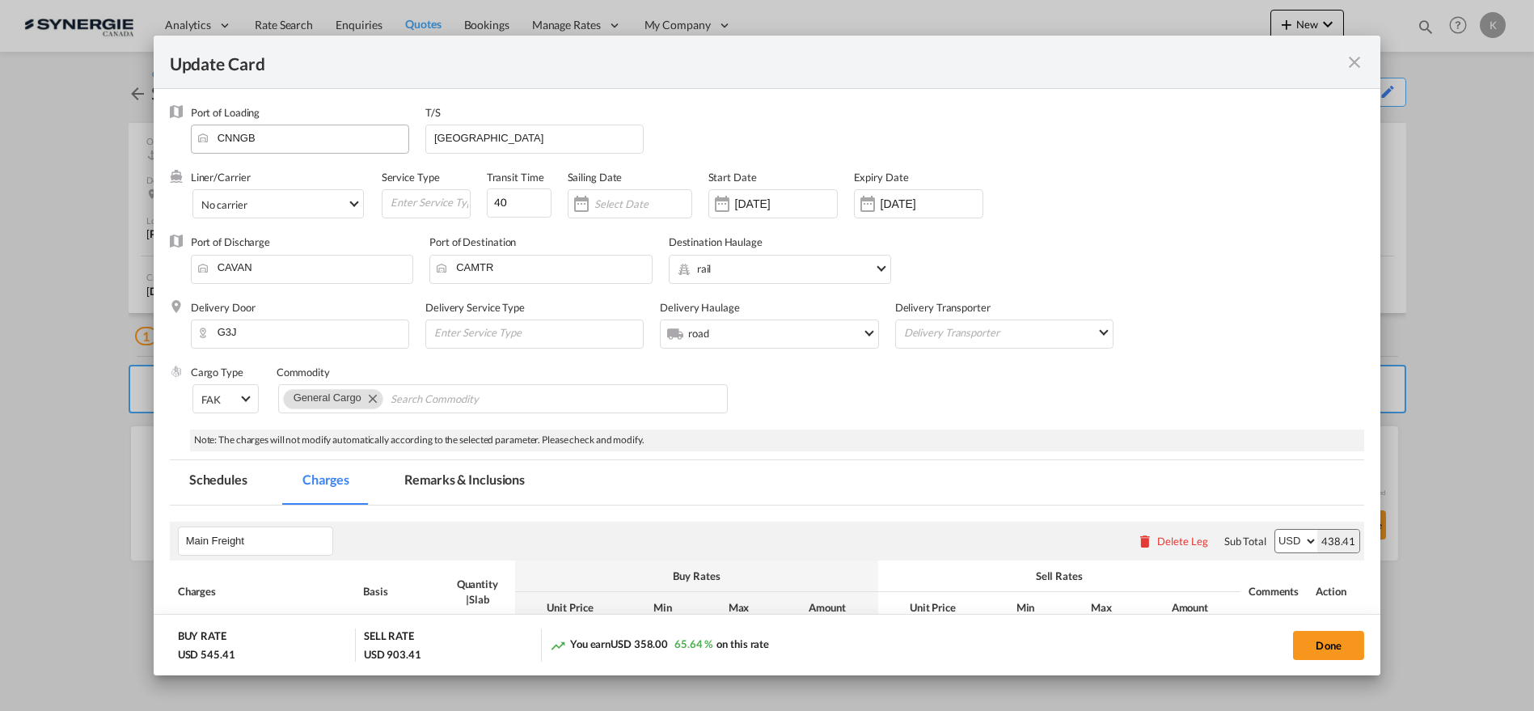
select select "per_w/m"
select select "per_hbl"
select select "flat"
select select "per_bl"
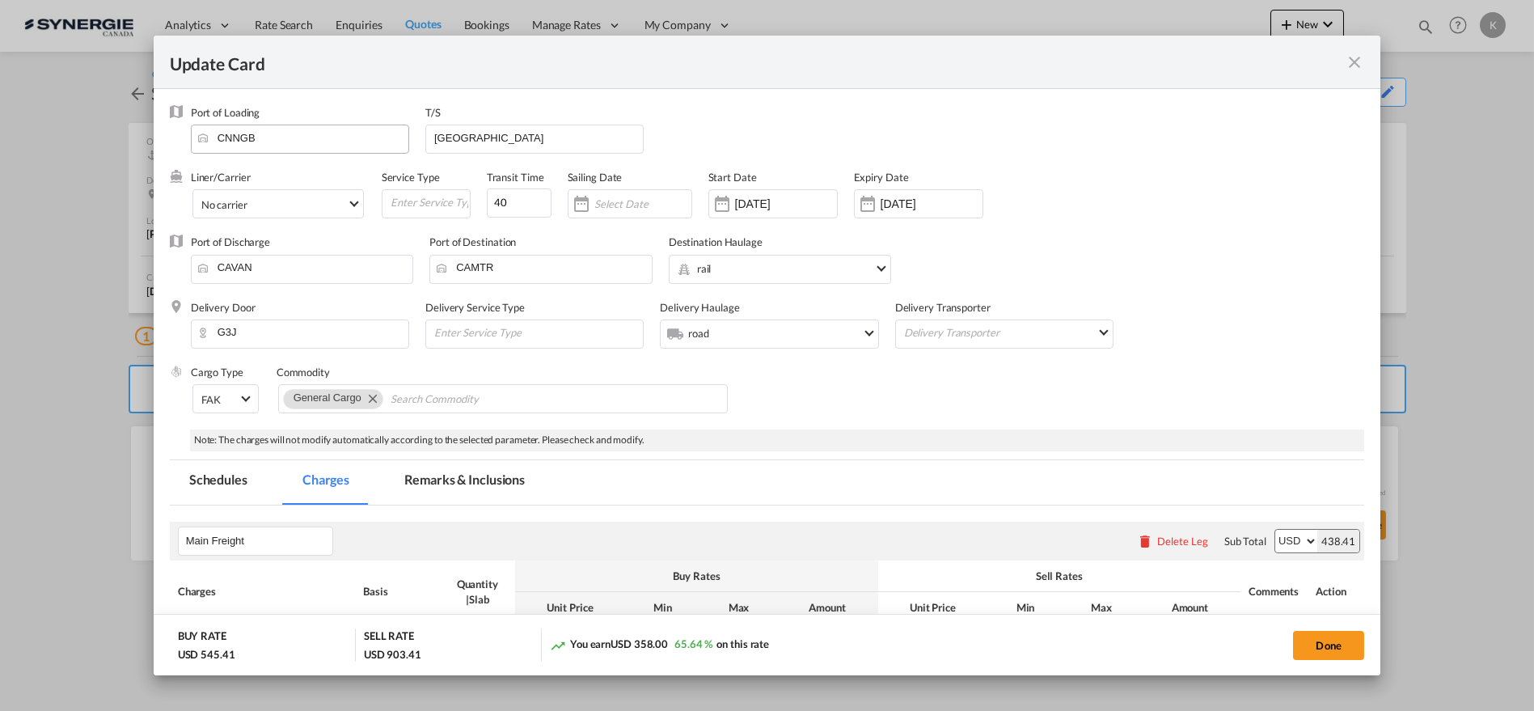
select select "per_bl"
select select "per_shipment"
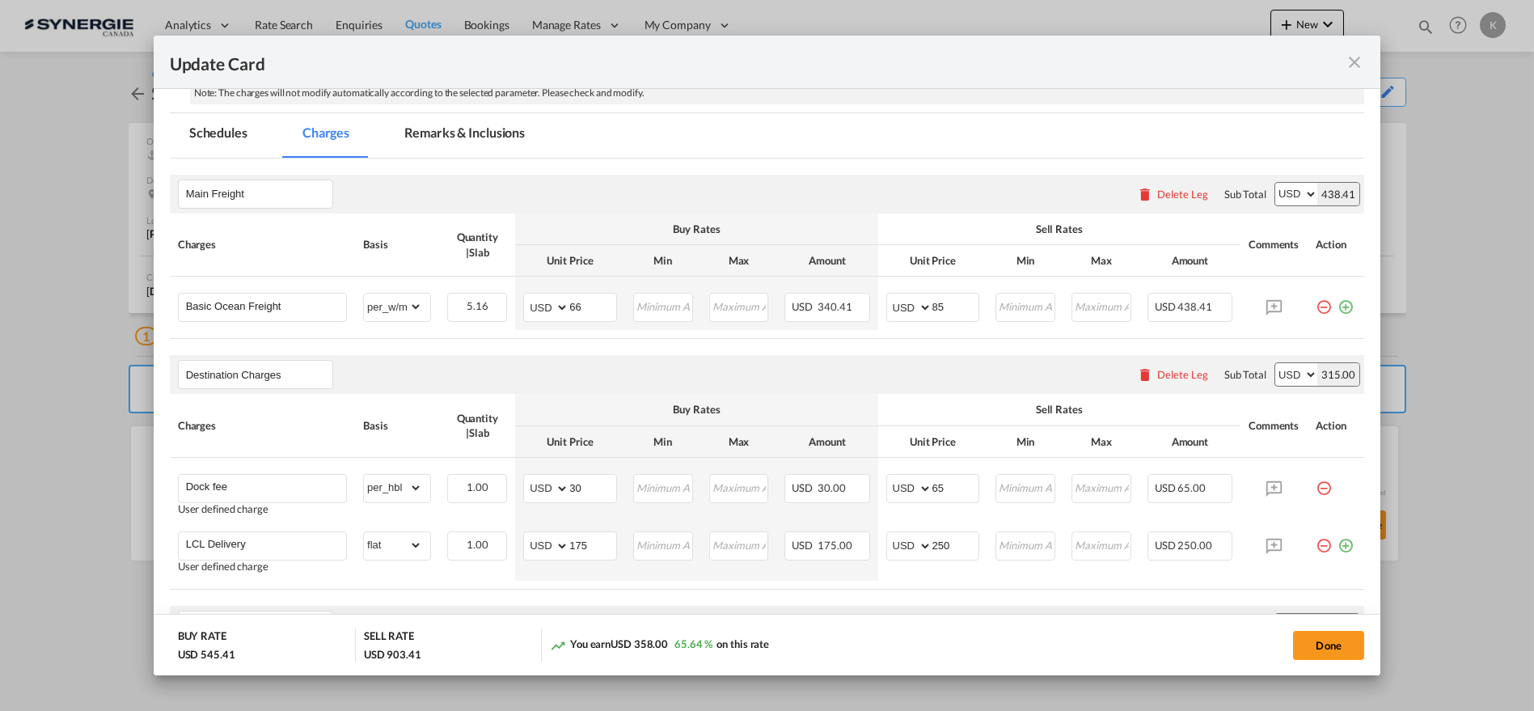
scroll to position [349, 0]
drag, startPoint x: 597, startPoint y: 304, endPoint x: 538, endPoint y: 303, distance: 59.0
click at [542, 303] on md-input-container "AED AFN ALL AMD ANG AOA ARS AUD AWG AZN BAM BBD BDT BGN BHD BIF BMD BND BOB BRL…" at bounding box center [570, 305] width 94 height 29
type input "30"
type input "48"
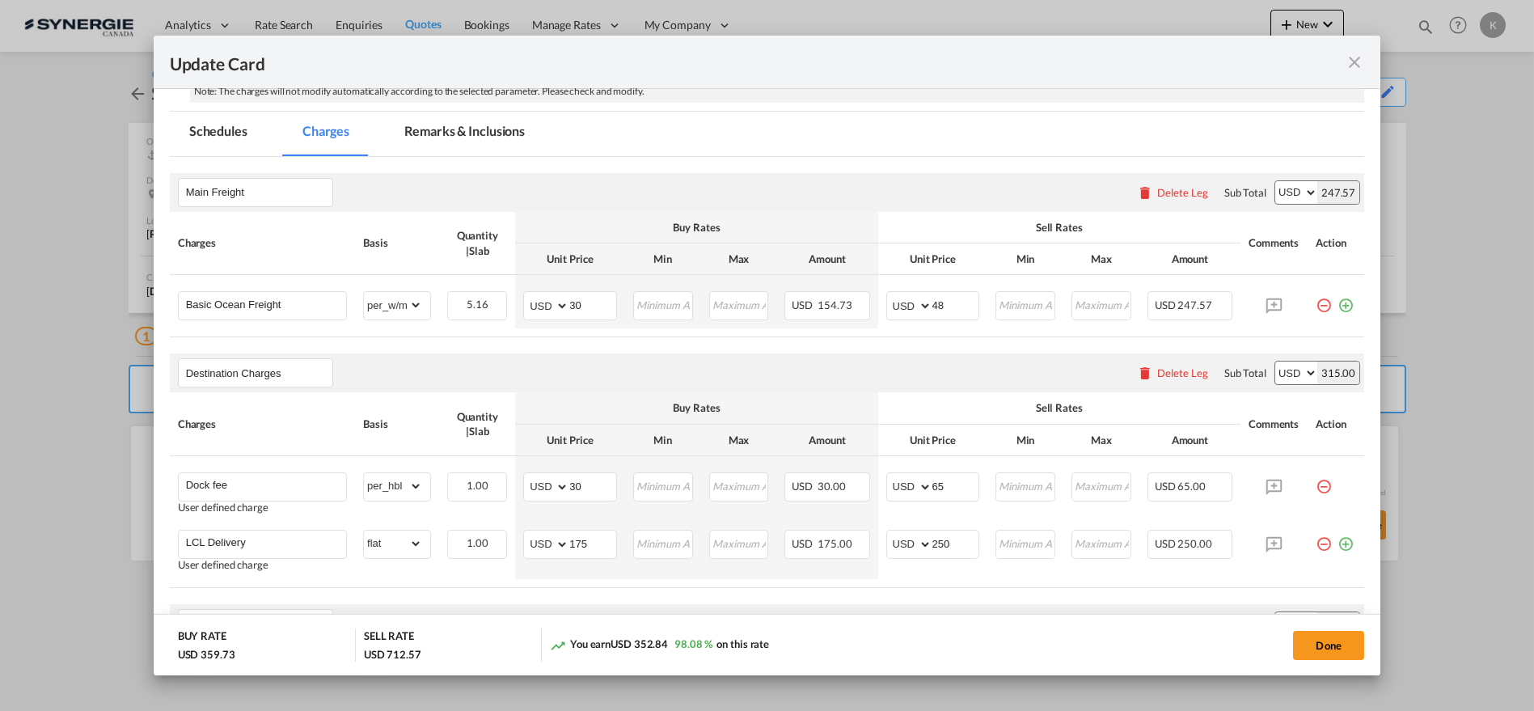
drag, startPoint x: 1335, startPoint y: 306, endPoint x: 254, endPoint y: 384, distance: 1084.0
click at [1338, 306] on md-icon "icon-plus-circle-outline green-400-fg" at bounding box center [1346, 299] width 16 height 16
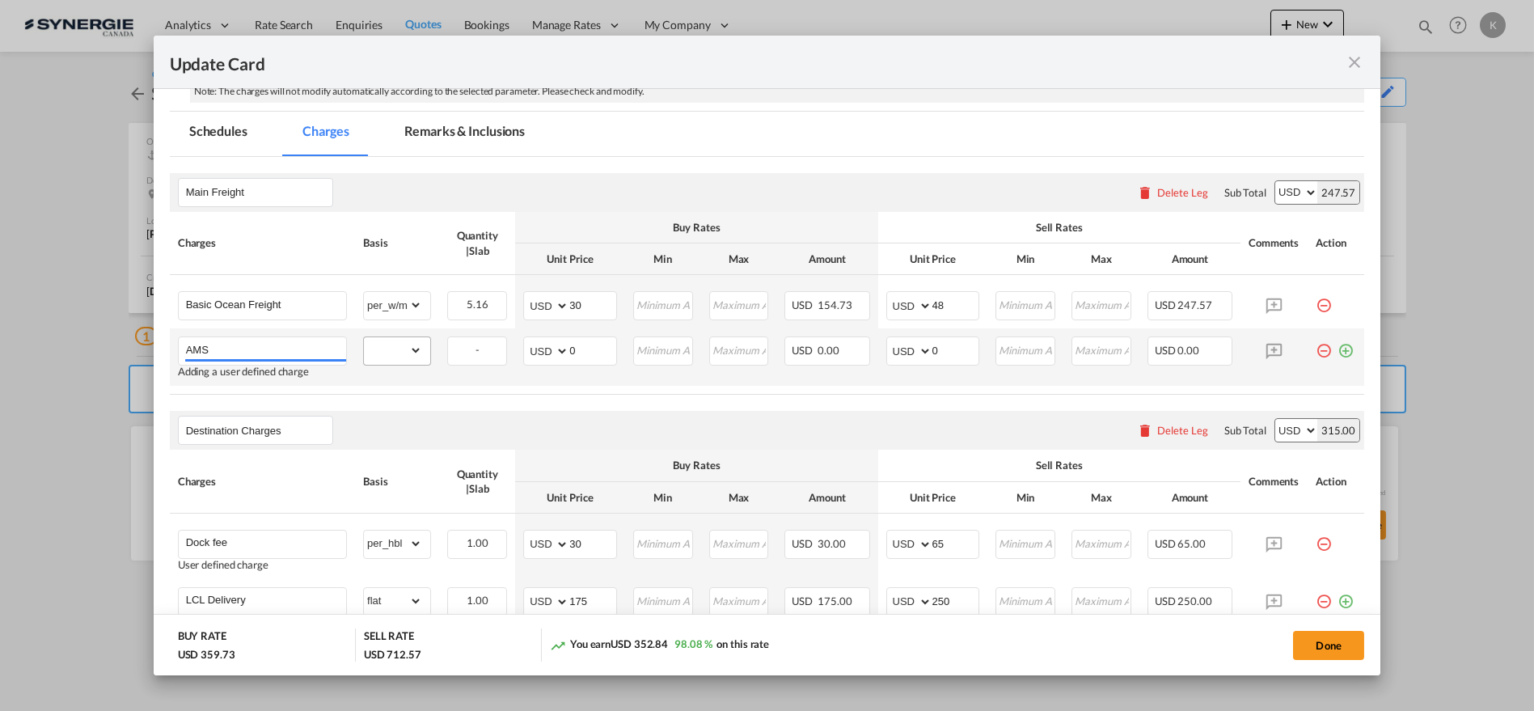
type input "AMS"
click at [404, 357] on select "gross_weight volumetric_weight per_shipment per_bl per_km per_hawb per_kg flat …" at bounding box center [393, 350] width 58 height 26
select select "per_bl"
click at [364, 337] on select "gross_weight volumetric_weight per_shipment per_bl per_km per_hawb per_kg flat …" at bounding box center [393, 350] width 58 height 26
drag, startPoint x: 583, startPoint y: 349, endPoint x: 548, endPoint y: 353, distance: 34.9
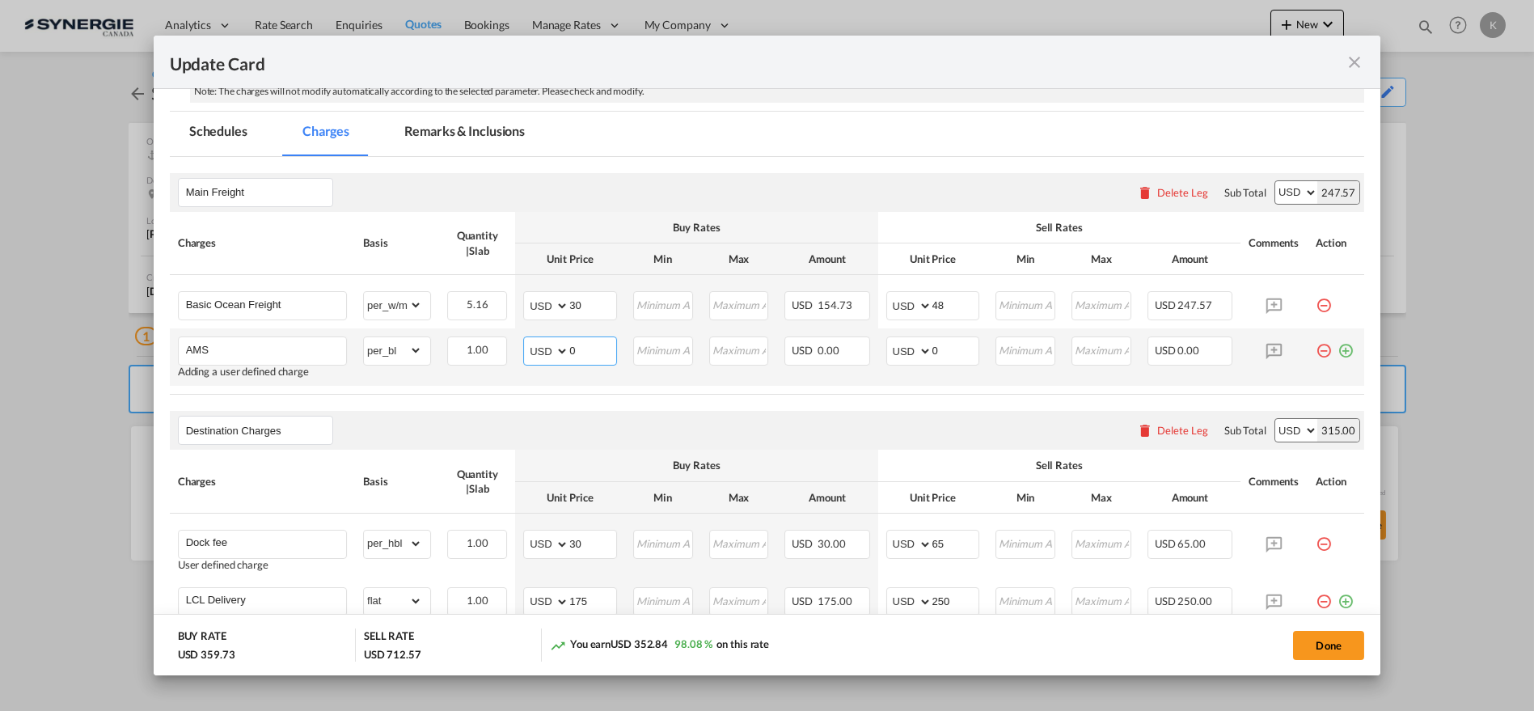
click at [548, 353] on md-input-container "AED AFN ALL AMD ANG AOA ARS AUD AWG AZN BAM BBD BDT BGN BHD BIF BMD BND BOB BRL…" at bounding box center [570, 350] width 94 height 29
type input "25"
type input "30"
click at [1338, 349] on md-icon "icon-plus-circle-outline green-400-fg" at bounding box center [1346, 344] width 16 height 16
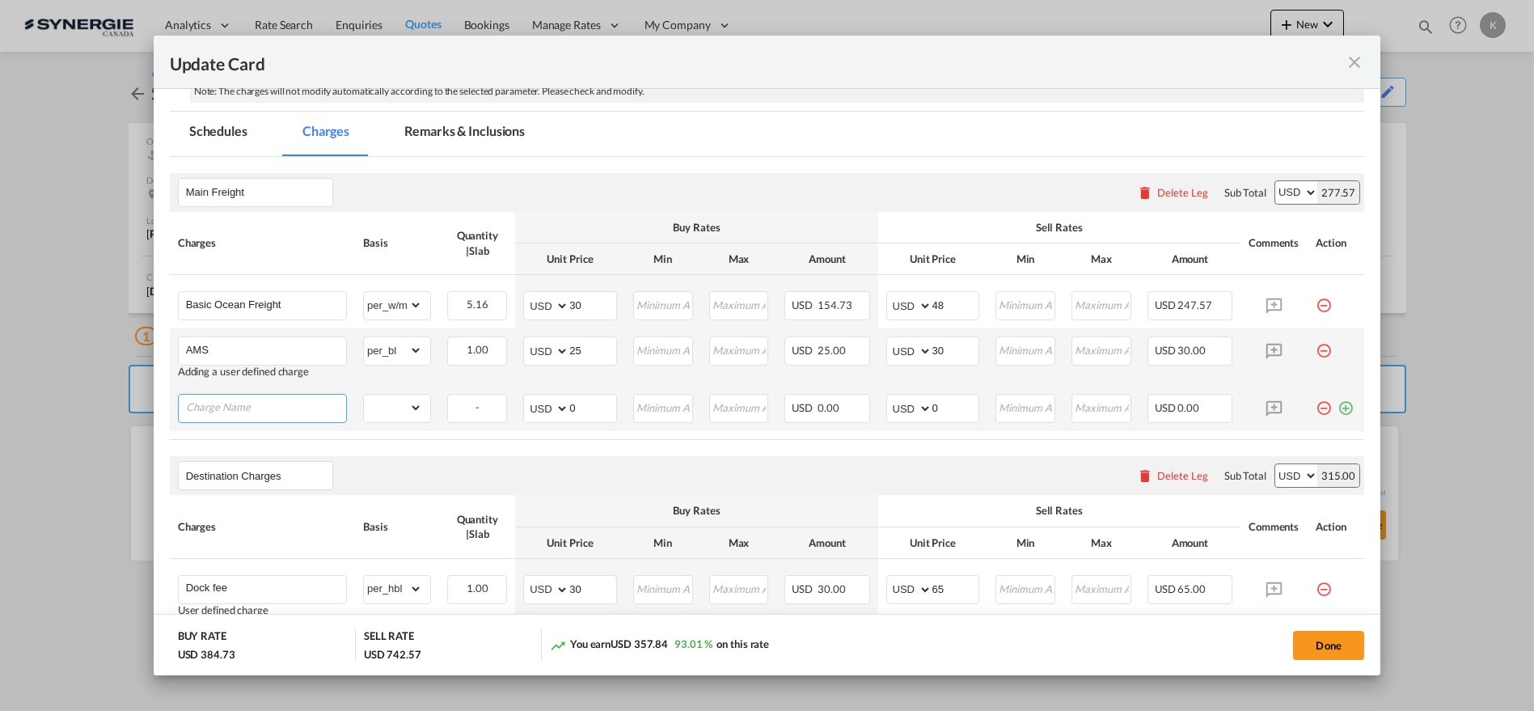
drag, startPoint x: 240, startPoint y: 403, endPoint x: 260, endPoint y: 403, distance: 20.2
click at [242, 403] on input "Charge Name" at bounding box center [266, 407] width 160 height 24
paste input "Port charges & Custom"
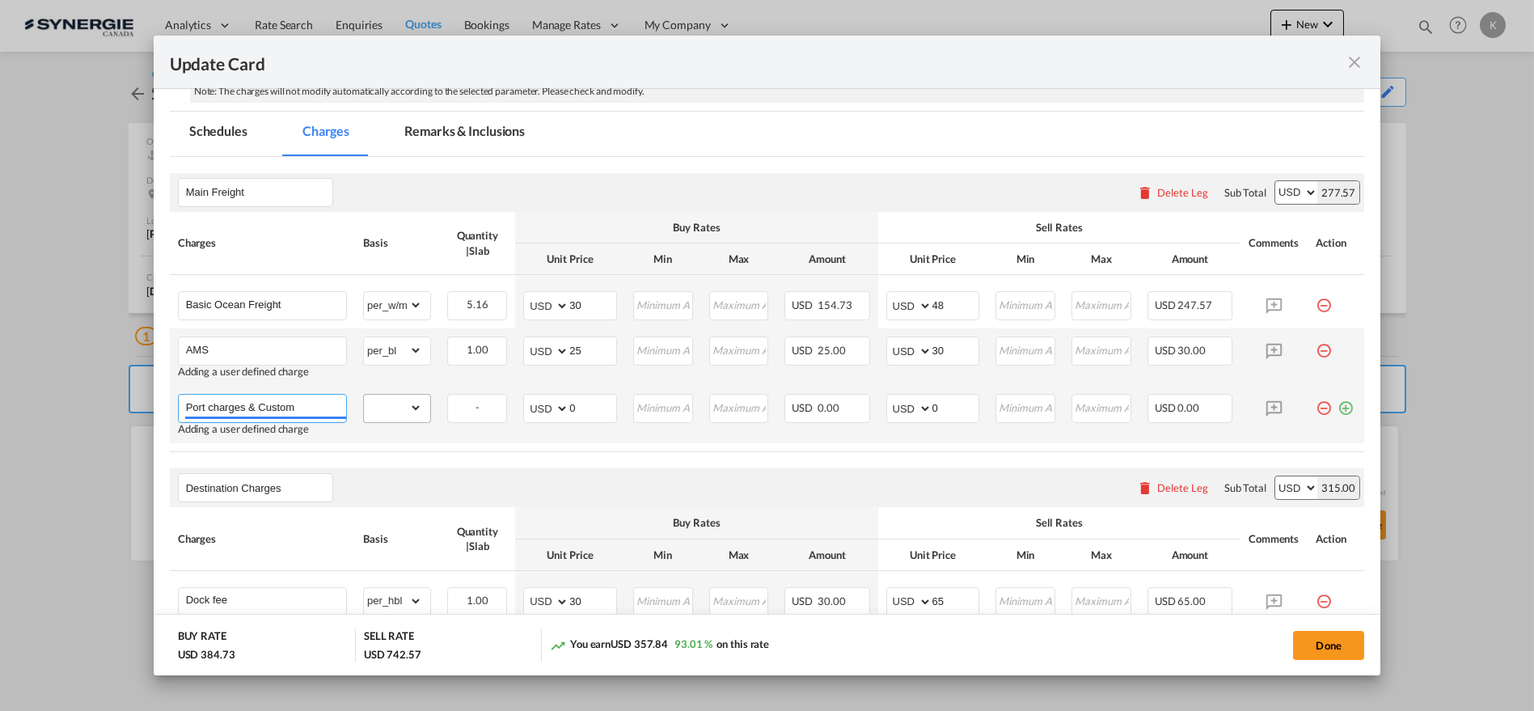
type input "Port charges & Custom"
drag, startPoint x: 400, startPoint y: 416, endPoint x: 374, endPoint y: 403, distance: 28.9
click at [400, 416] on select "gross_weight volumetric_weight per_shipment per_bl per_km per_hawb per_kg flat …" at bounding box center [393, 408] width 58 height 26
select select "per_bl"
click at [364, 395] on select "gross_weight volumetric_weight per_shipment per_bl per_km per_hawb per_kg flat …" at bounding box center [393, 408] width 58 height 26
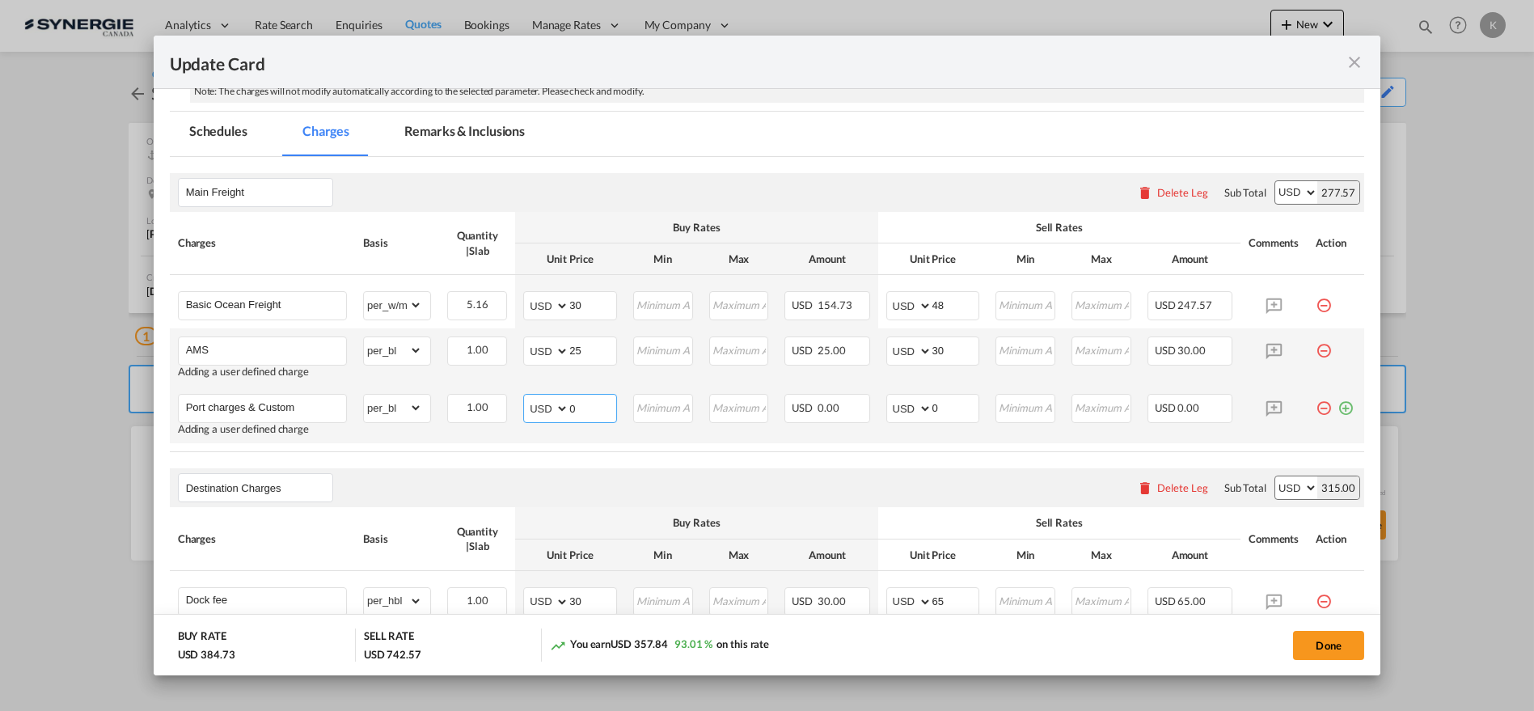
drag, startPoint x: 555, startPoint y: 412, endPoint x: 530, endPoint y: 416, distance: 24.6
click at [530, 416] on md-input-container "AED AFN ALL AMD ANG AOA ARS AUD AWG AZN BAM BBD BDT BGN BHD BIF BMD BND BOB BRL…" at bounding box center [570, 408] width 94 height 29
type input "170"
type input "187"
click at [1338, 403] on md-icon "icon-plus-circle-outline green-400-fg" at bounding box center [1346, 402] width 16 height 16
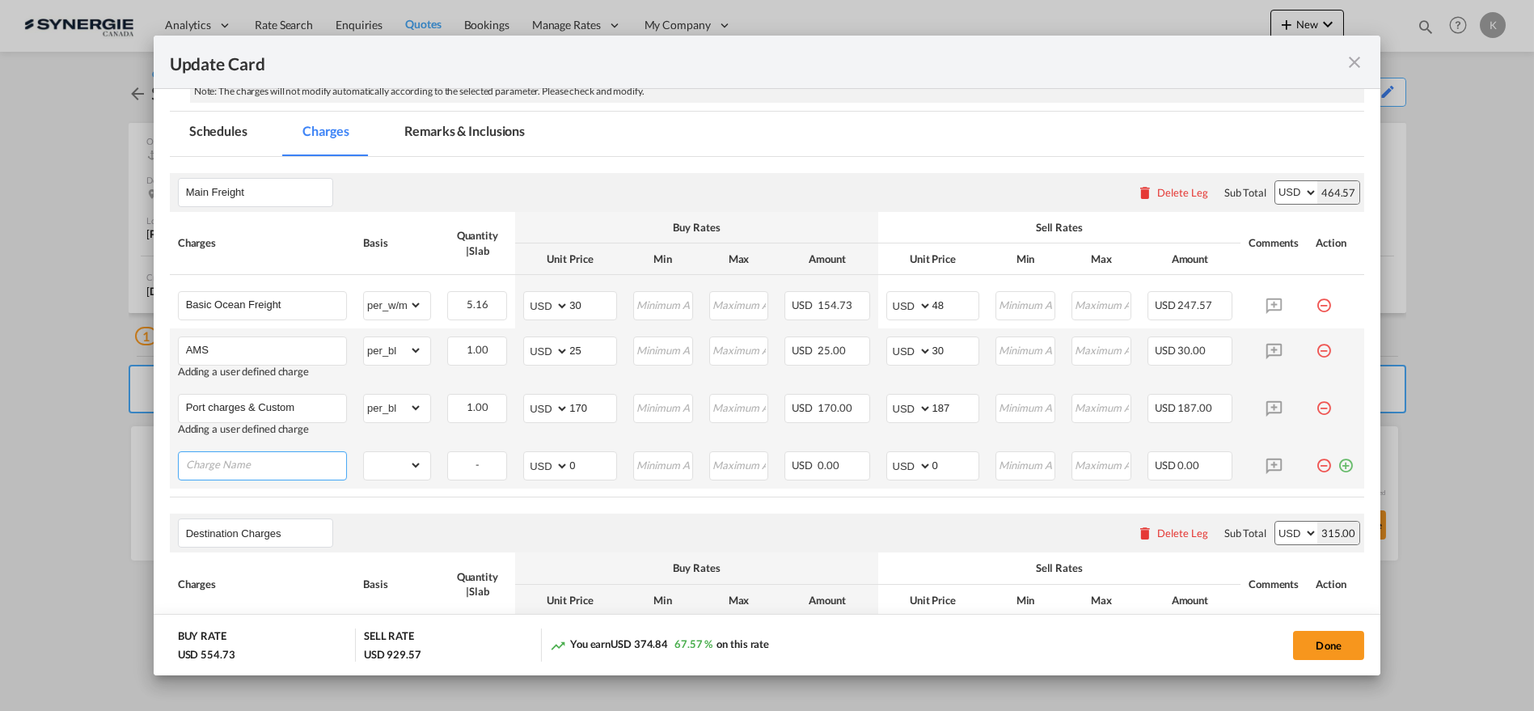
click at [272, 461] on input "Charge Name" at bounding box center [266, 464] width 160 height 24
paste input "Pick up"
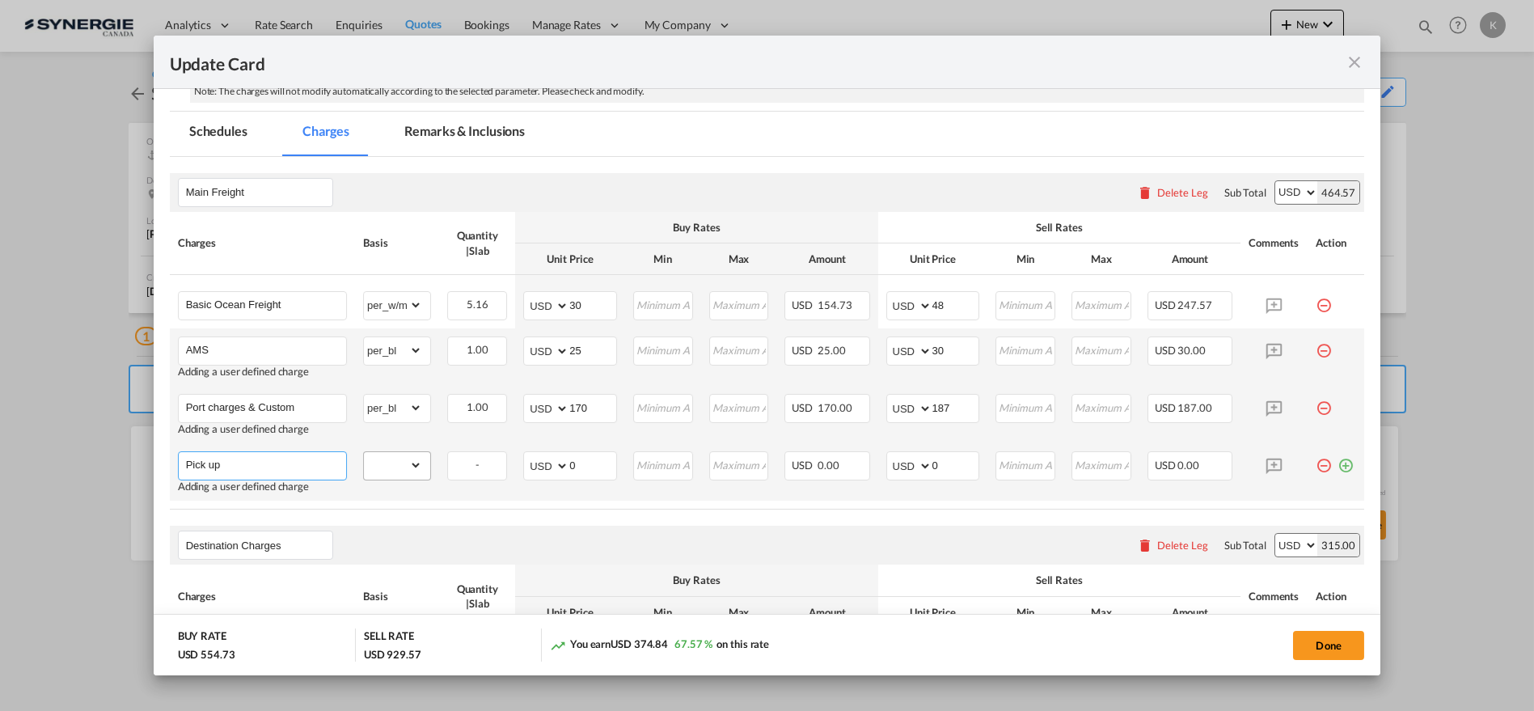
type input "Pick up"
drag, startPoint x: 388, startPoint y: 461, endPoint x: 395, endPoint y: 452, distance: 11.5
click at [388, 461] on select "gross_weight volumetric_weight per_shipment per_bl per_km per_hawb per_kg flat …" at bounding box center [393, 465] width 58 height 26
select select "per_shipment"
click at [364, 452] on select "gross_weight volumetric_weight per_shipment per_bl per_km per_hawb per_kg flat …" at bounding box center [393, 465] width 58 height 26
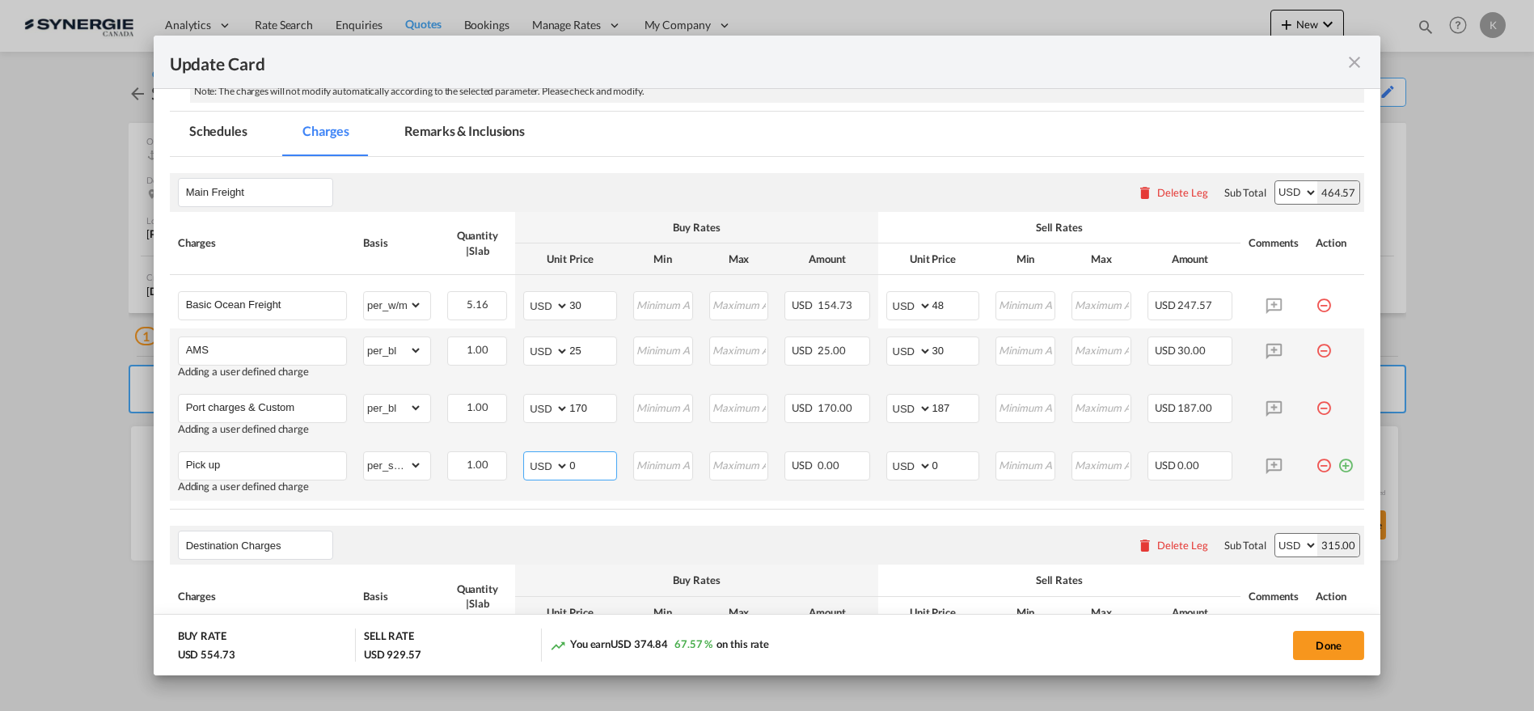
drag, startPoint x: 577, startPoint y: 470, endPoint x: 535, endPoint y: 479, distance: 43.0
click at [535, 477] on md-input-container "AED AFN ALL AMD ANG AOA ARS AUD AWG AZN BAM BBD BDT BGN BHD BIF BMD BND BOB BRL…" at bounding box center [570, 465] width 94 height 29
type input "145"
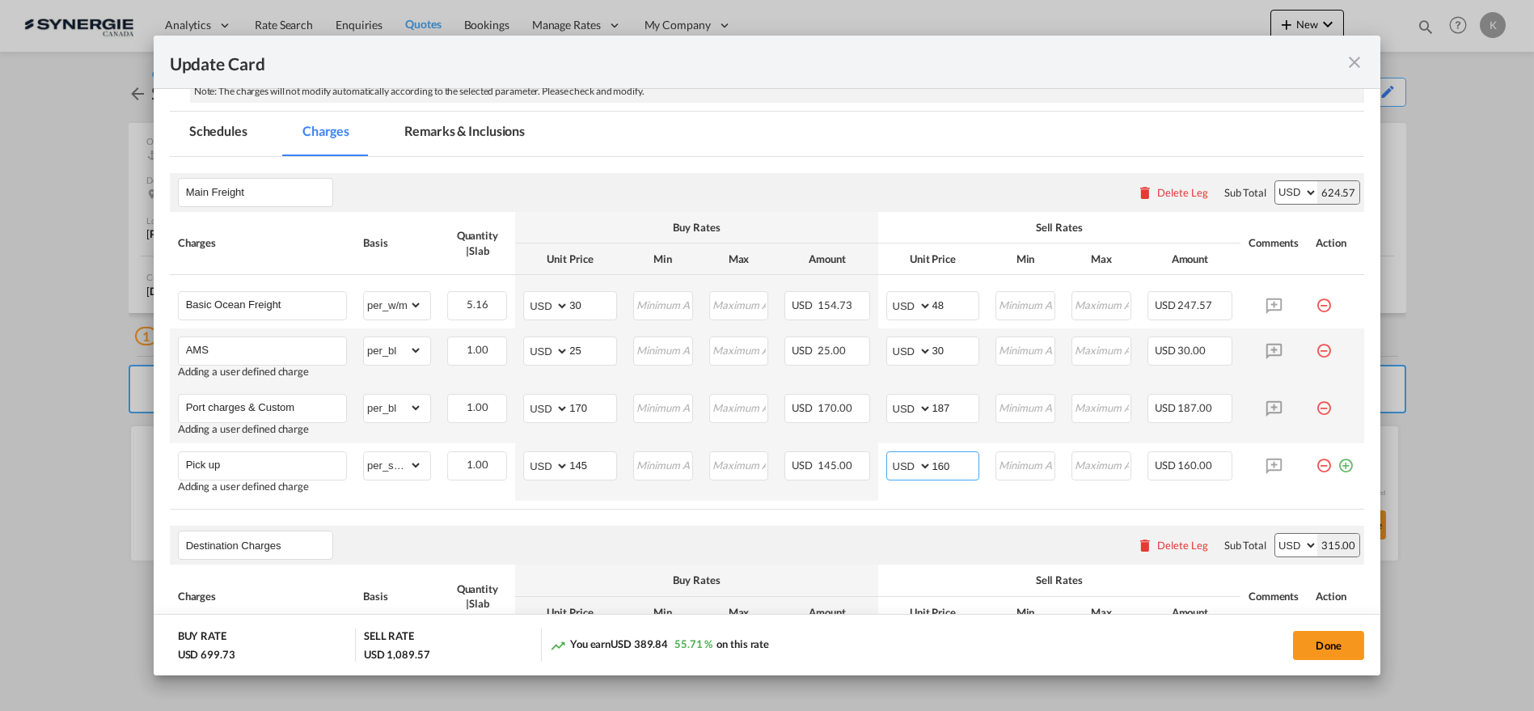
type input "160"
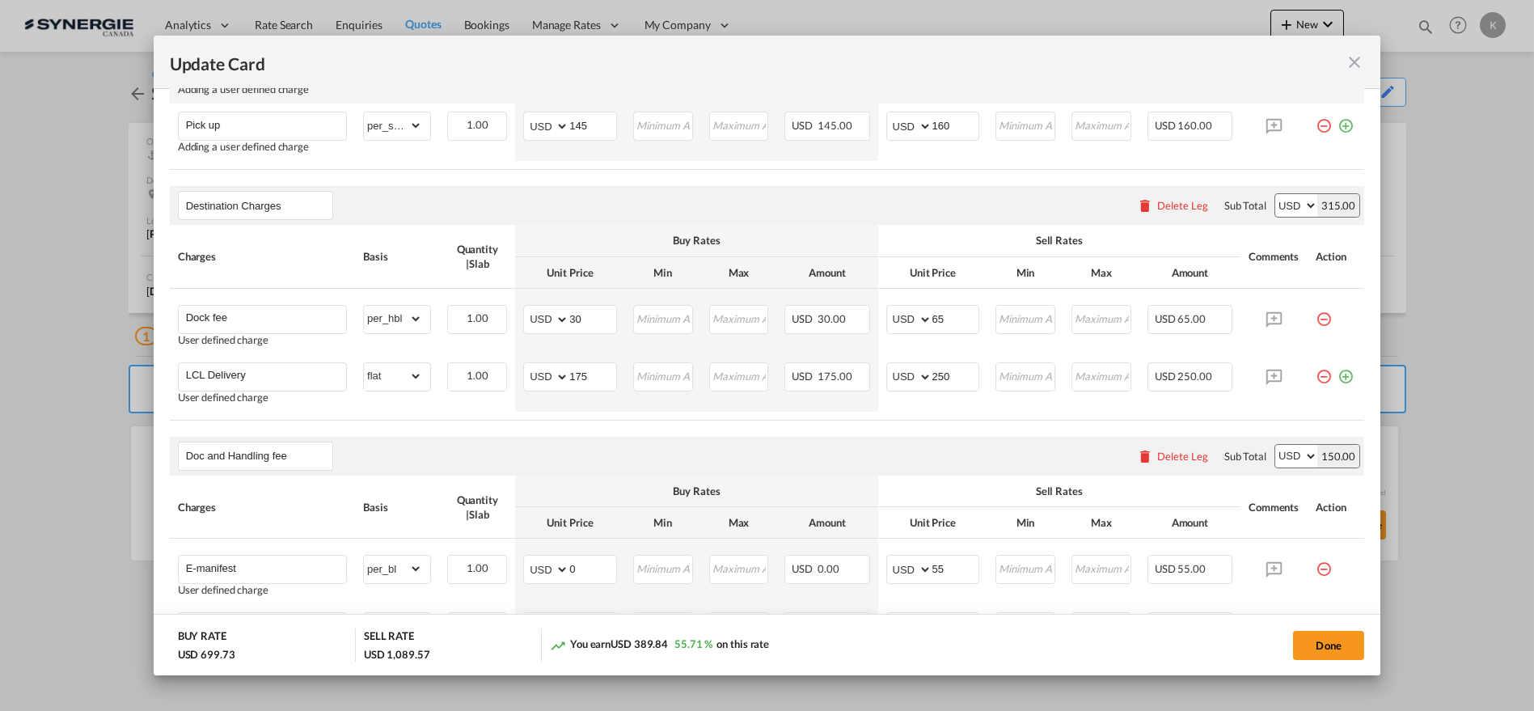
scroll to position [702, 0]
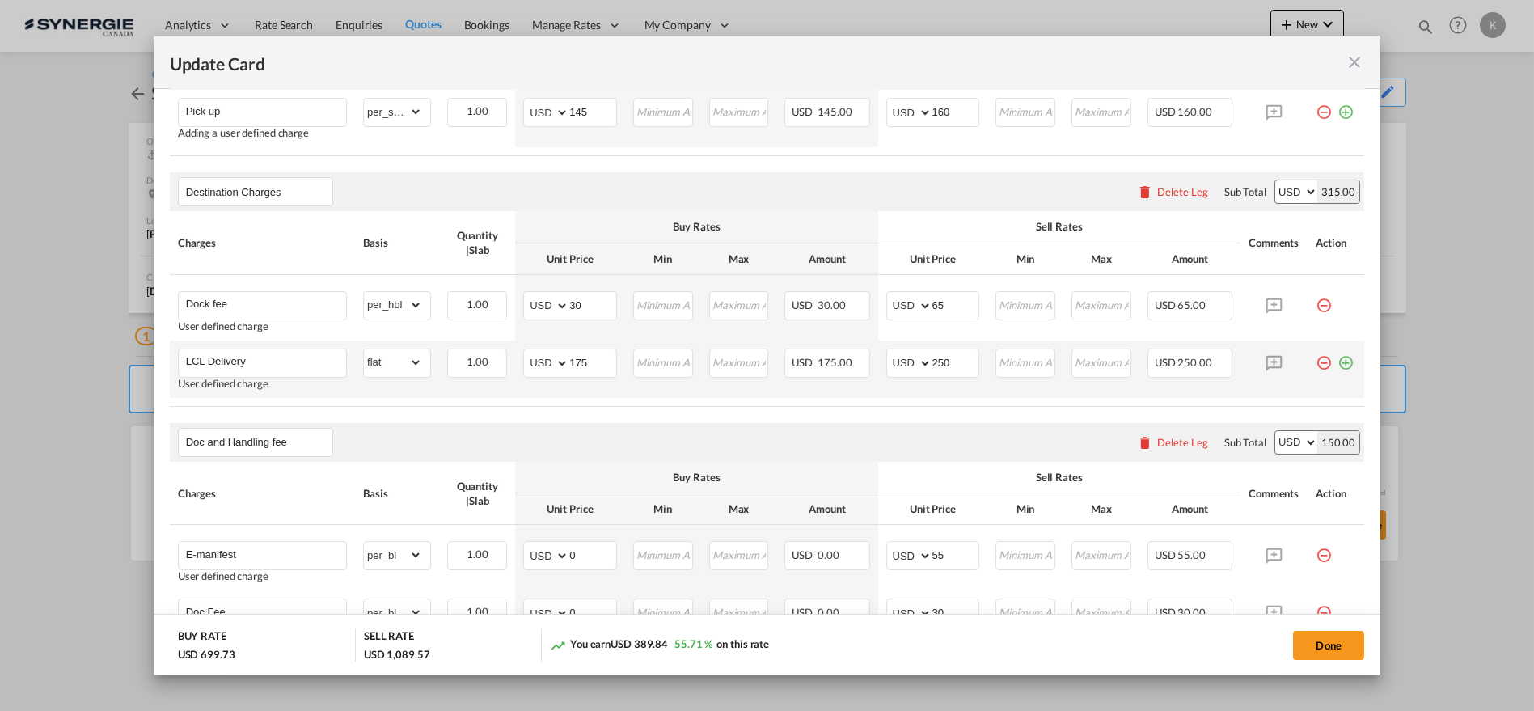
click at [1338, 359] on md-icon "icon-plus-circle-outline green-400-fg" at bounding box center [1346, 357] width 16 height 16
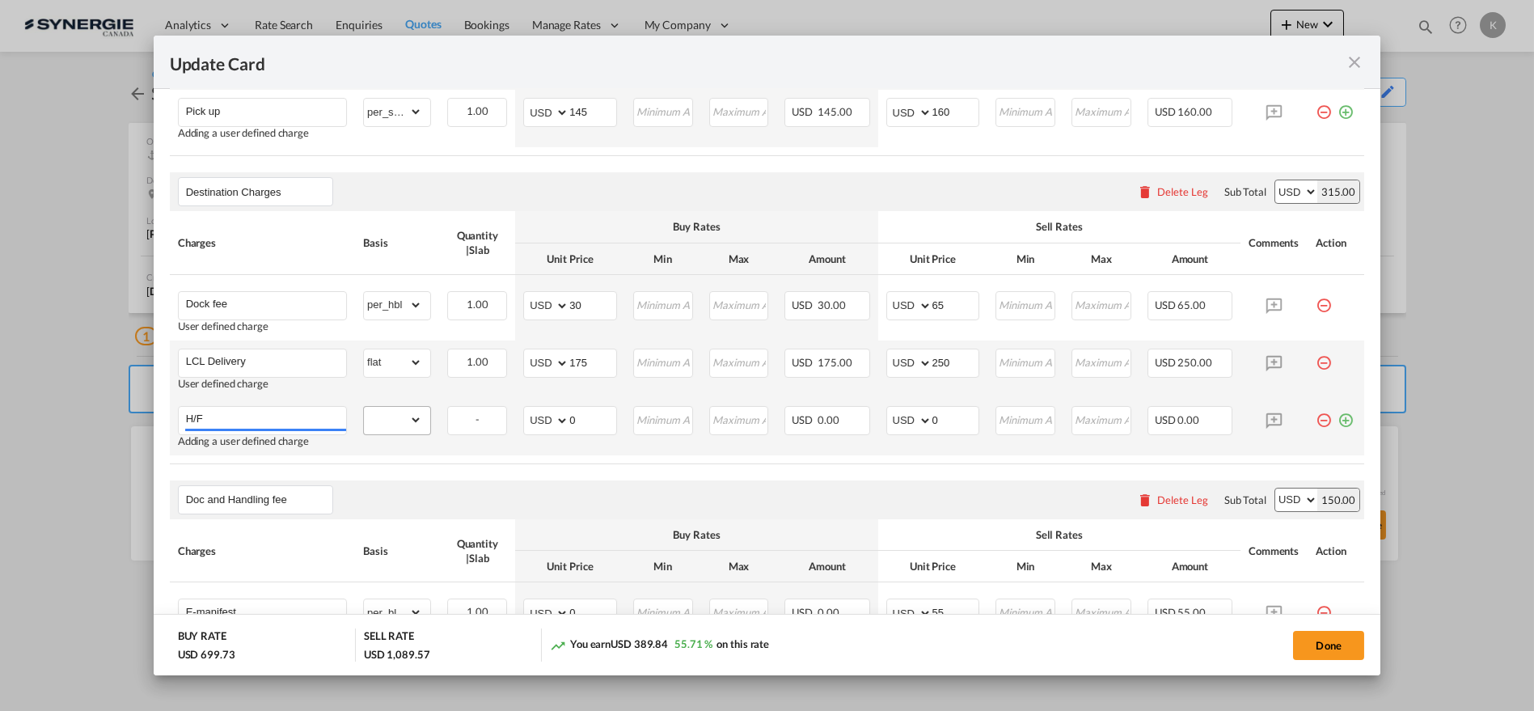
type input "H/F"
click at [395, 421] on select "gross_weight volumetric_weight per_shipment per_bl per_km per_hawb per_kg flat …" at bounding box center [393, 420] width 58 height 26
select select "per_bl"
click at [364, 407] on select "gross_weight volumetric_weight per_shipment per_bl per_km per_hawb per_kg flat …" at bounding box center [393, 420] width 58 height 26
drag, startPoint x: 551, startPoint y: 423, endPoint x: 538, endPoint y: 425, distance: 13.0
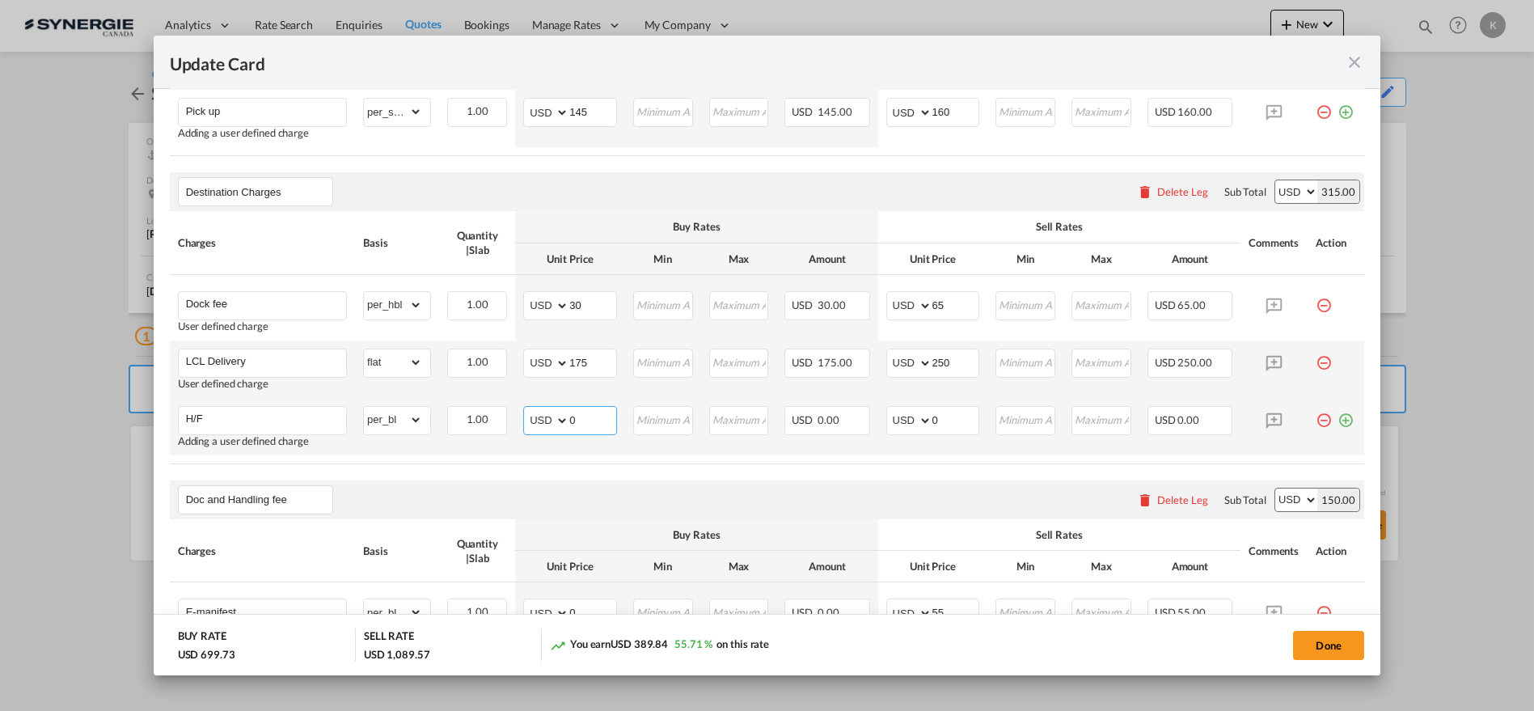
click at [538, 425] on md-input-container "AED AFN ALL AMD ANG AOA ARS AUD AWG AZN BAM BBD BDT BGN BHD BIF BMD BND BOB BRL…" at bounding box center [570, 420] width 94 height 29
type input "25"
type input "30"
drag, startPoint x: 1328, startPoint y: 416, endPoint x: 844, endPoint y: 429, distance: 483.8
click at [1338, 416] on md-icon "icon-plus-circle-outline green-400-fg" at bounding box center [1346, 414] width 16 height 16
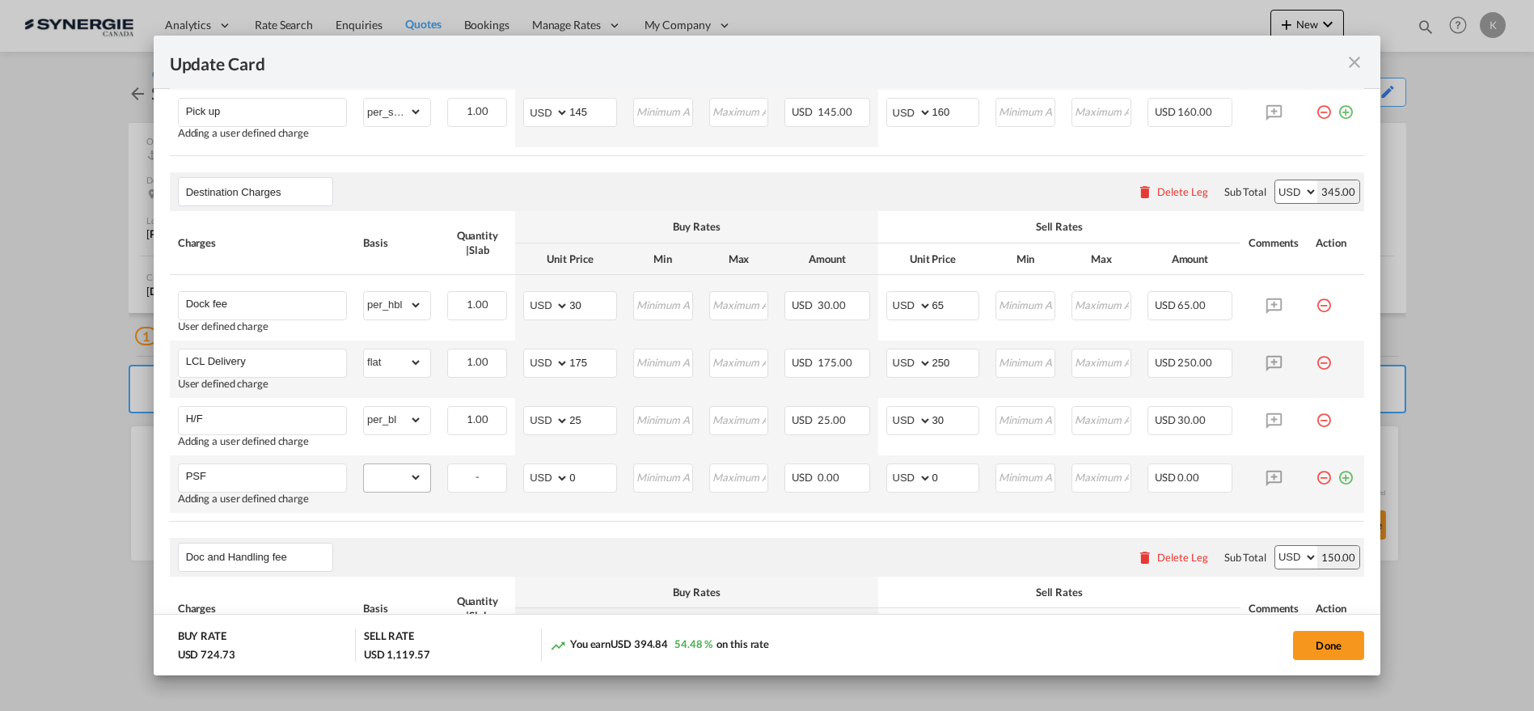
type input "PSF"
click at [392, 474] on select "gross_weight volumetric_weight per_shipment per_bl per_km per_hawb per_kg flat …" at bounding box center [393, 477] width 58 height 26
select select "per_bl"
click at [364, 464] on select "gross_weight volumetric_weight per_shipment per_bl per_km per_hawb per_kg flat …" at bounding box center [393, 477] width 58 height 26
click at [540, 488] on md-input-container "AED AFN ALL AMD ANG AOA ARS AUD AWG AZN BAM BBD BDT BGN BHD BIF BMD BND BOB BRL…" at bounding box center [570, 477] width 94 height 29
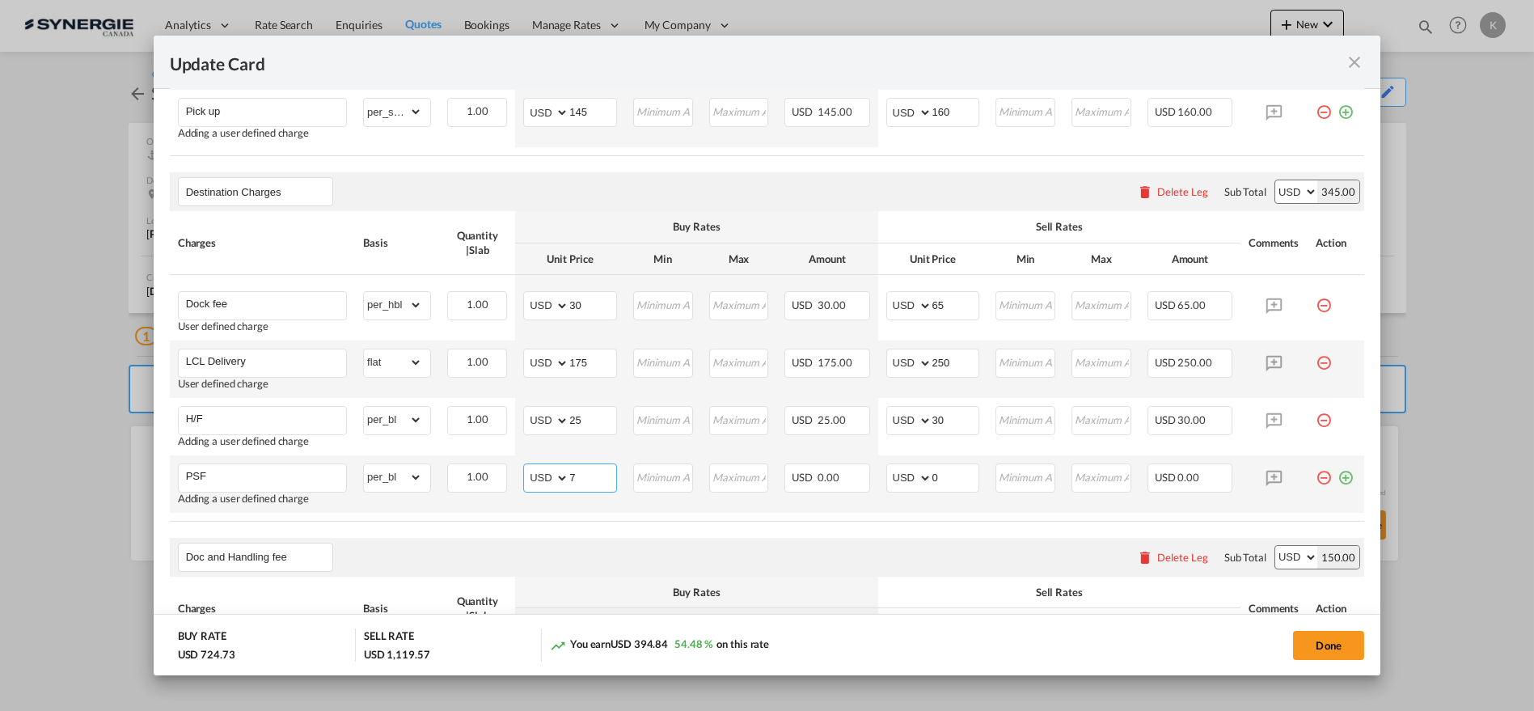
type input "7"
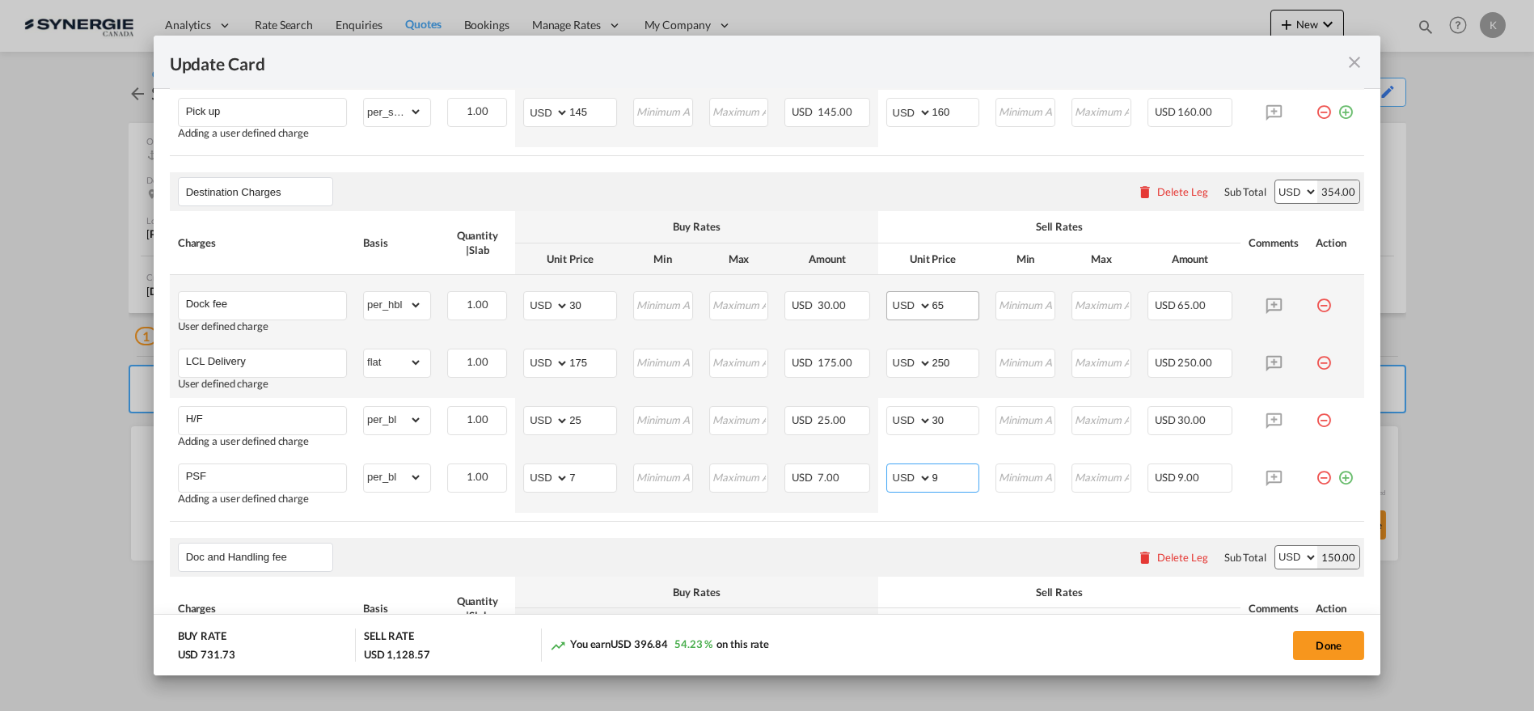
type input "9"
drag, startPoint x: 949, startPoint y: 302, endPoint x: 885, endPoint y: 302, distance: 64.7
click at [886, 302] on md-input-container "AED AFN ALL AMD ANG AOA ARS AUD AWG AZN BAM BBD BDT BGN BHD BIF BMD BND BOB BRL…" at bounding box center [933, 305] width 94 height 29
type input "72"
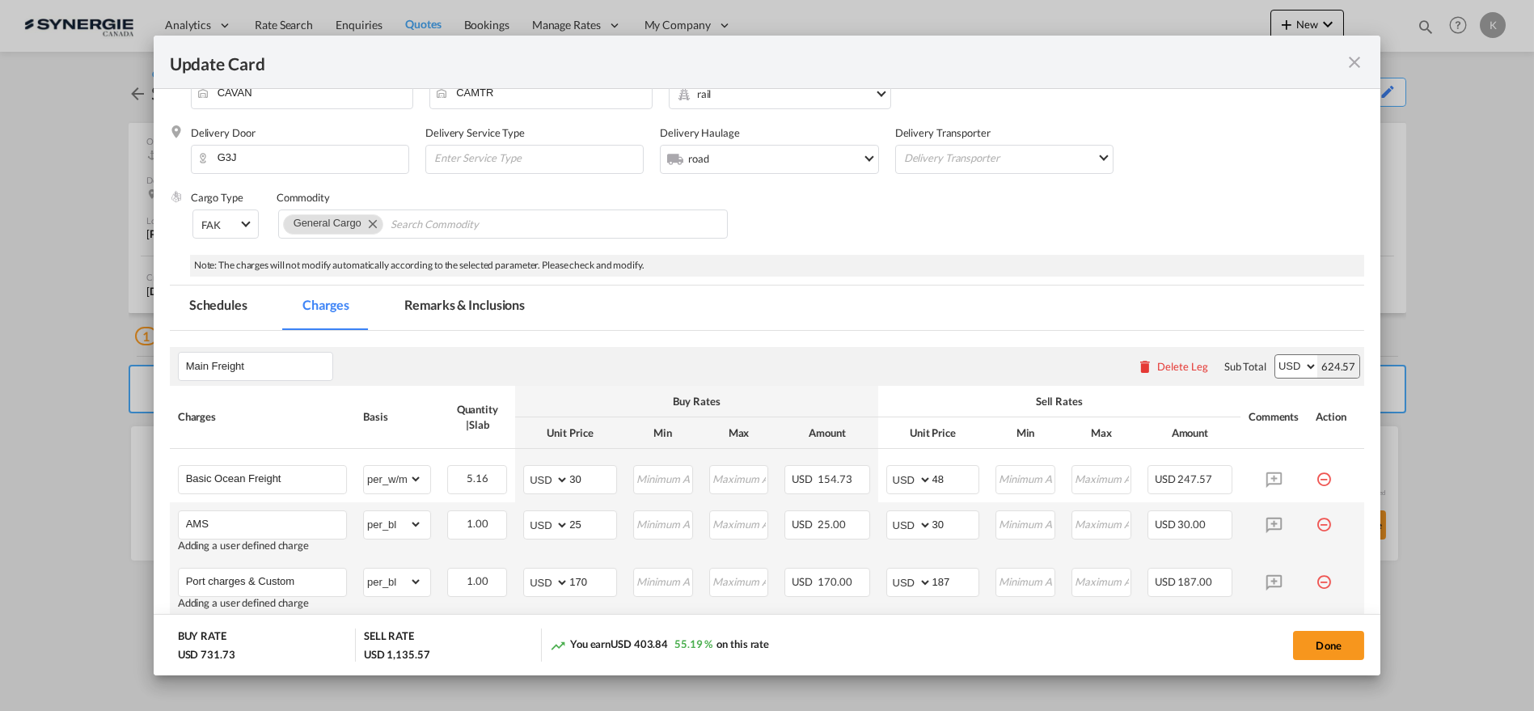
scroll to position [148, 0]
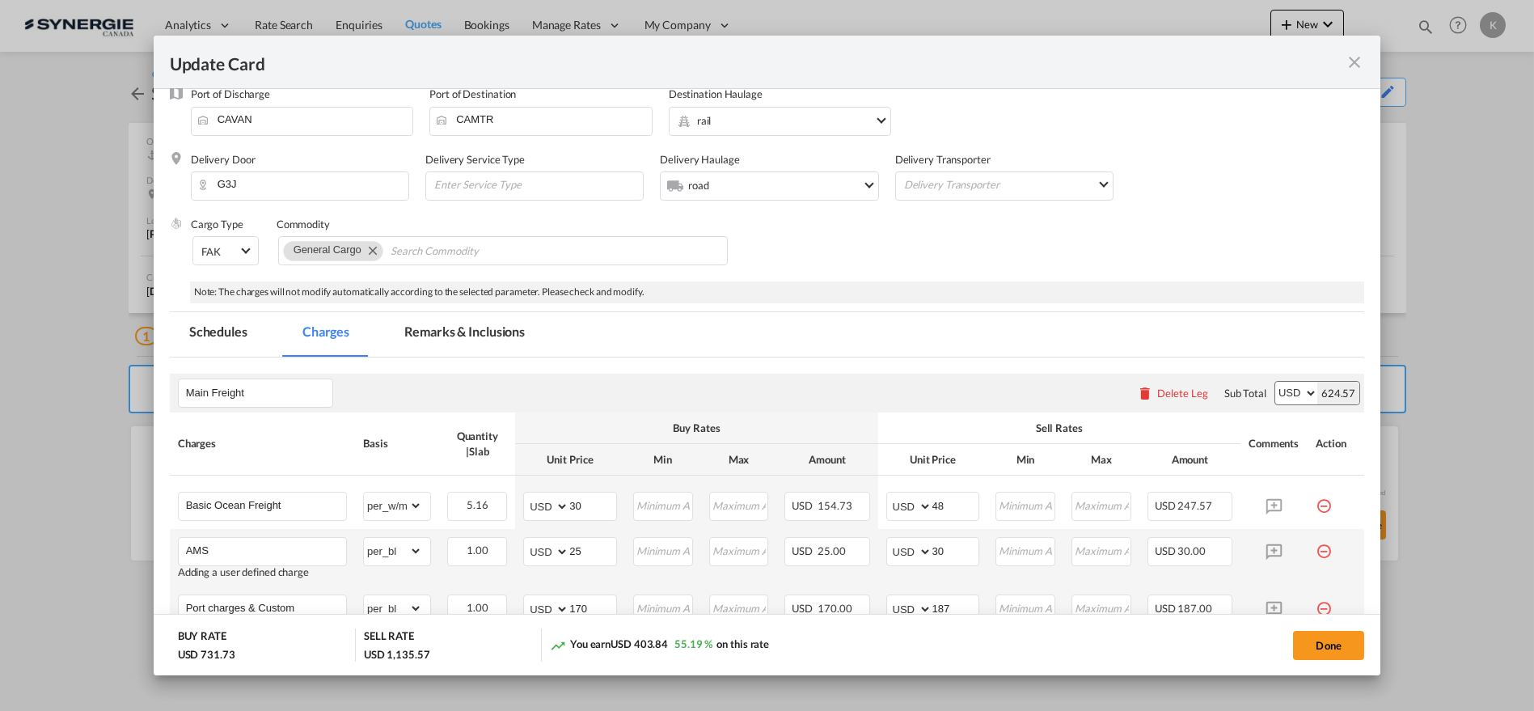
click at [457, 322] on md-tab-item "Remarks & Inclusions" at bounding box center [464, 334] width 159 height 44
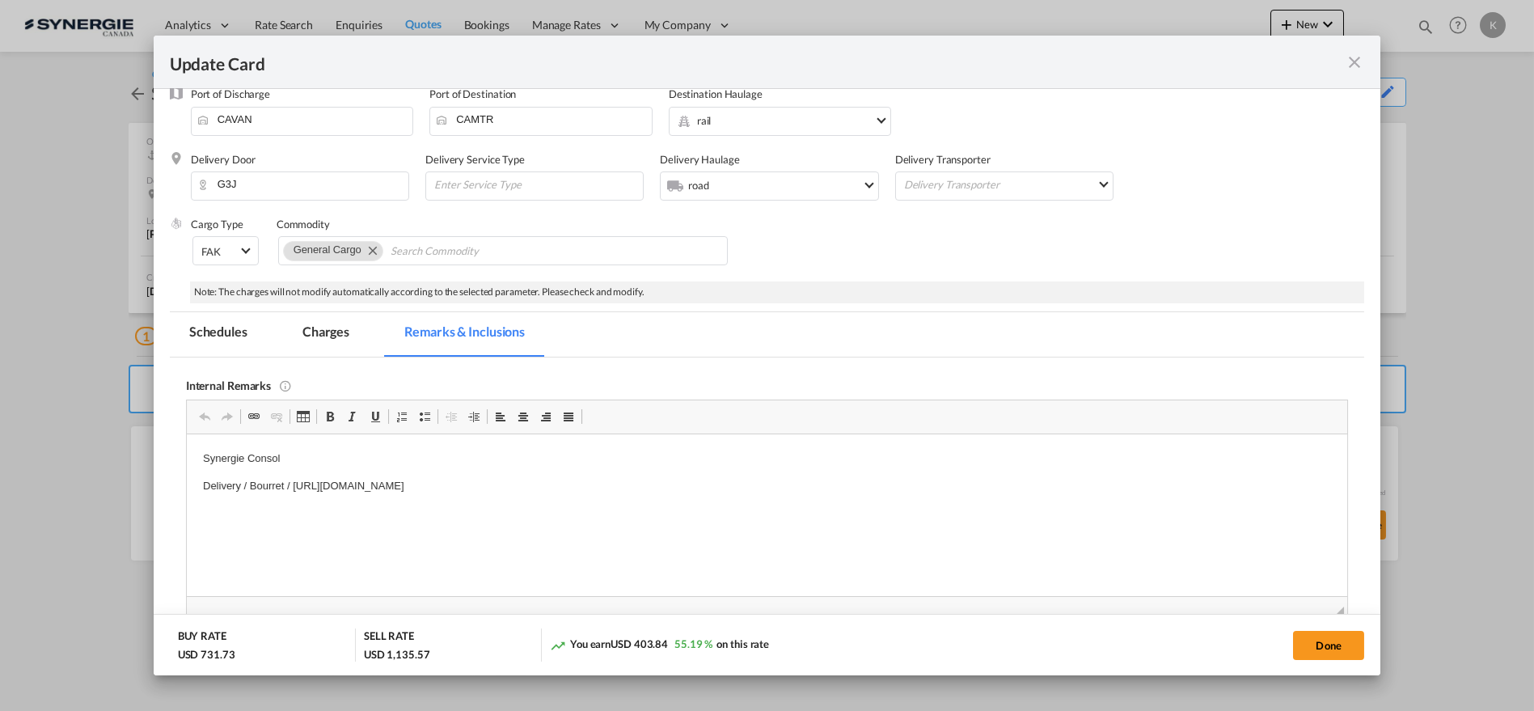
scroll to position [0, 0]
click at [257, 459] on p "Synergie Consol" at bounding box center [766, 458] width 1129 height 17
click at [1333, 651] on button "Done" at bounding box center [1328, 645] width 71 height 29
type input "02 Sep 2025"
type input "[DATE]"
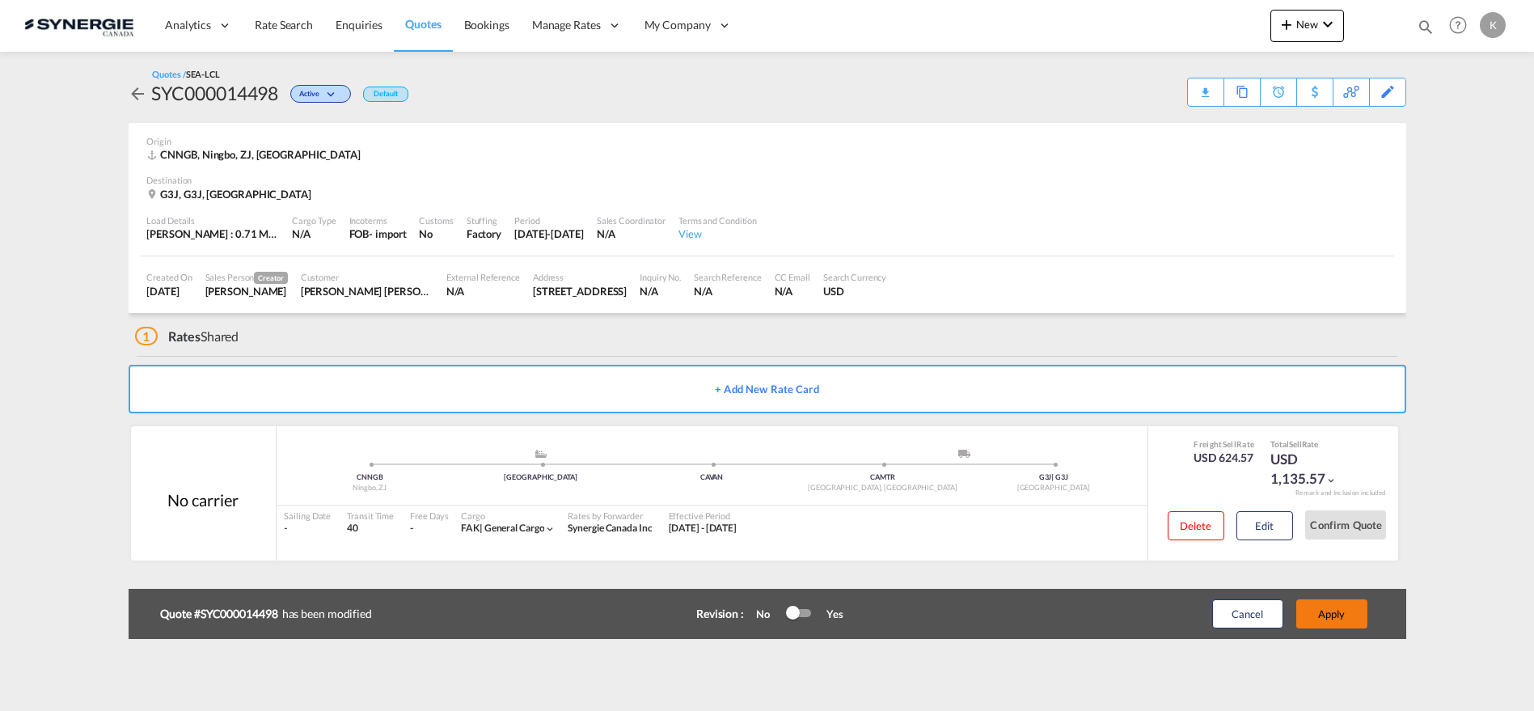
click at [1339, 612] on button "Apply" at bounding box center [1331, 613] width 71 height 29
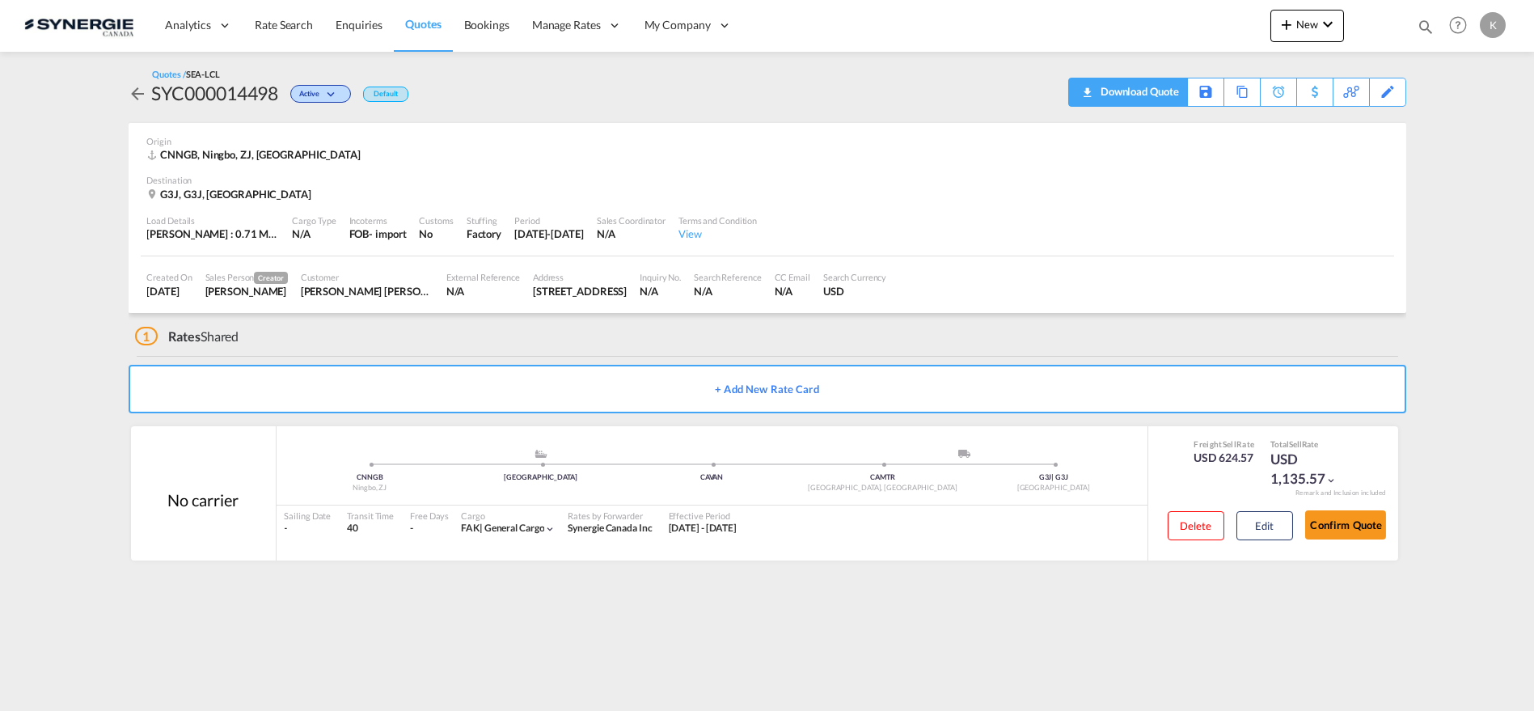
click at [1157, 95] on div "Download Quote" at bounding box center [1138, 91] width 82 height 26
